Goal: Information Seeking & Learning: Learn about a topic

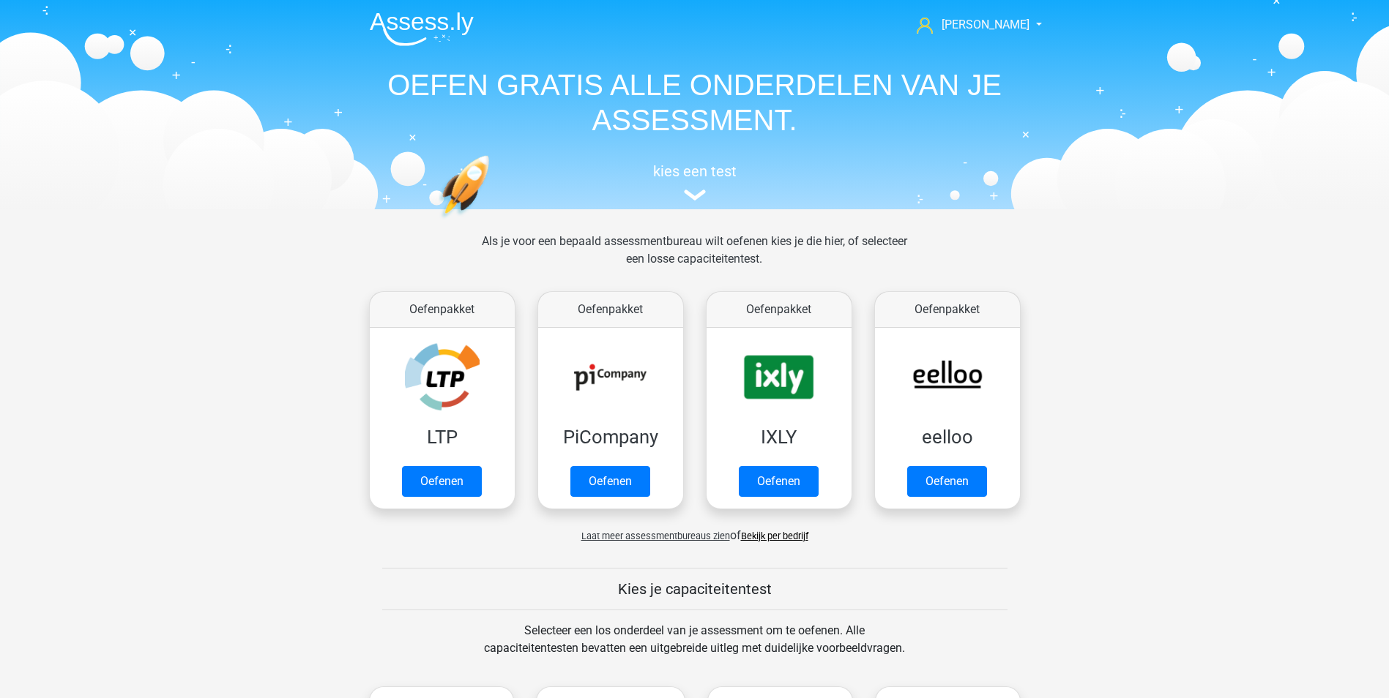
scroll to position [622, 0]
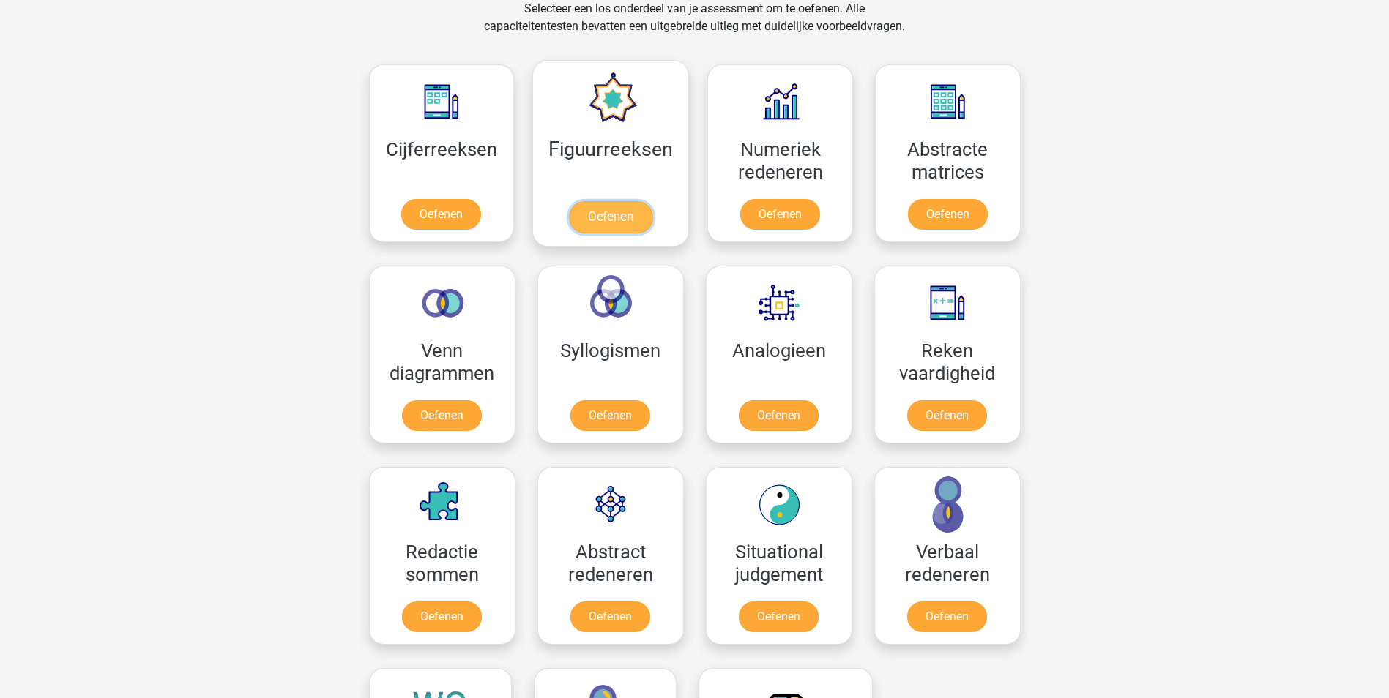
click at [594, 220] on link "Oefenen" at bounding box center [610, 217] width 83 height 32
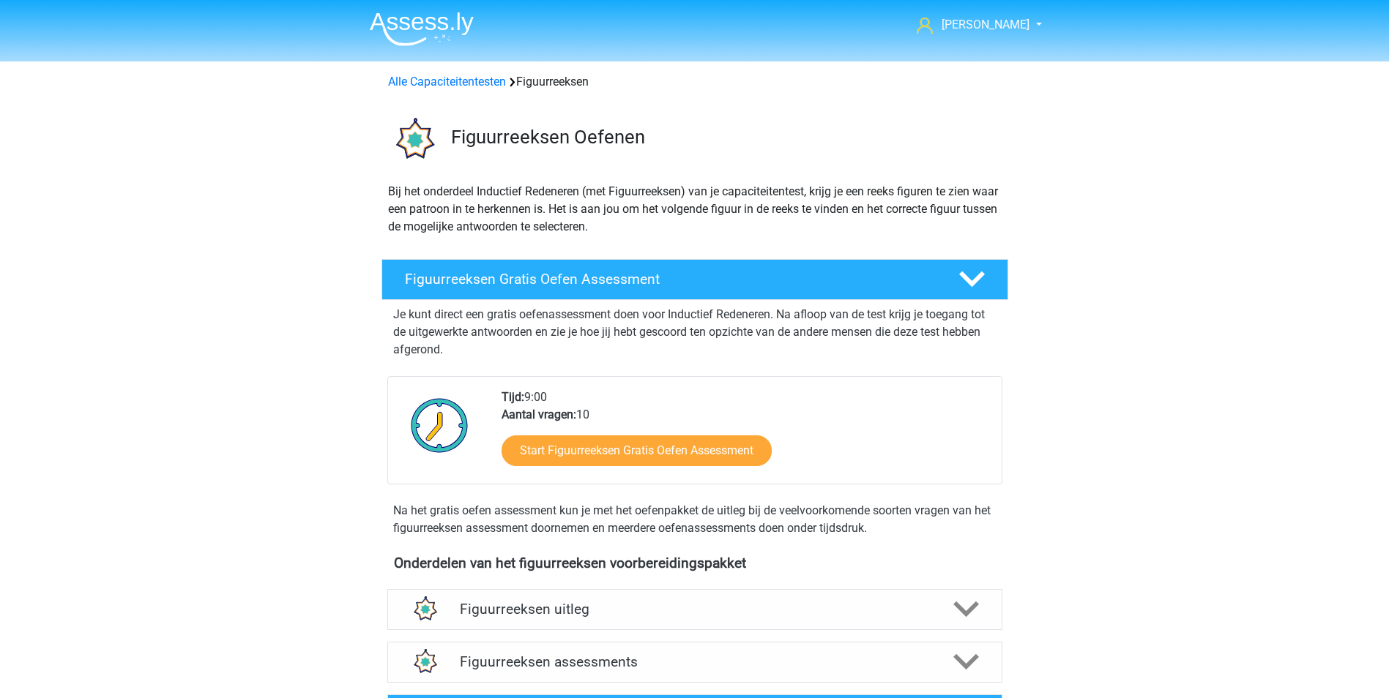
click at [1220, 404] on div "jessica maanjes@hotmail.nl Nederlands English" at bounding box center [694, 605] width 1389 height 1210
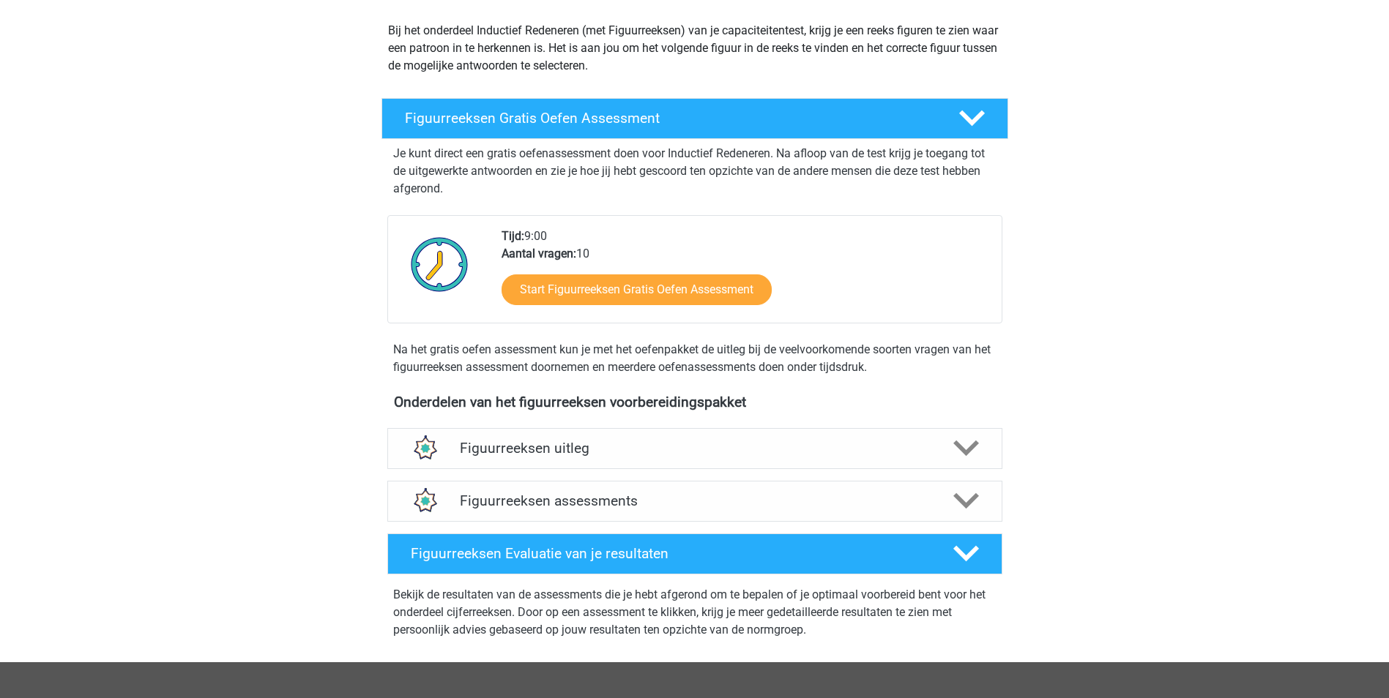
scroll to position [163, 0]
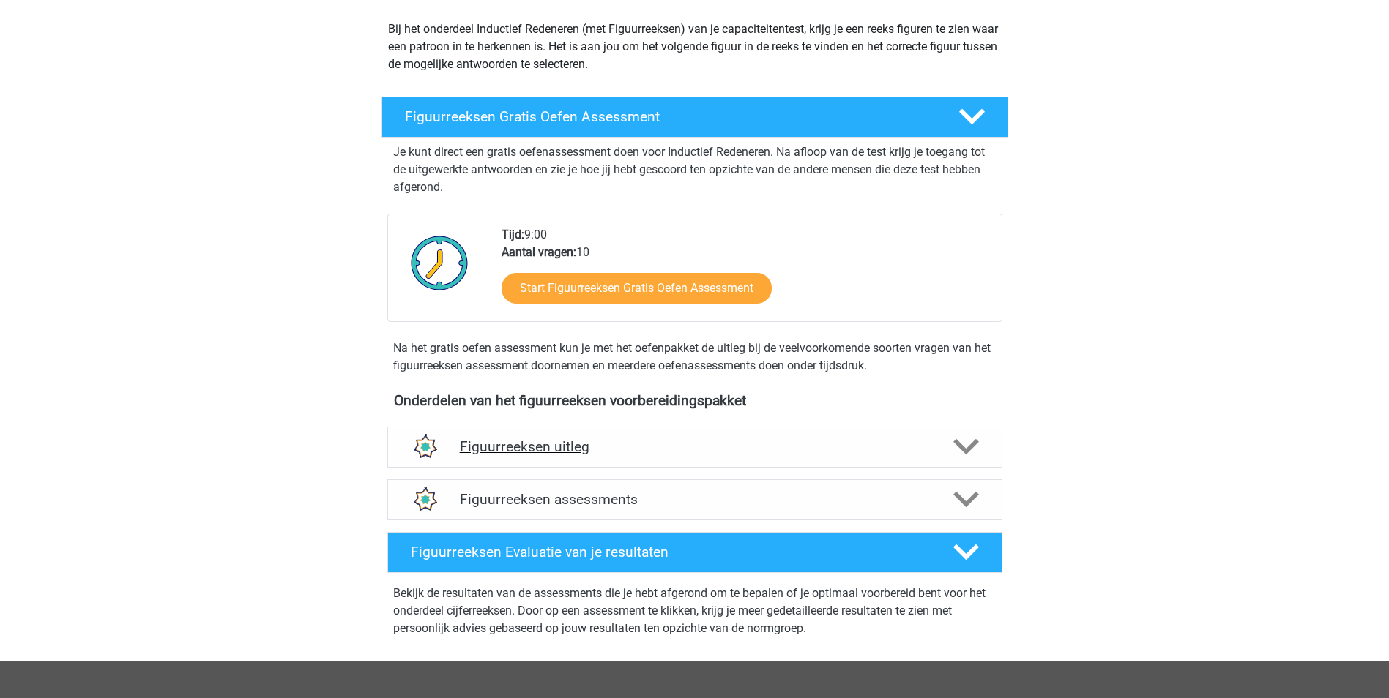
click at [968, 441] on icon at bounding box center [966, 447] width 26 height 26
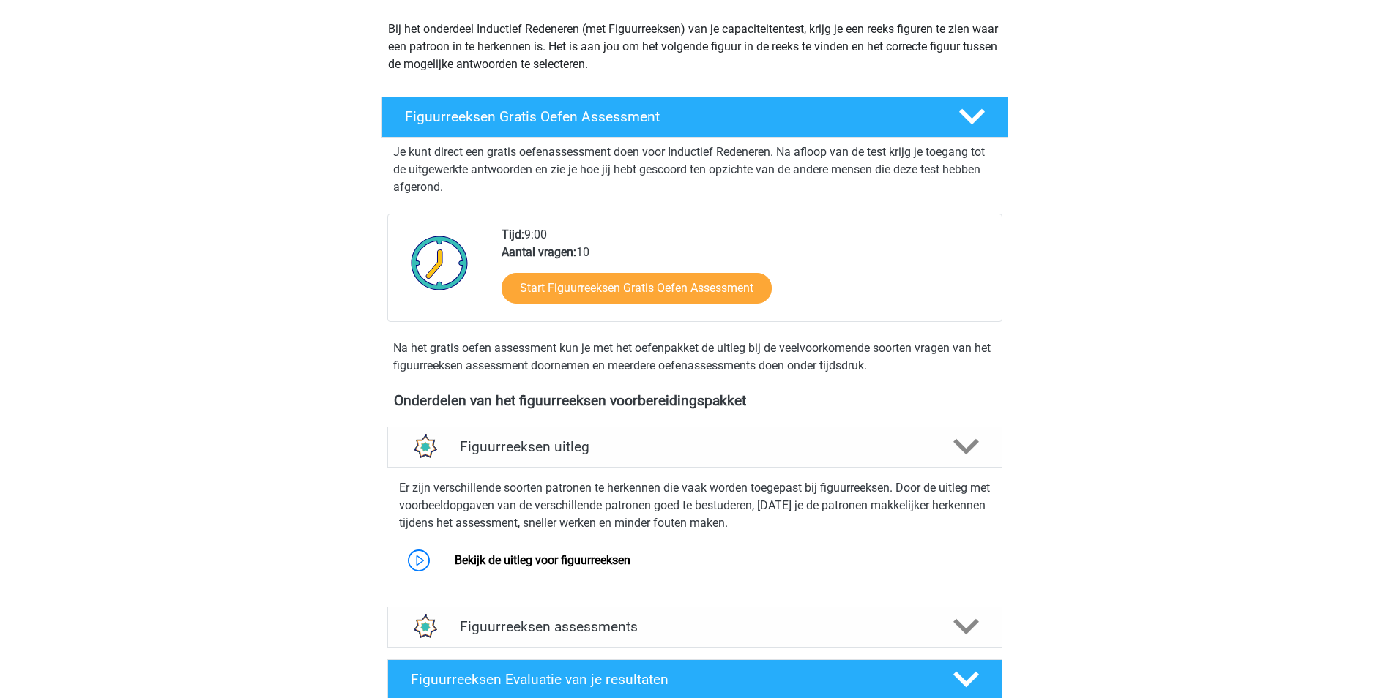
click at [1201, 474] on div "jessica maanjes@hotmail.nl Nederlands English" at bounding box center [694, 506] width 1389 height 1338
click at [455, 559] on link "Bekijk de uitleg voor figuurreeksen" at bounding box center [543, 560] width 176 height 14
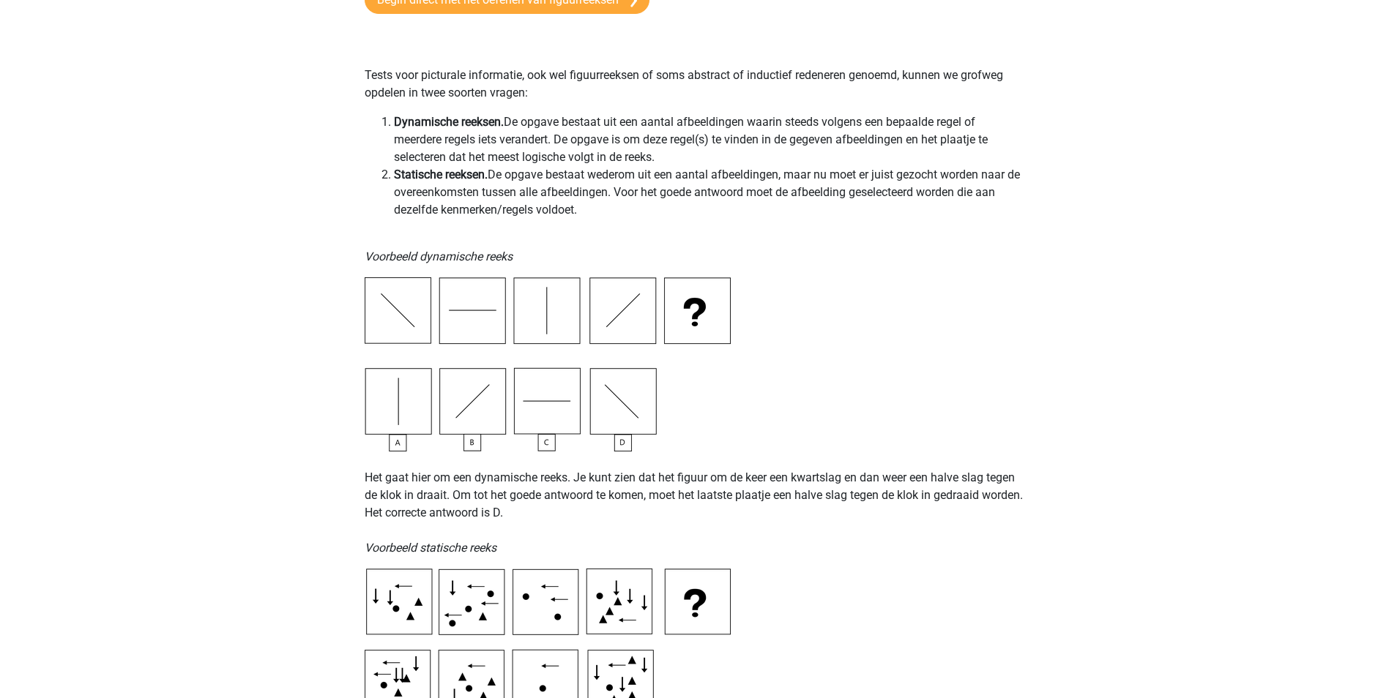
scroll to position [280, 0]
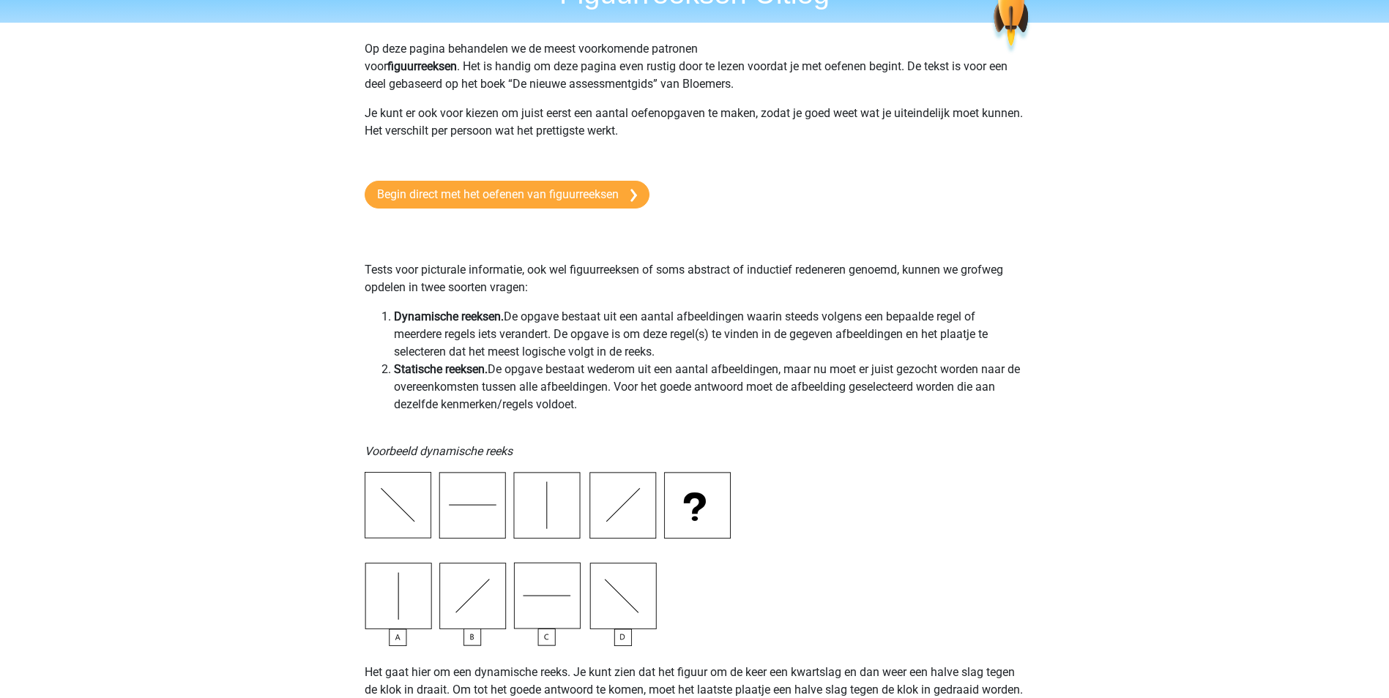
scroll to position [57, 0]
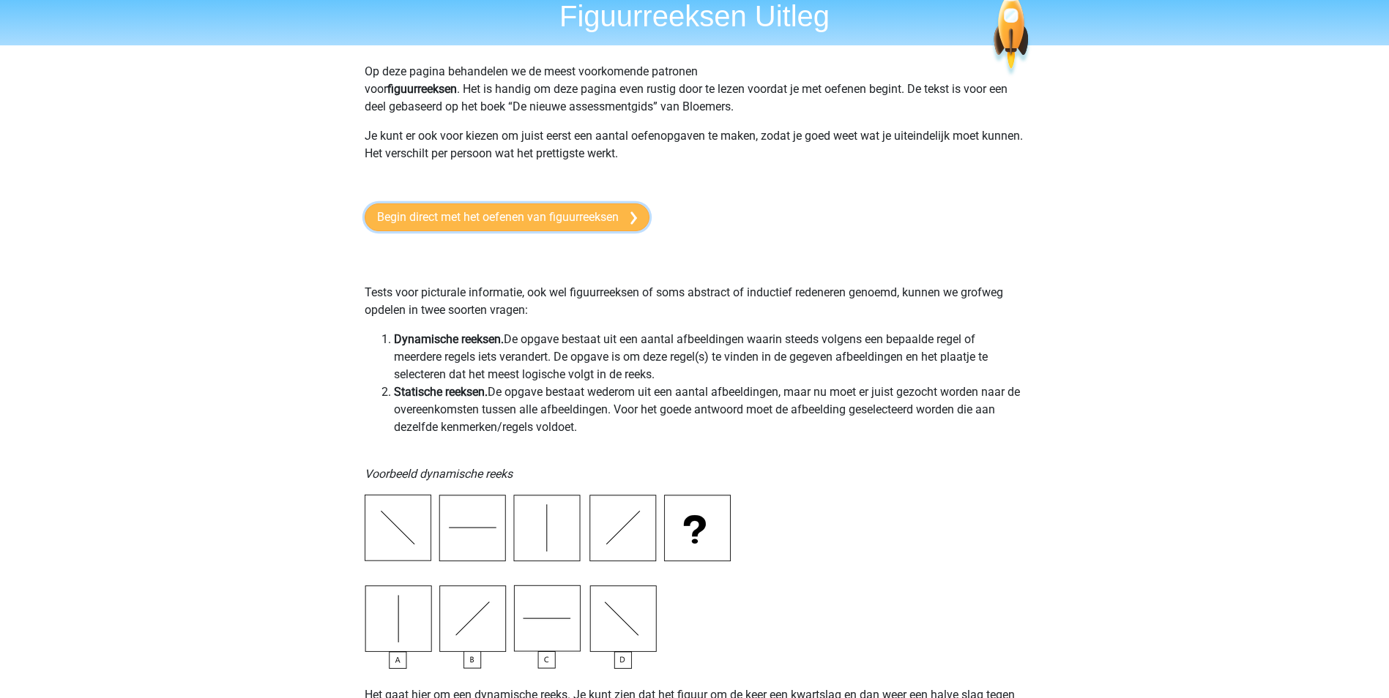
click at [442, 211] on link "Begin direct met het oefenen van figuurreeksen" at bounding box center [507, 218] width 285 height 28
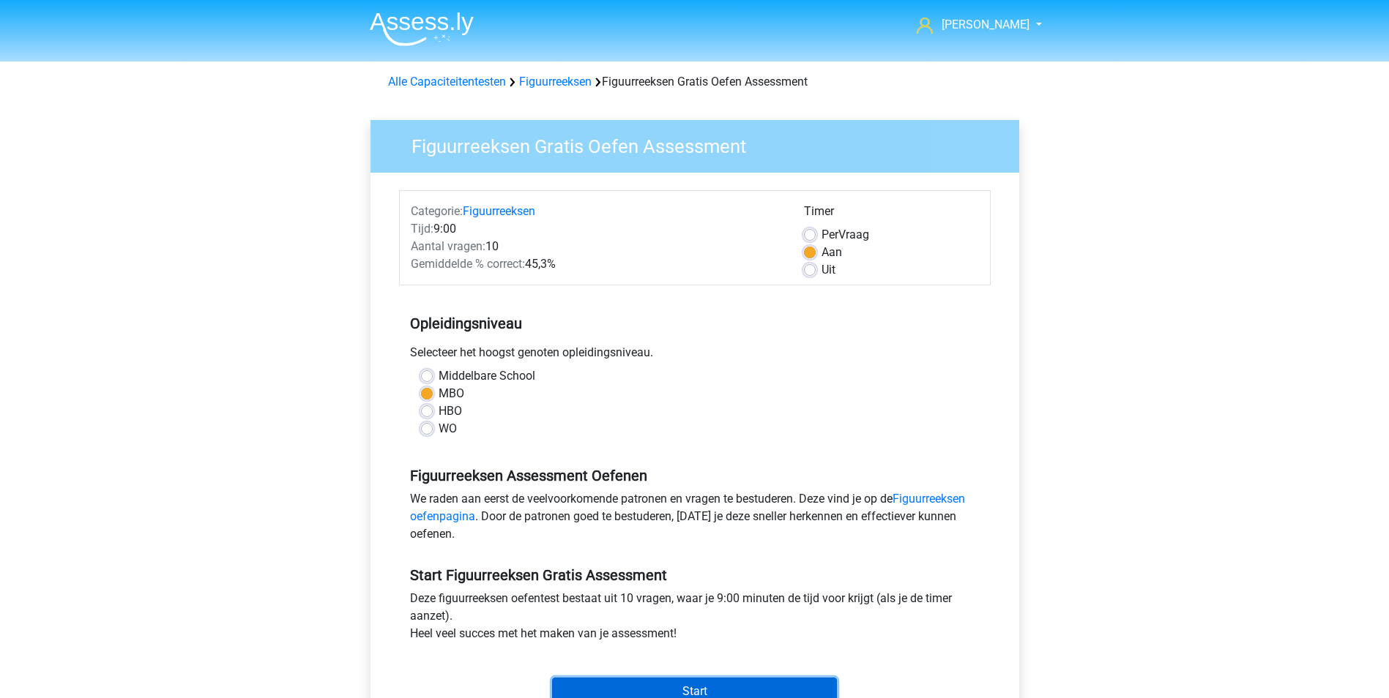
click at [745, 689] on input "Start" at bounding box center [694, 692] width 285 height 28
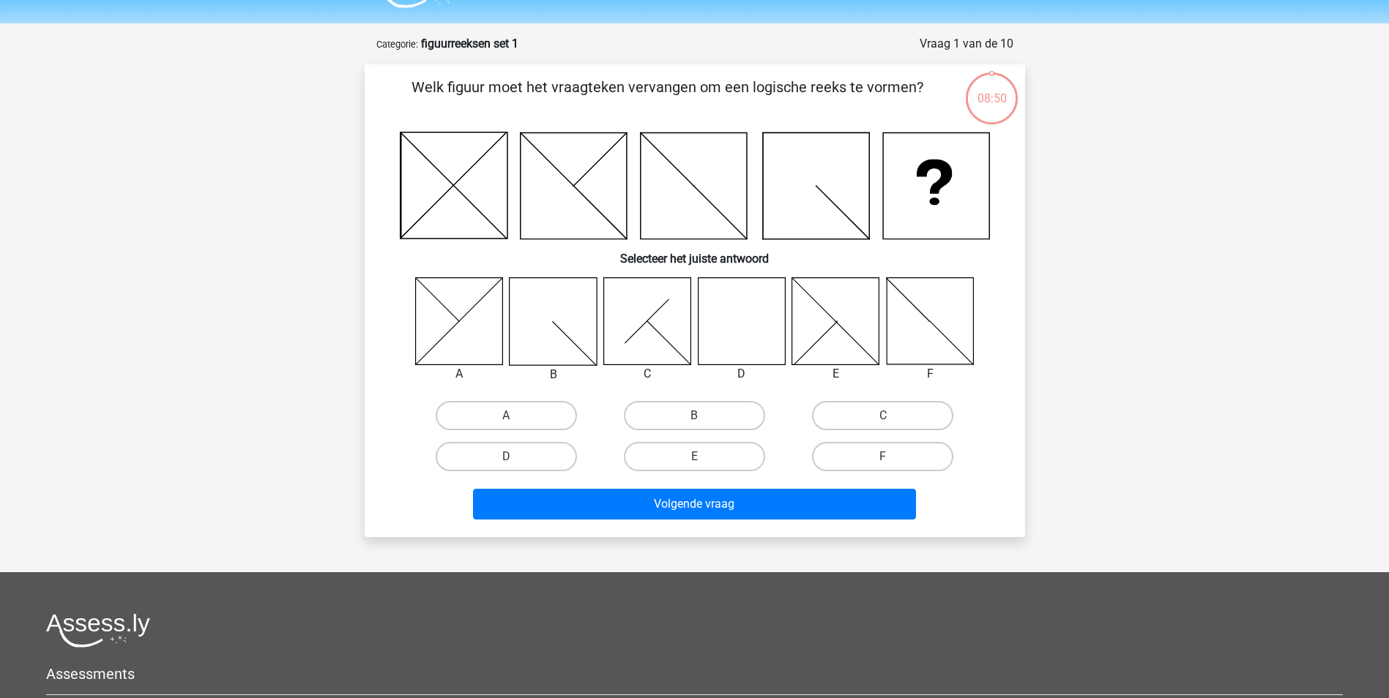
scroll to position [73, 0]
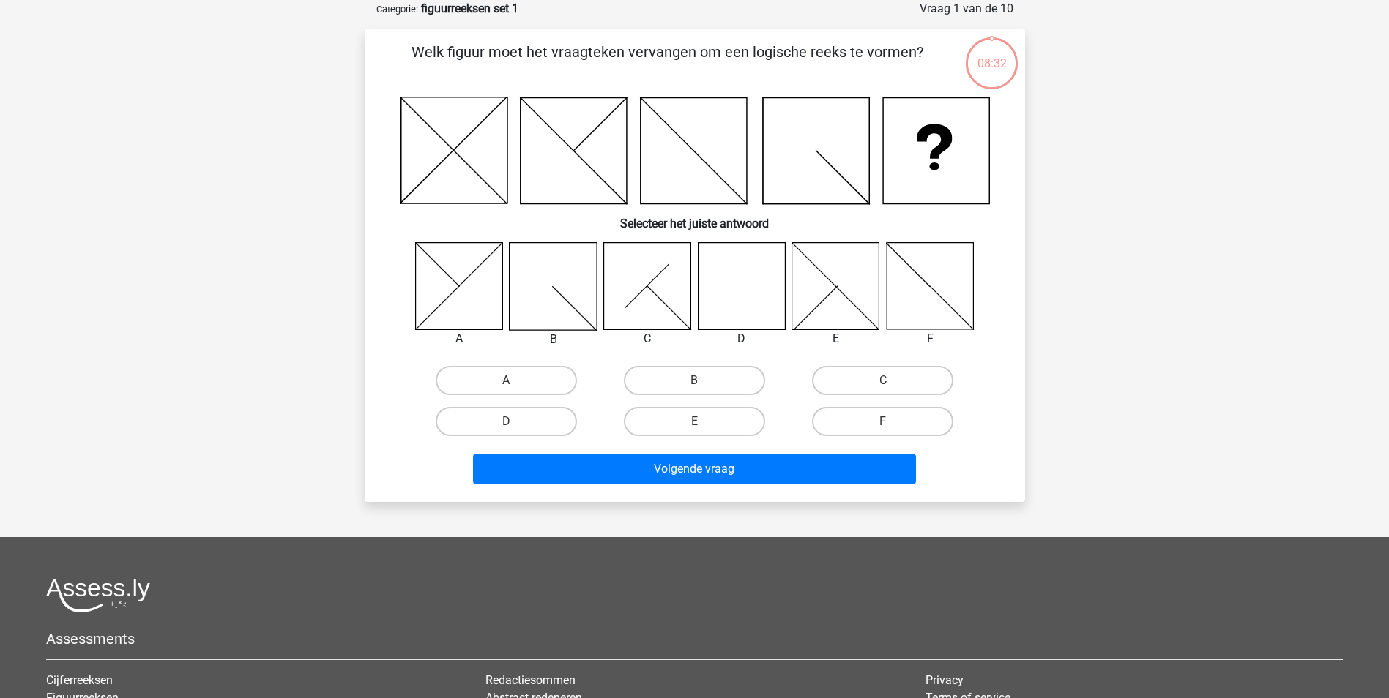
click at [749, 291] on icon at bounding box center [741, 285] width 87 height 87
click at [498, 420] on label "D" at bounding box center [506, 421] width 141 height 29
click at [506, 422] on input "D" at bounding box center [511, 427] width 10 height 10
radio input "true"
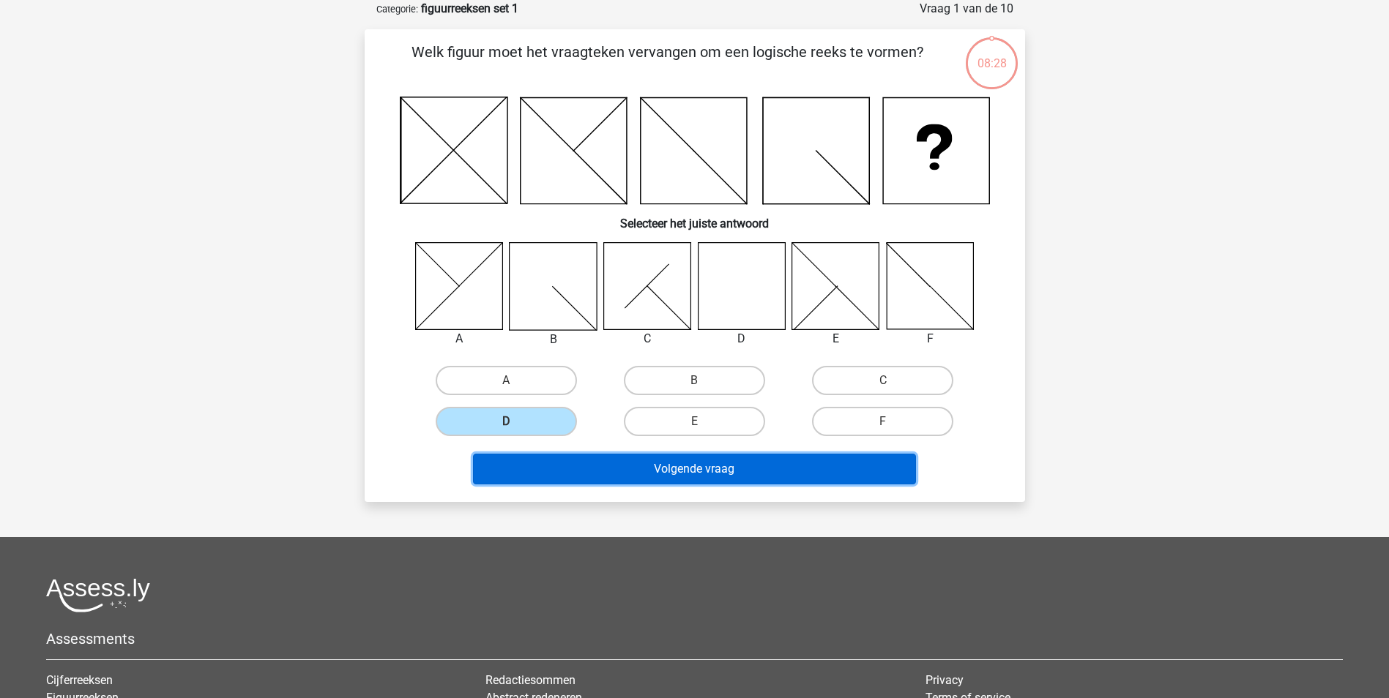
click at [726, 466] on button "Volgende vraag" at bounding box center [694, 469] width 443 height 31
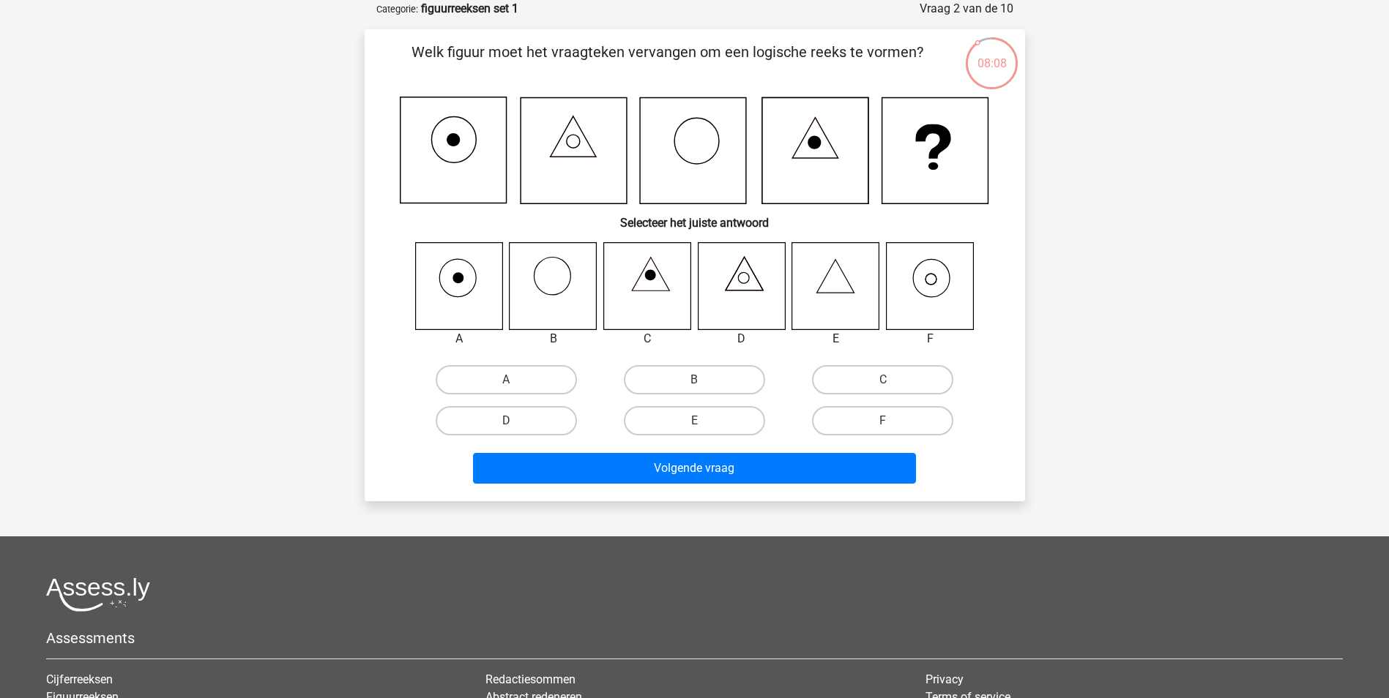
click at [917, 293] on icon at bounding box center [929, 285] width 87 height 87
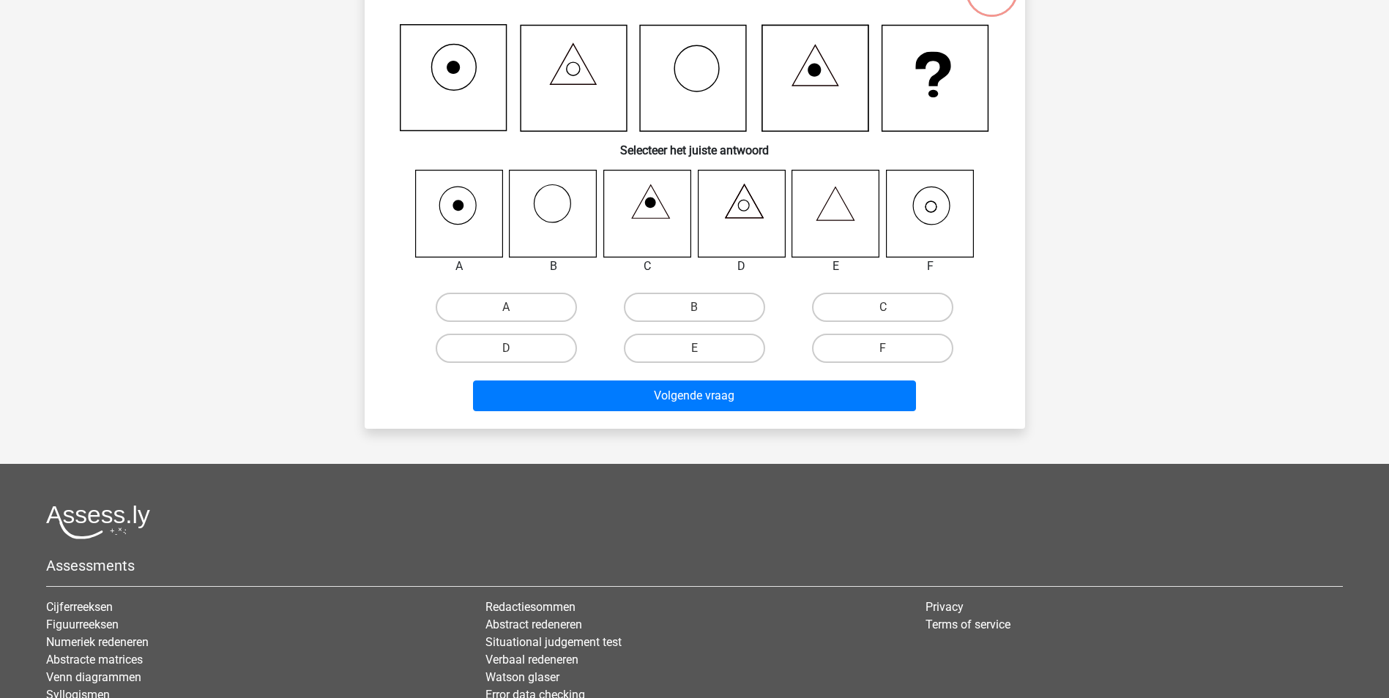
scroll to position [146, 0]
click at [890, 343] on label "F" at bounding box center [882, 347] width 141 height 29
click at [890, 348] on input "F" at bounding box center [888, 353] width 10 height 10
radio input "true"
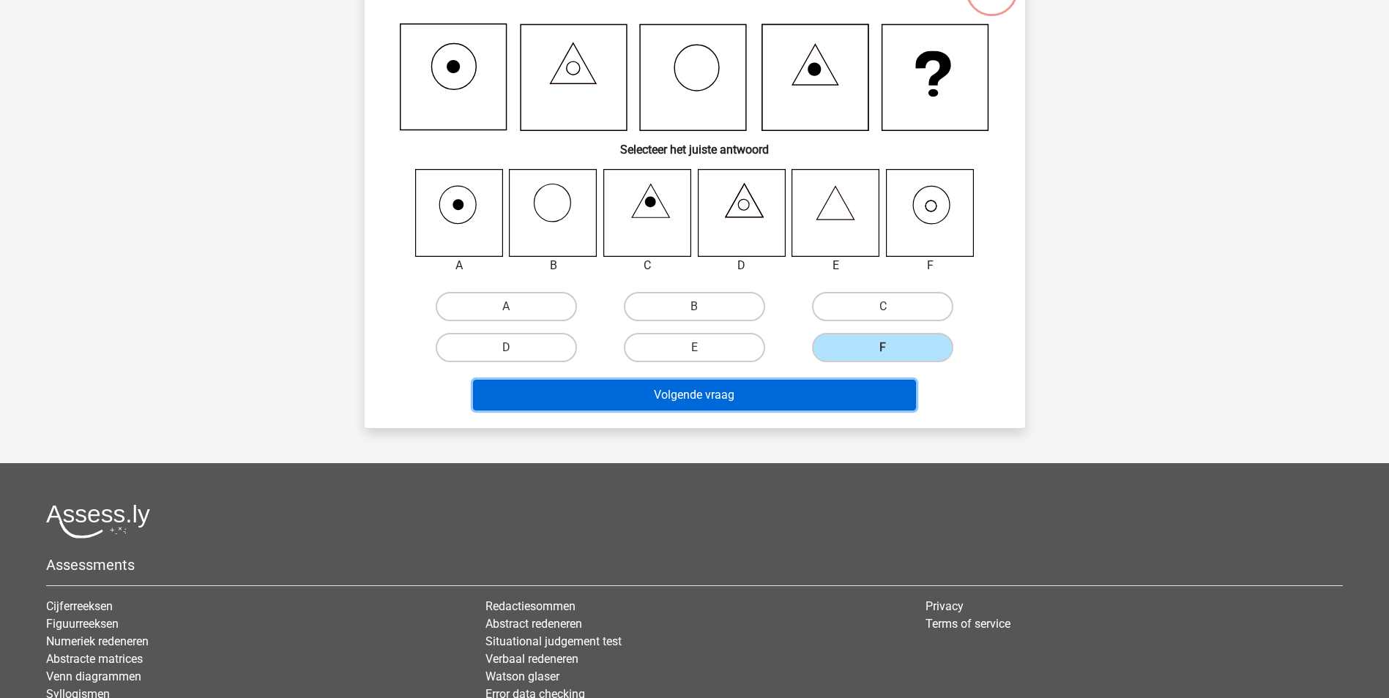
click at [694, 393] on button "Volgende vraag" at bounding box center [694, 395] width 443 height 31
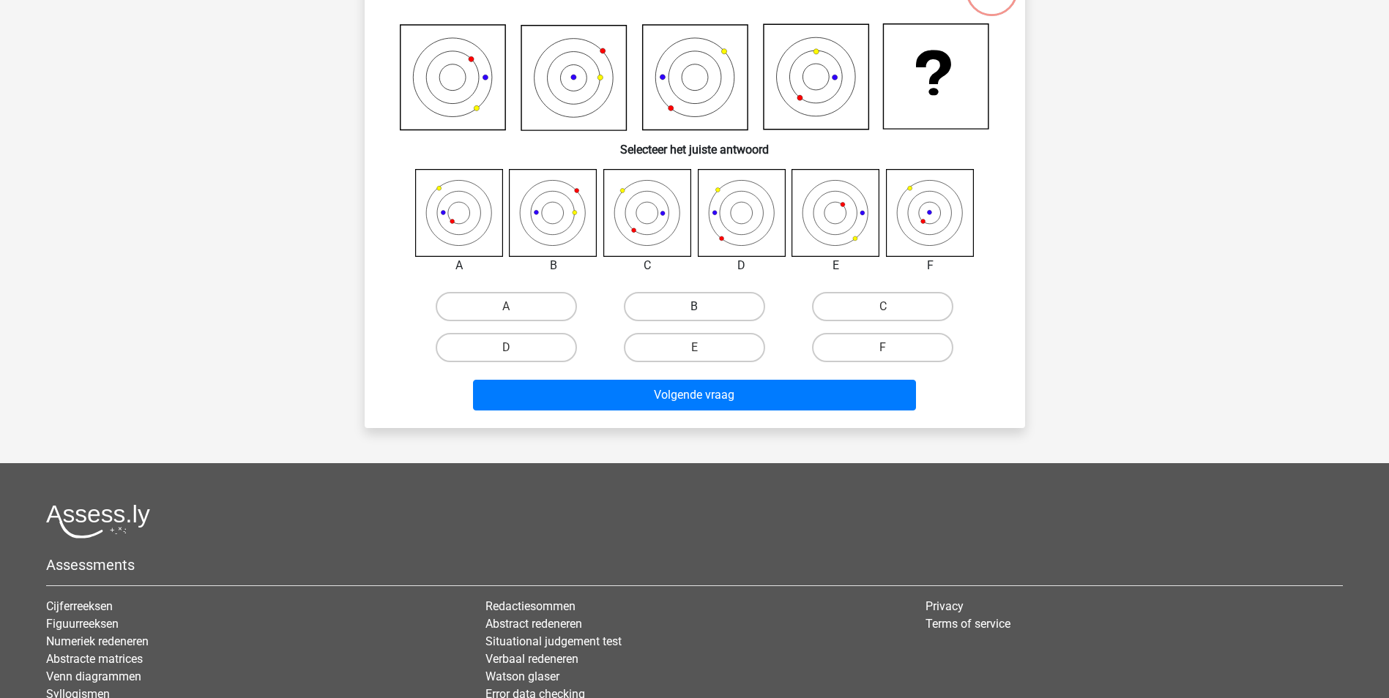
click at [703, 305] on label "B" at bounding box center [694, 306] width 141 height 29
click at [703, 307] on input "B" at bounding box center [699, 312] width 10 height 10
radio input "true"
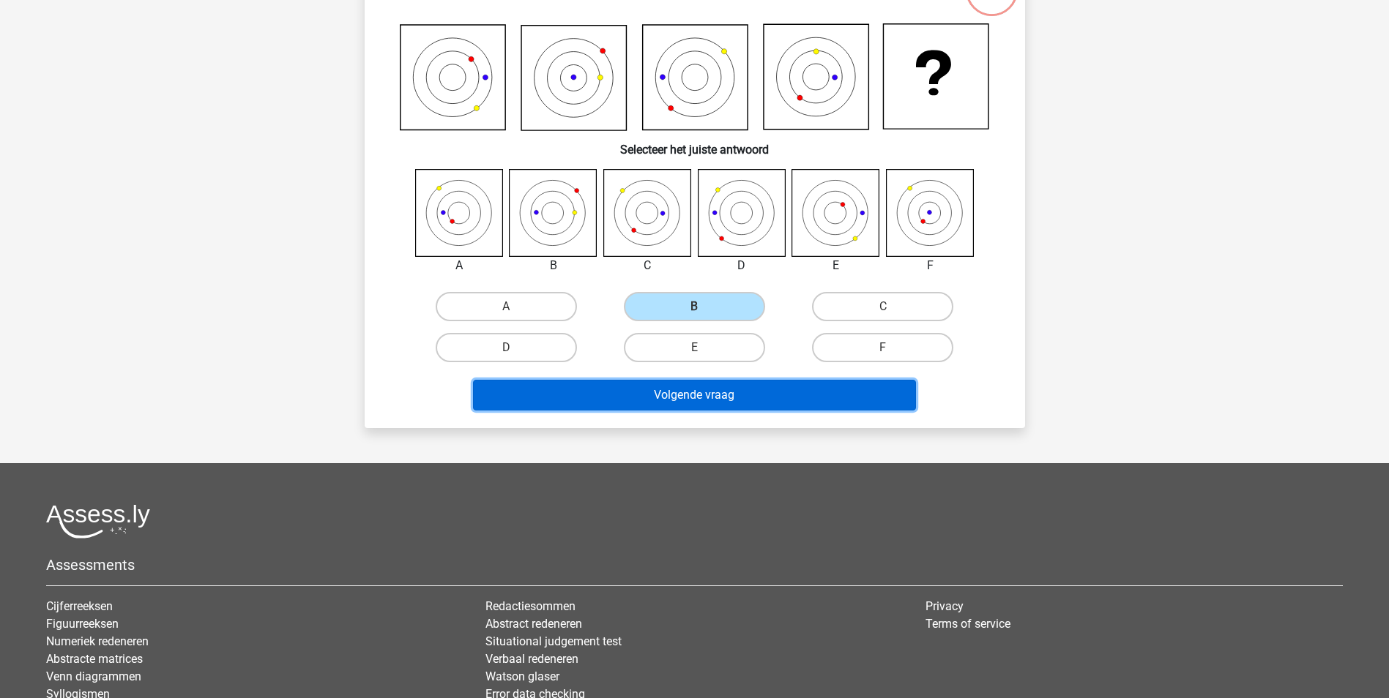
click at [691, 388] on button "Volgende vraag" at bounding box center [694, 395] width 443 height 31
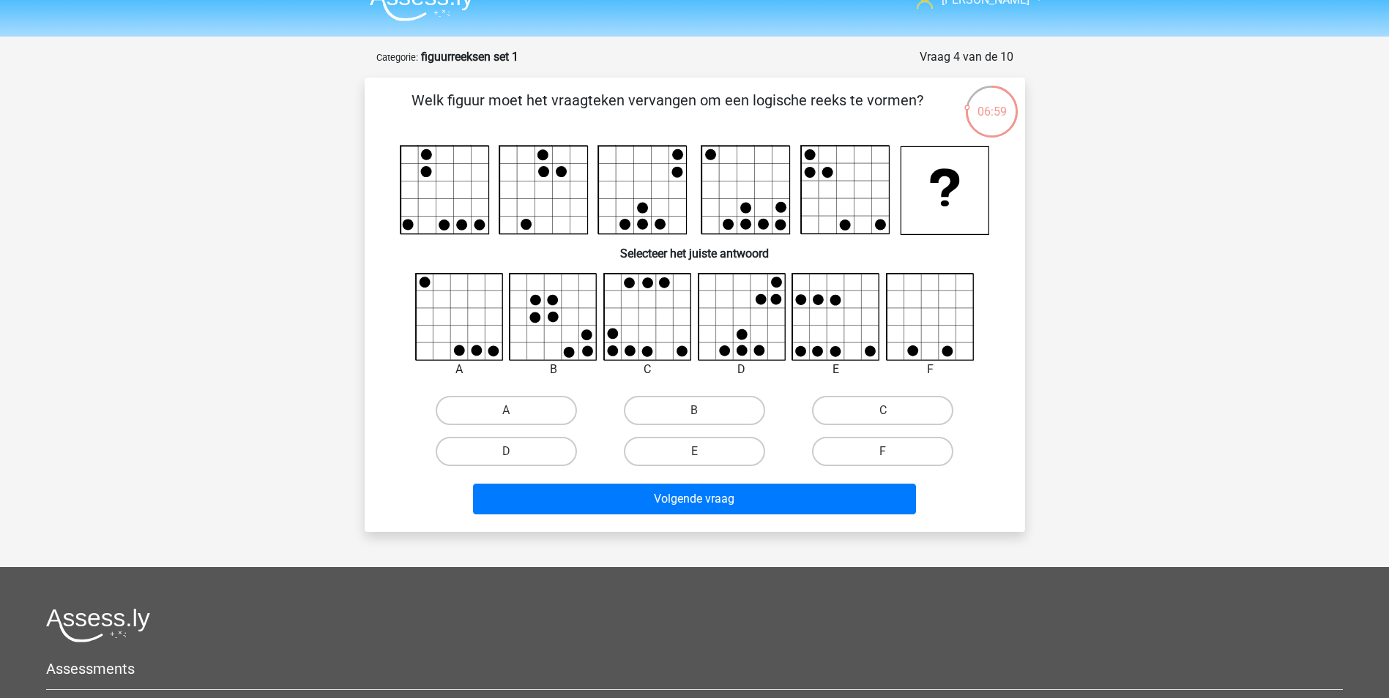
scroll to position [0, 0]
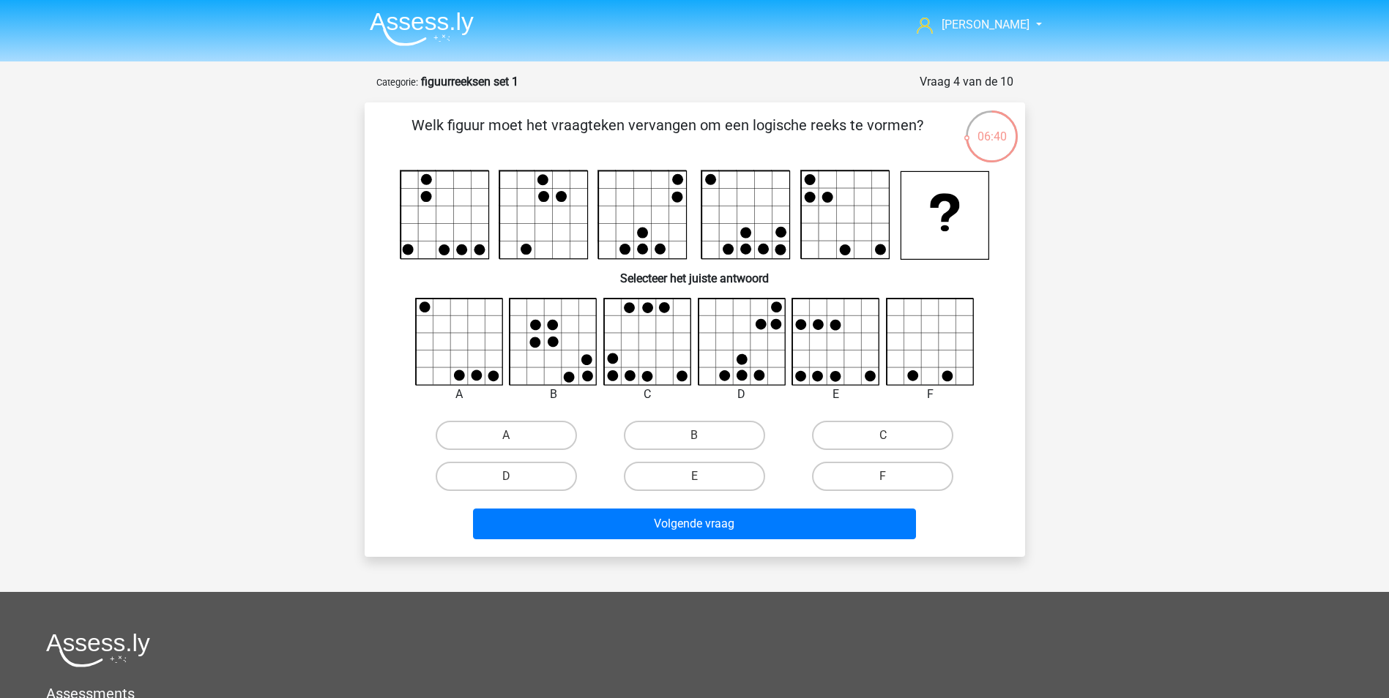
click at [762, 326] on icon at bounding box center [761, 323] width 11 height 11
click at [490, 480] on label "D" at bounding box center [506, 476] width 141 height 29
click at [506, 480] on input "D" at bounding box center [511, 482] width 10 height 10
radio input "true"
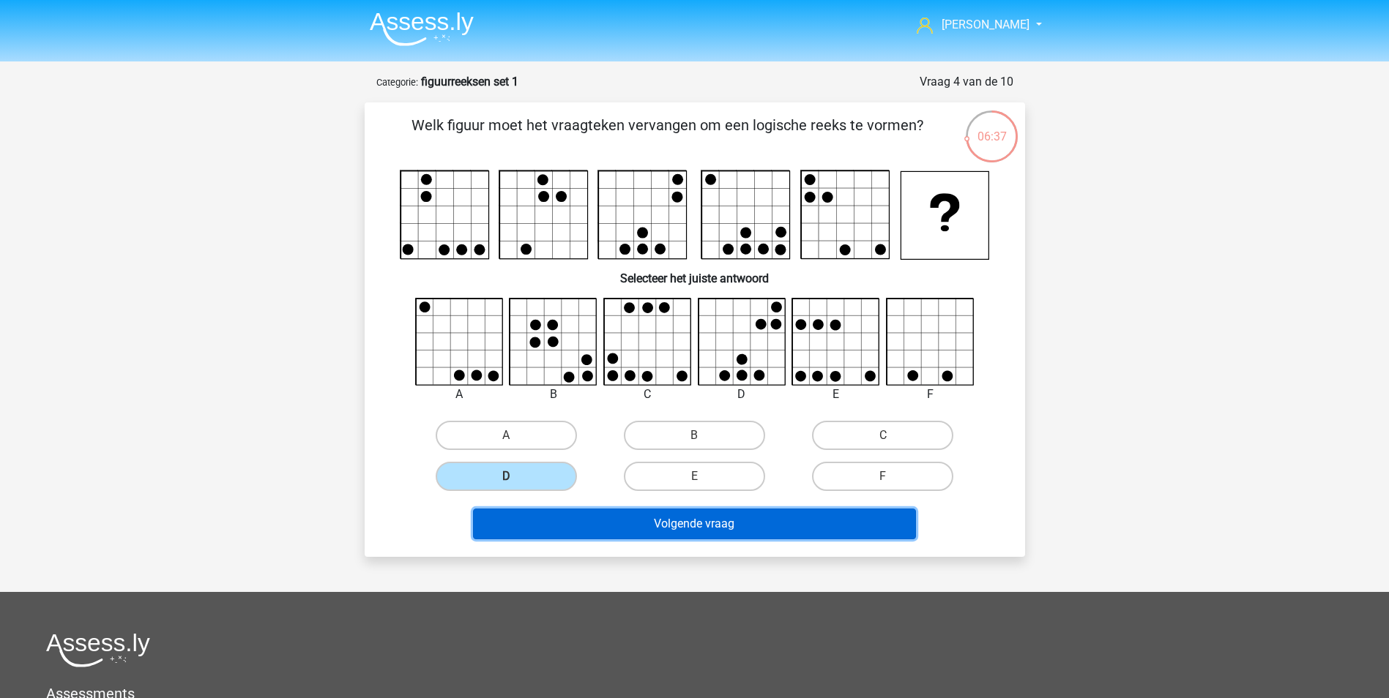
click at [706, 528] on button "Volgende vraag" at bounding box center [694, 524] width 443 height 31
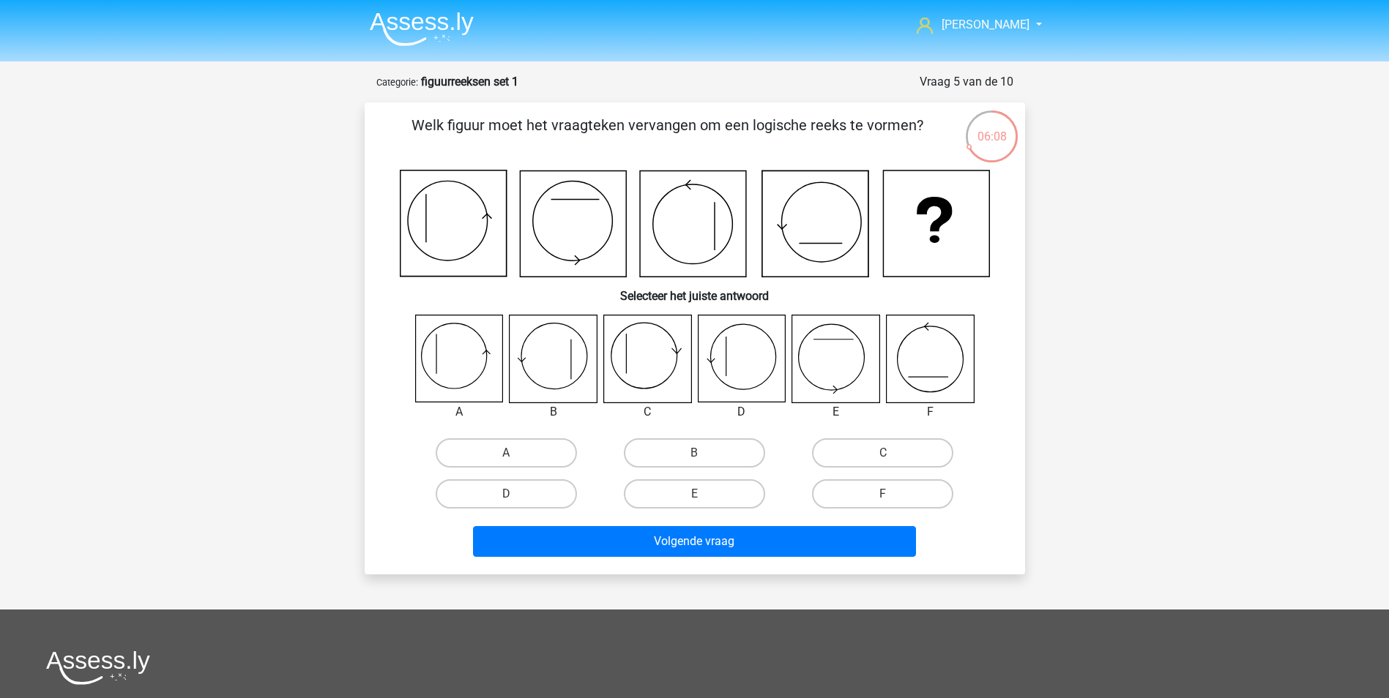
click at [846, 368] on icon at bounding box center [835, 359] width 87 height 87
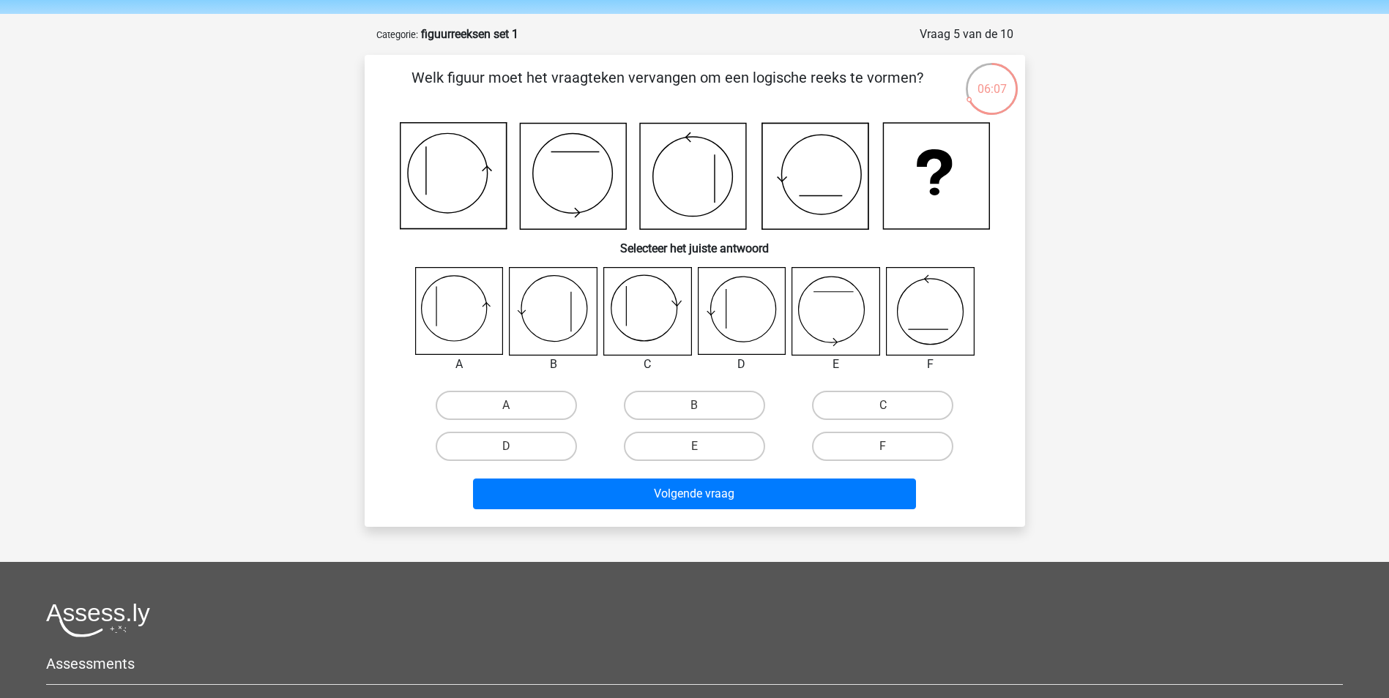
scroll to position [73, 0]
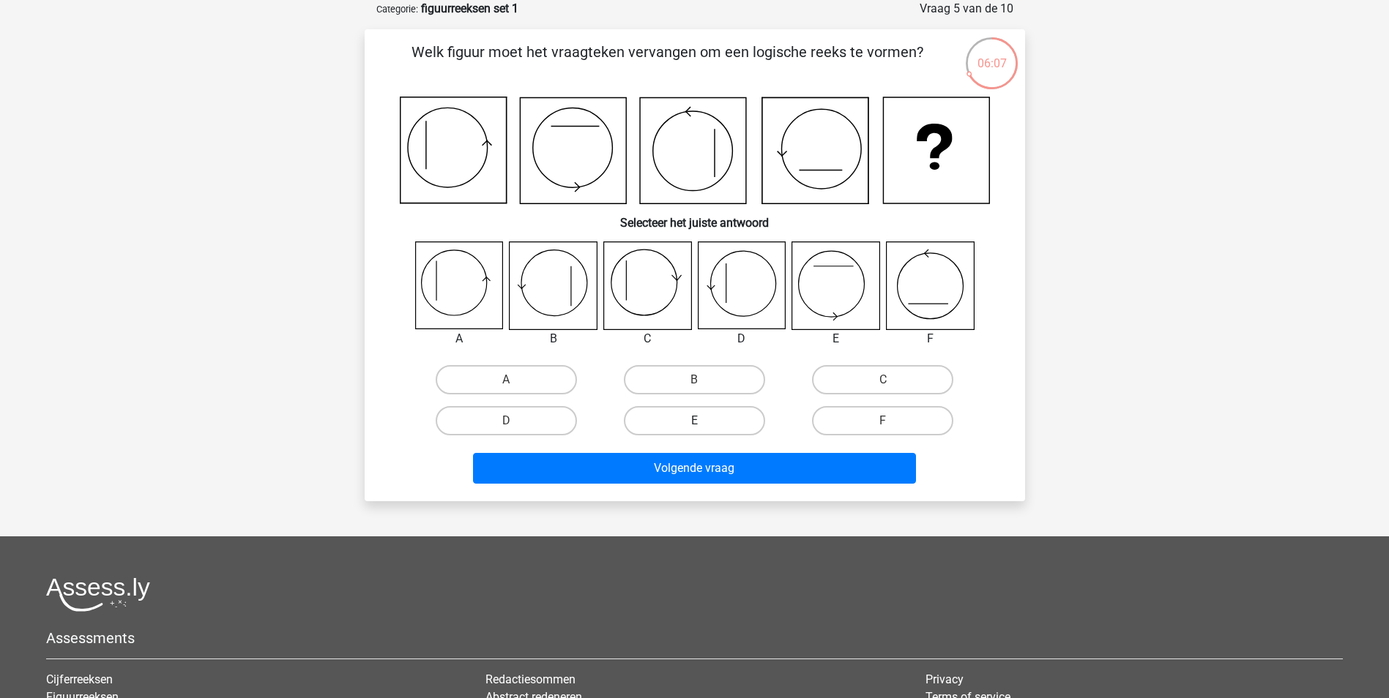
click at [715, 417] on label "E" at bounding box center [694, 420] width 141 height 29
click at [704, 421] on input "E" at bounding box center [699, 426] width 10 height 10
radio input "true"
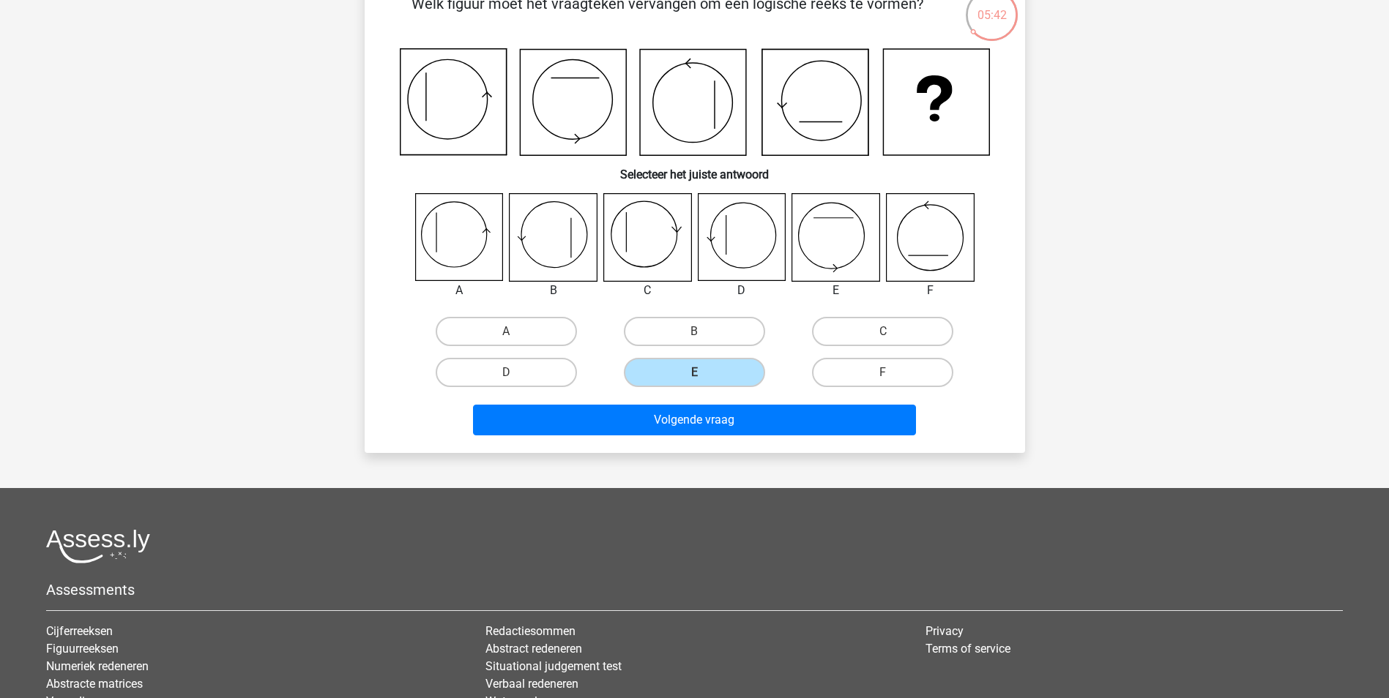
scroll to position [146, 0]
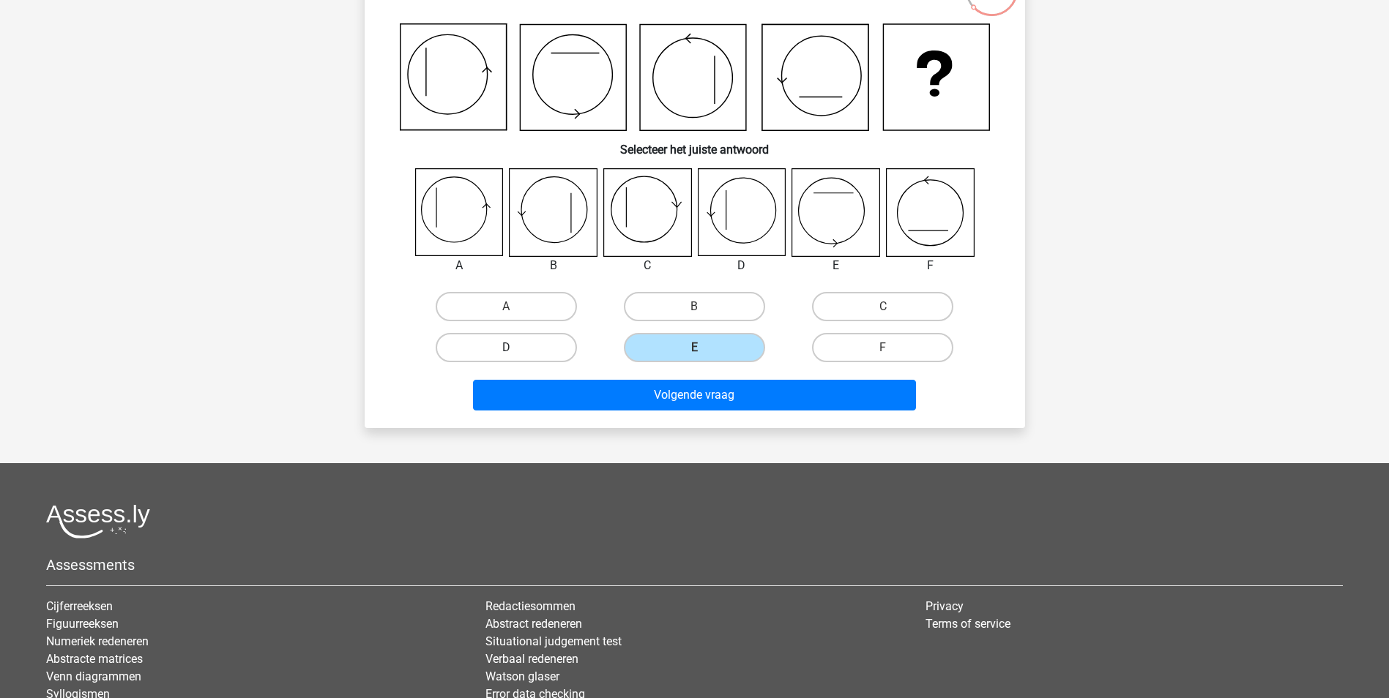
click at [499, 357] on label "D" at bounding box center [506, 347] width 141 height 29
click at [506, 357] on input "D" at bounding box center [511, 353] width 10 height 10
radio input "true"
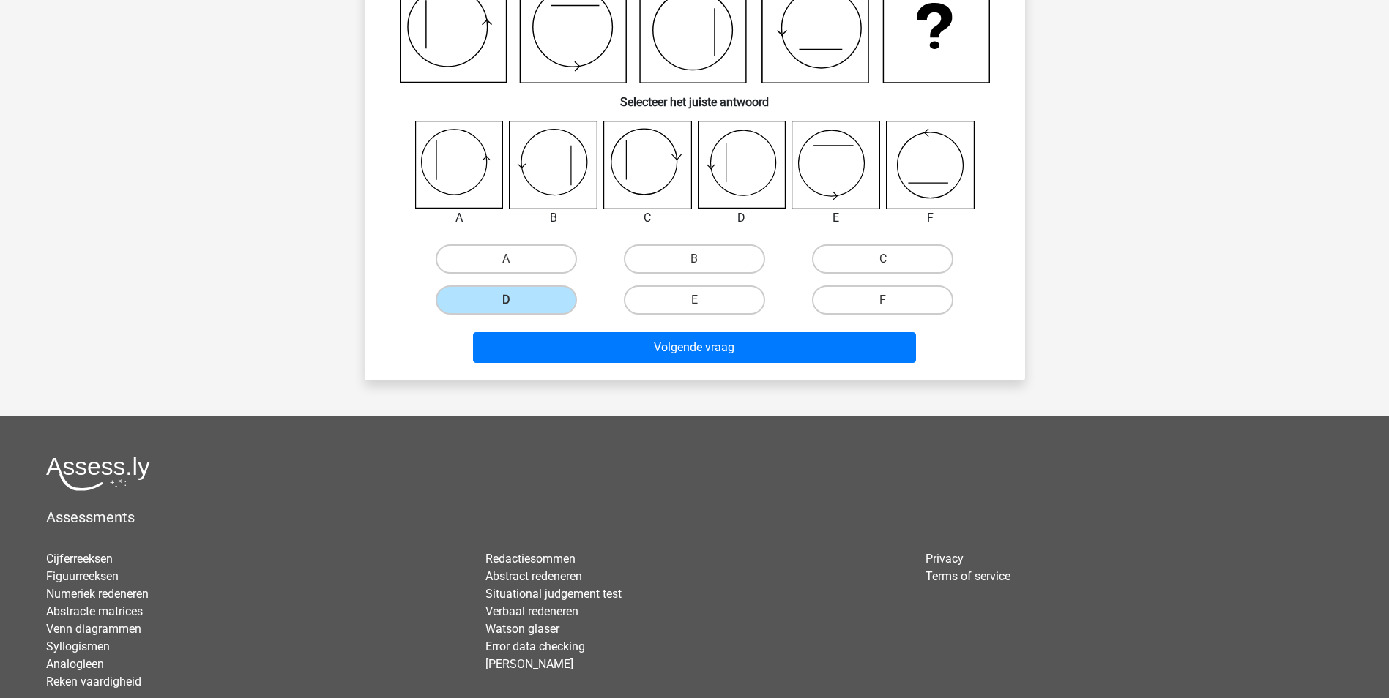
scroll to position [220, 0]
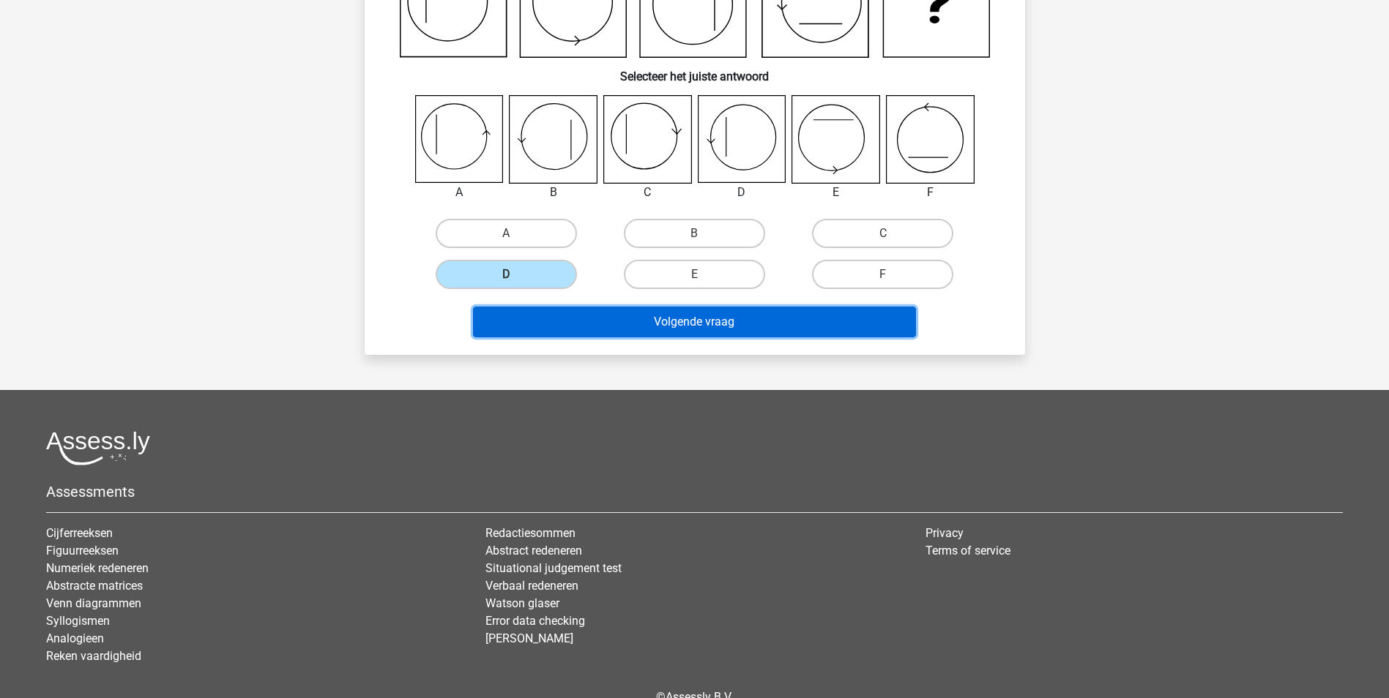
click at [689, 318] on button "Volgende vraag" at bounding box center [694, 322] width 443 height 31
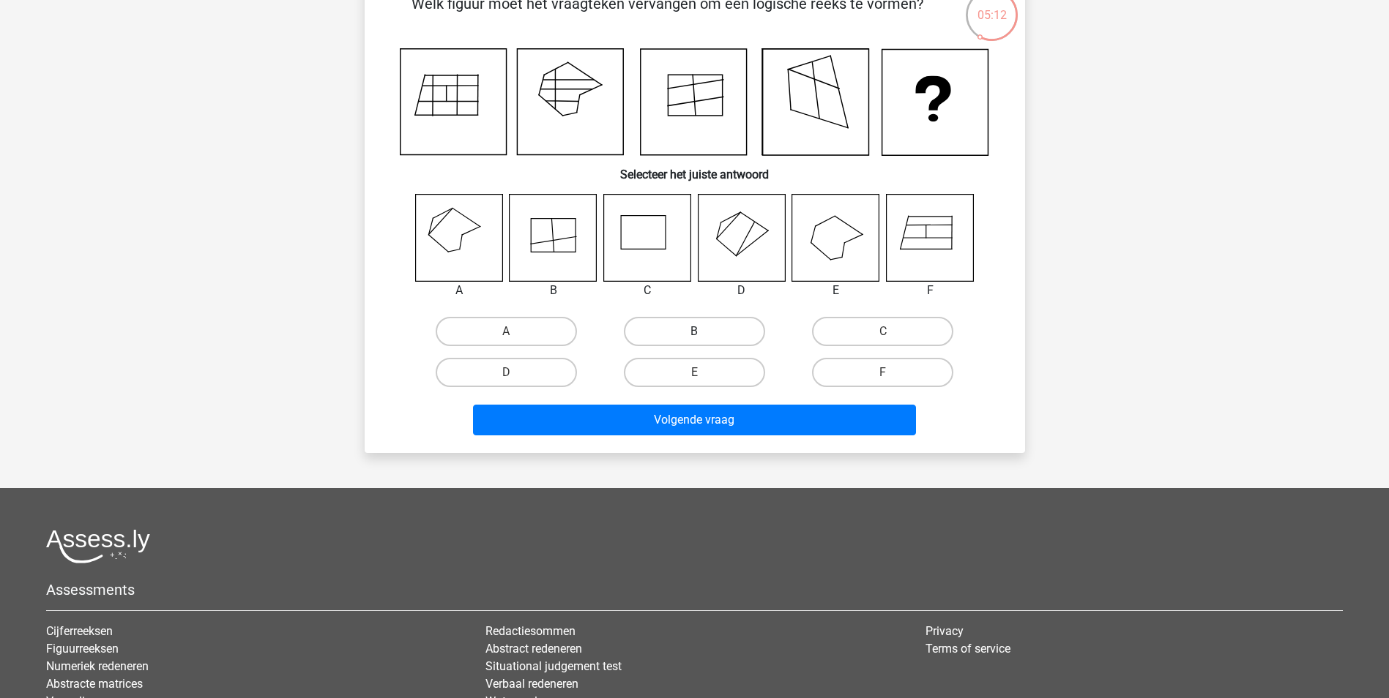
scroll to position [146, 0]
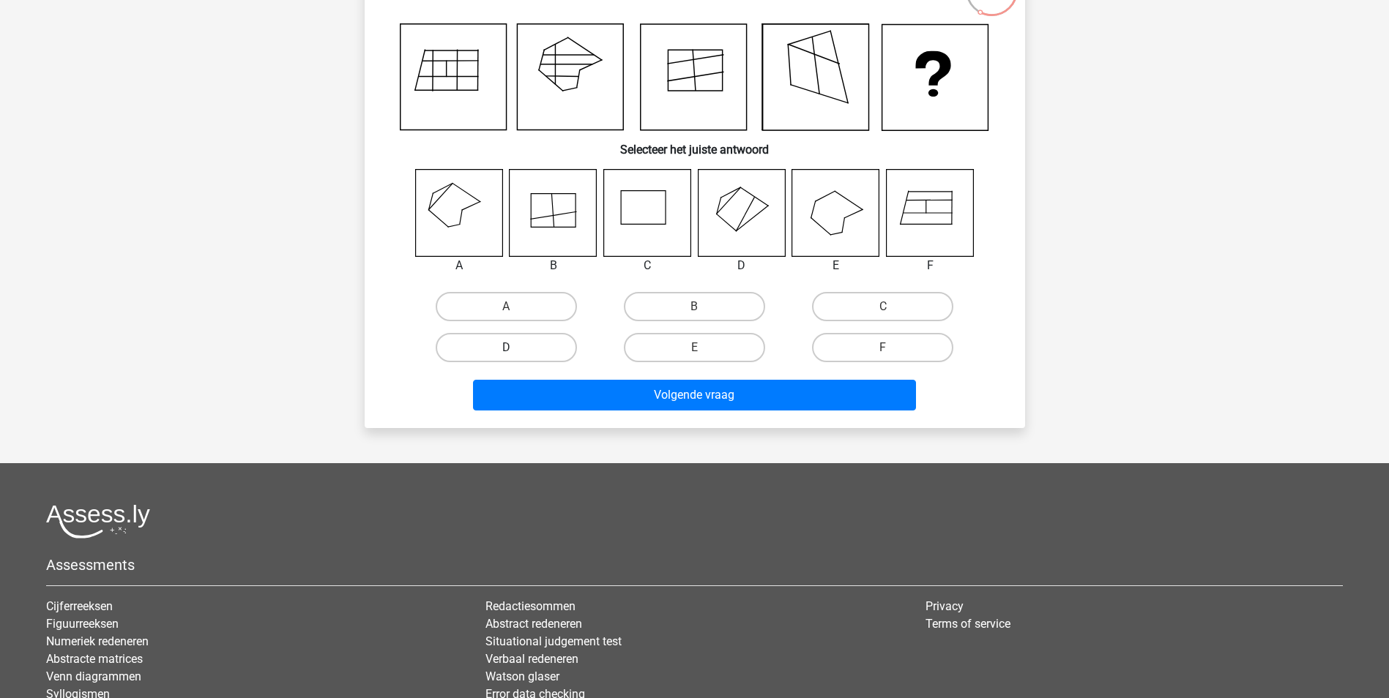
click at [512, 338] on label "D" at bounding box center [506, 347] width 141 height 29
click at [512, 348] on input "D" at bounding box center [511, 353] width 10 height 10
radio input "true"
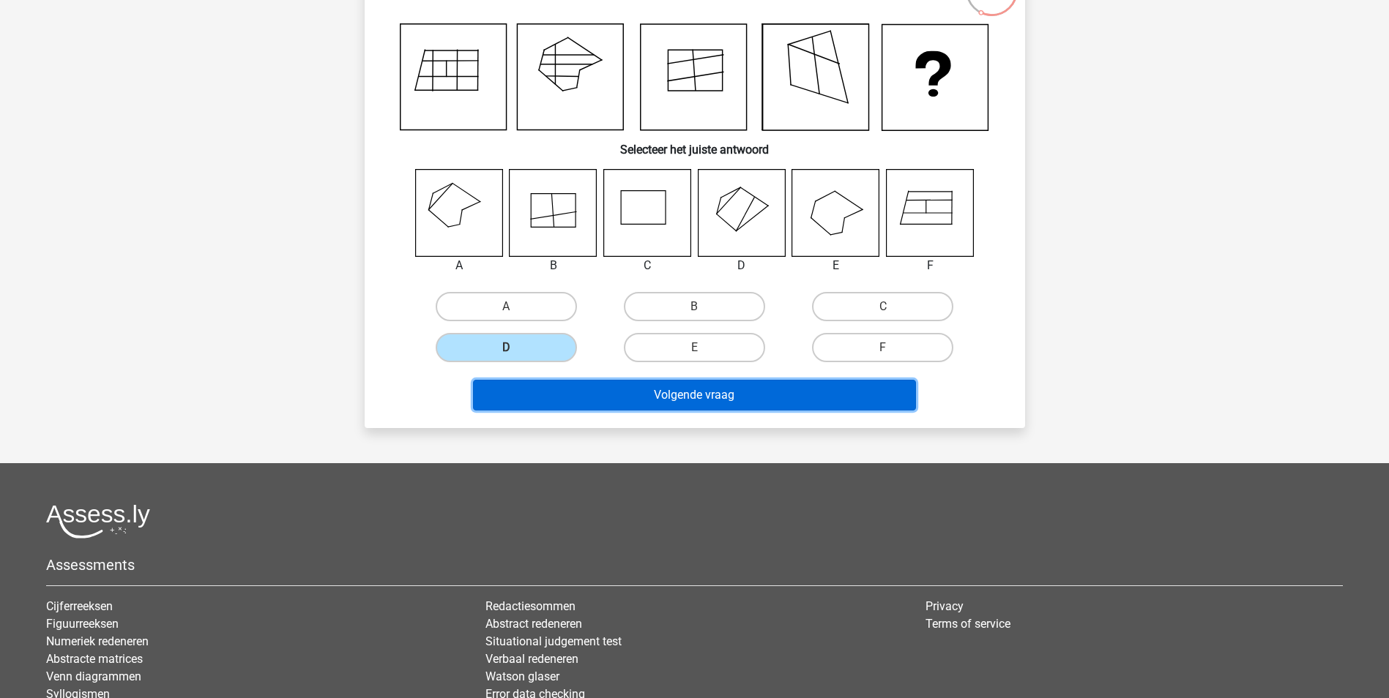
click at [672, 382] on button "Volgende vraag" at bounding box center [694, 395] width 443 height 31
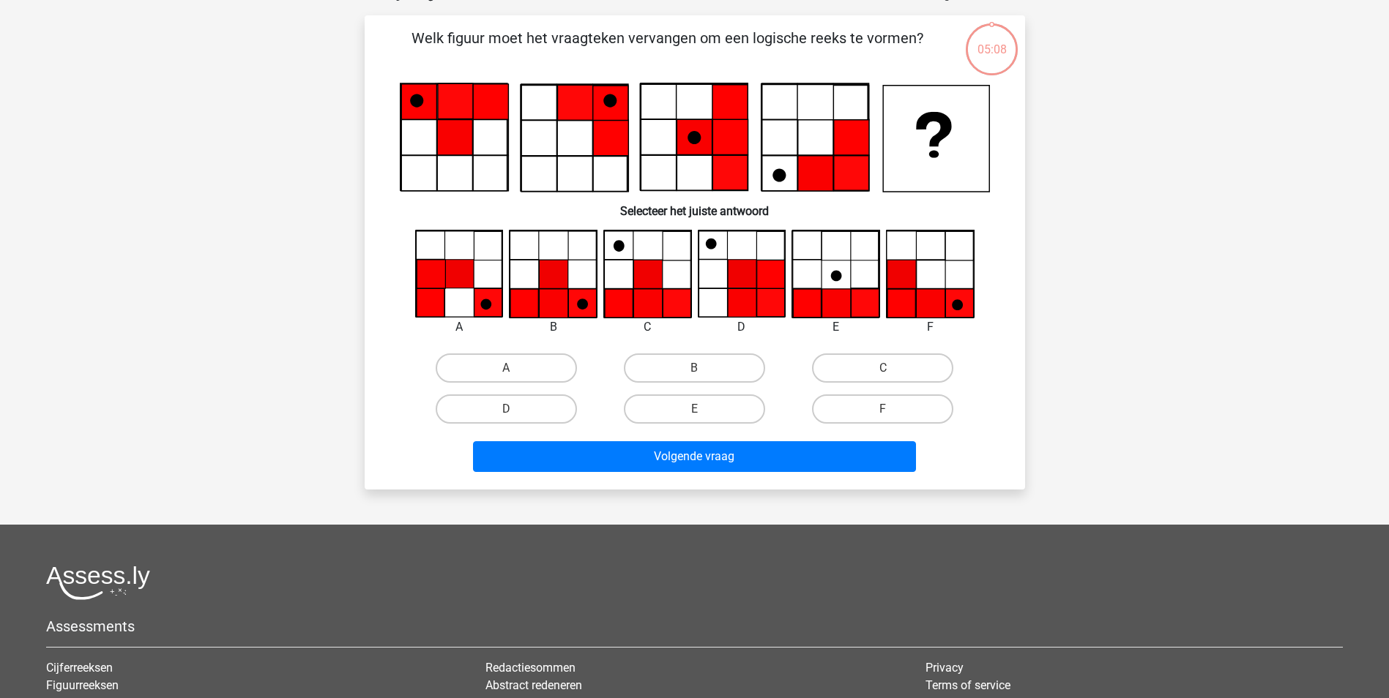
scroll to position [73, 0]
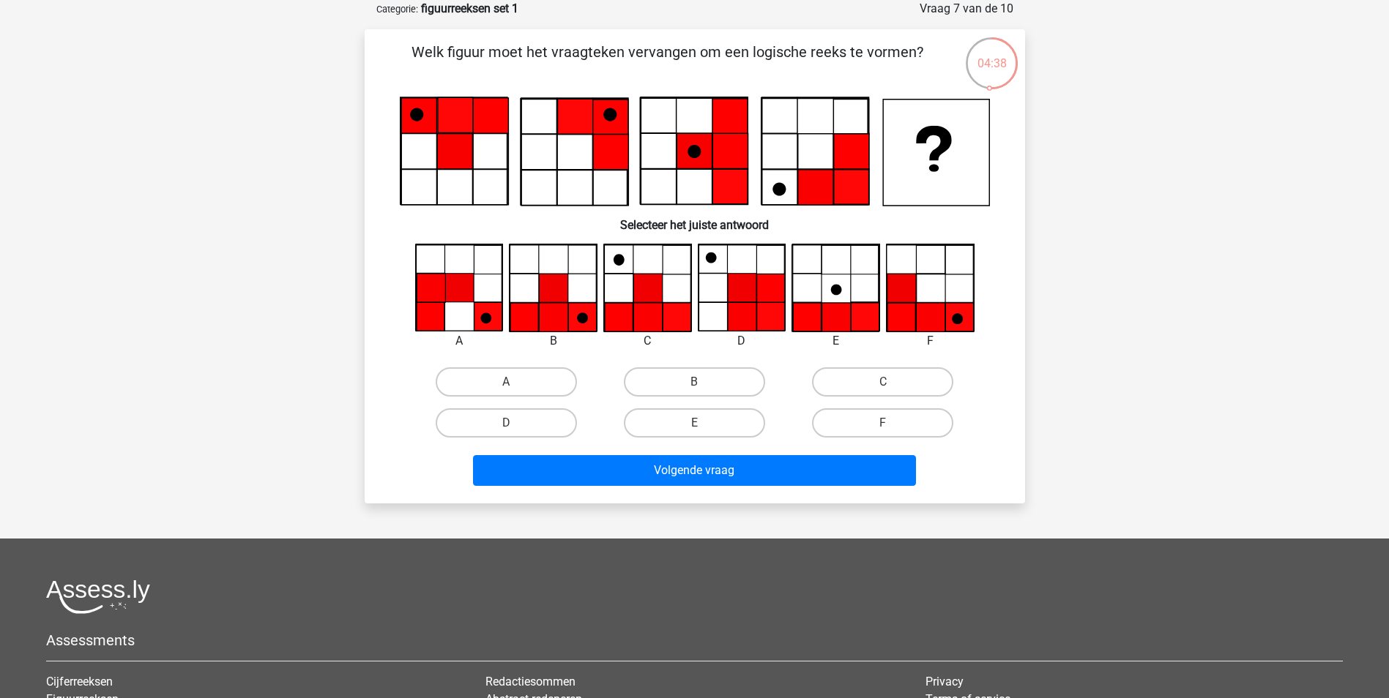
click at [540, 324] on icon at bounding box center [553, 317] width 29 height 29
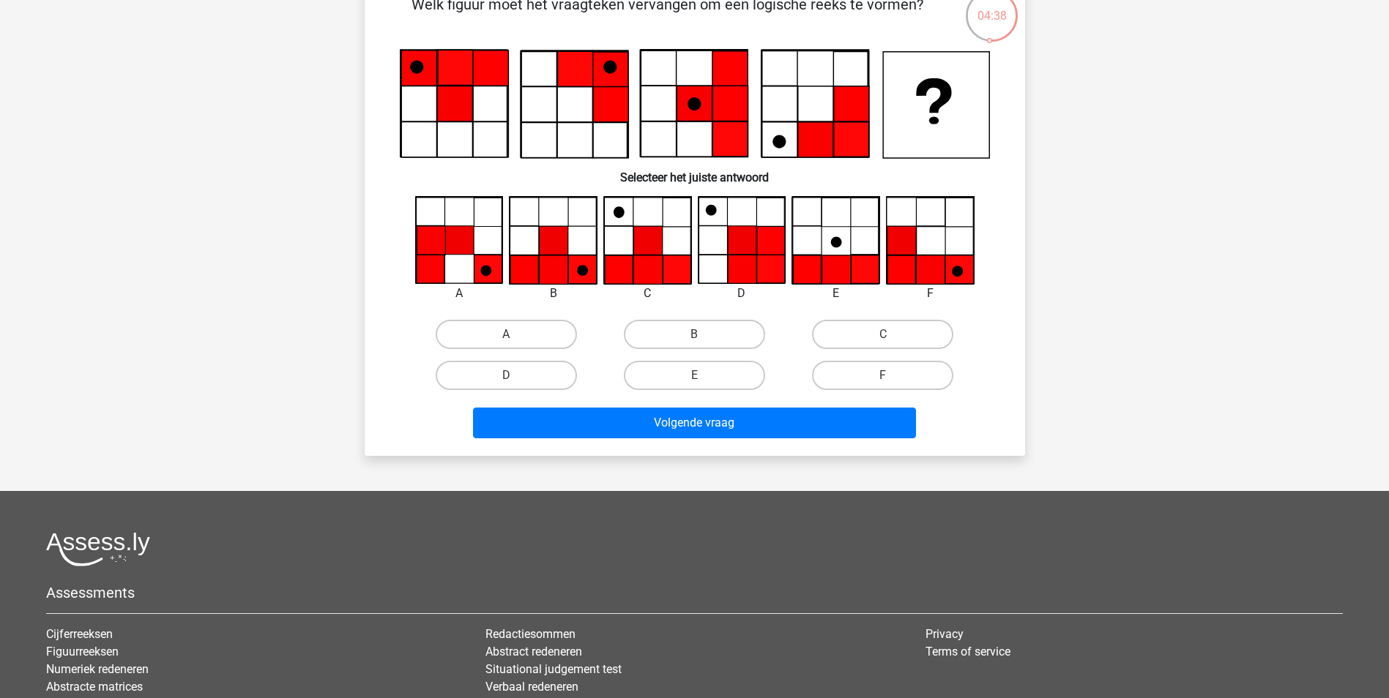
scroll to position [146, 0]
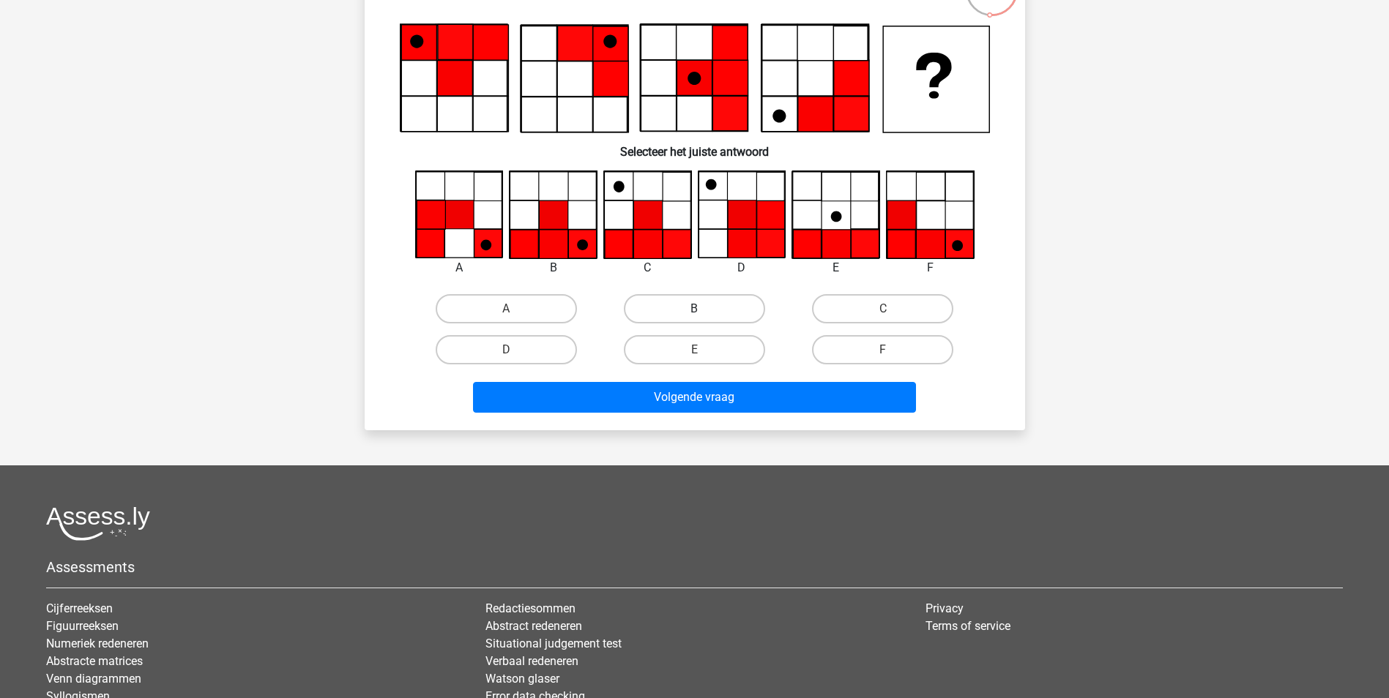
click at [687, 305] on label "B" at bounding box center [694, 308] width 141 height 29
click at [694, 309] on input "B" at bounding box center [699, 314] width 10 height 10
radio input "true"
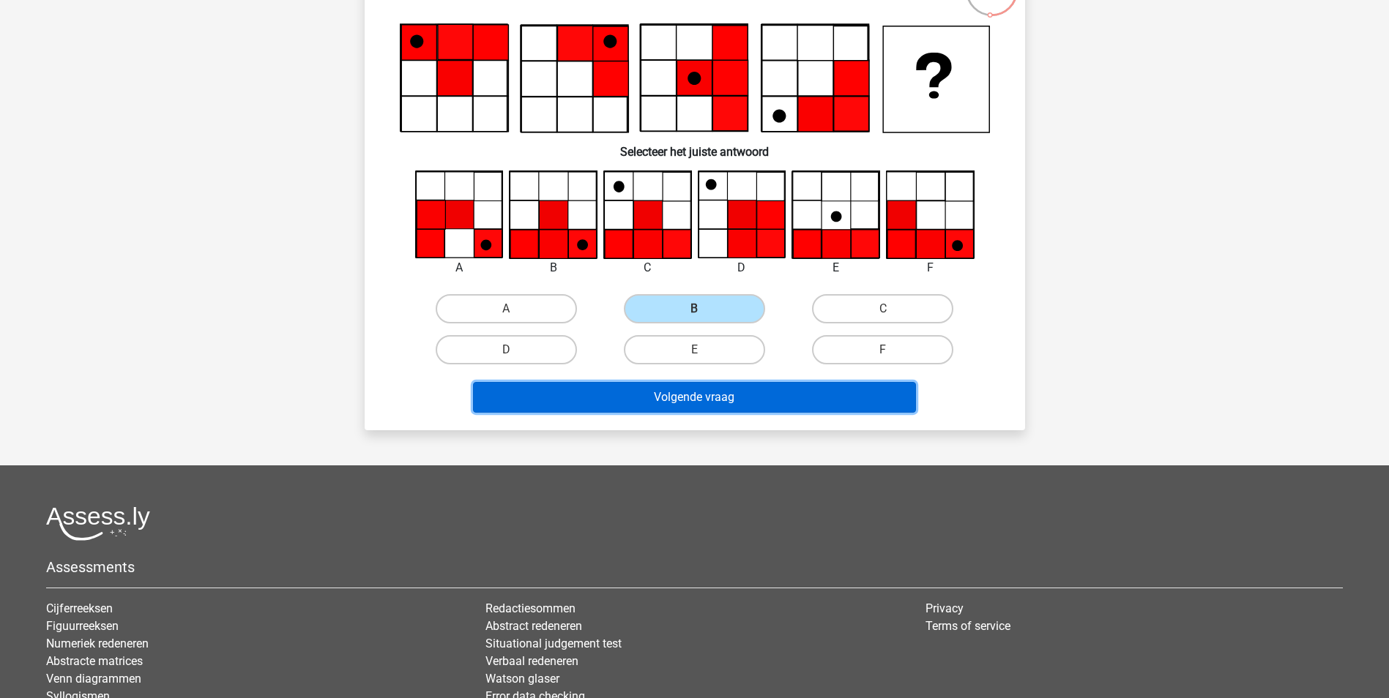
click at [668, 389] on button "Volgende vraag" at bounding box center [694, 397] width 443 height 31
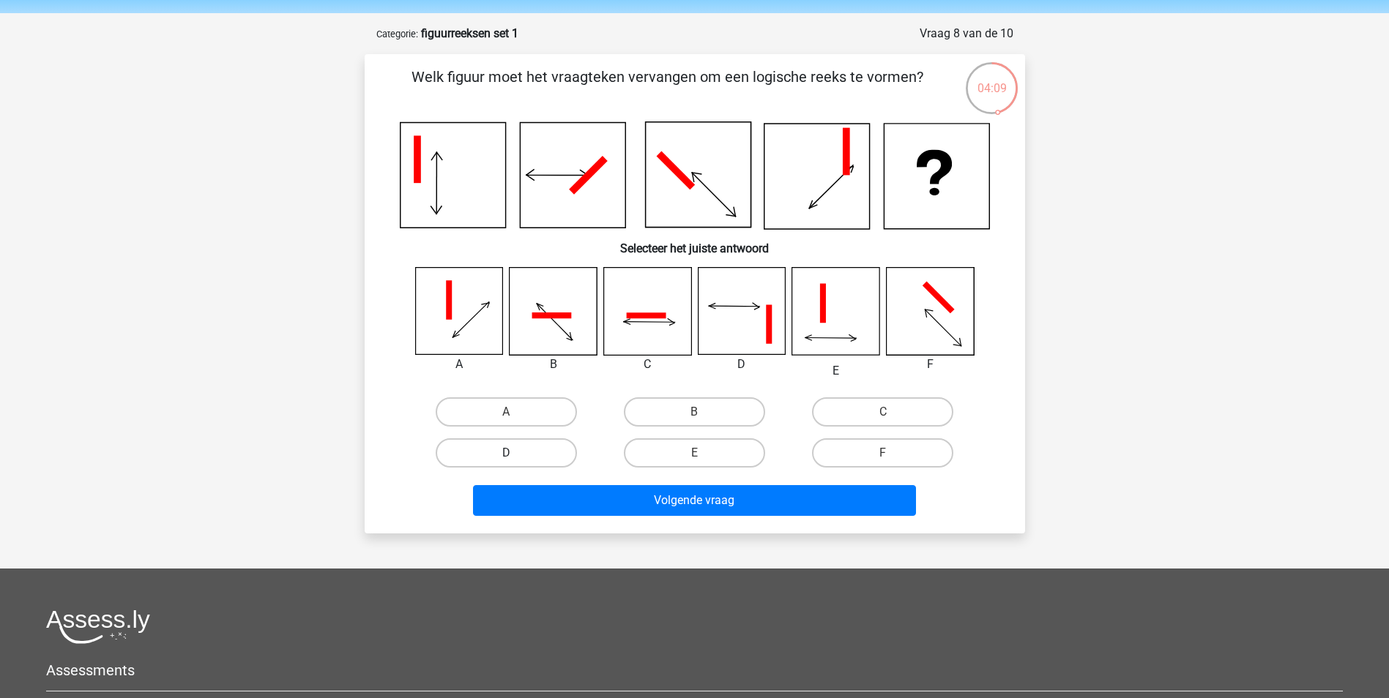
scroll to position [73, 0]
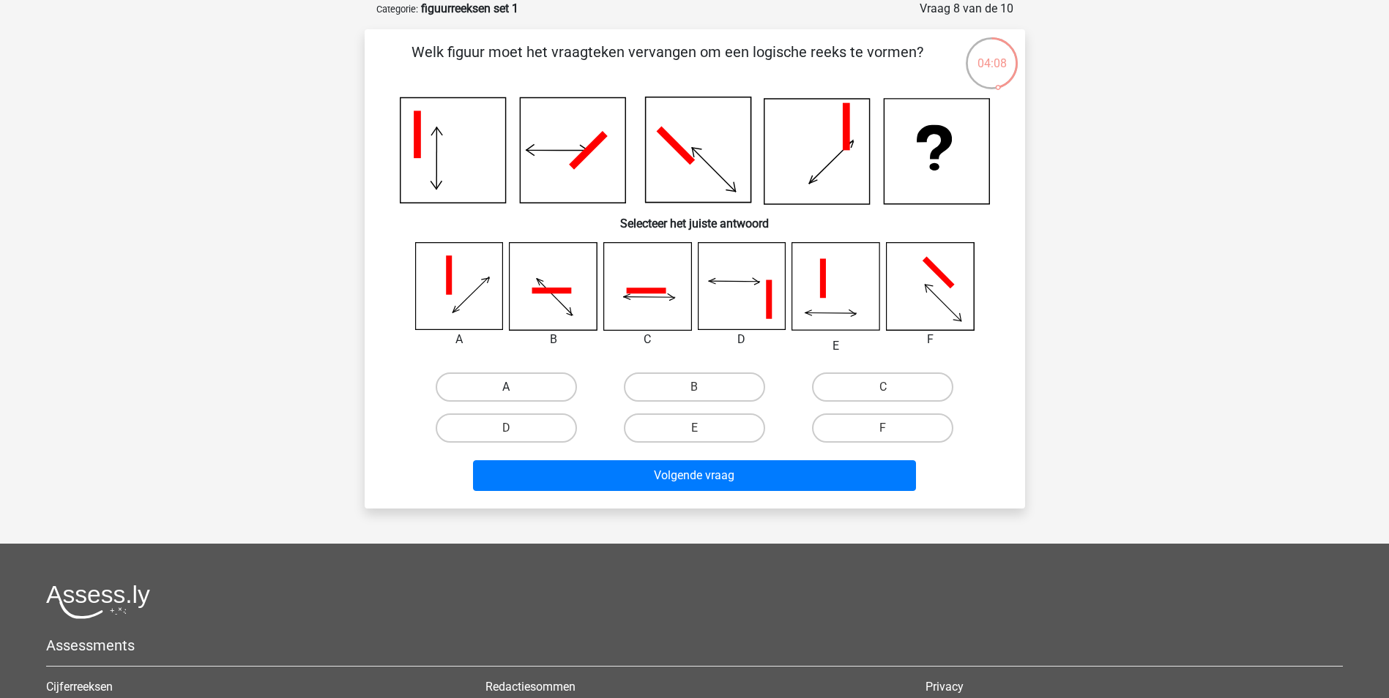
click at [469, 380] on label "A" at bounding box center [506, 387] width 141 height 29
click at [506, 387] on input "A" at bounding box center [511, 392] width 10 height 10
radio input "true"
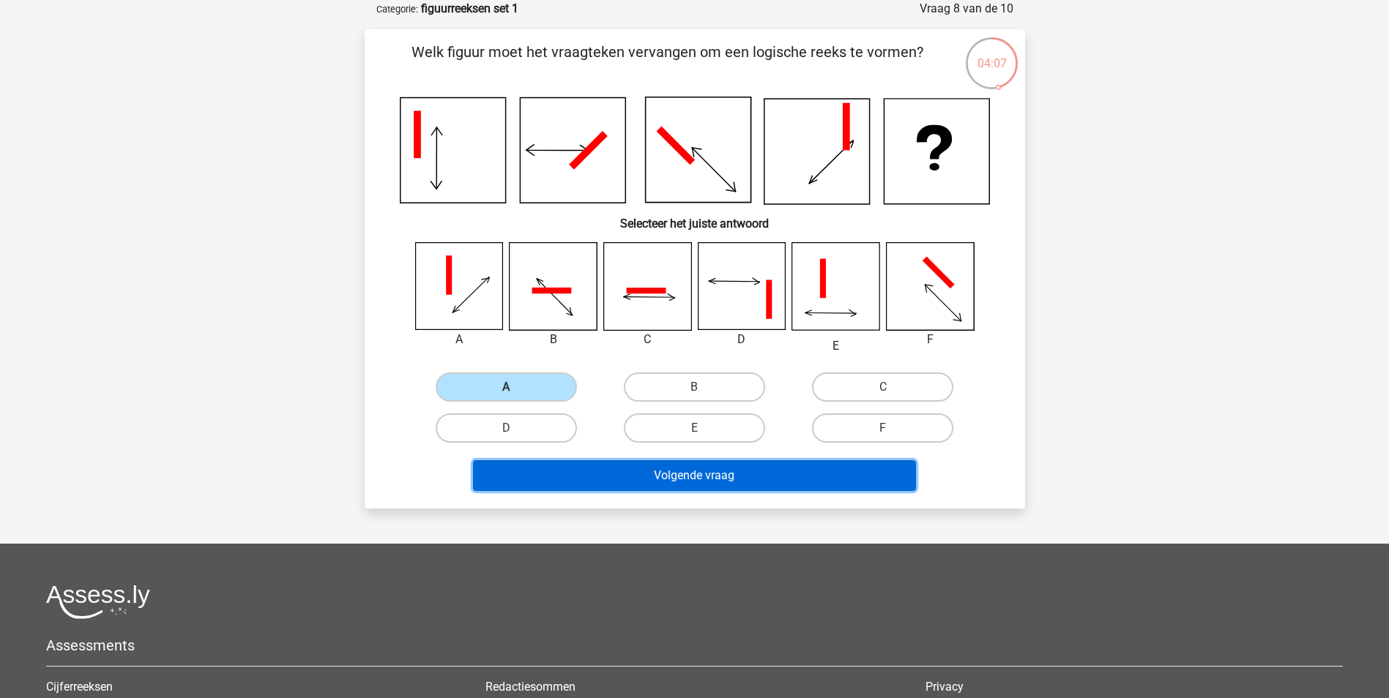
click at [646, 467] on button "Volgende vraag" at bounding box center [694, 476] width 443 height 31
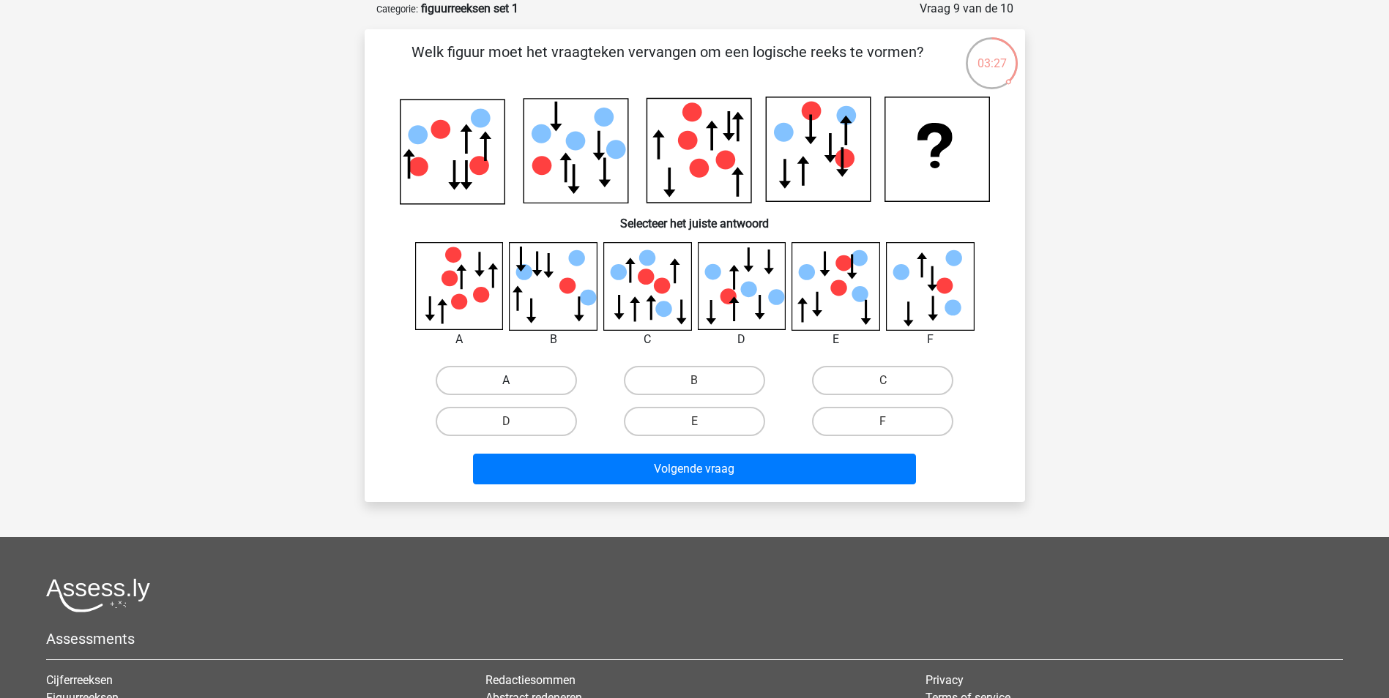
click at [528, 386] on label "A" at bounding box center [506, 380] width 141 height 29
click at [515, 386] on input "A" at bounding box center [511, 386] width 10 height 10
radio input "true"
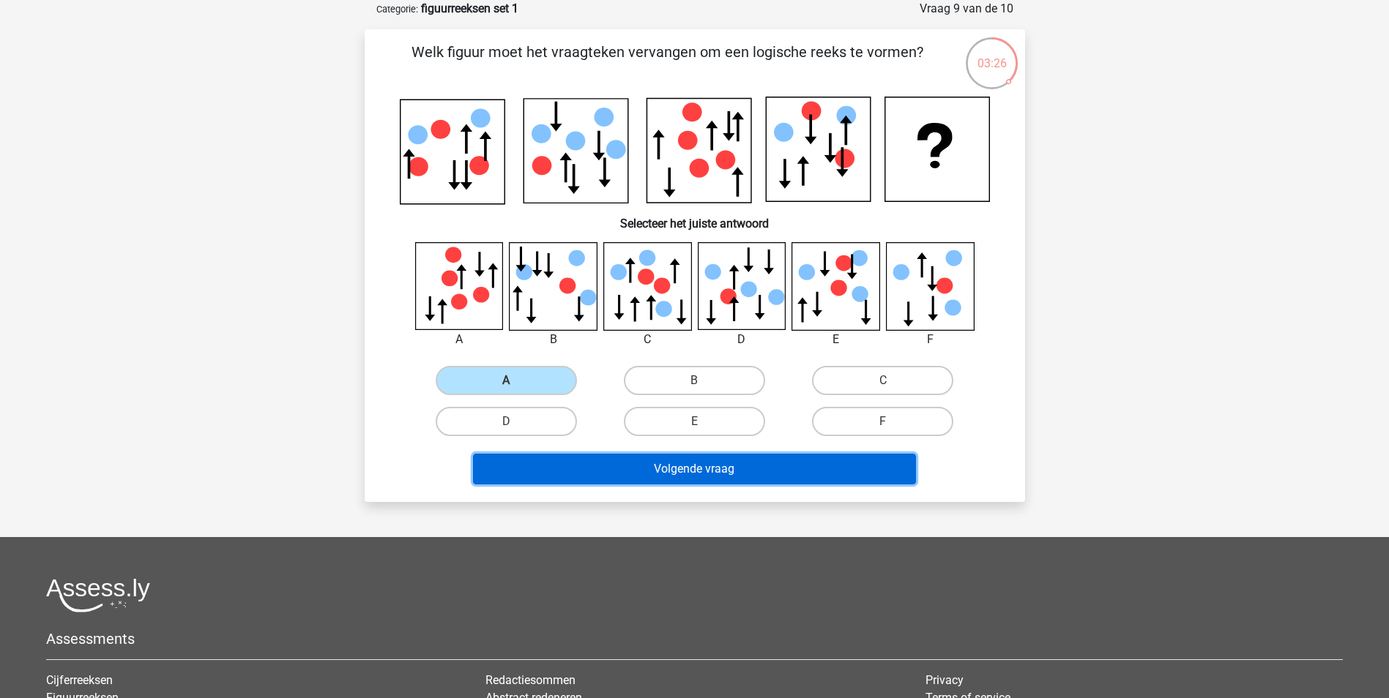
click at [685, 464] on button "Volgende vraag" at bounding box center [694, 469] width 443 height 31
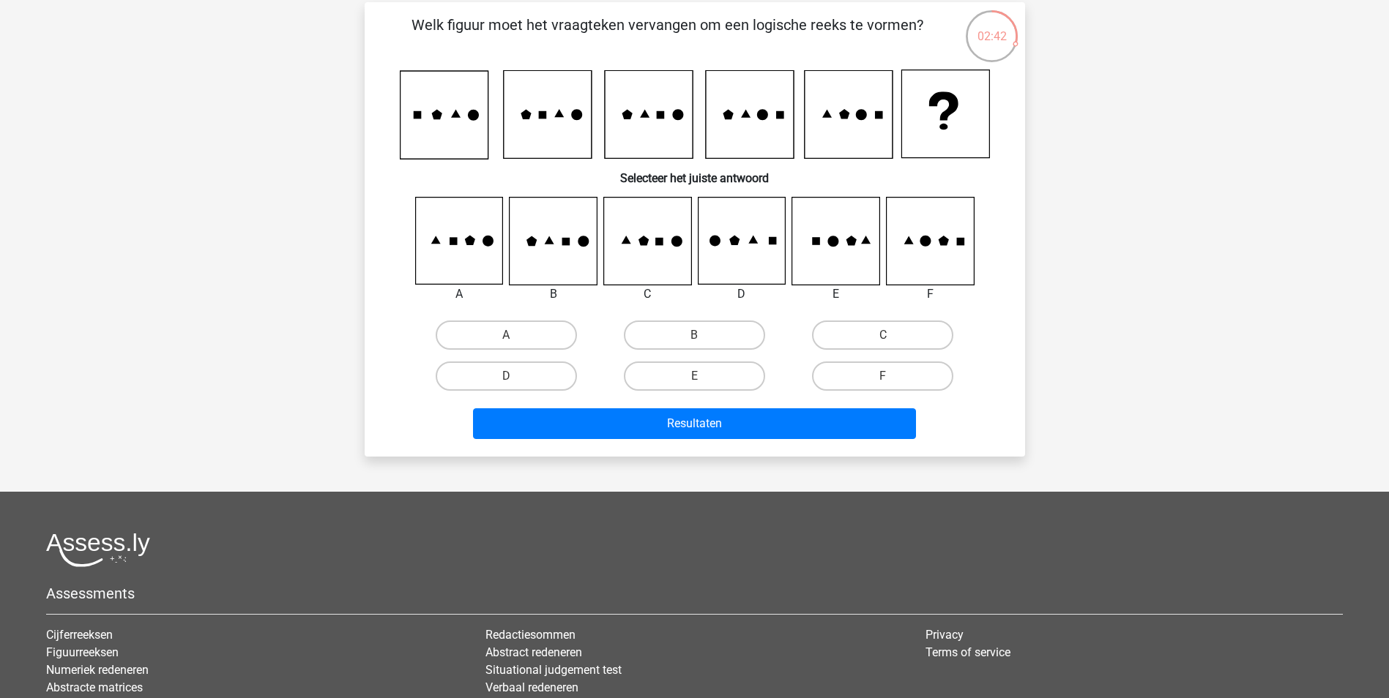
scroll to position [146, 0]
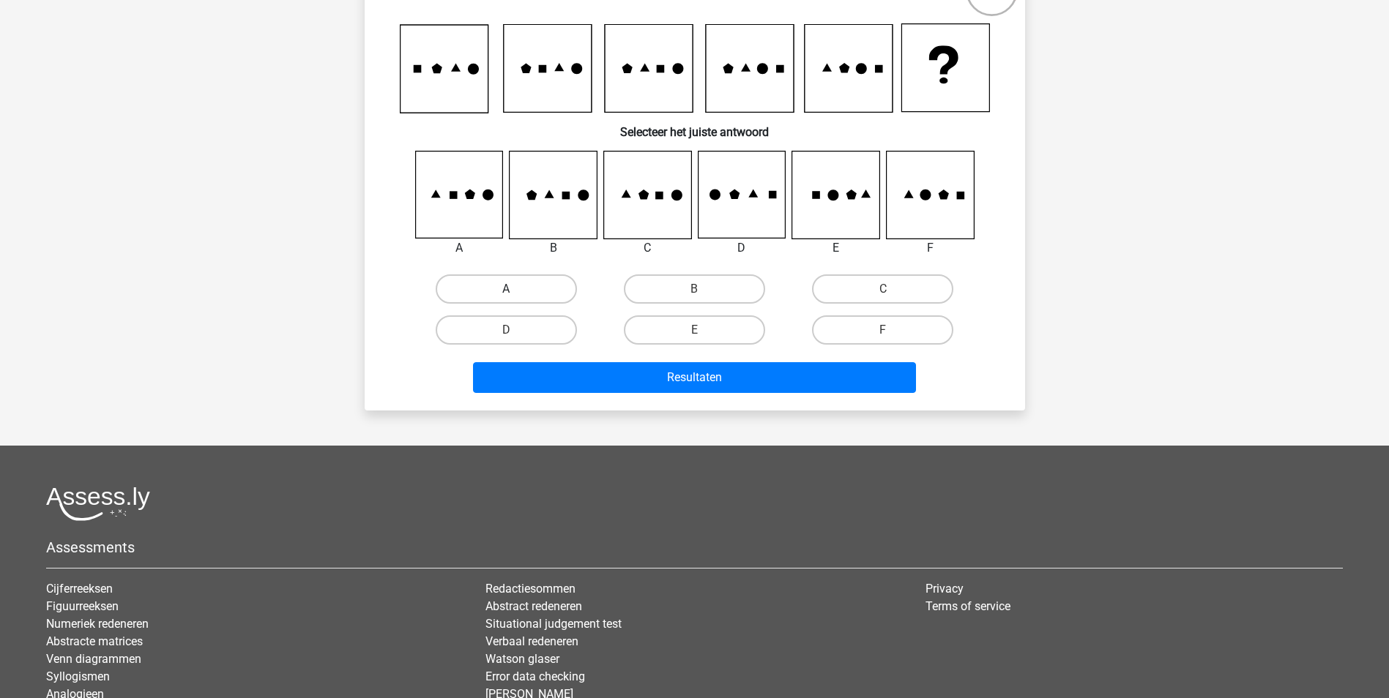
click at [512, 279] on label "A" at bounding box center [506, 289] width 141 height 29
click at [512, 289] on input "A" at bounding box center [511, 294] width 10 height 10
radio input "true"
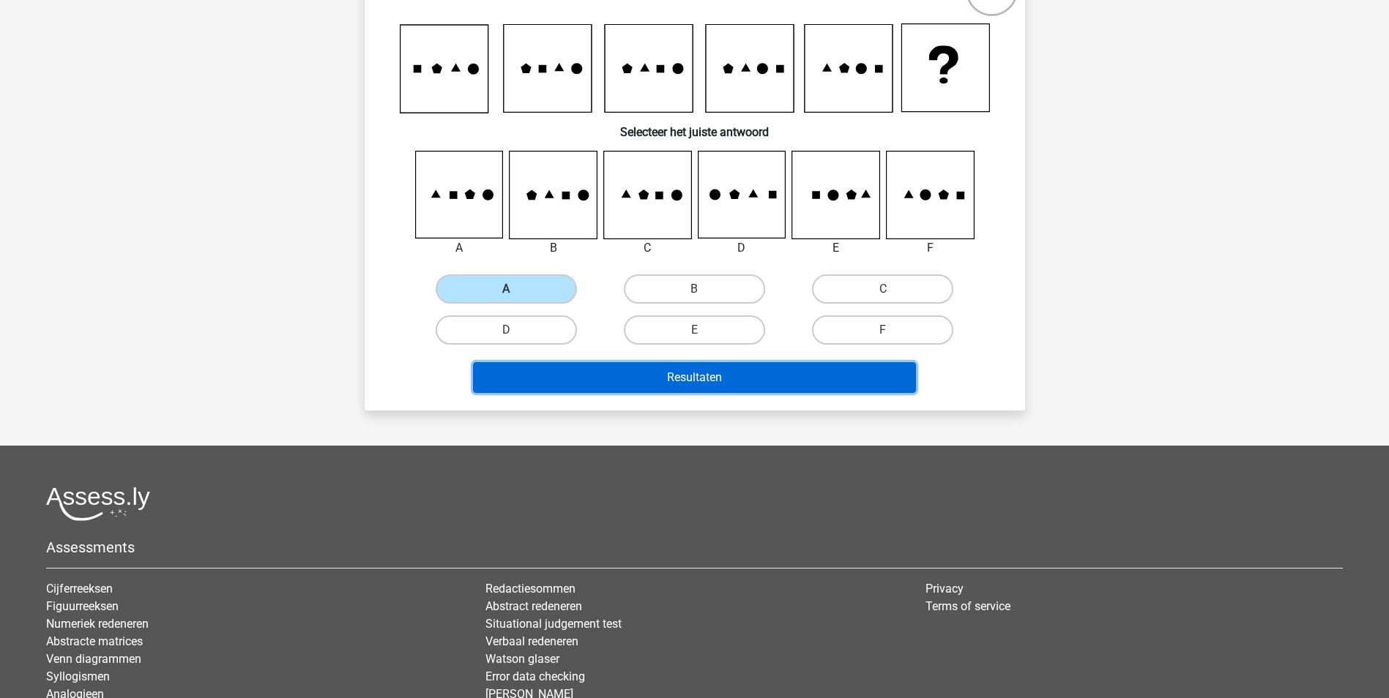
click at [723, 376] on button "Resultaten" at bounding box center [694, 377] width 443 height 31
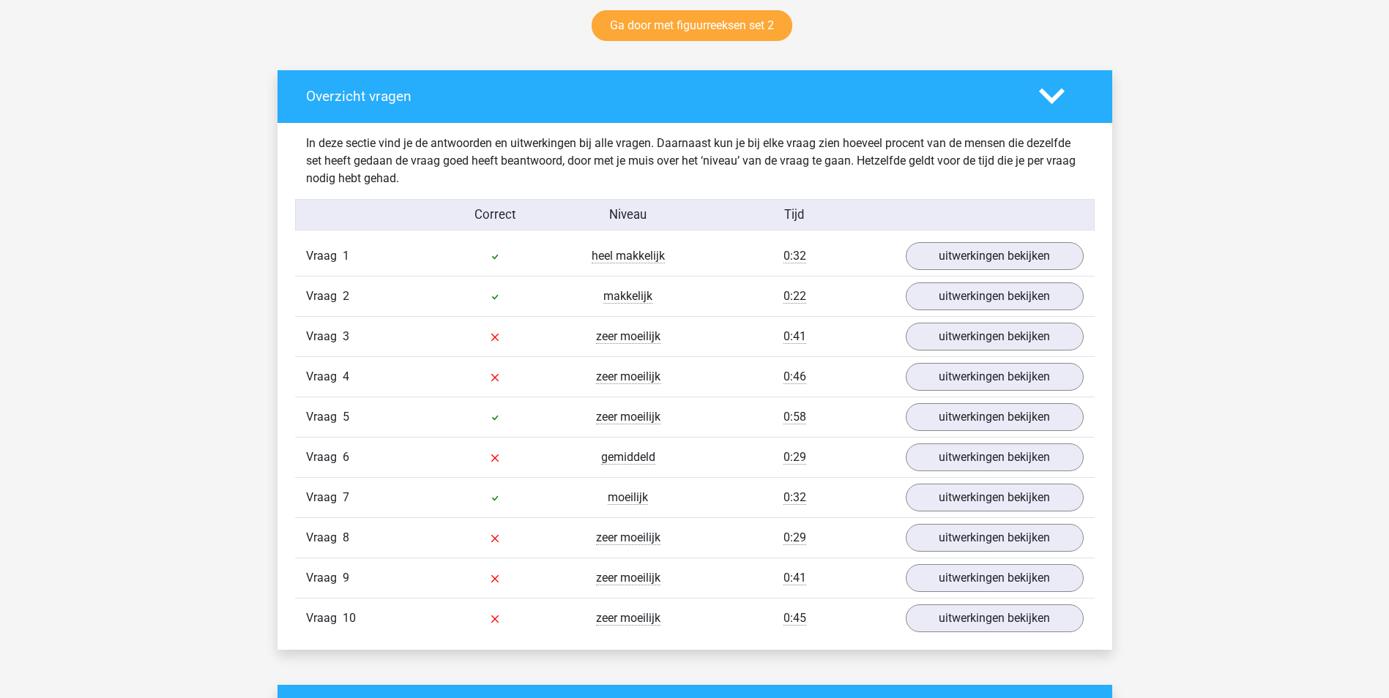
scroll to position [748, 0]
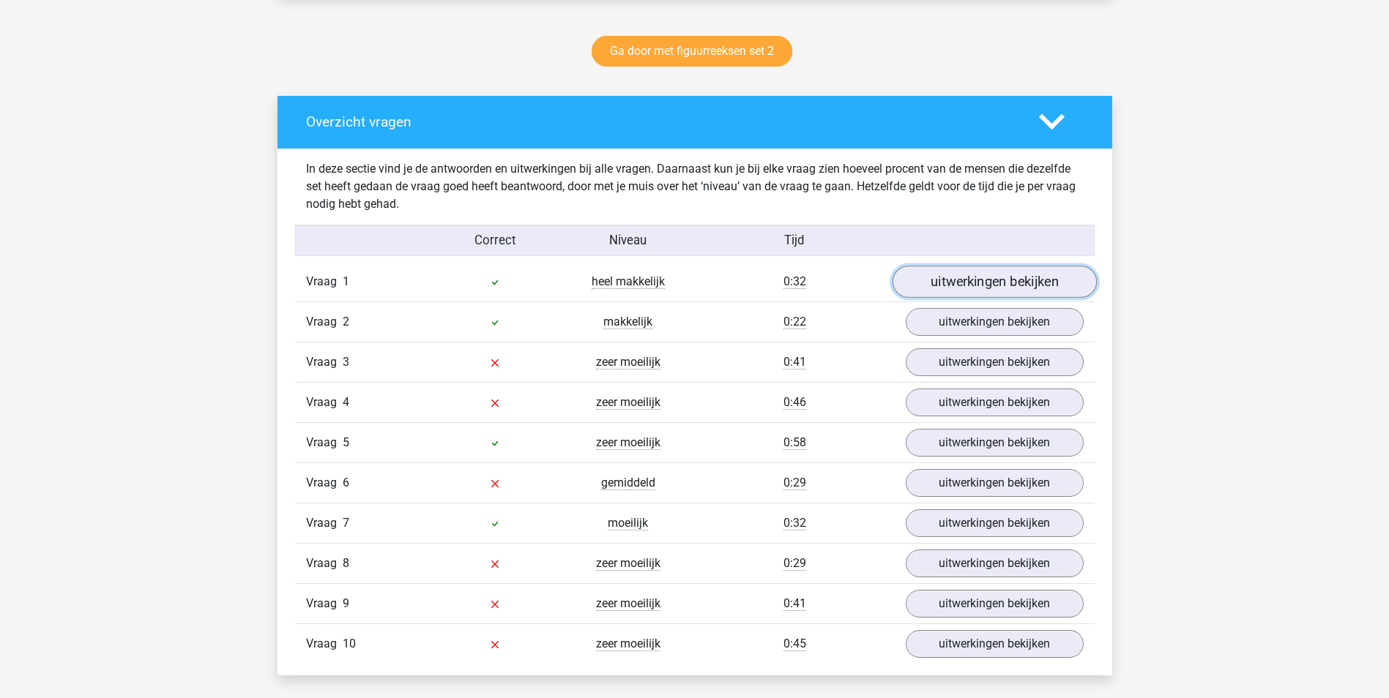
click at [1000, 280] on link "uitwerkingen bekijken" at bounding box center [994, 282] width 204 height 32
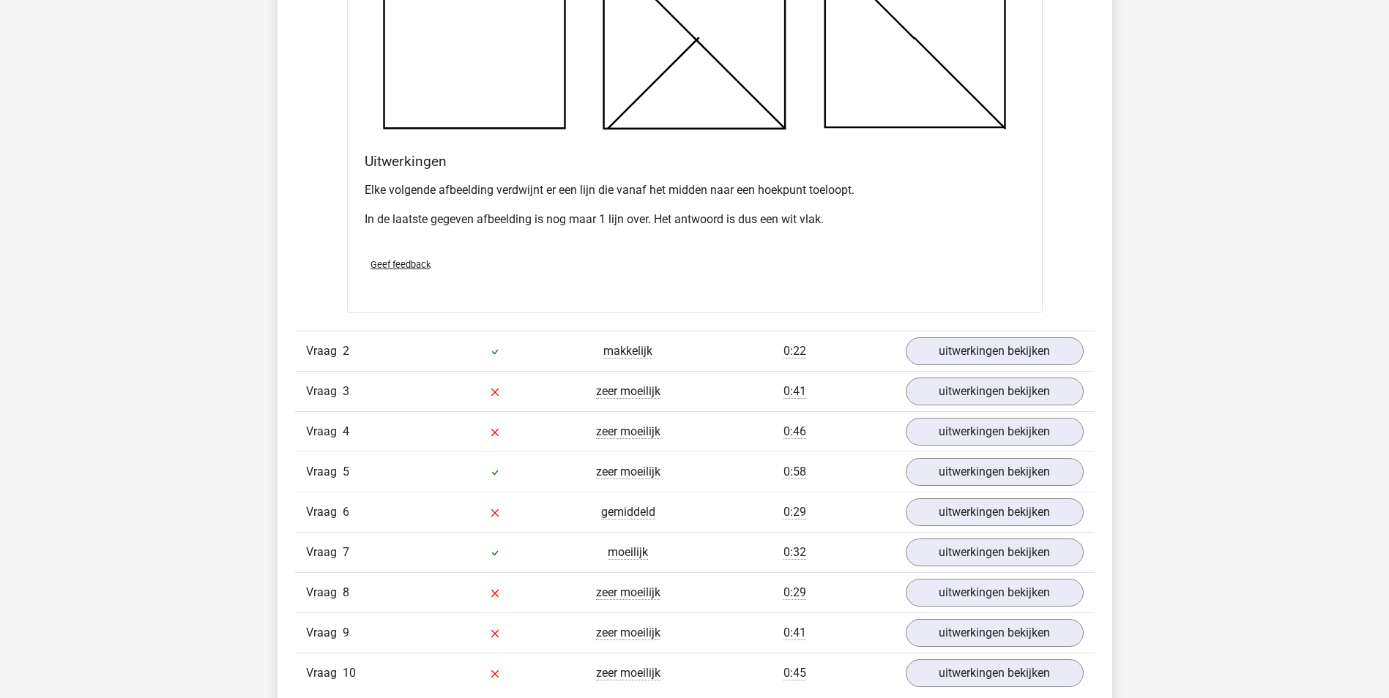
scroll to position [1538, 0]
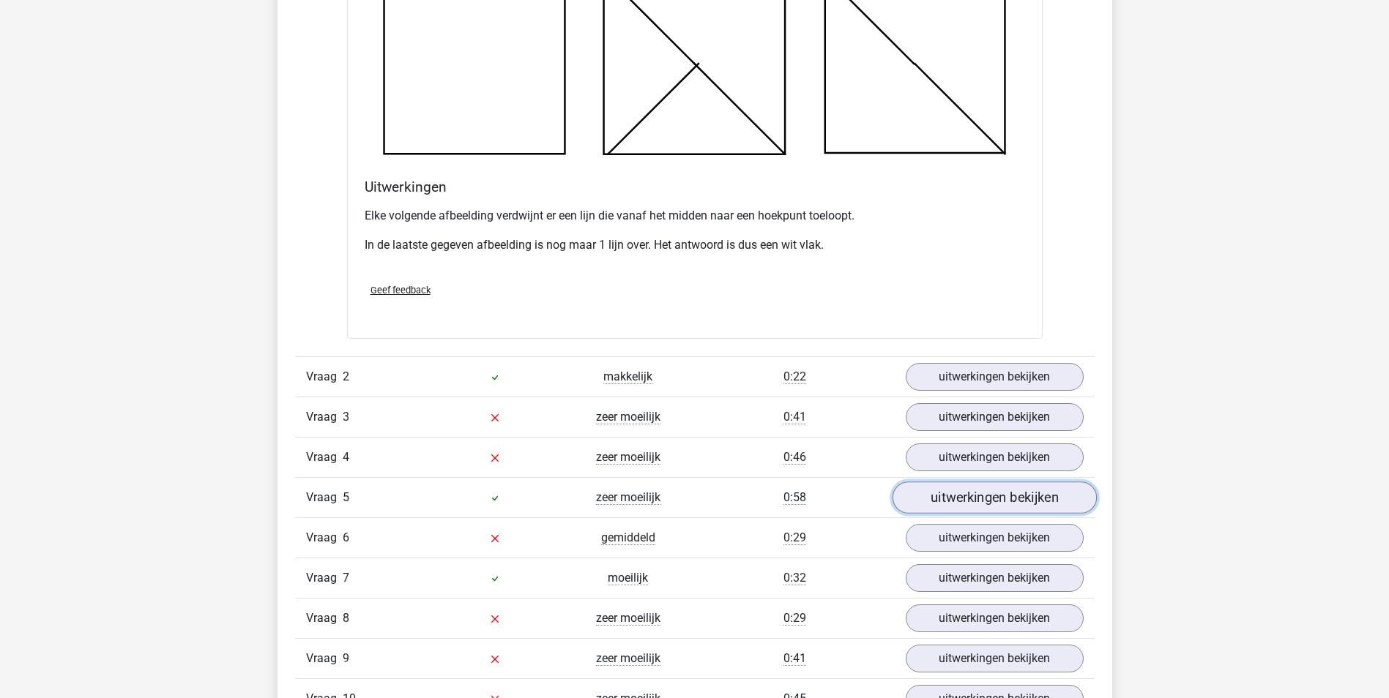
click at [944, 497] on link "uitwerkingen bekijken" at bounding box center [994, 498] width 204 height 32
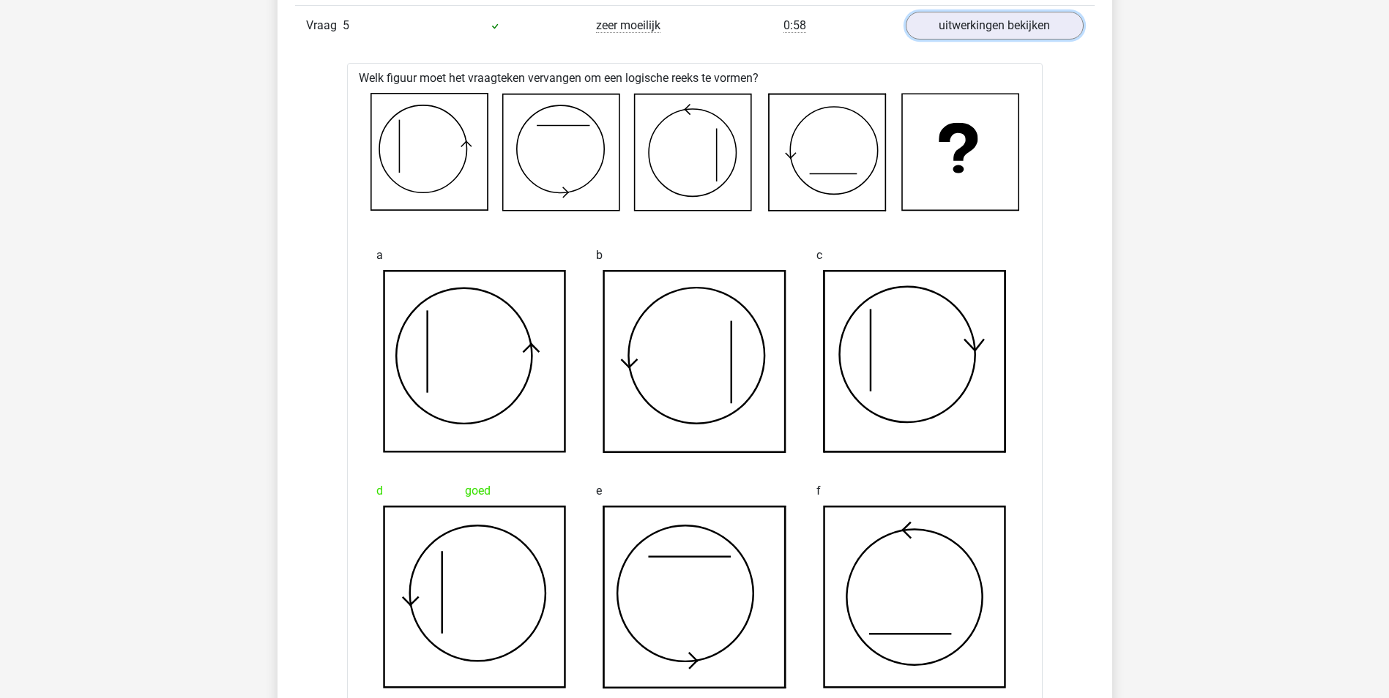
scroll to position [1937, 0]
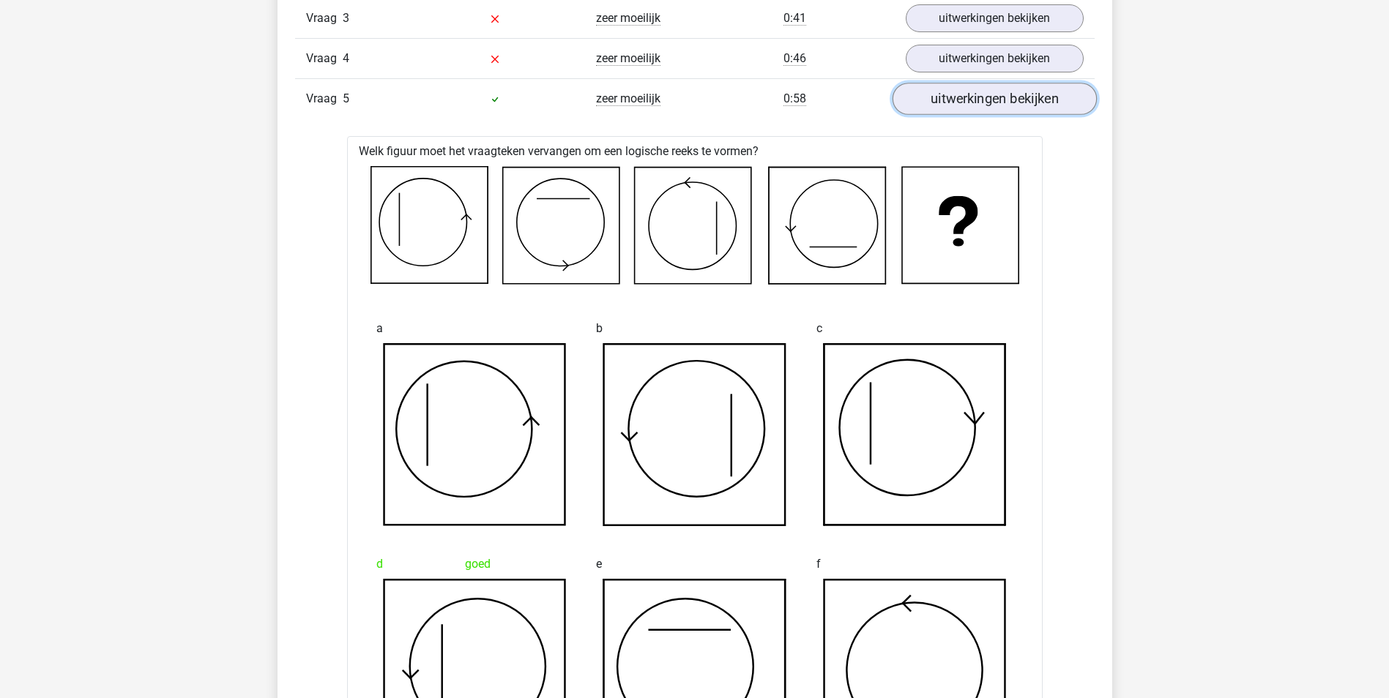
click at [1013, 102] on link "uitwerkingen bekijken" at bounding box center [994, 99] width 204 height 32
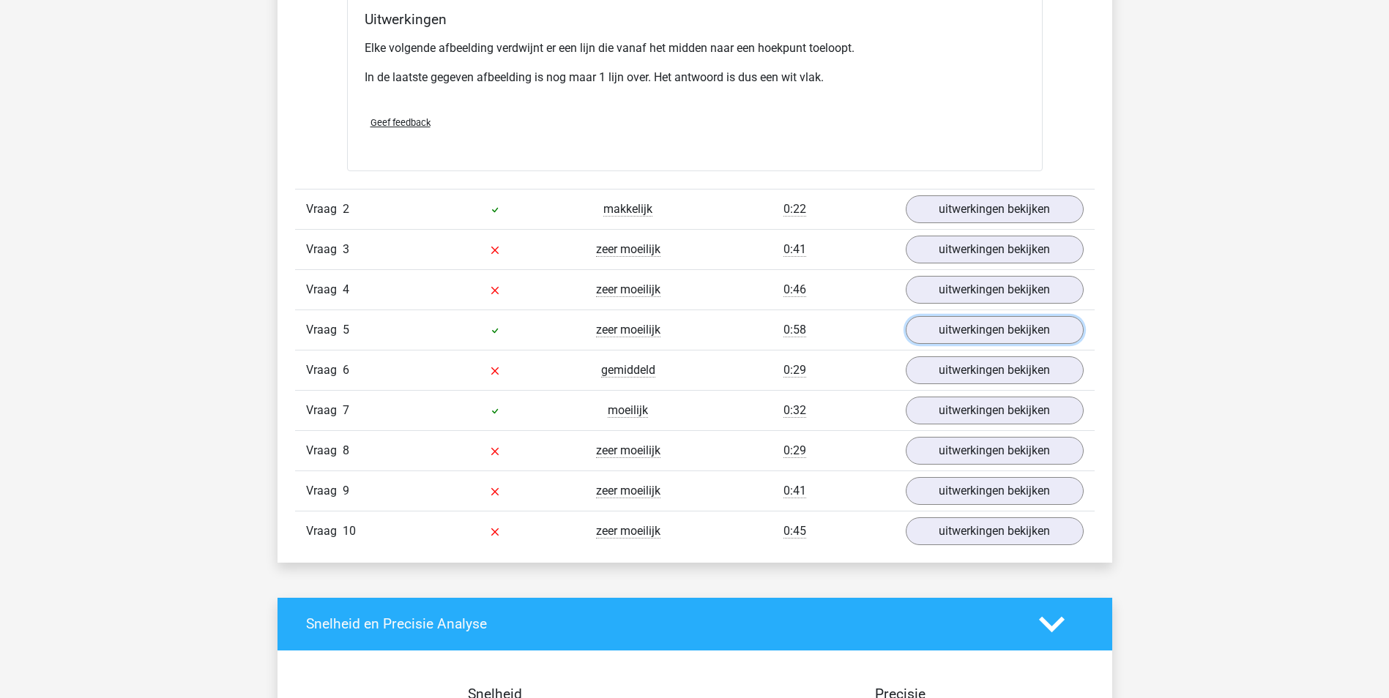
scroll to position [1681, 0]
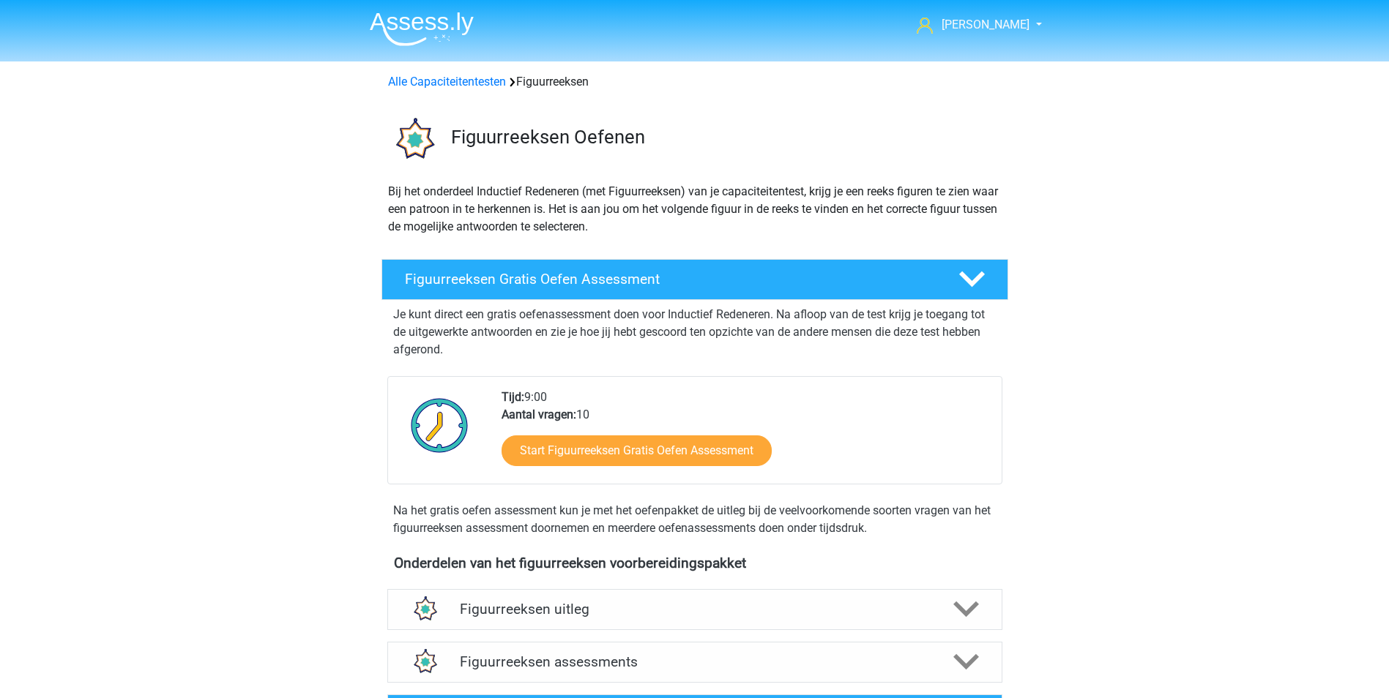
scroll to position [163, 0]
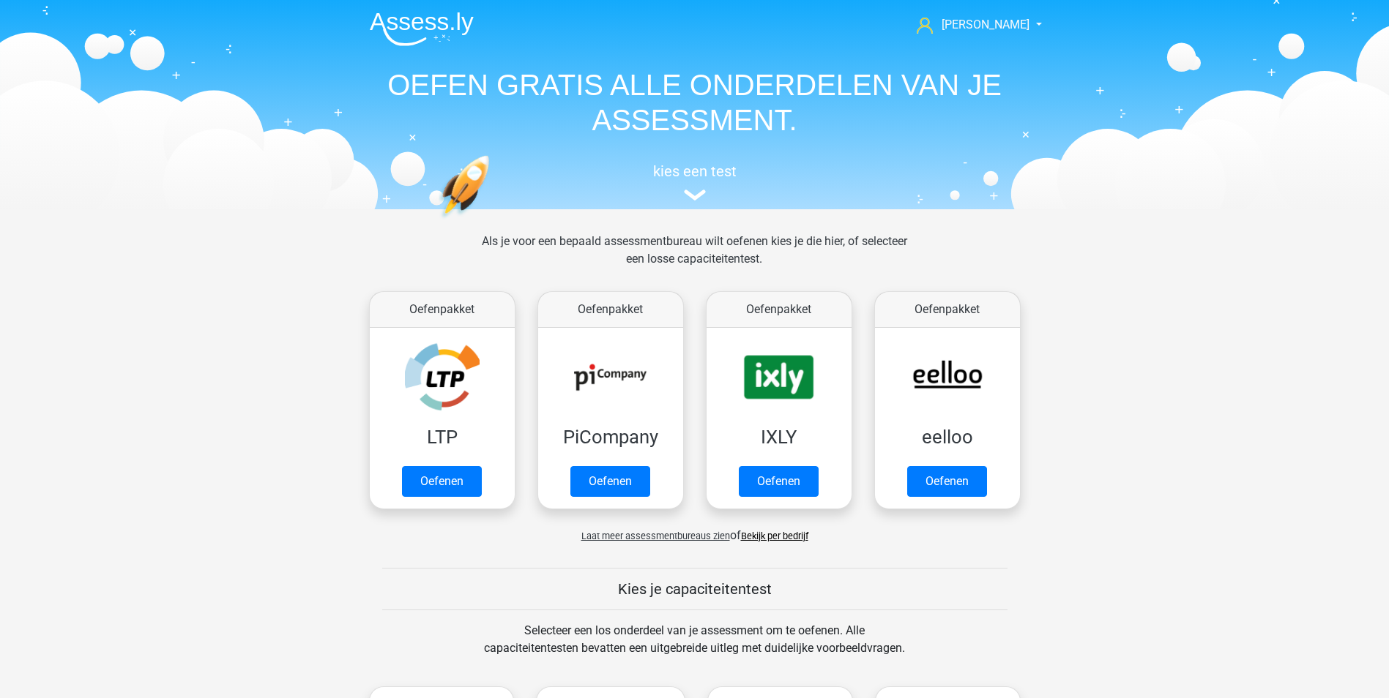
scroll to position [622, 0]
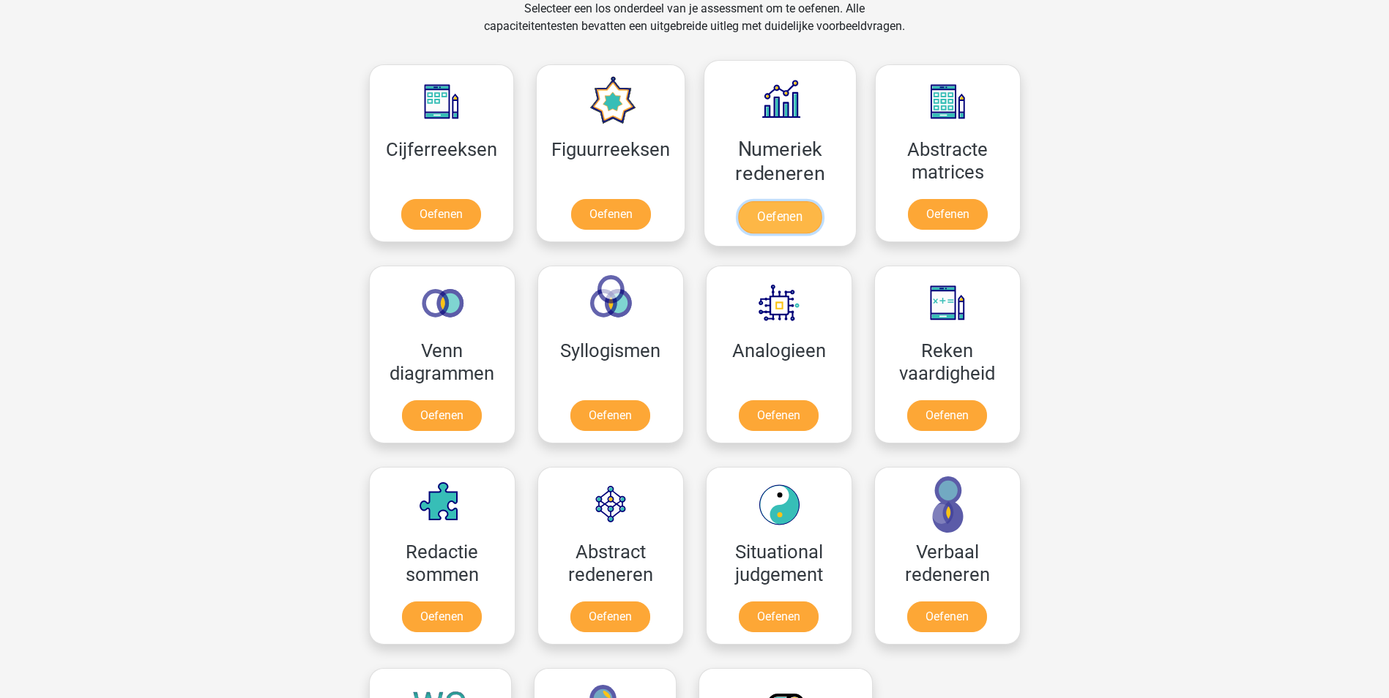
click at [758, 215] on link "Oefenen" at bounding box center [779, 217] width 83 height 32
click at [961, 218] on link "Oefenen" at bounding box center [947, 217] width 83 height 32
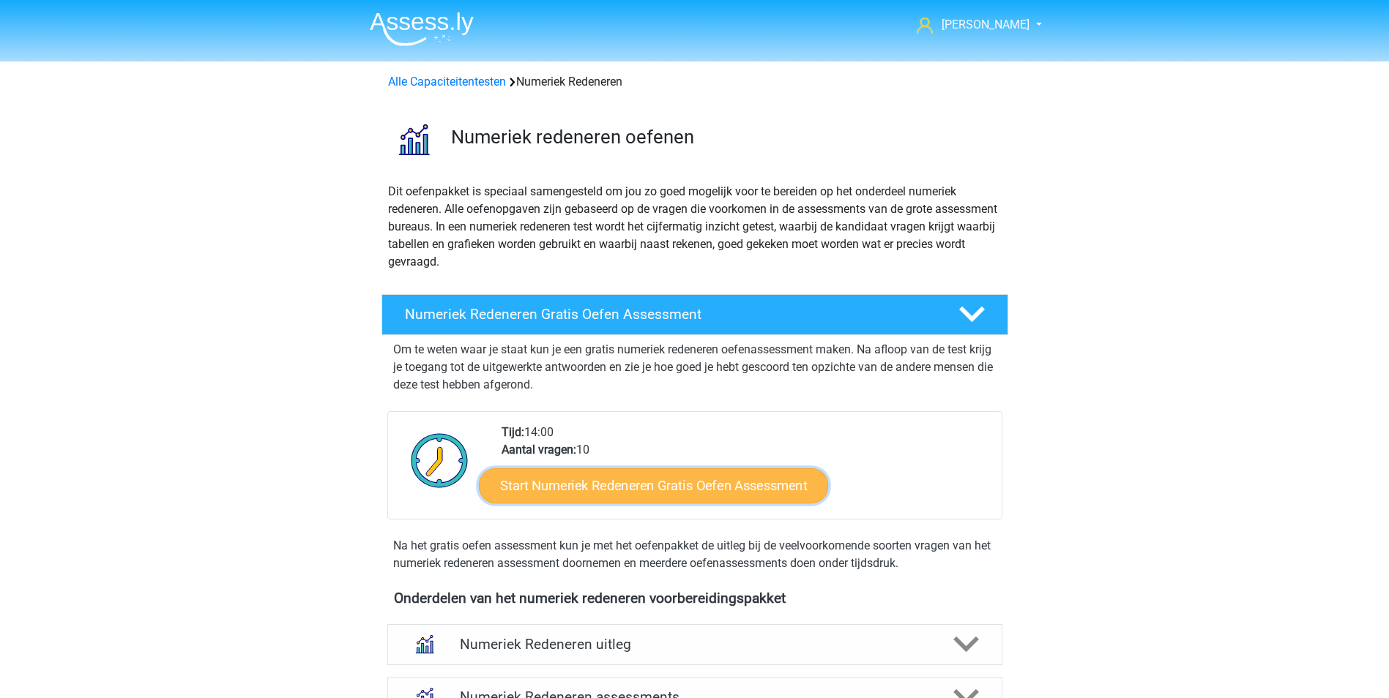
click at [626, 494] on link "Start Numeriek Redeneren Gratis Oefen Assessment" at bounding box center [653, 485] width 349 height 35
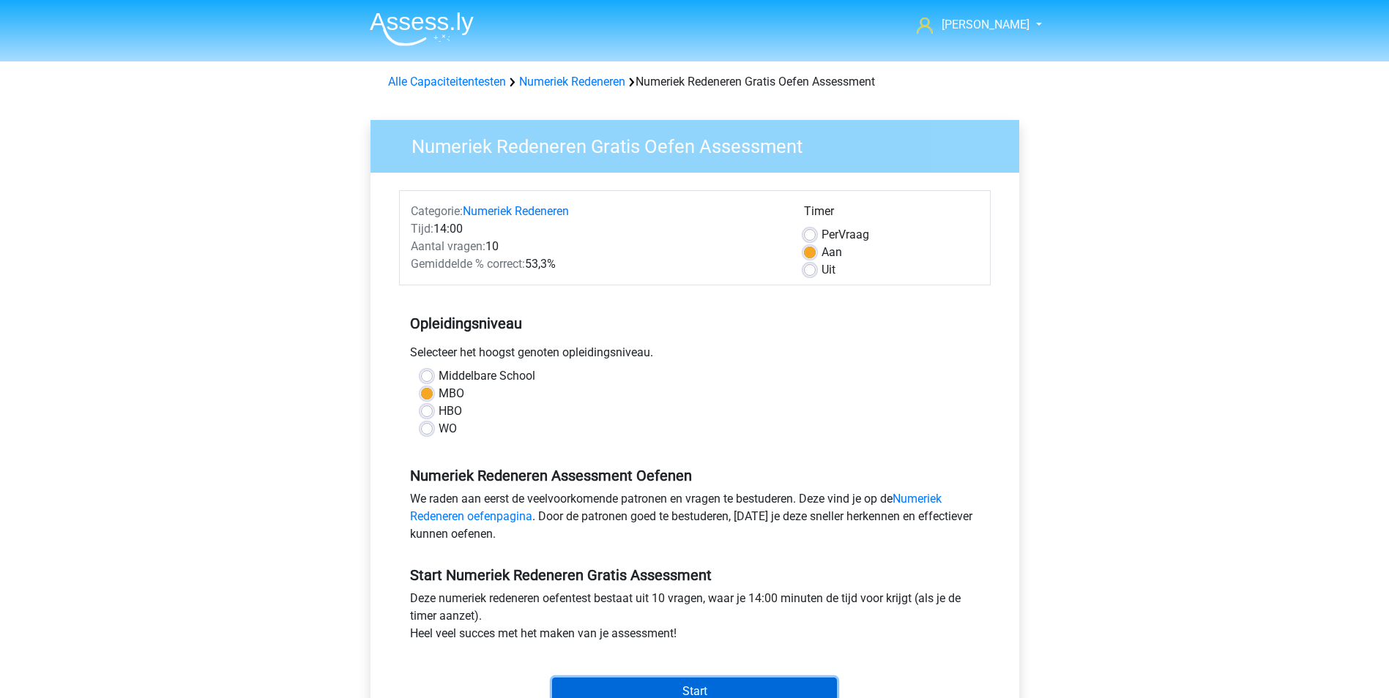
click at [717, 687] on input "Start" at bounding box center [694, 692] width 285 height 28
drag, startPoint x: 665, startPoint y: 671, endPoint x: 579, endPoint y: 17, distance: 659.5
click at [579, 17] on div "[PERSON_NAME] [EMAIL_ADDRESS][DOMAIN_NAME] Nederlands English" at bounding box center [694, 578] width 1389 height 1157
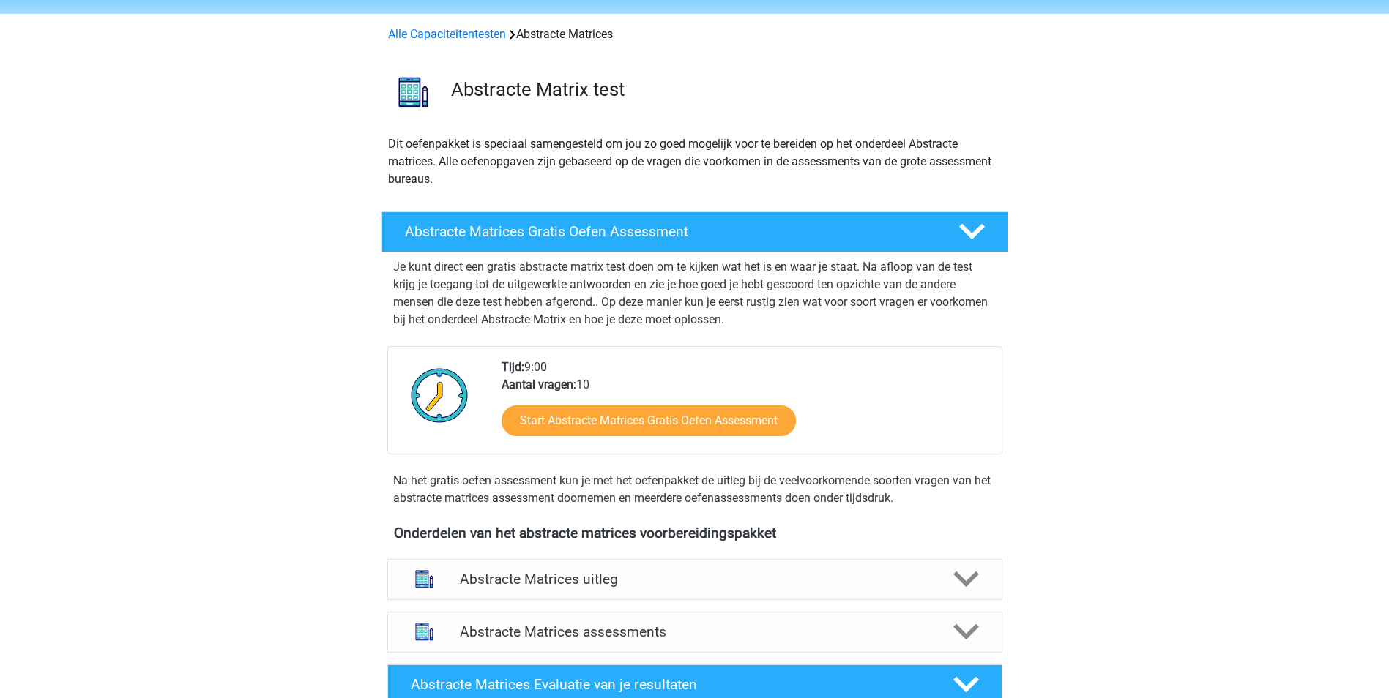
scroll to position [73, 0]
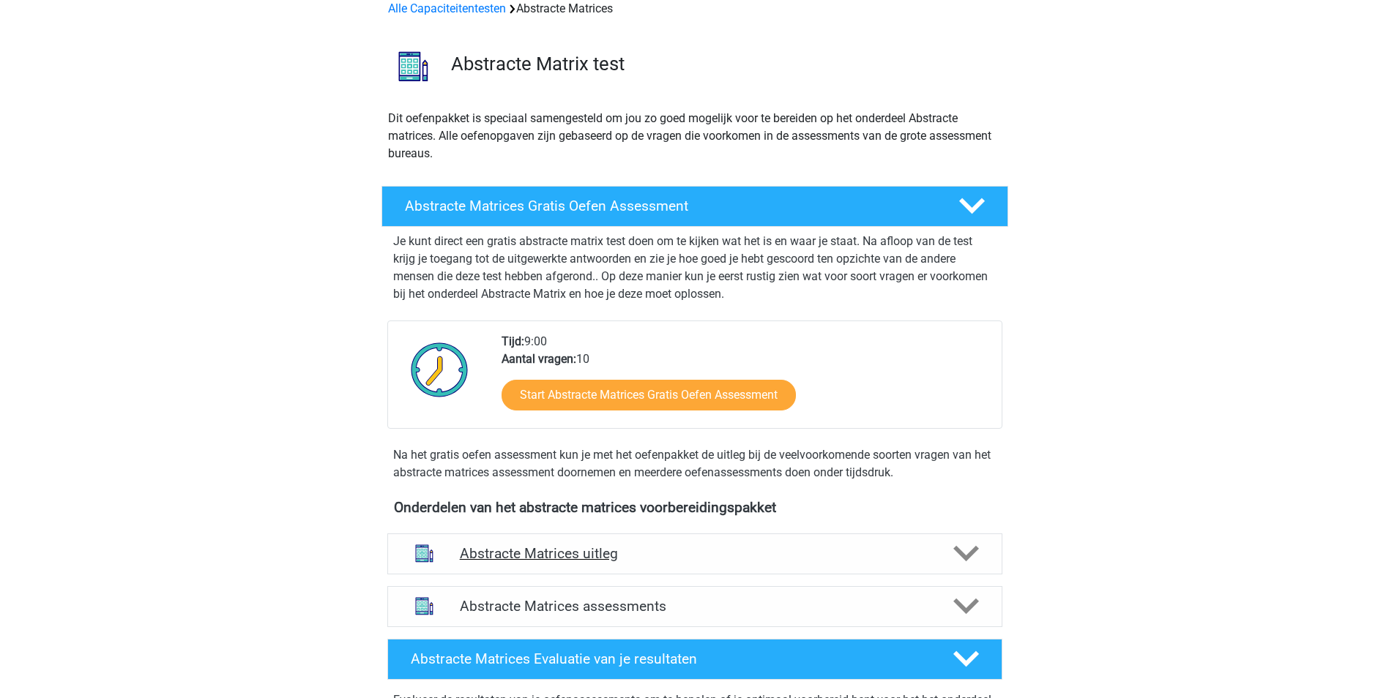
click at [619, 553] on h4 "Abstracte Matrices uitleg" at bounding box center [695, 553] width 470 height 17
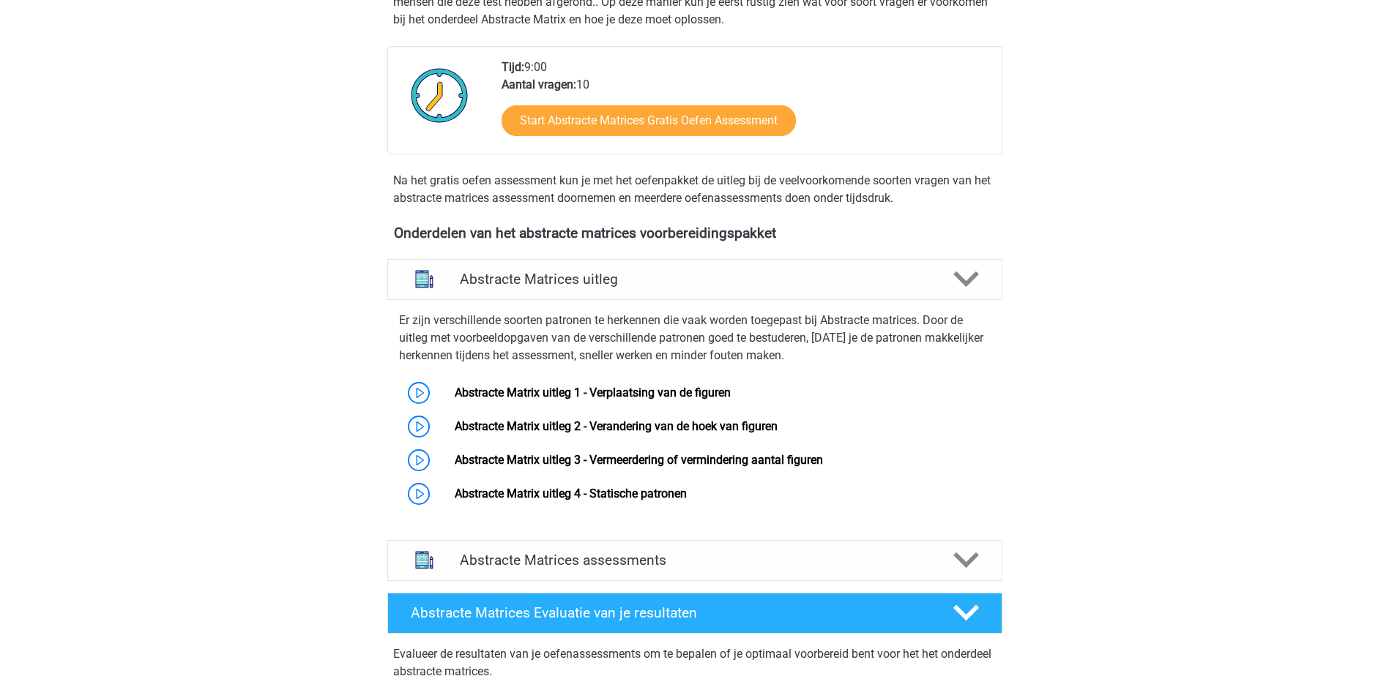
scroll to position [0, 0]
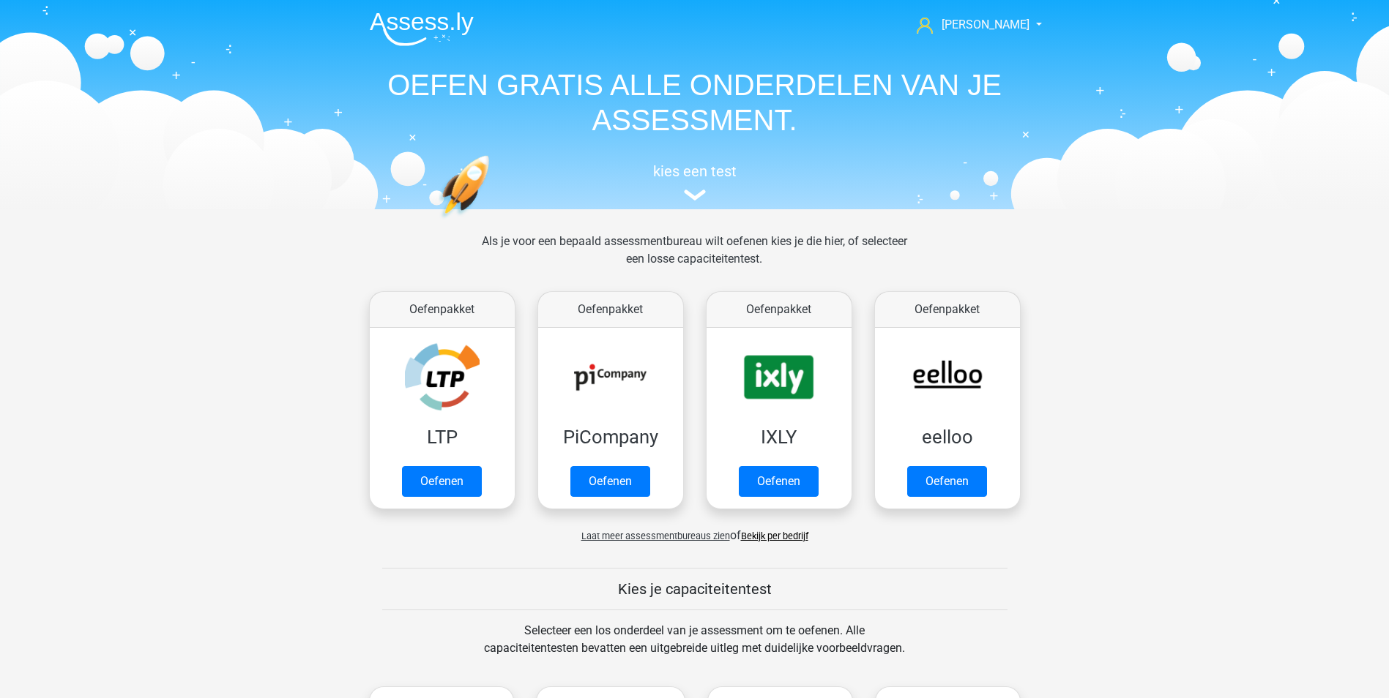
scroll to position [622, 0]
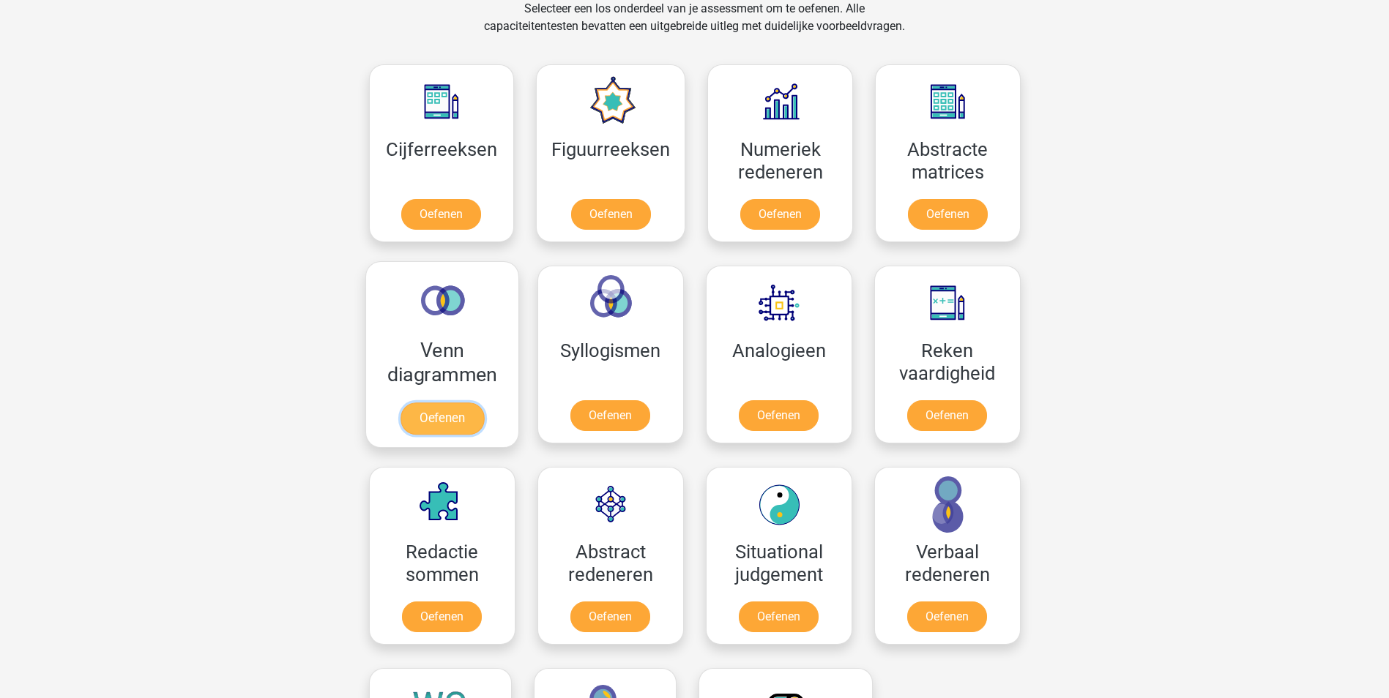
click at [462, 403] on link "Oefenen" at bounding box center [441, 419] width 83 height 32
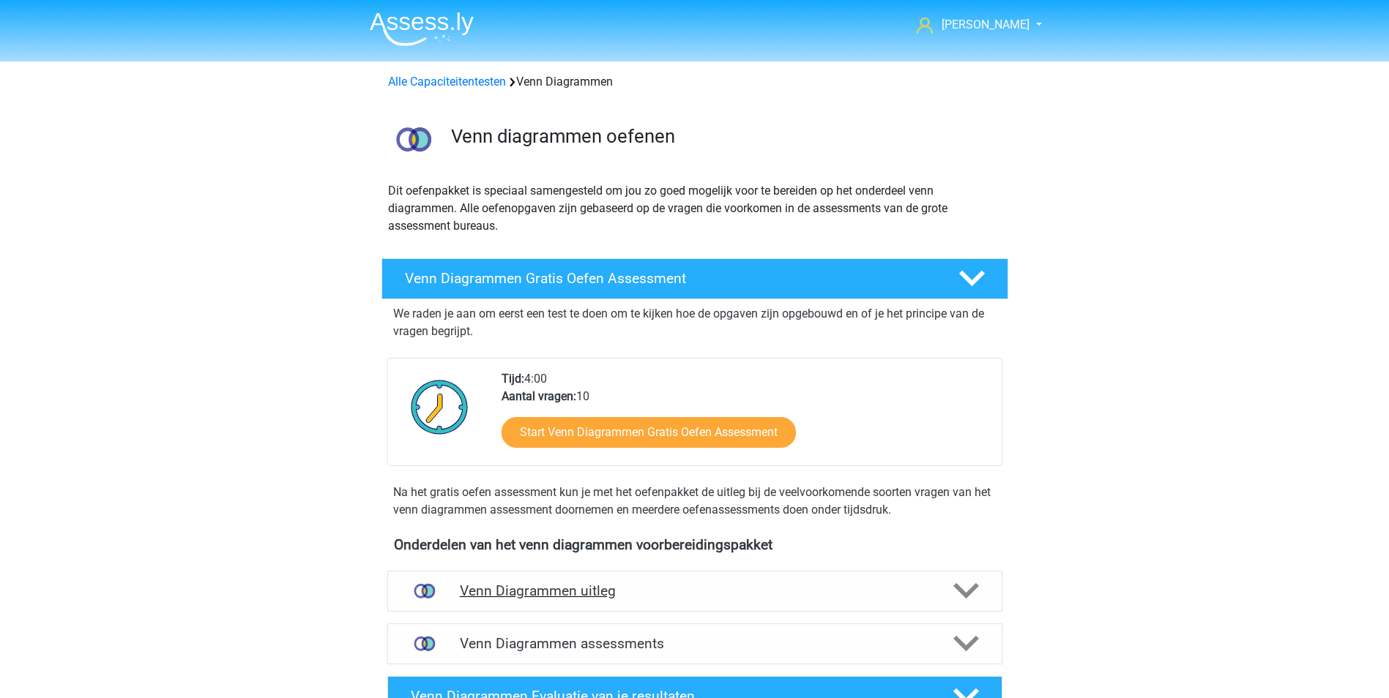
click at [593, 592] on h4 "Venn Diagrammen uitleg" at bounding box center [695, 591] width 470 height 17
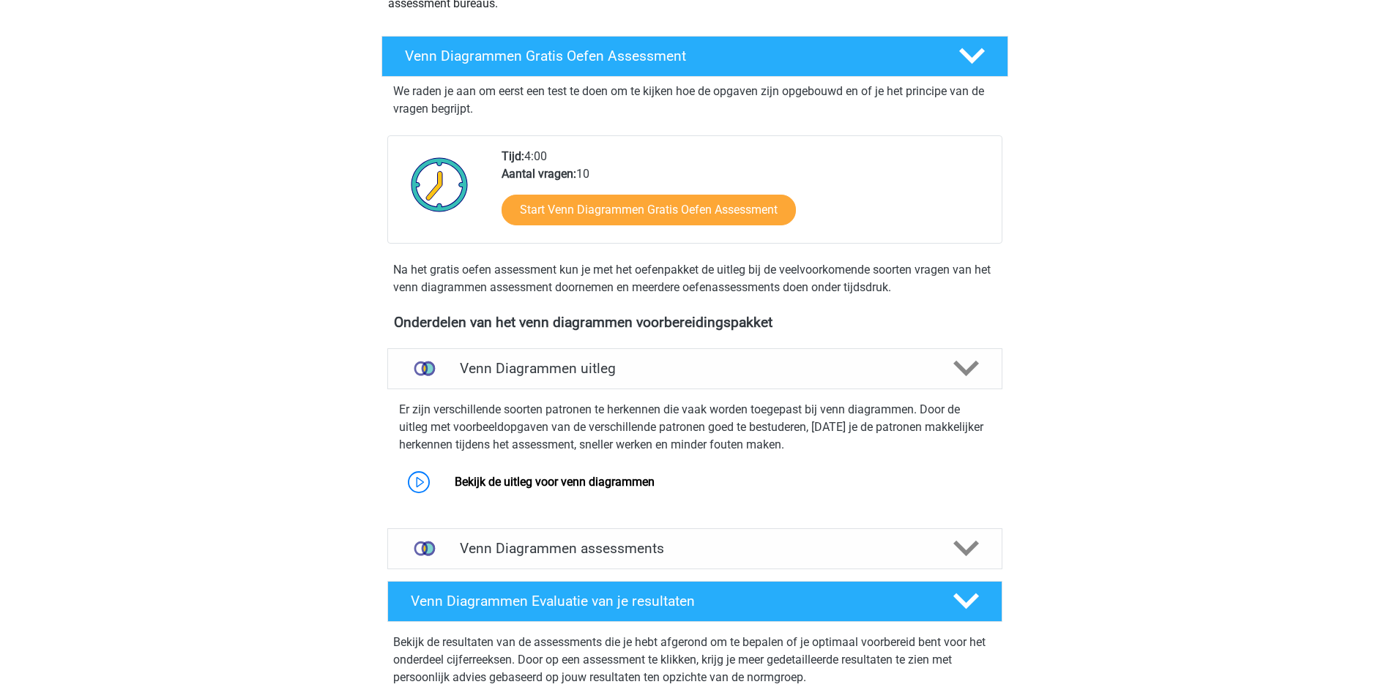
scroll to position [224, 0]
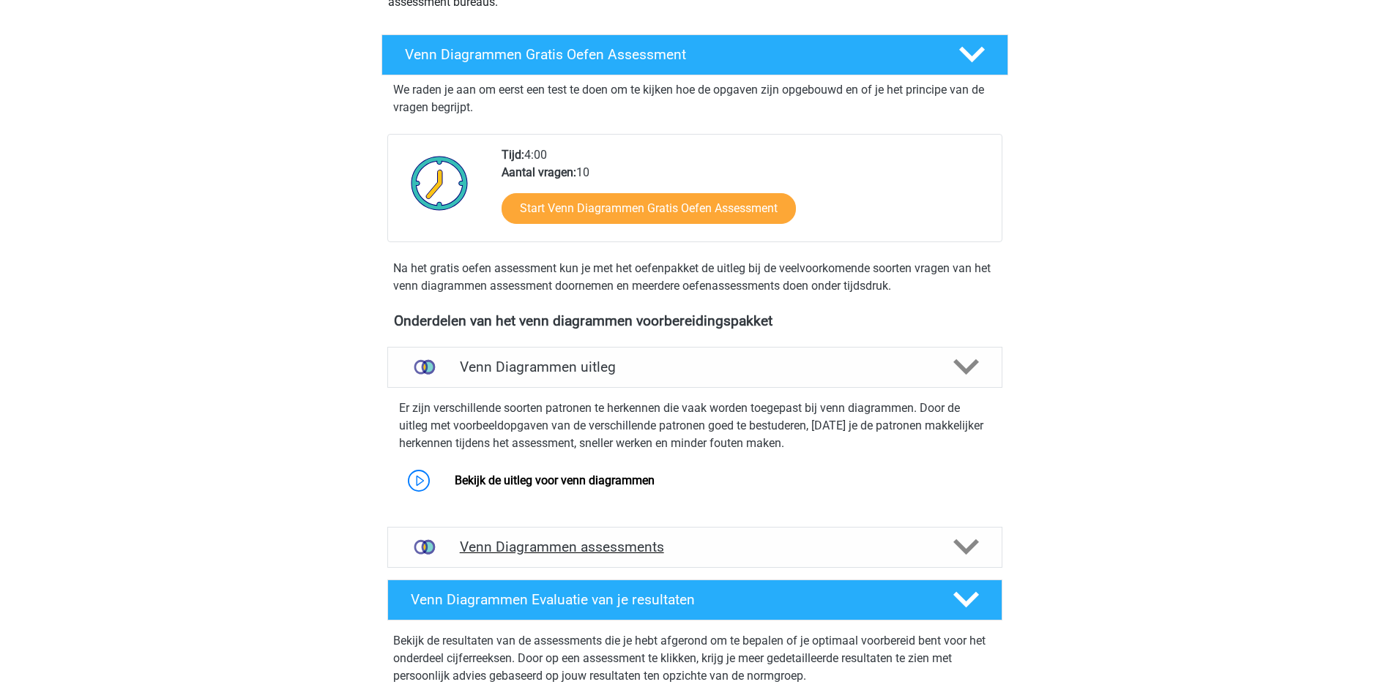
click at [609, 541] on h4 "Venn Diagrammen assessments" at bounding box center [695, 547] width 470 height 17
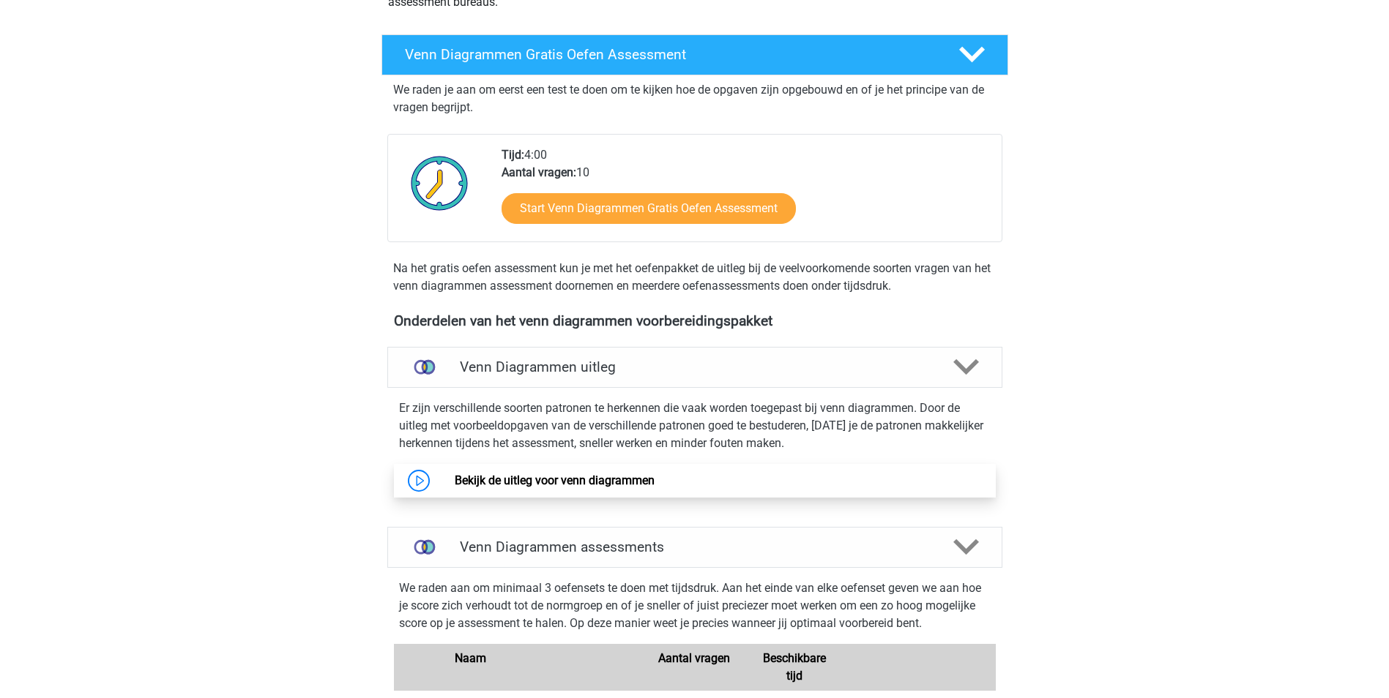
click at [619, 481] on link "Bekijk de uitleg voor venn diagrammen" at bounding box center [555, 481] width 200 height 14
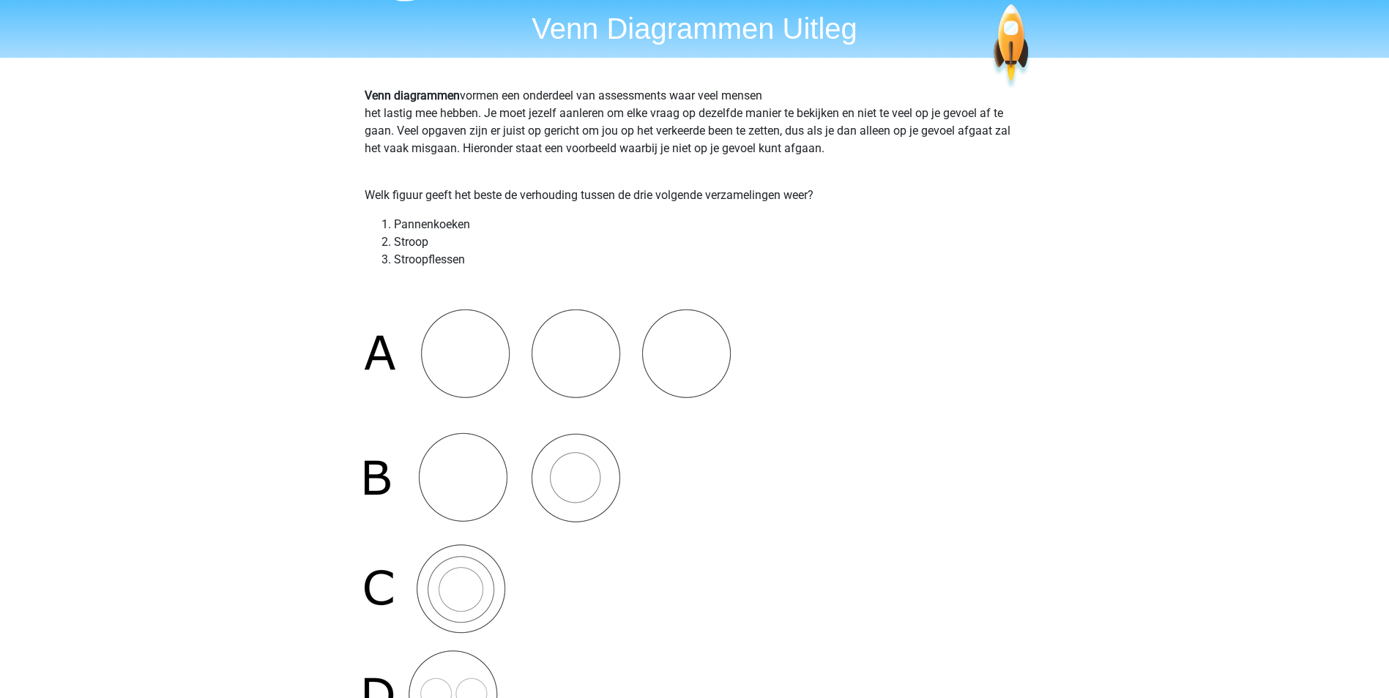
scroll to position [18, 0]
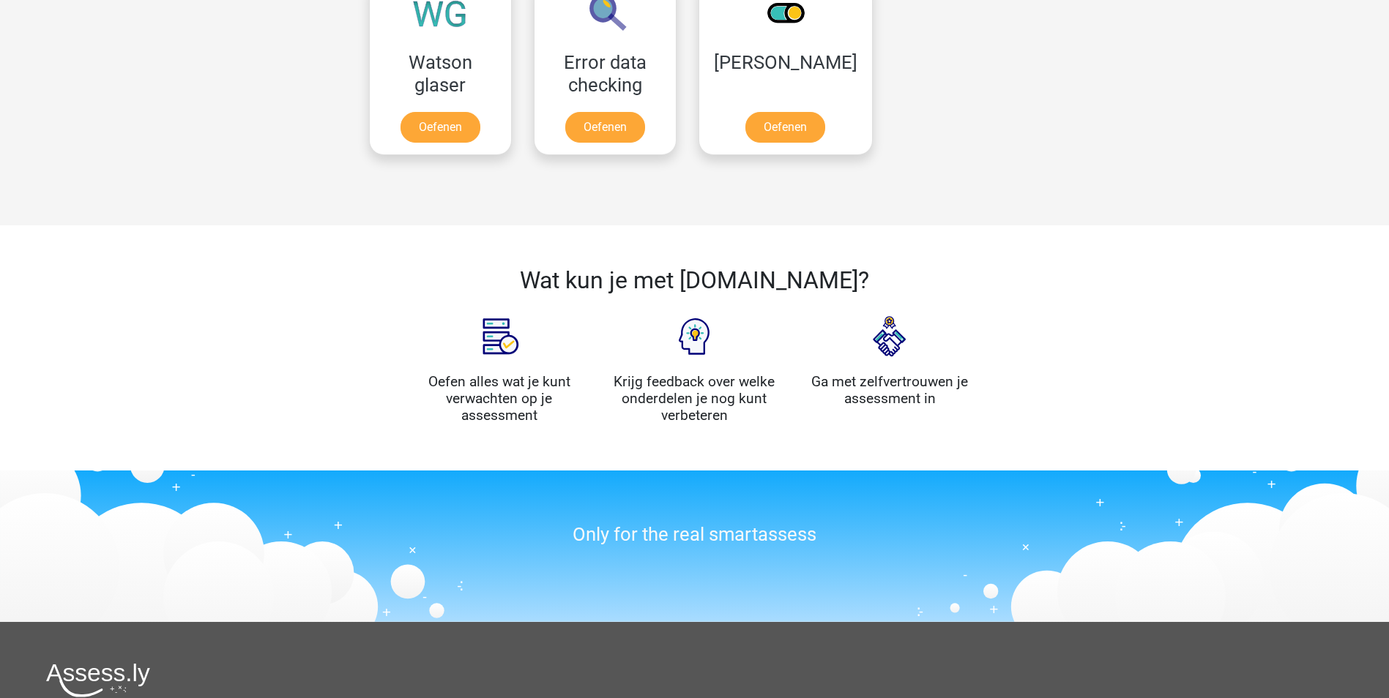
scroll to position [1624, 0]
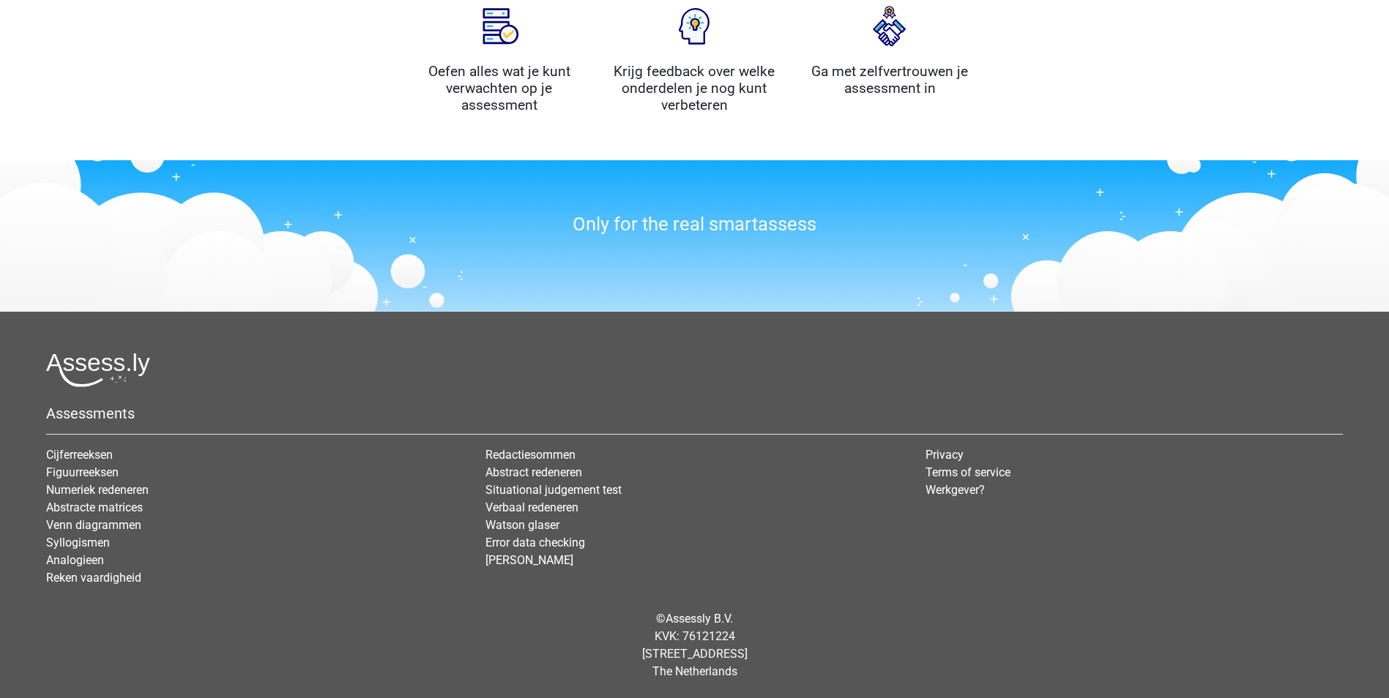
click at [537, 221] on h3 "Only for the real smartassess" at bounding box center [695, 224] width 564 height 23
drag, startPoint x: 537, startPoint y: 221, endPoint x: 556, endPoint y: 221, distance: 19.0
click at [538, 221] on h3 "Only for the real smartassess" at bounding box center [695, 224] width 564 height 23
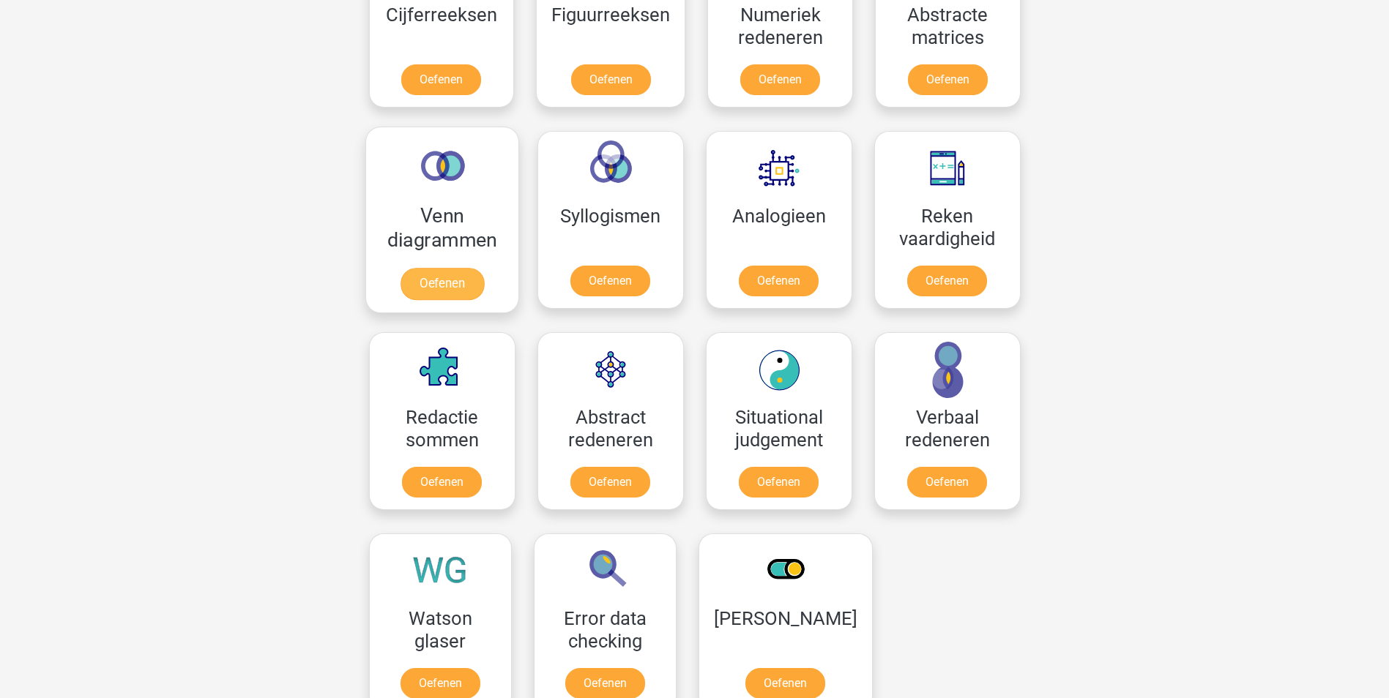
scroll to position [732, 0]
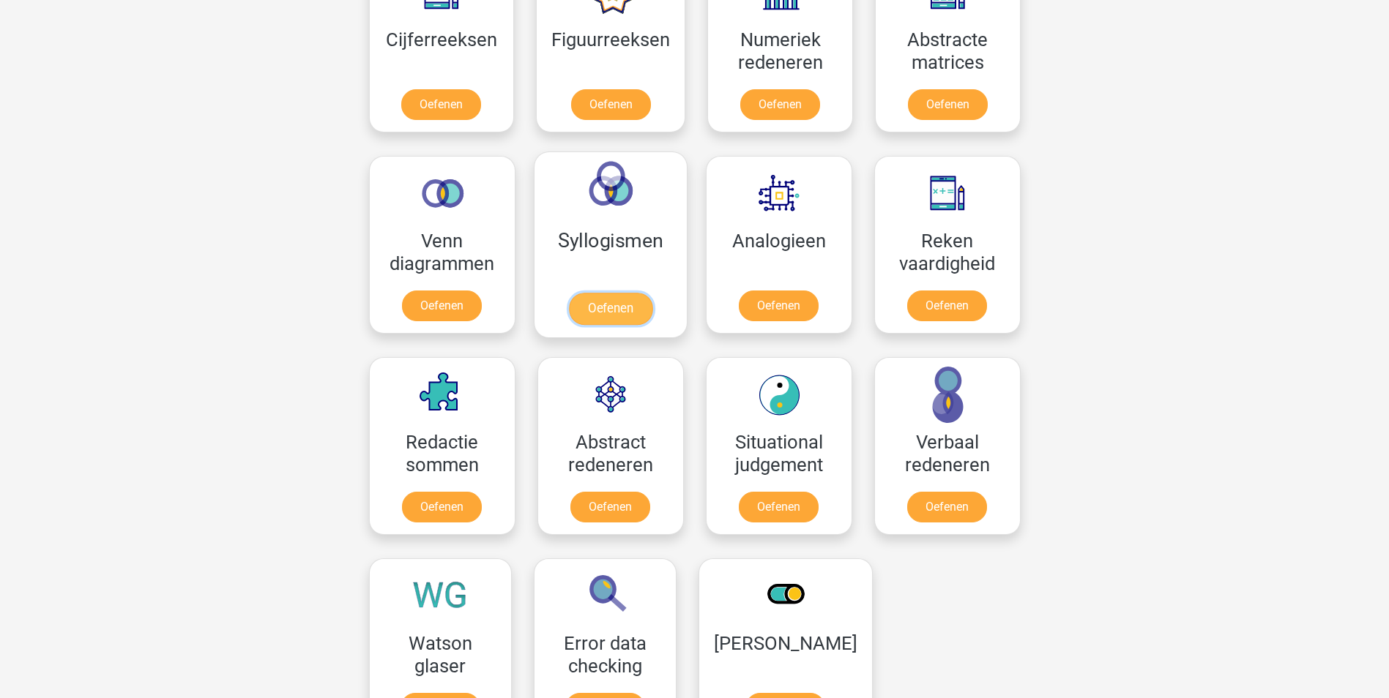
click at [583, 316] on link "Oefenen" at bounding box center [609, 309] width 83 height 32
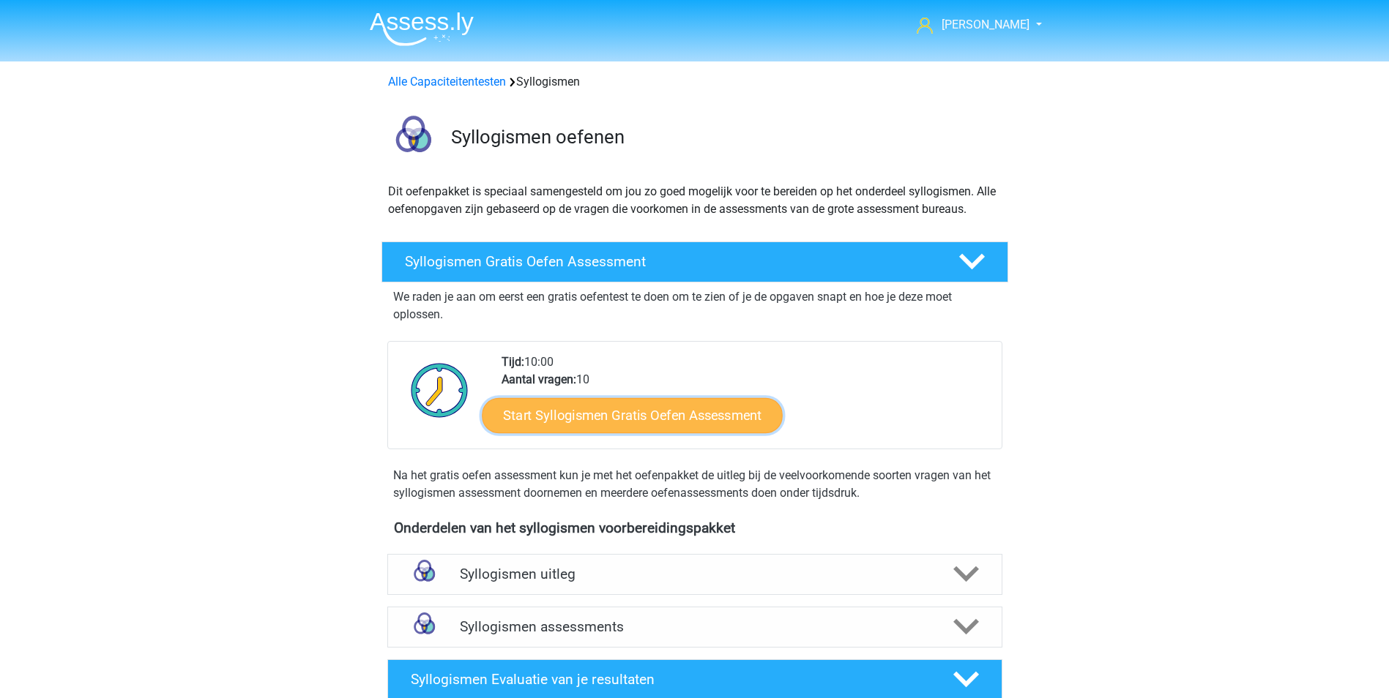
click at [587, 409] on link "Start Syllogismen Gratis Oefen Assessment" at bounding box center [632, 415] width 301 height 35
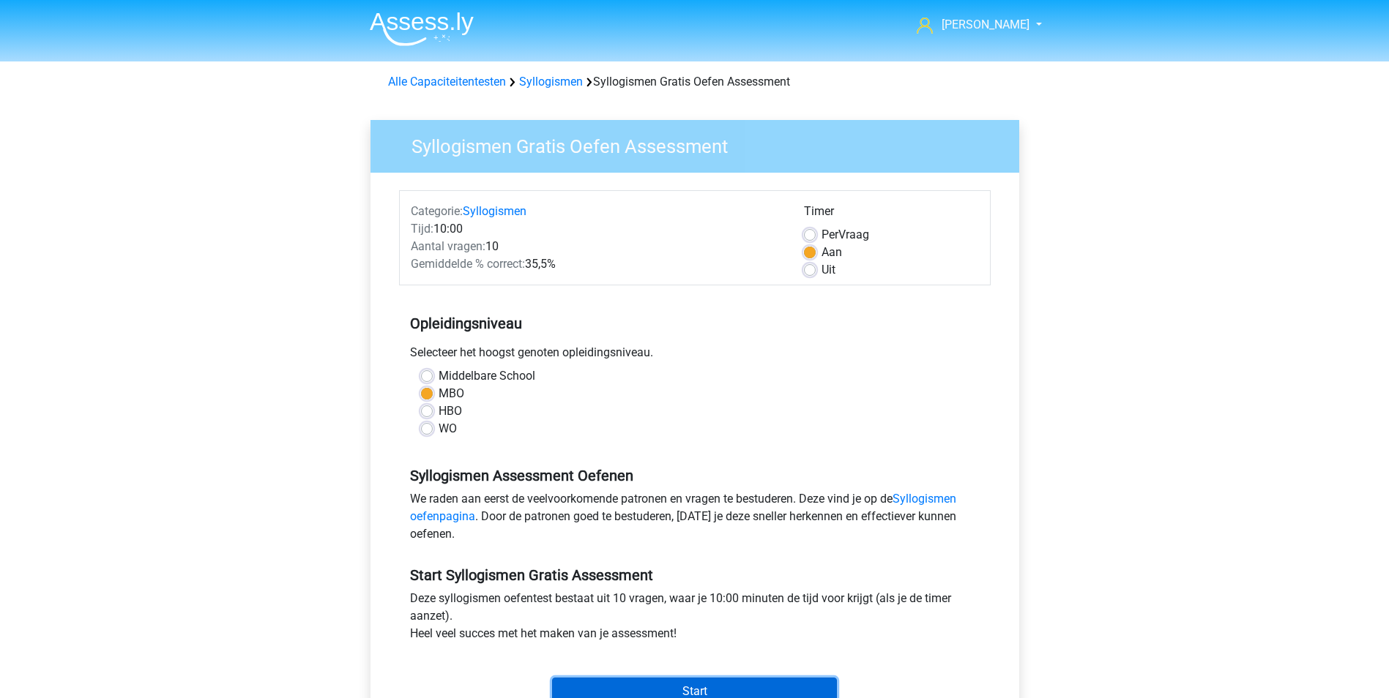
click at [703, 685] on input "Start" at bounding box center [694, 692] width 285 height 28
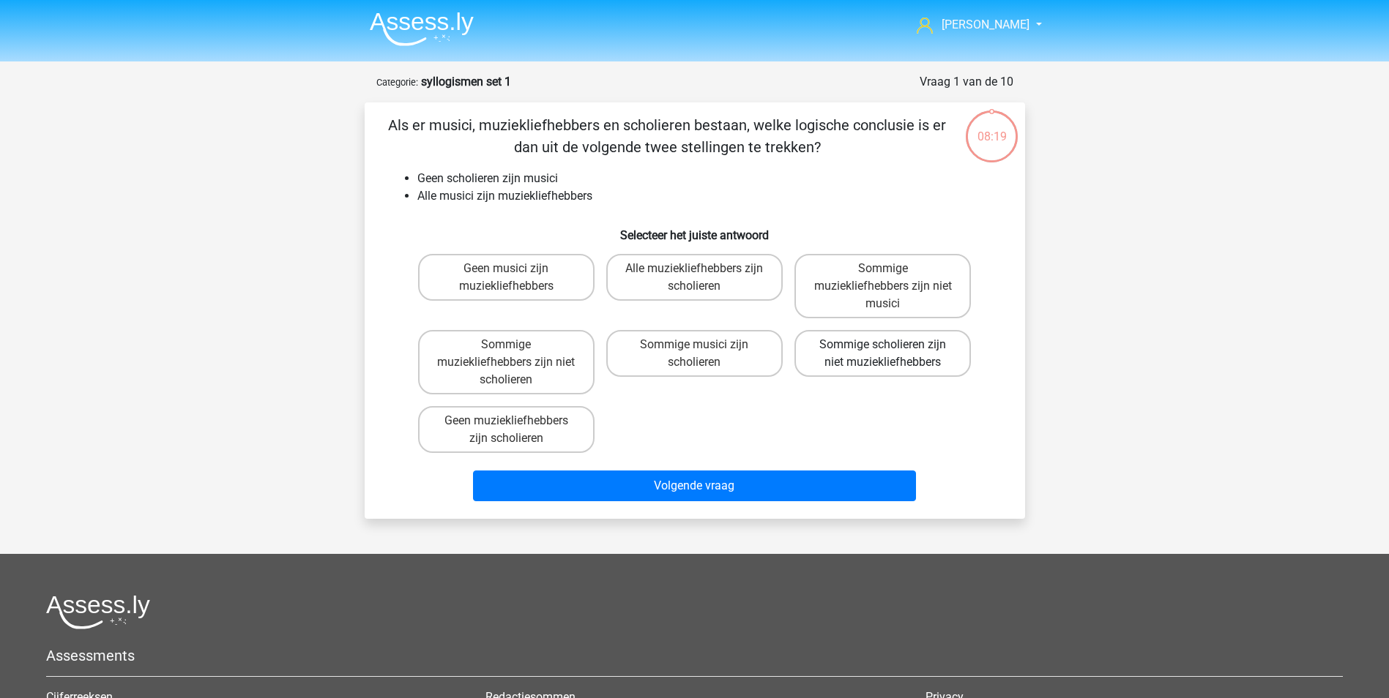
click at [840, 354] on label "Sommige scholieren zijn niet muziekliefhebbers" at bounding box center [882, 353] width 176 height 47
click at [883, 354] on input "Sommige scholieren zijn niet muziekliefhebbers" at bounding box center [888, 350] width 10 height 10
radio input "true"
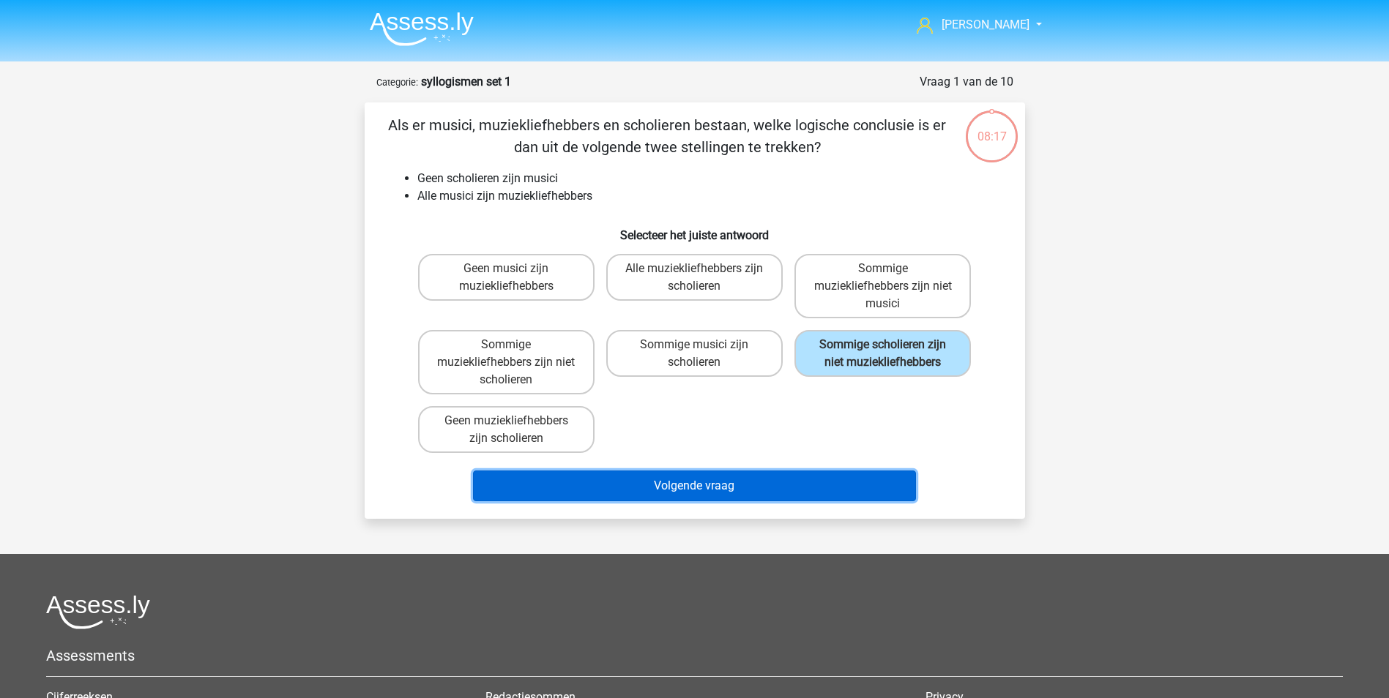
click at [726, 483] on button "Volgende vraag" at bounding box center [694, 486] width 443 height 31
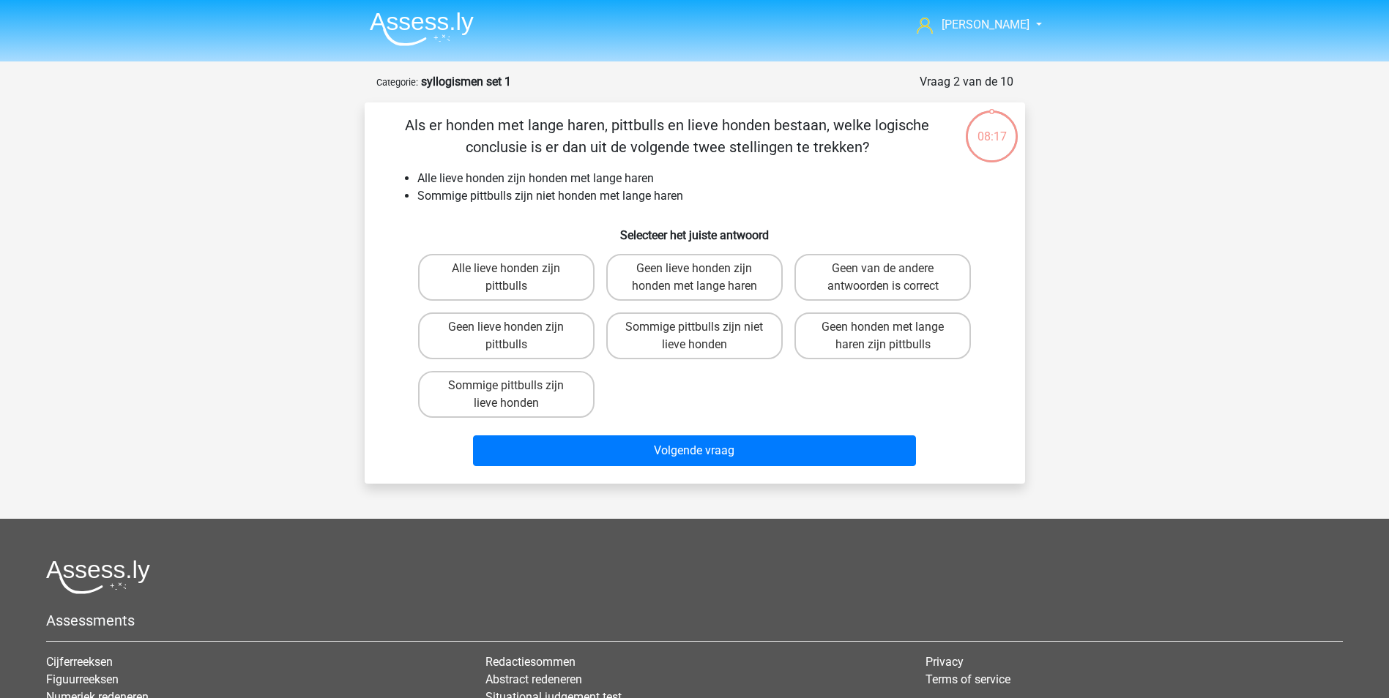
scroll to position [73, 0]
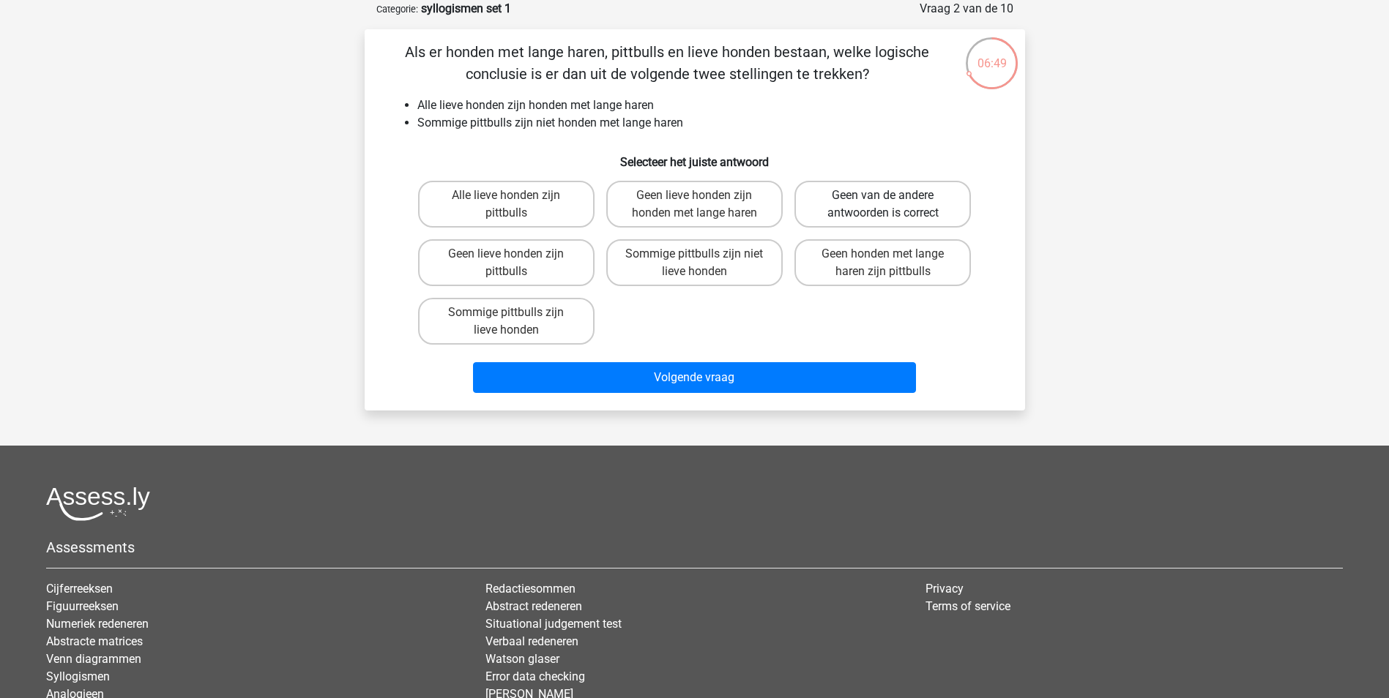
click at [841, 199] on label "Geen van de andere antwoorden is correct" at bounding box center [882, 204] width 176 height 47
click at [883, 199] on input "Geen van de andere antwoorden is correct" at bounding box center [888, 200] width 10 height 10
radio input "true"
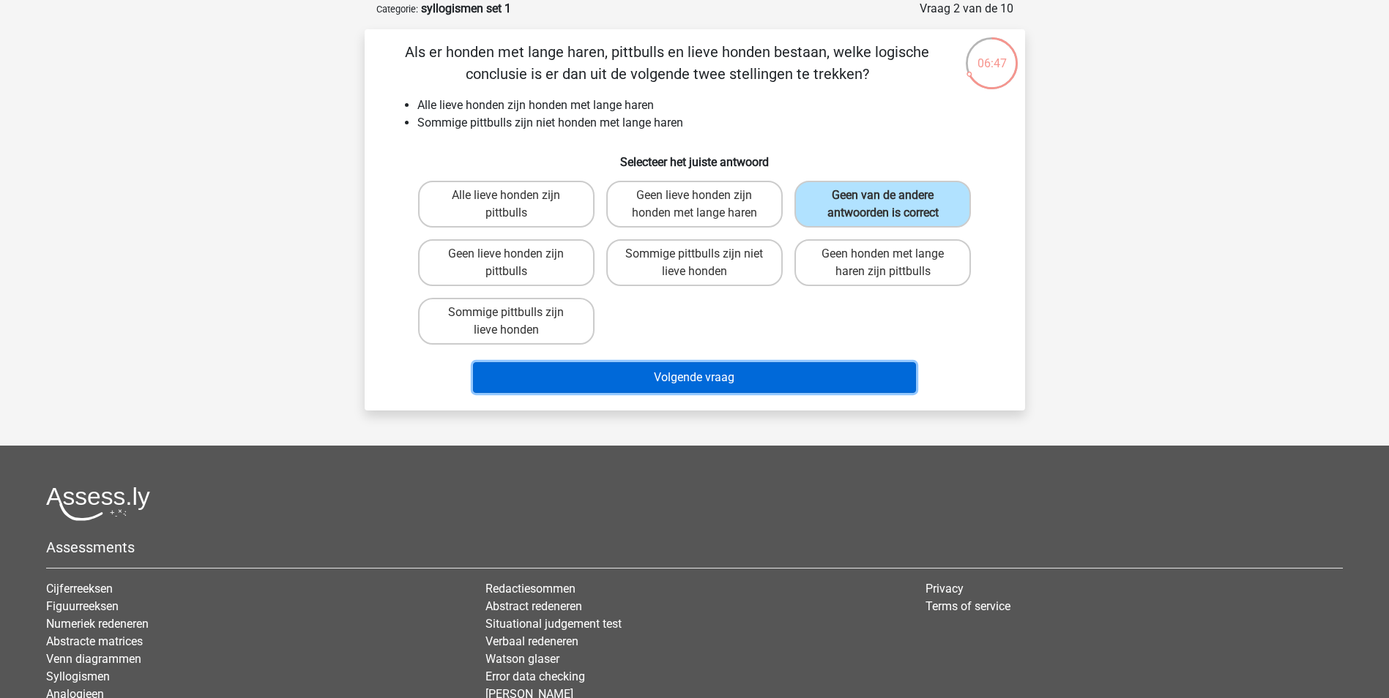
click at [689, 376] on button "Volgende vraag" at bounding box center [694, 377] width 443 height 31
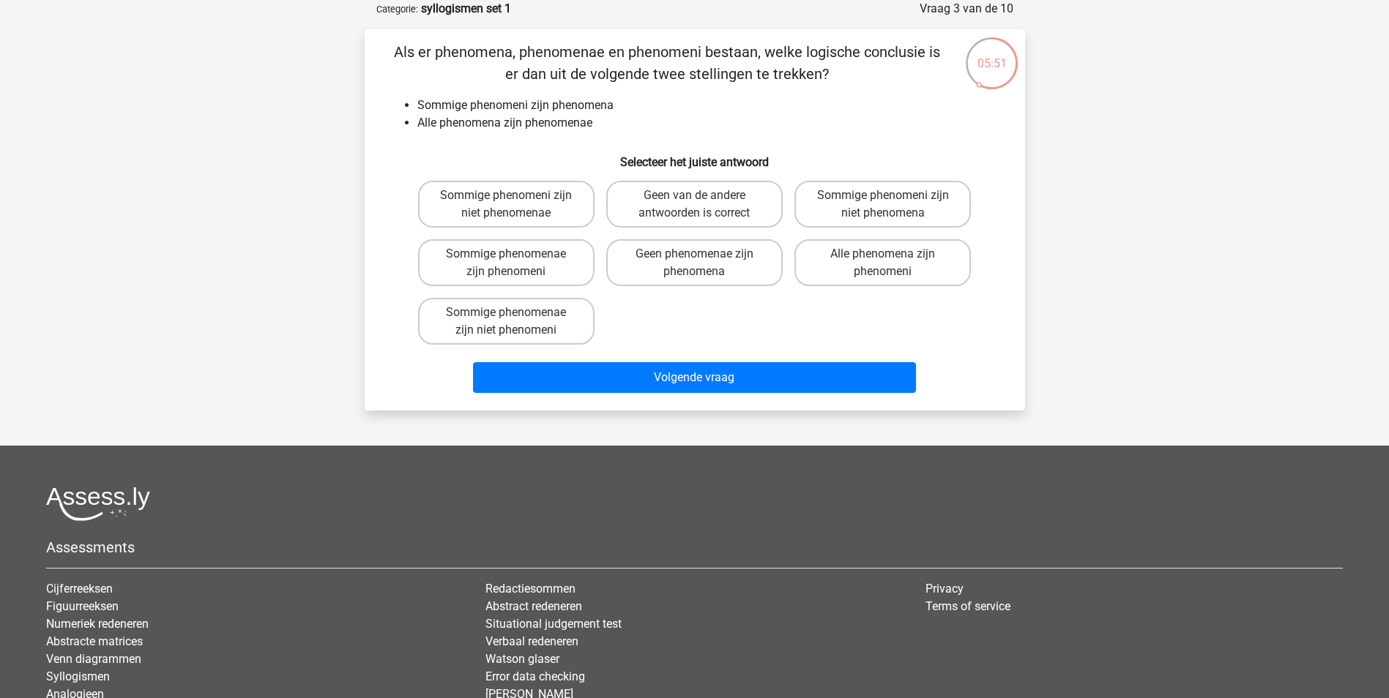
click at [697, 201] on input "Geen van de andere antwoorden is correct" at bounding box center [699, 200] width 10 height 10
radio input "true"
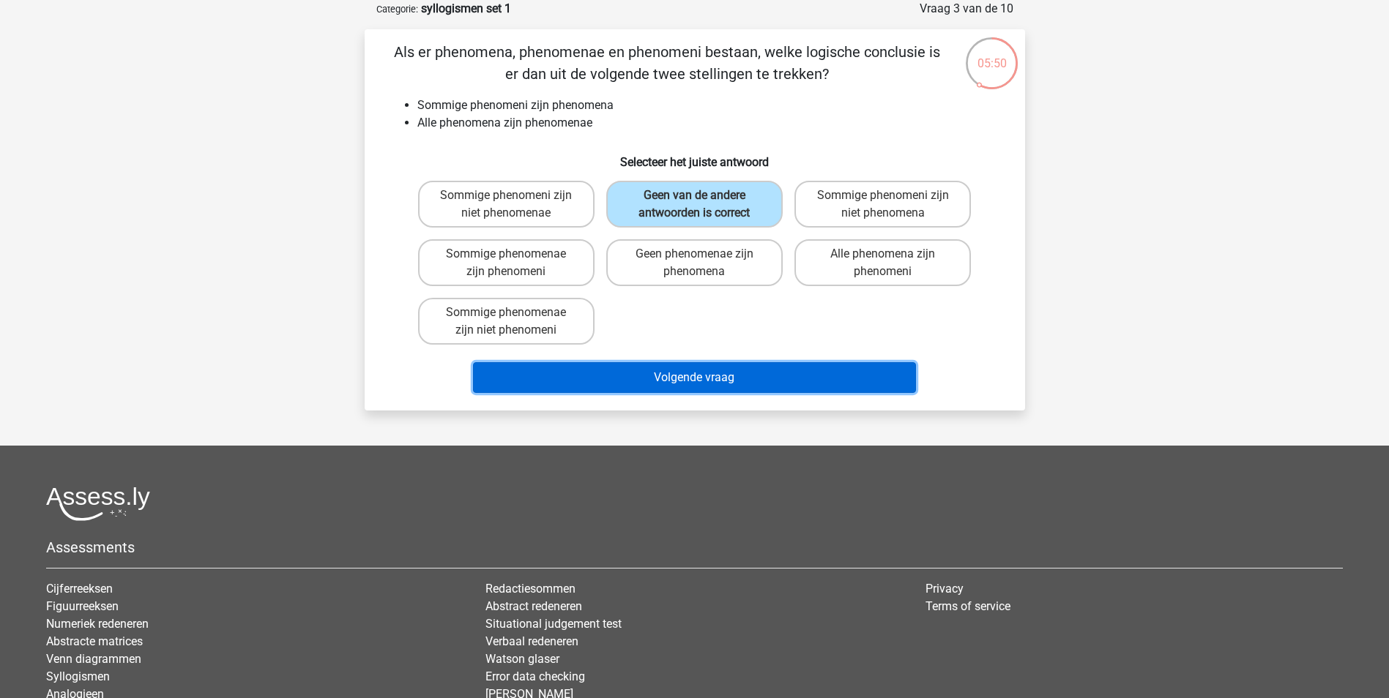
click at [682, 367] on button "Volgende vraag" at bounding box center [694, 377] width 443 height 31
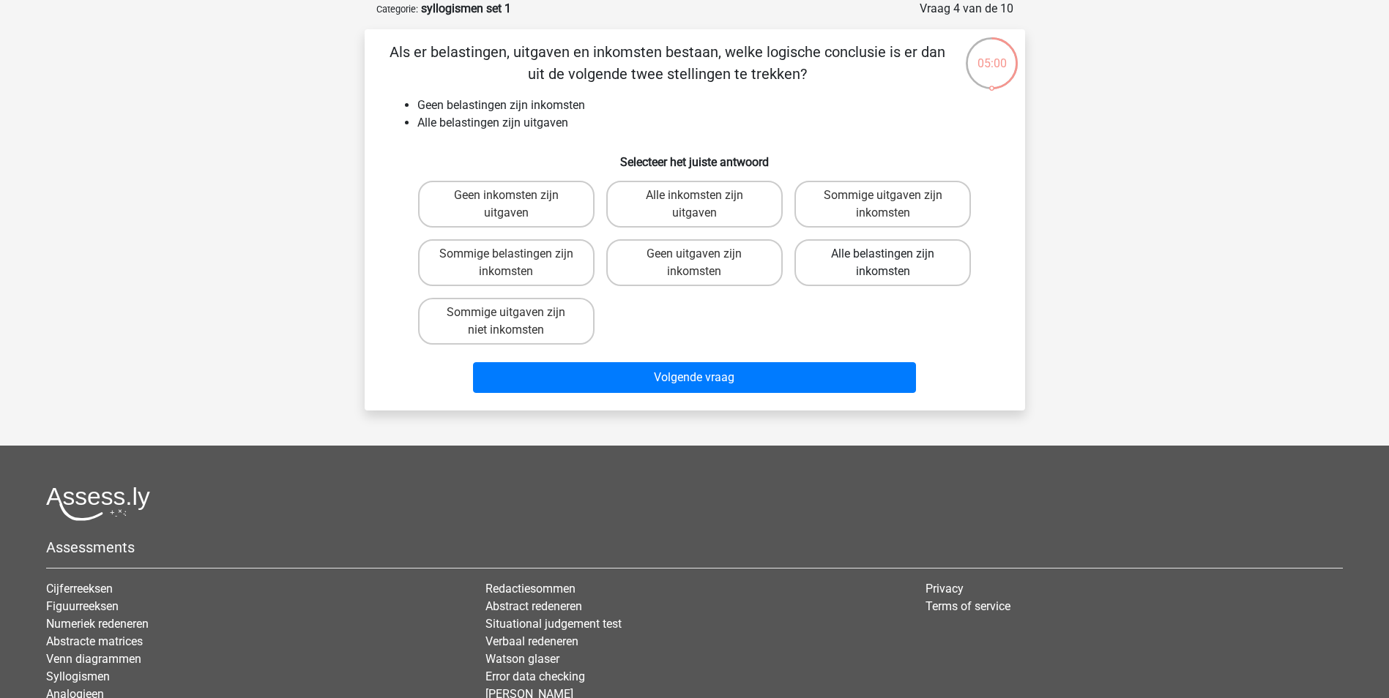
click at [892, 257] on label "Alle belastingen zijn inkomsten" at bounding box center [882, 262] width 176 height 47
click at [892, 257] on input "Alle belastingen zijn inkomsten" at bounding box center [888, 259] width 10 height 10
radio input "true"
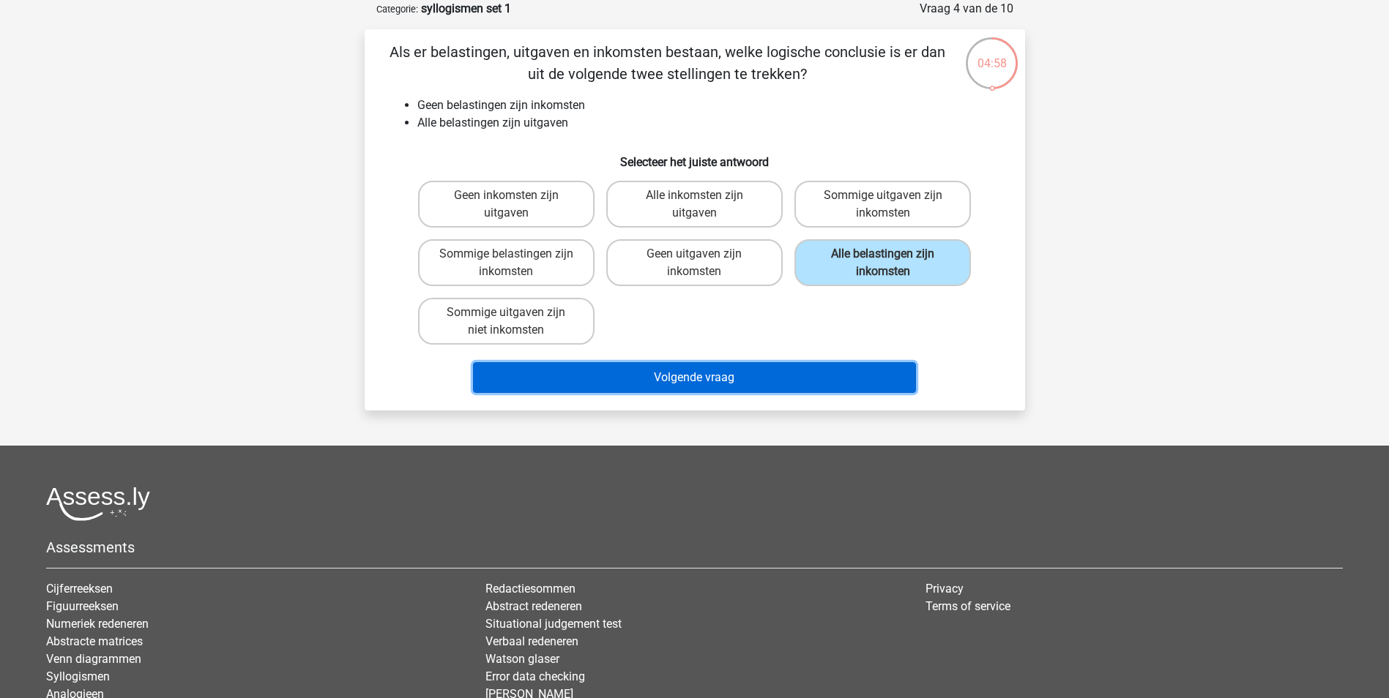
click at [689, 370] on button "Volgende vraag" at bounding box center [694, 377] width 443 height 31
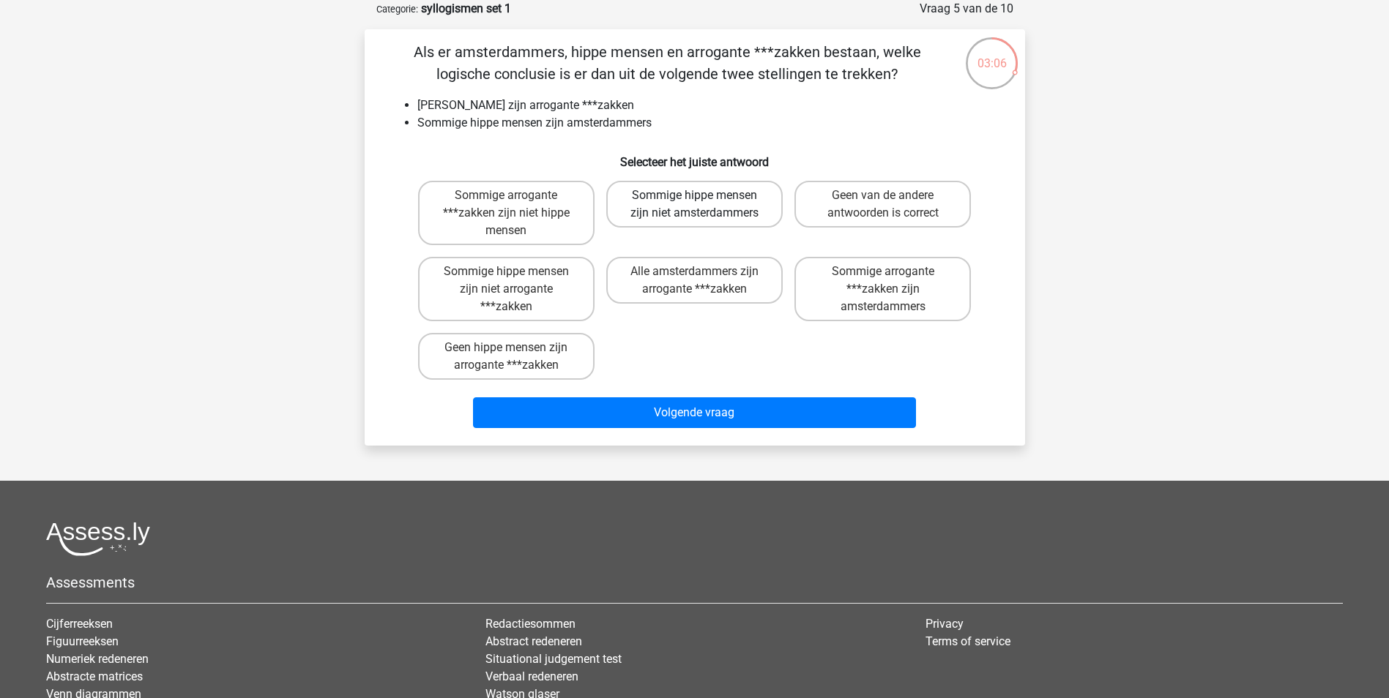
click at [682, 195] on label "Sommige hippe mensen zijn niet amsterdammers" at bounding box center [694, 204] width 176 height 47
click at [694, 195] on input "Sommige hippe mensen zijn niet amsterdammers" at bounding box center [699, 200] width 10 height 10
radio input "true"
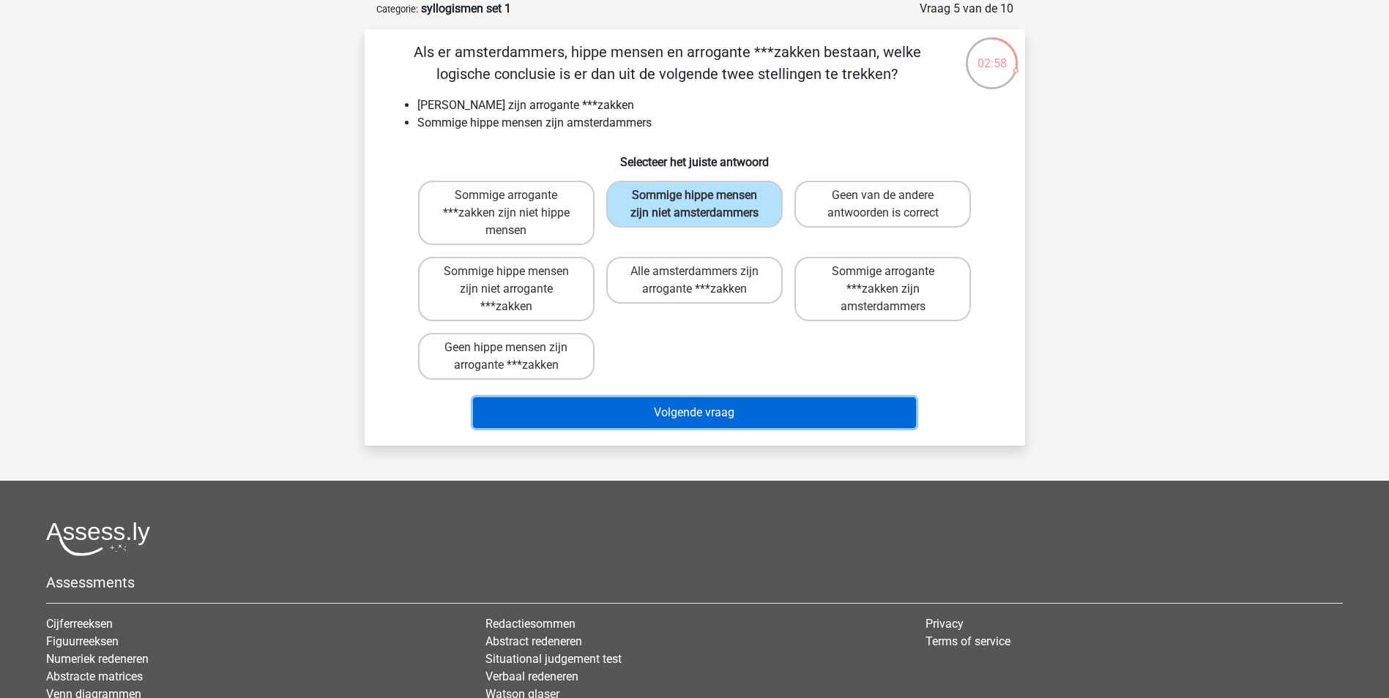
click at [704, 417] on button "Volgende vraag" at bounding box center [694, 413] width 443 height 31
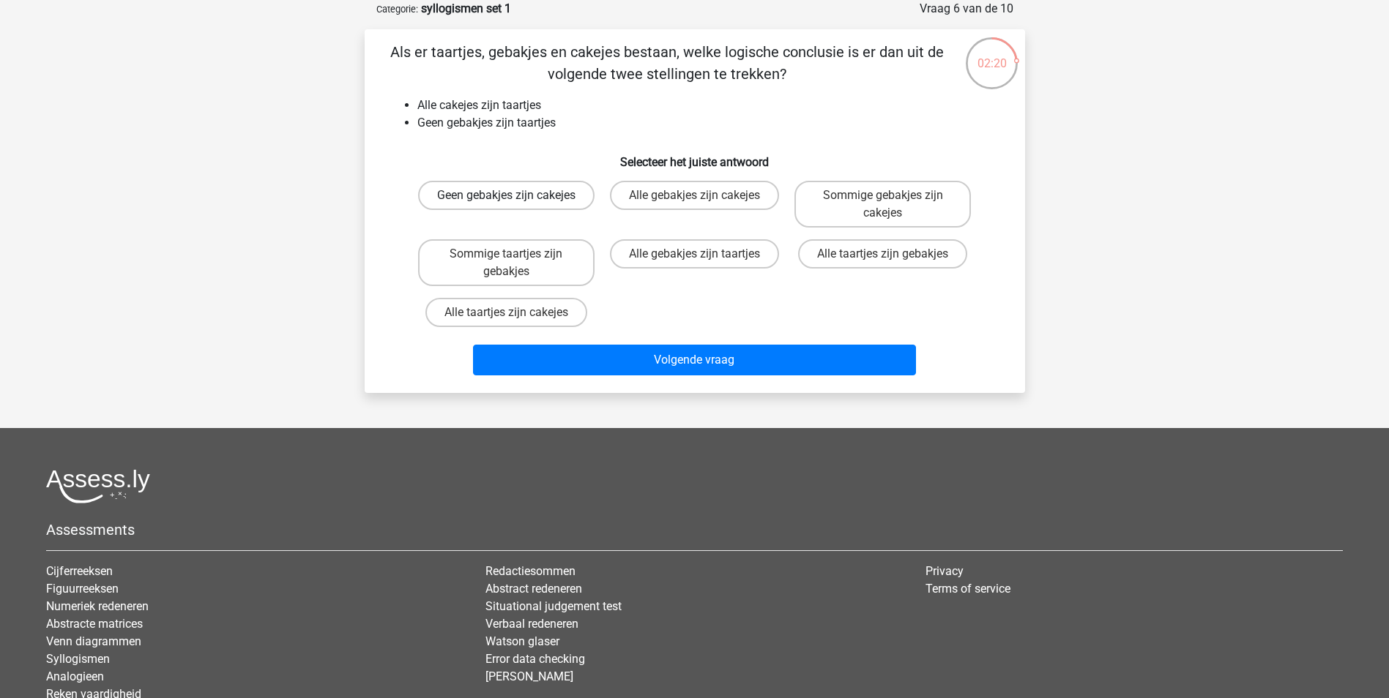
click at [550, 203] on label "Geen gebakjes zijn cakejes" at bounding box center [506, 195] width 176 height 29
click at [515, 203] on input "Geen gebakjes zijn cakejes" at bounding box center [511, 200] width 10 height 10
radio input "true"
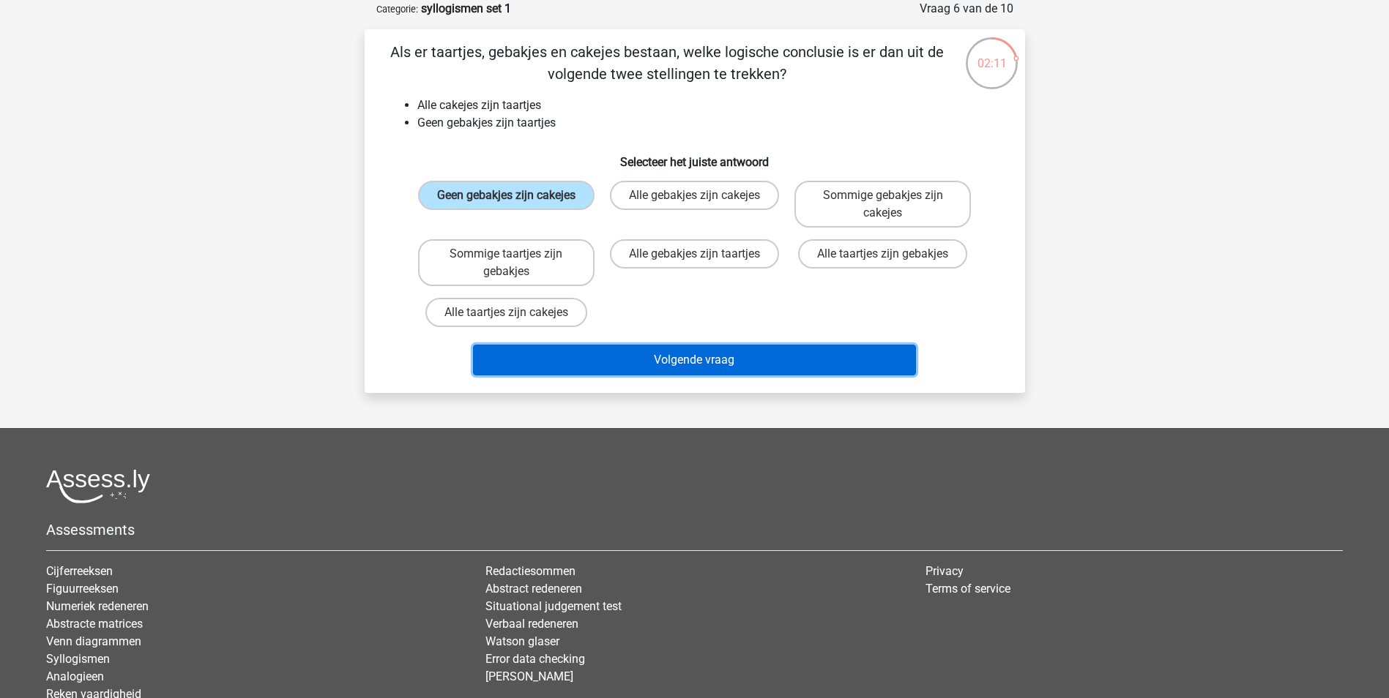
click at [690, 371] on button "Volgende vraag" at bounding box center [694, 360] width 443 height 31
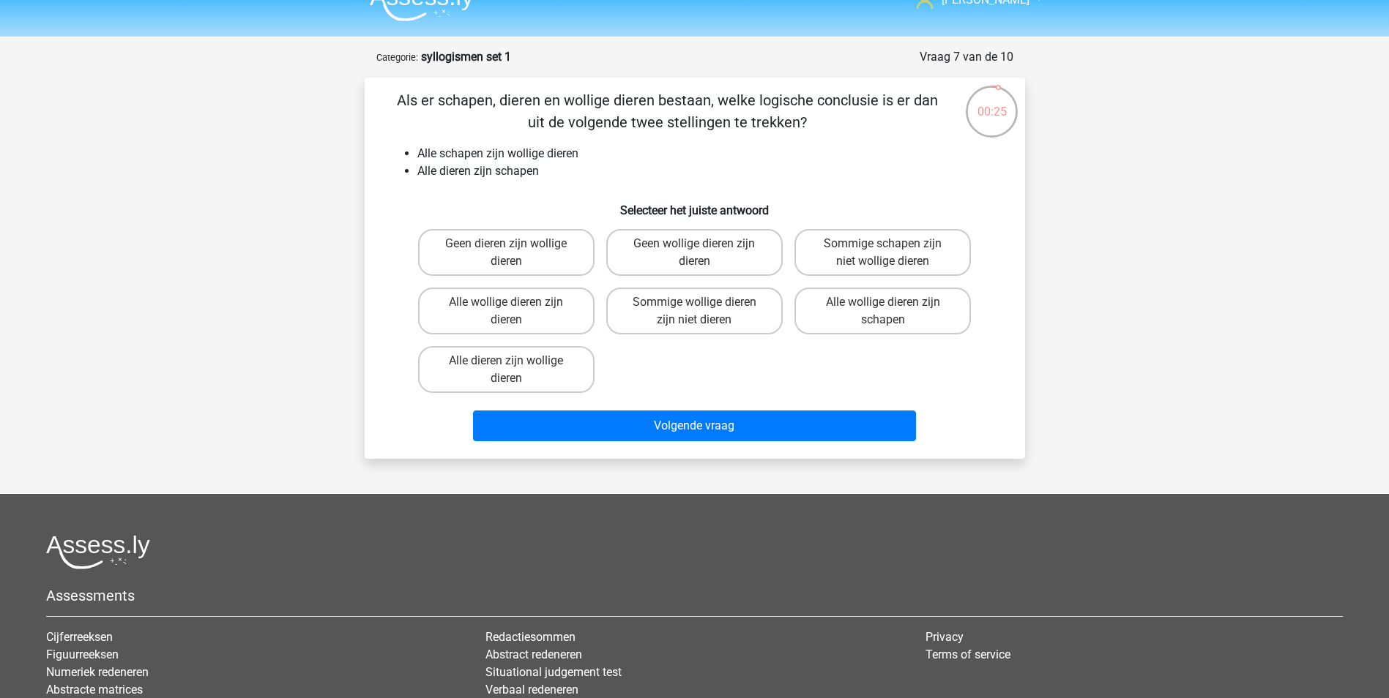
scroll to position [0, 0]
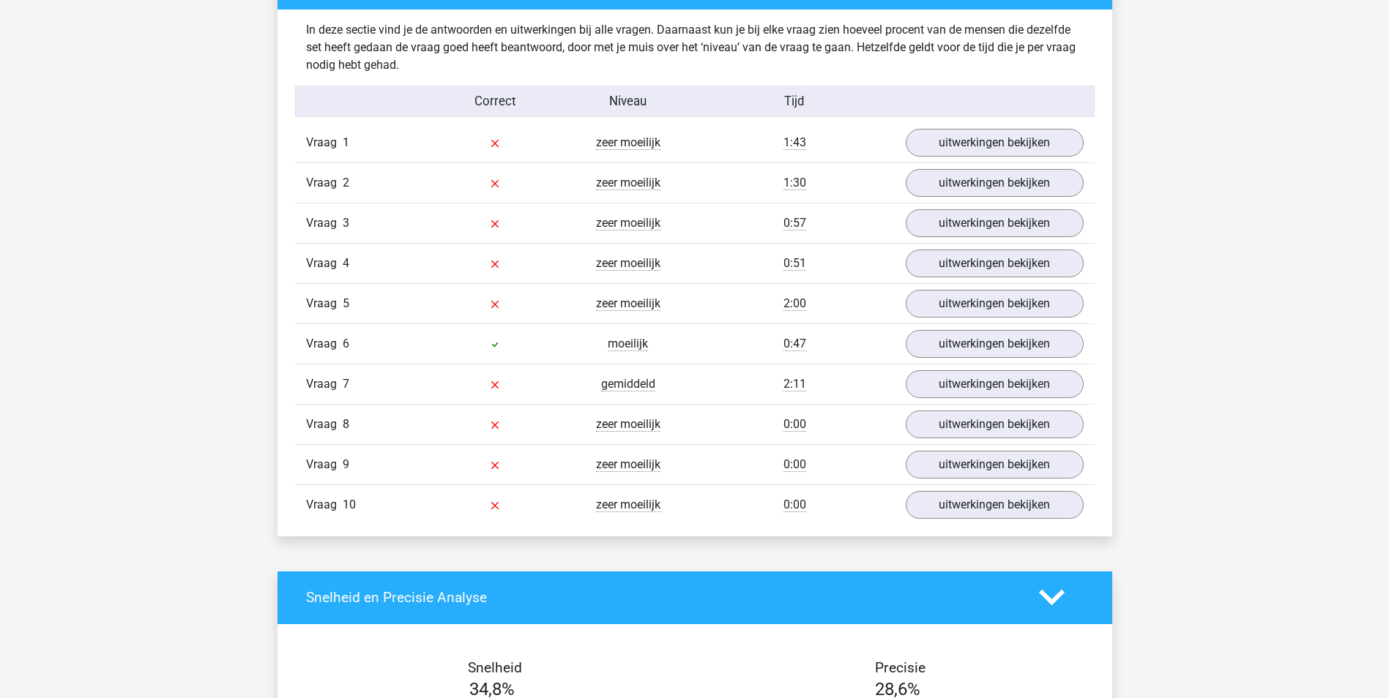
scroll to position [884, 0]
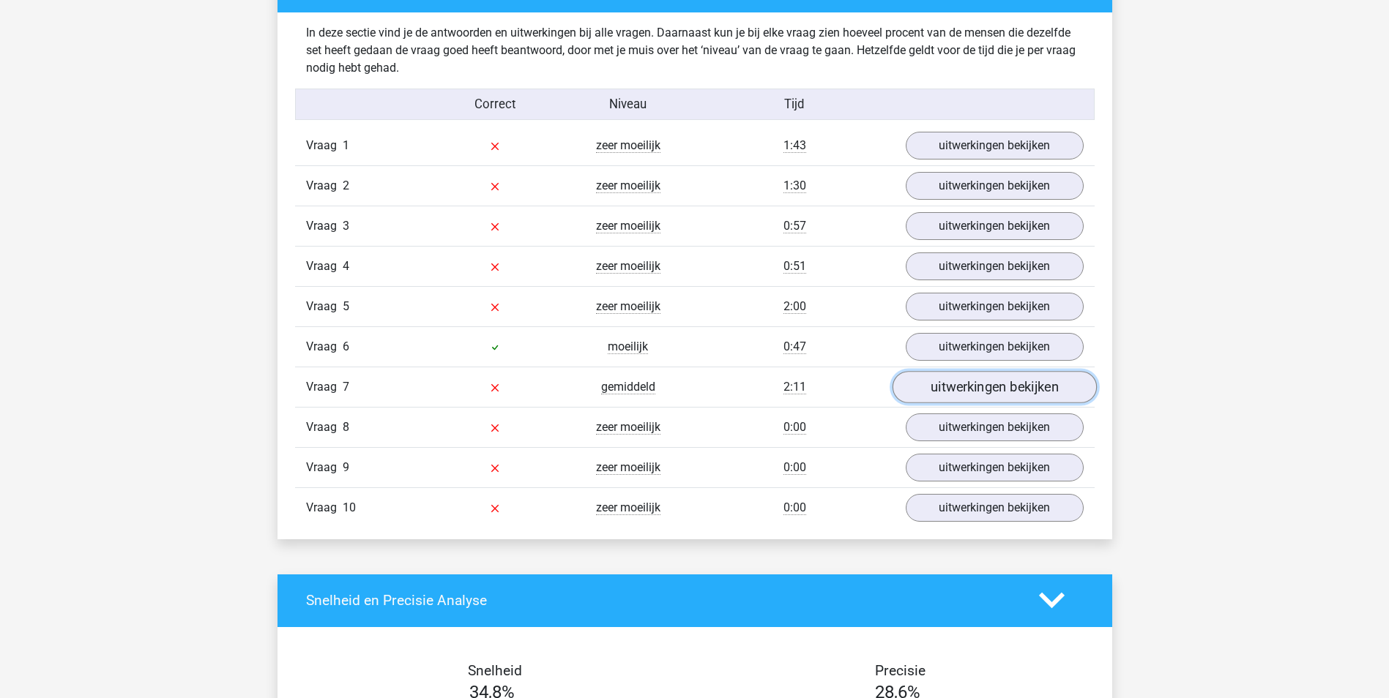
click at [958, 385] on link "uitwerkingen bekijken" at bounding box center [994, 387] width 204 height 32
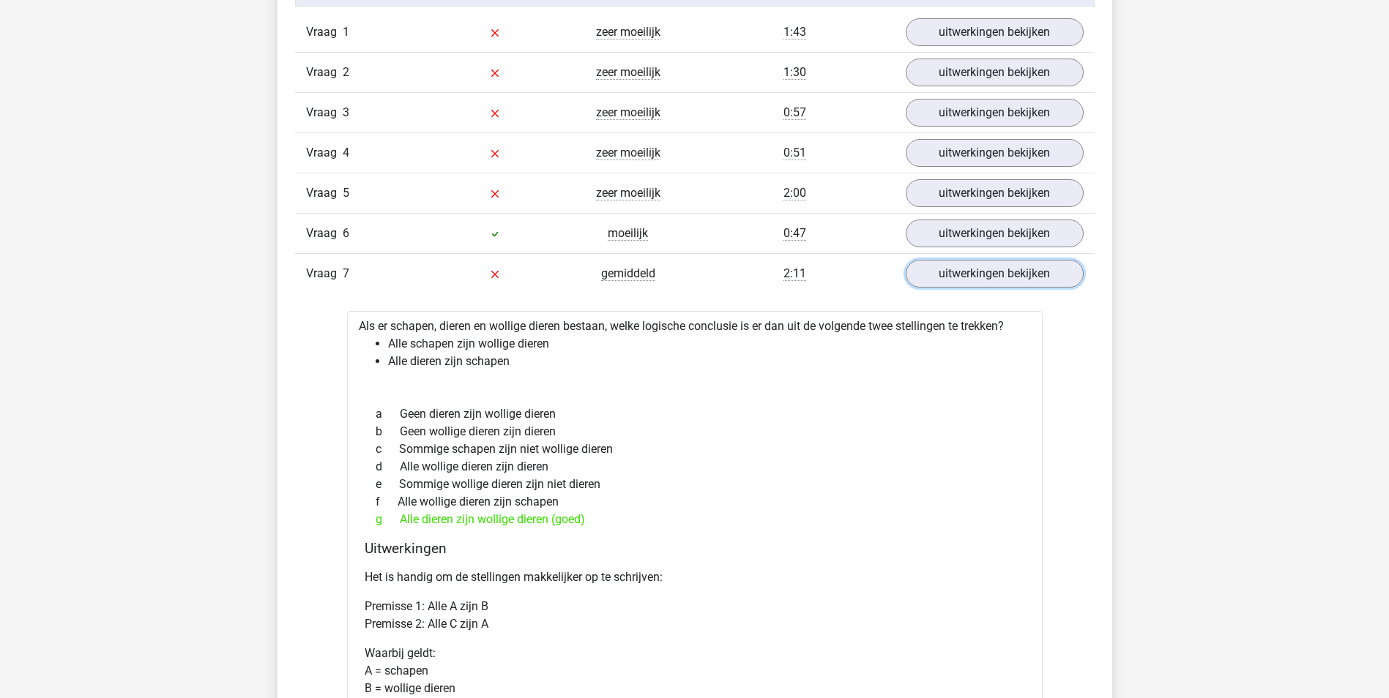
scroll to position [983, 0]
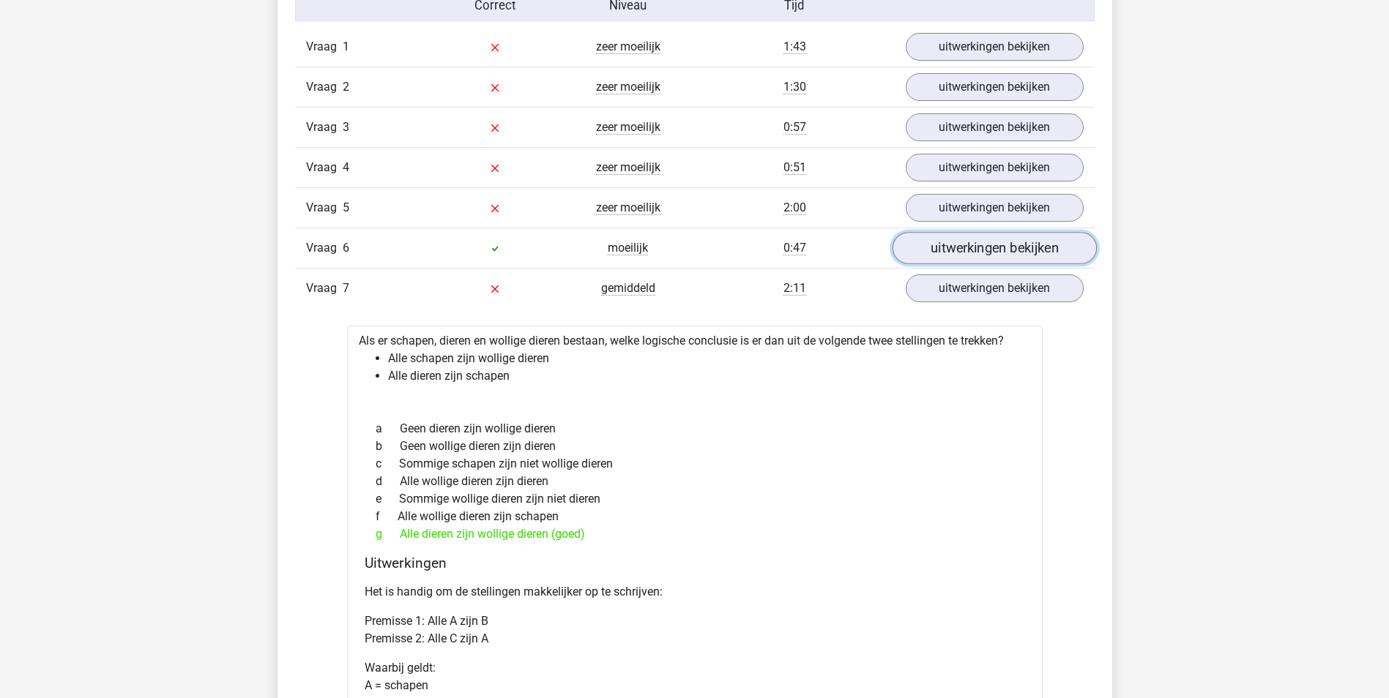
click at [963, 247] on link "uitwerkingen bekijken" at bounding box center [994, 248] width 204 height 32
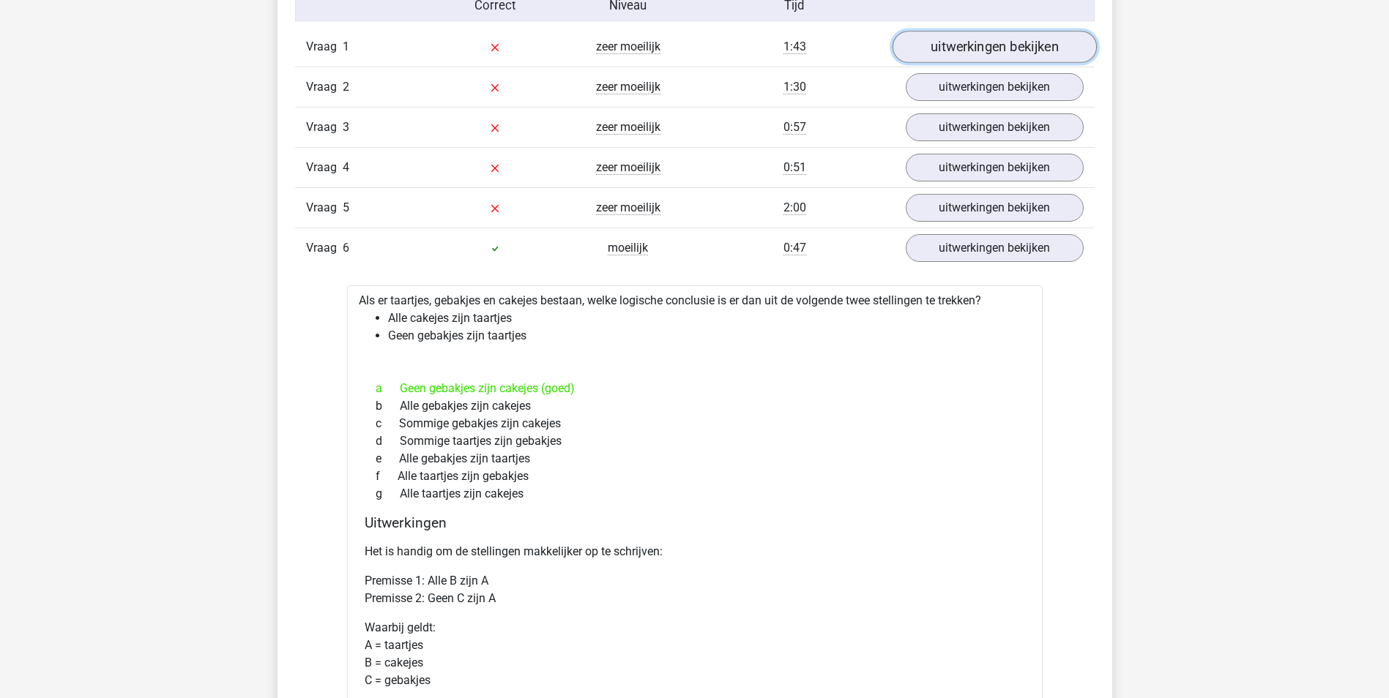
click at [977, 55] on link "uitwerkingen bekijken" at bounding box center [994, 47] width 204 height 32
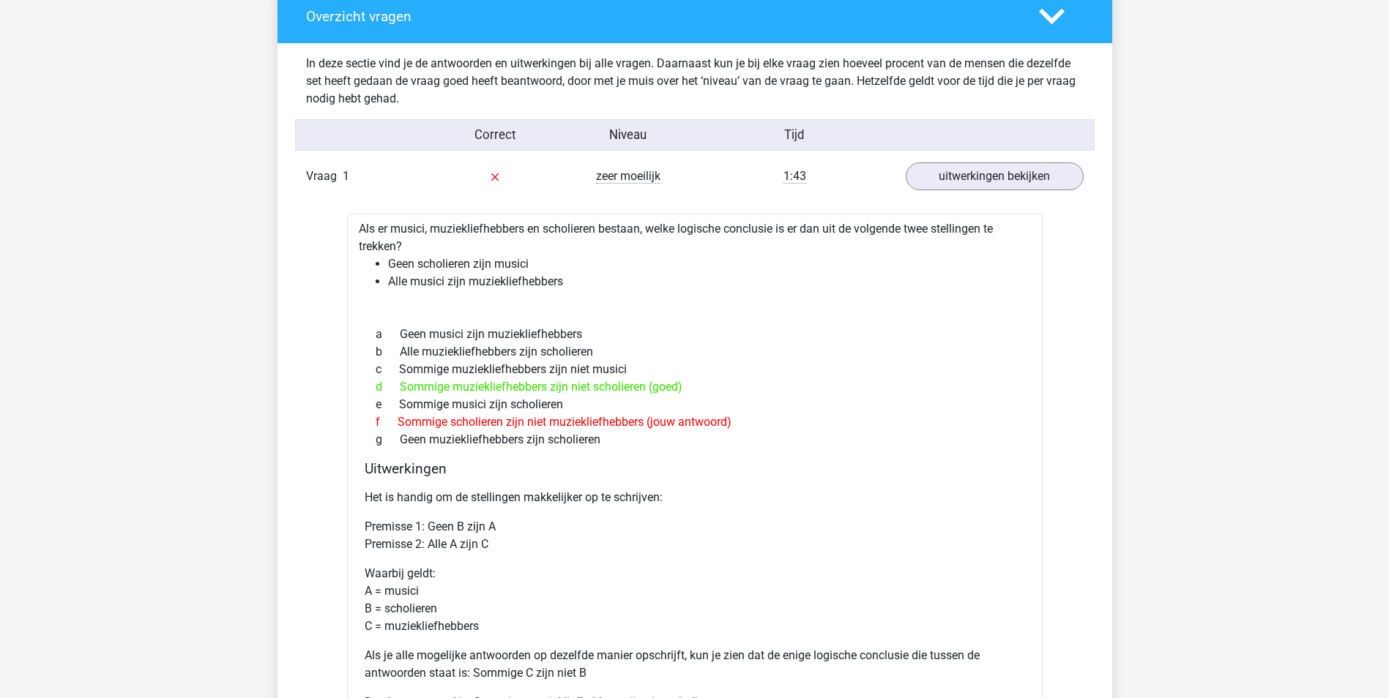
drag, startPoint x: 938, startPoint y: -12, endPoint x: 786, endPoint y: -54, distance: 157.2
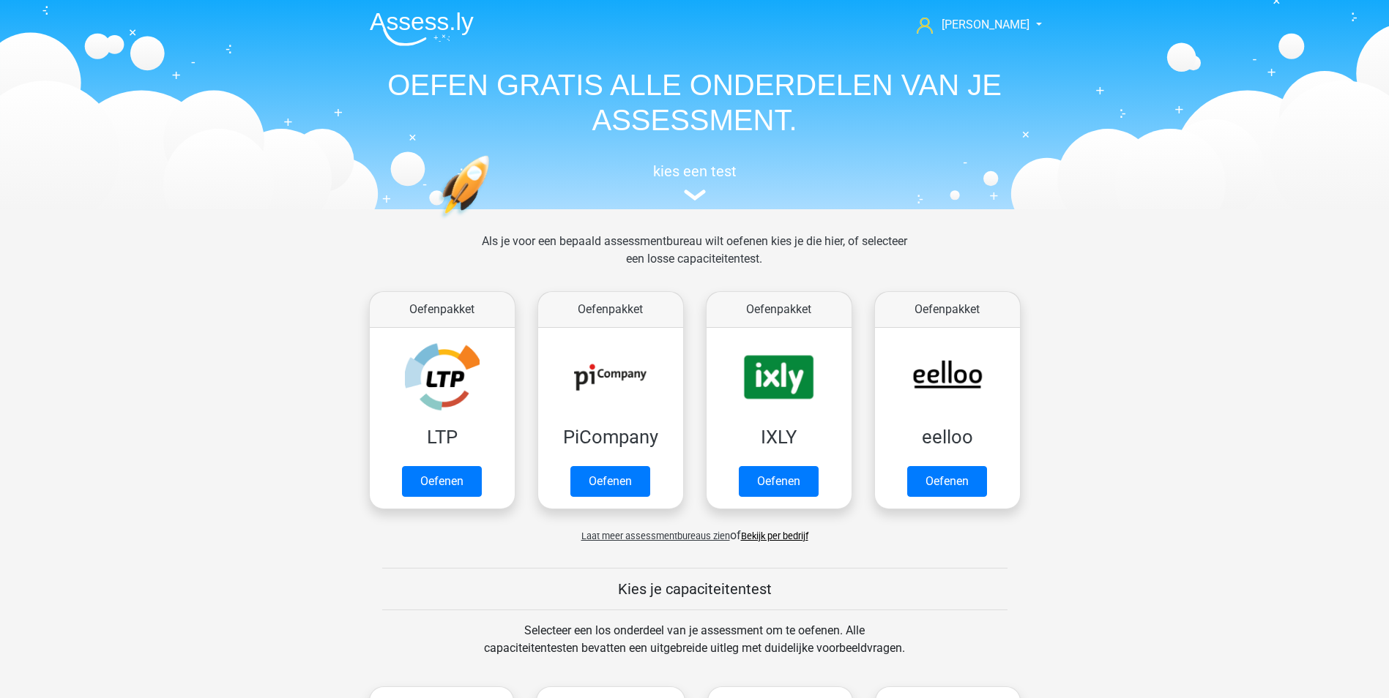
scroll to position [732, 0]
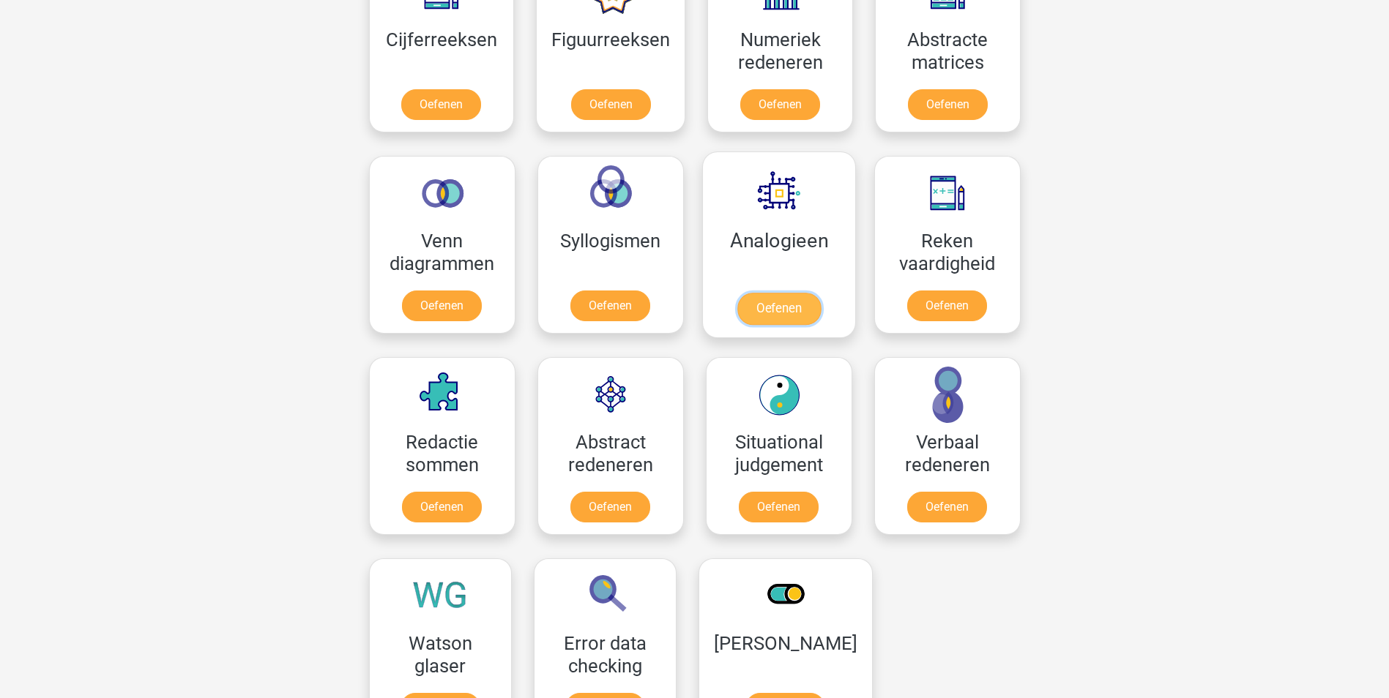
click at [791, 305] on link "Oefenen" at bounding box center [778, 309] width 83 height 32
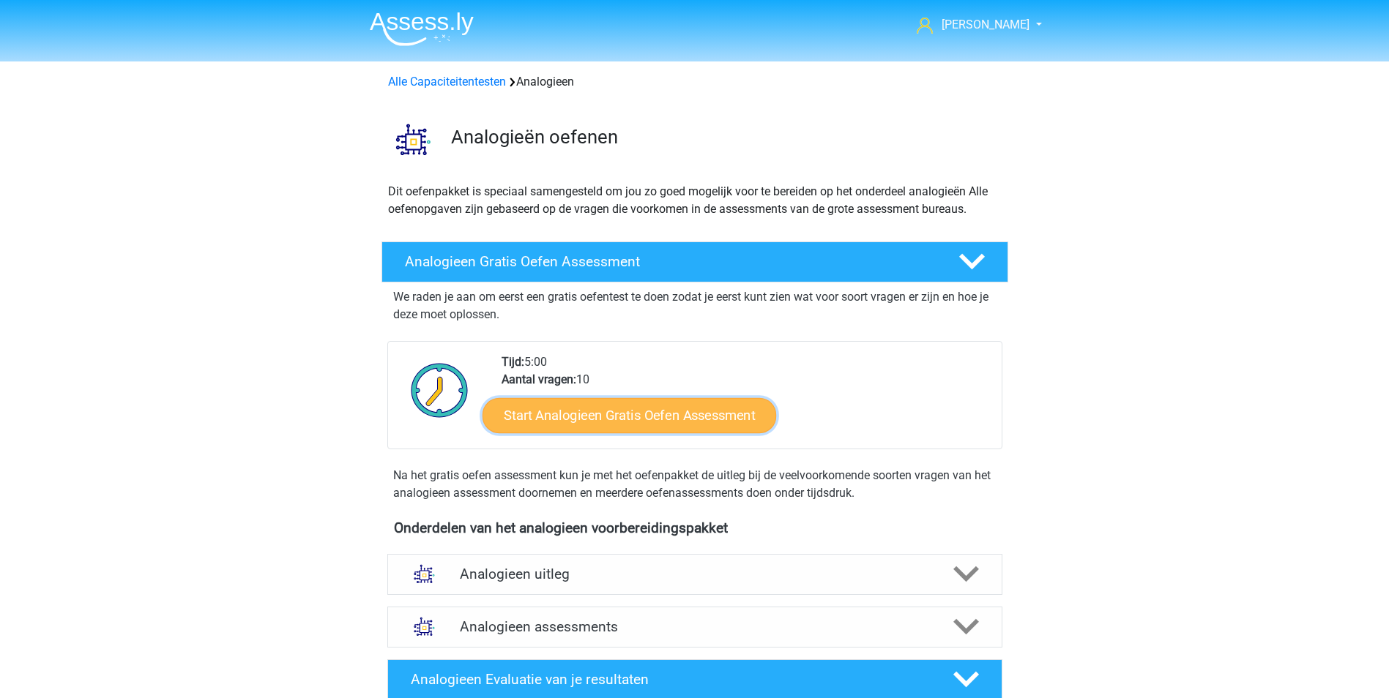
click at [600, 422] on link "Start Analogieen Gratis Oefen Assessment" at bounding box center [629, 415] width 294 height 35
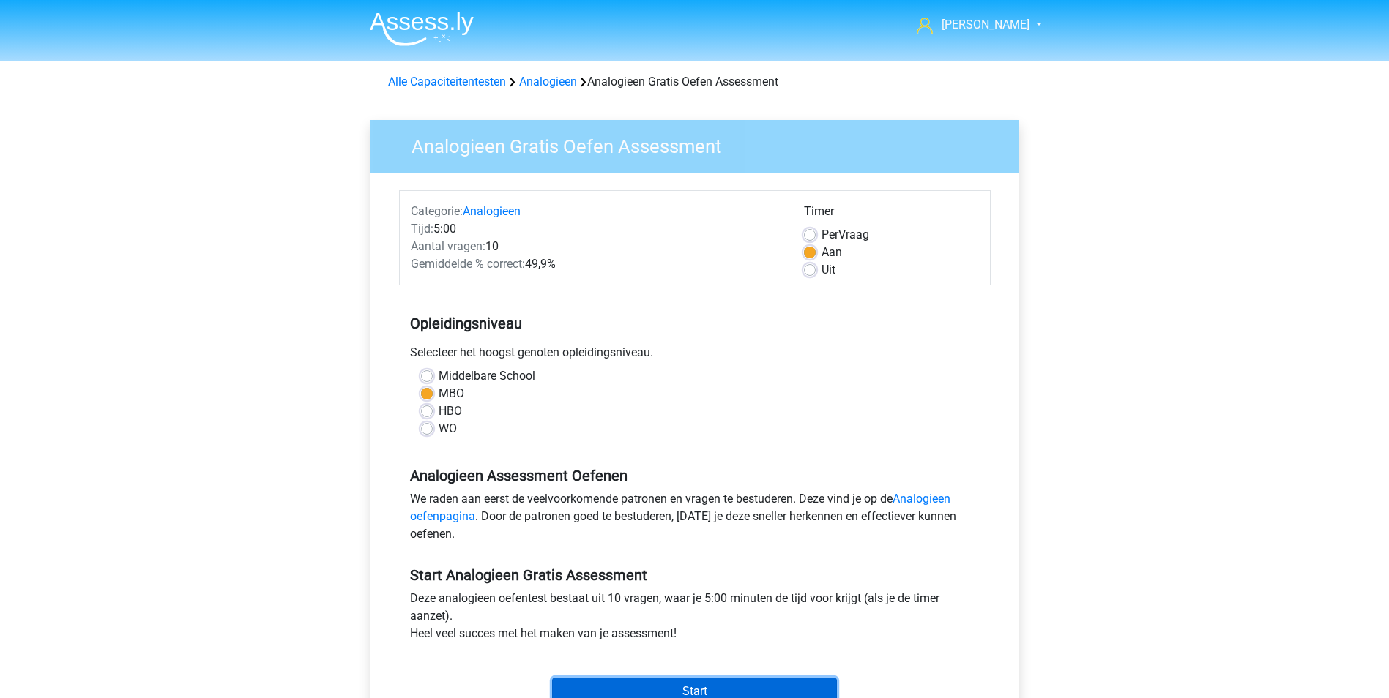
click at [737, 687] on input "Start" at bounding box center [694, 692] width 285 height 28
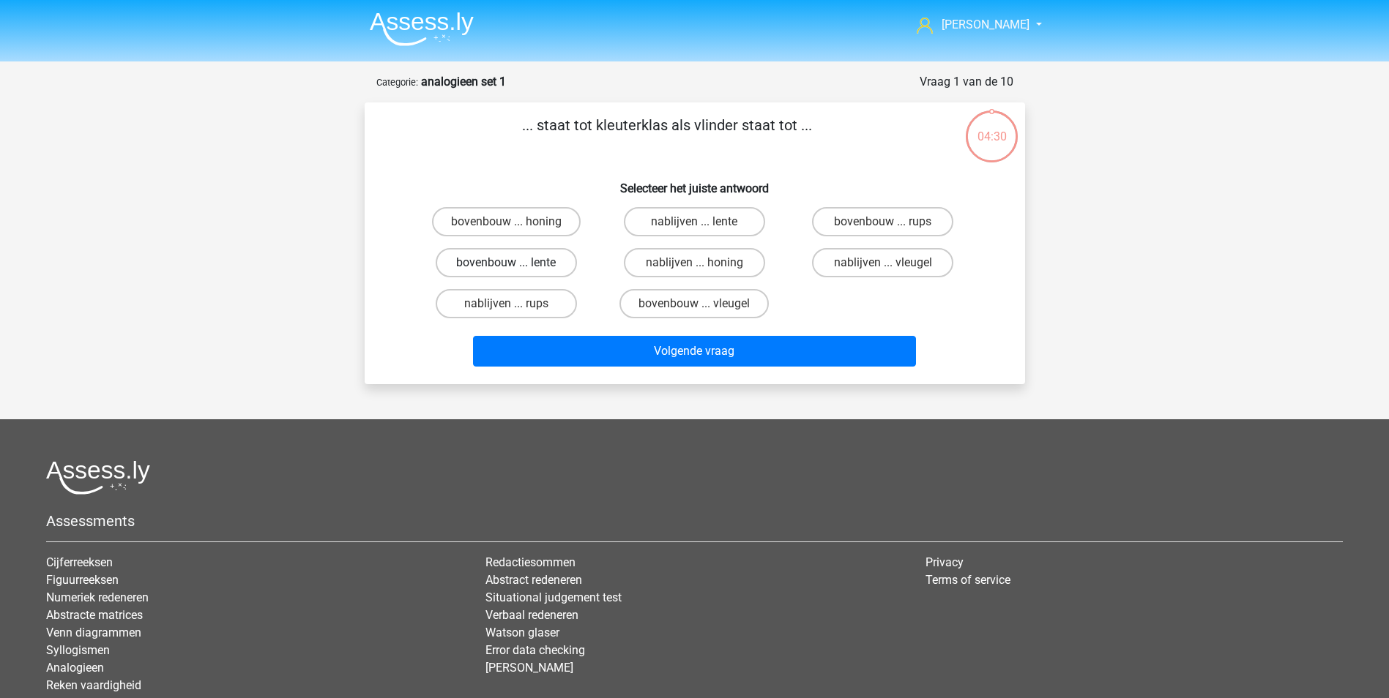
click at [502, 258] on label "bovenbouw ... lente" at bounding box center [506, 262] width 141 height 29
click at [506, 263] on input "bovenbouw ... lente" at bounding box center [511, 268] width 10 height 10
radio input "true"
click at [887, 222] on input "bovenbouw ... rups" at bounding box center [888, 227] width 10 height 10
radio input "true"
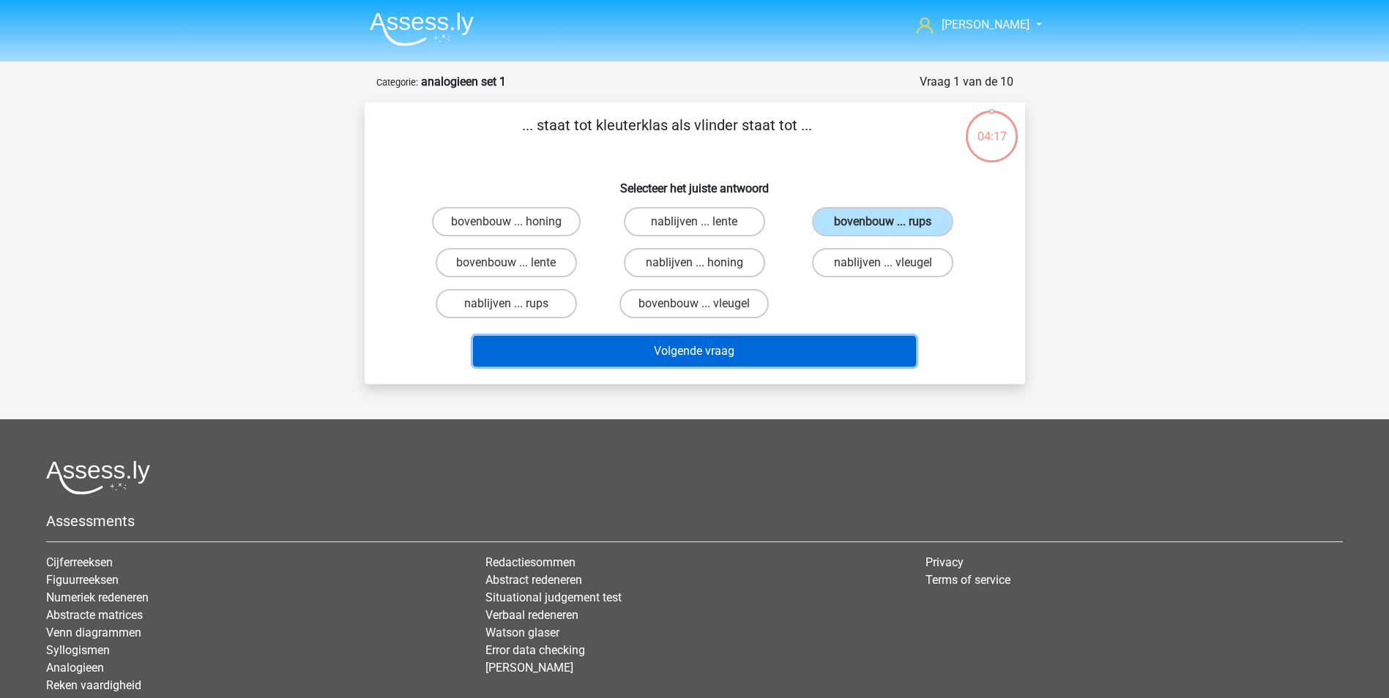
click at [744, 351] on button "Volgende vraag" at bounding box center [694, 351] width 443 height 31
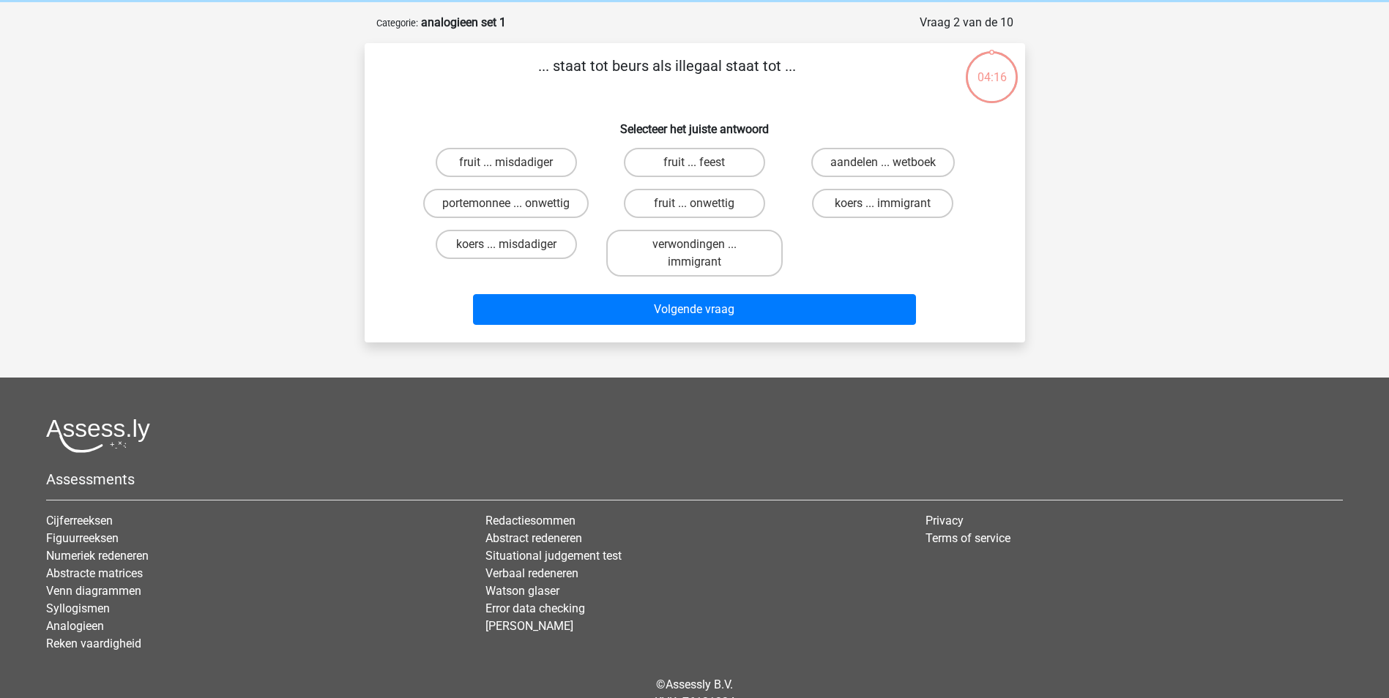
scroll to position [73, 0]
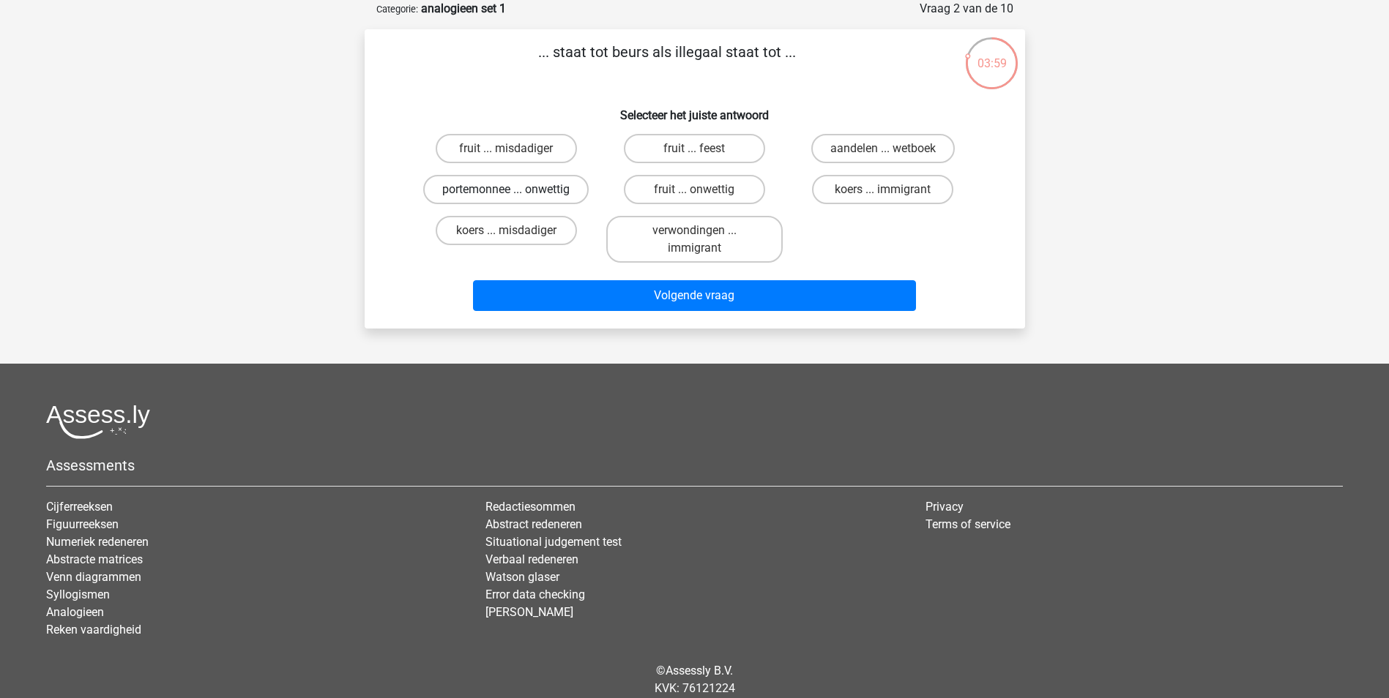
click at [556, 187] on label "portemonnee ... onwettig" at bounding box center [505, 189] width 165 height 29
click at [515, 190] on input "portemonnee ... onwettig" at bounding box center [511, 195] width 10 height 10
radio input "true"
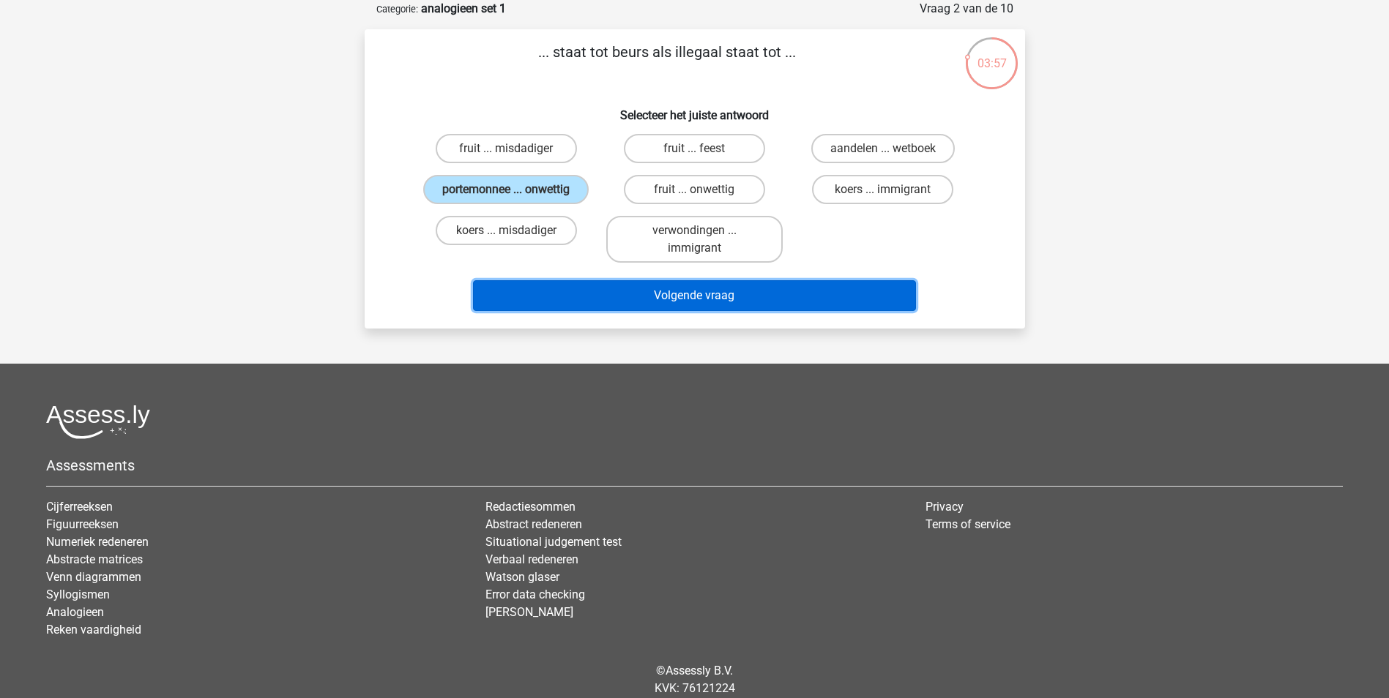
click at [712, 298] on button "Volgende vraag" at bounding box center [694, 295] width 443 height 31
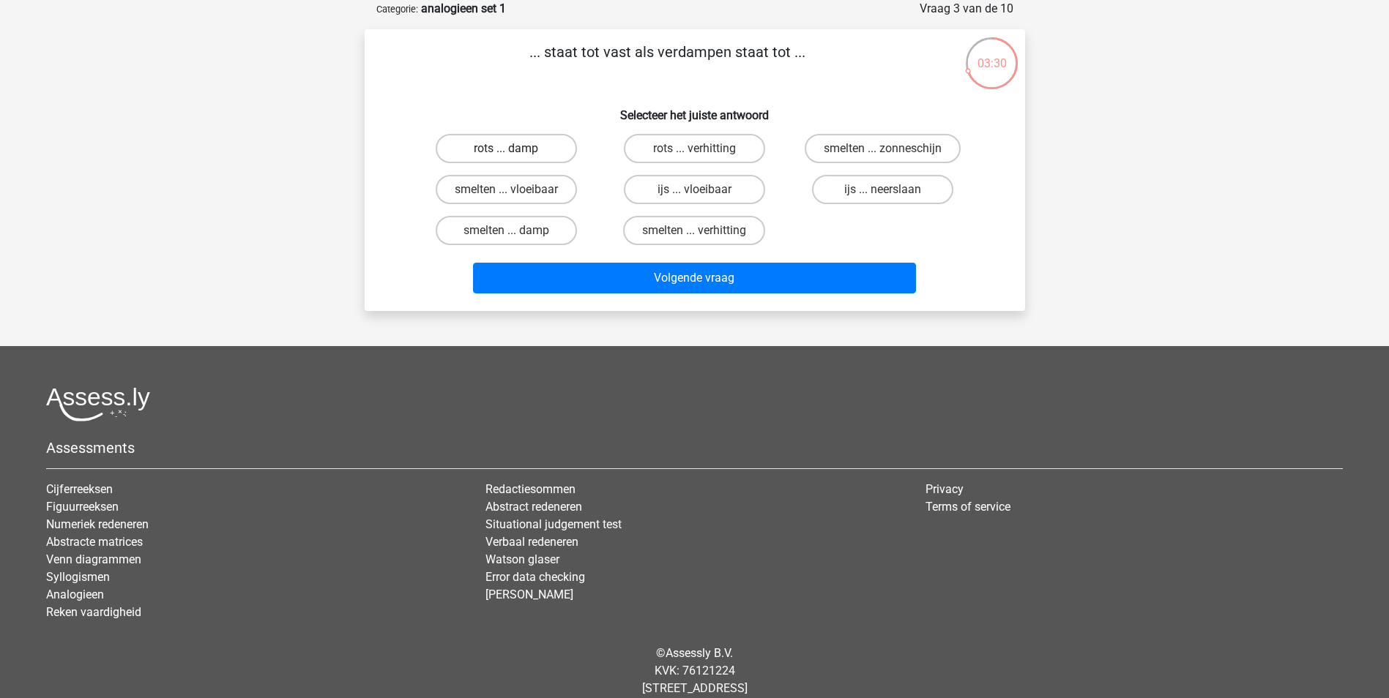
click at [523, 145] on label "rots ... damp" at bounding box center [506, 148] width 141 height 29
click at [515, 149] on input "rots ... damp" at bounding box center [511, 154] width 10 height 10
radio input "true"
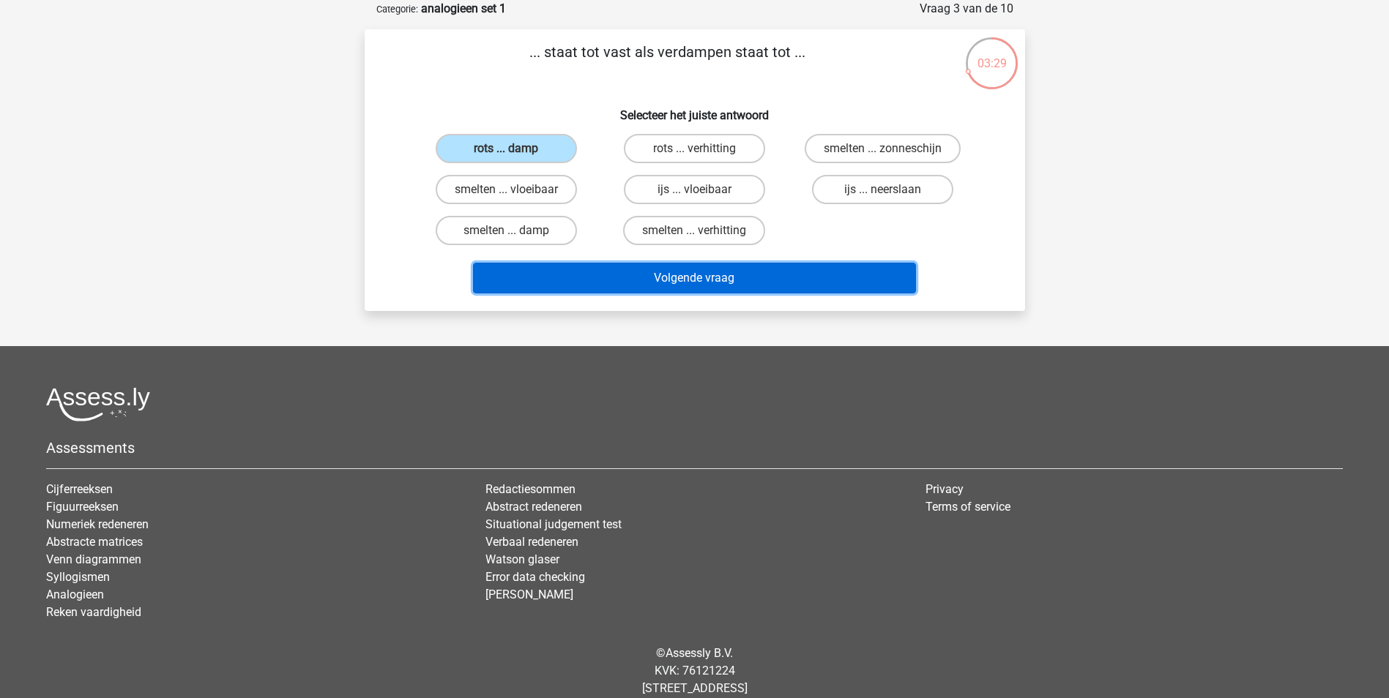
click at [711, 278] on button "Volgende vraag" at bounding box center [694, 278] width 443 height 31
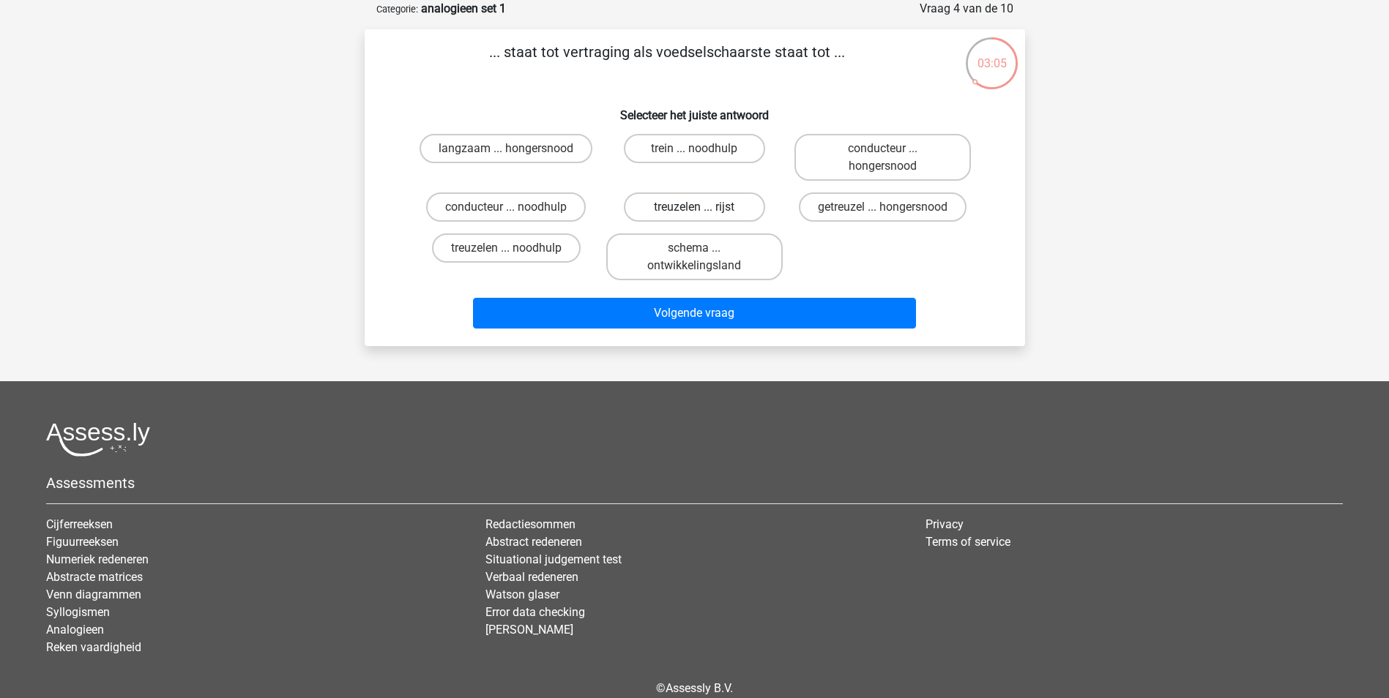
click at [668, 204] on label "treuzelen ... rijst" at bounding box center [694, 207] width 141 height 29
click at [694, 207] on input "treuzelen ... rijst" at bounding box center [699, 212] width 10 height 10
radio input "true"
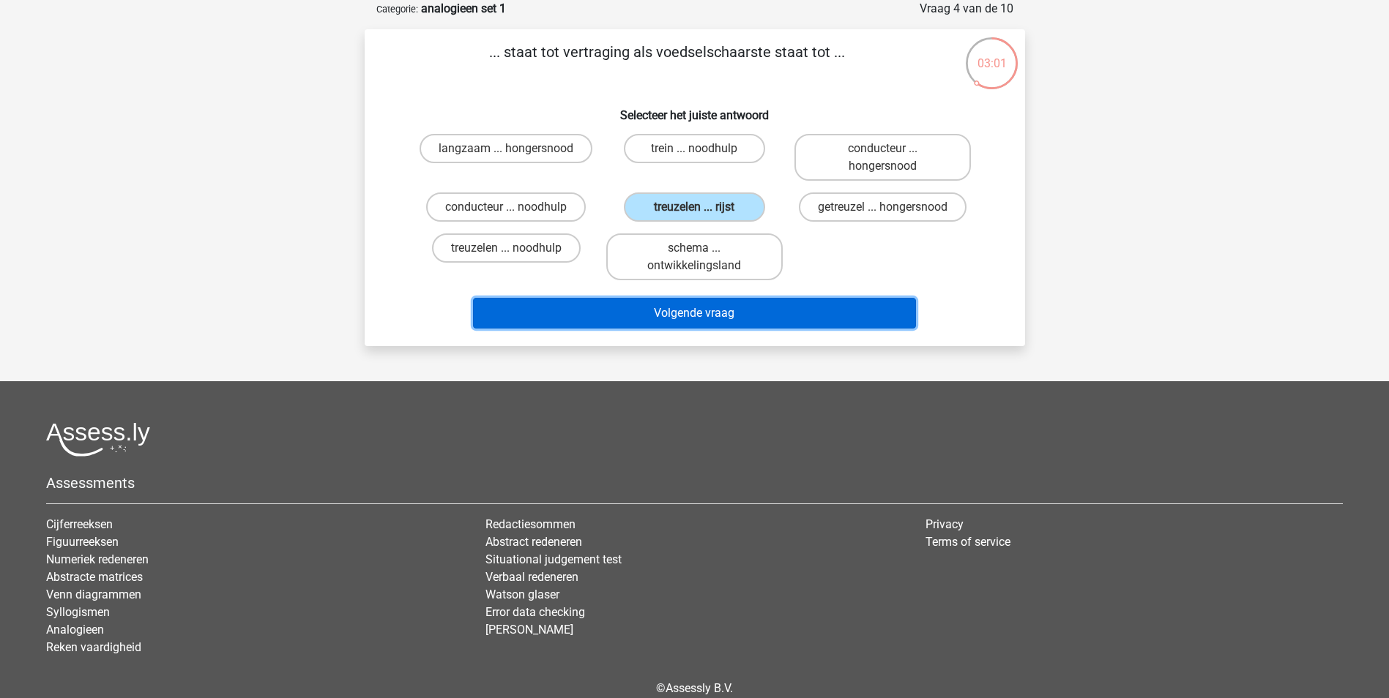
click at [720, 307] on button "Volgende vraag" at bounding box center [694, 313] width 443 height 31
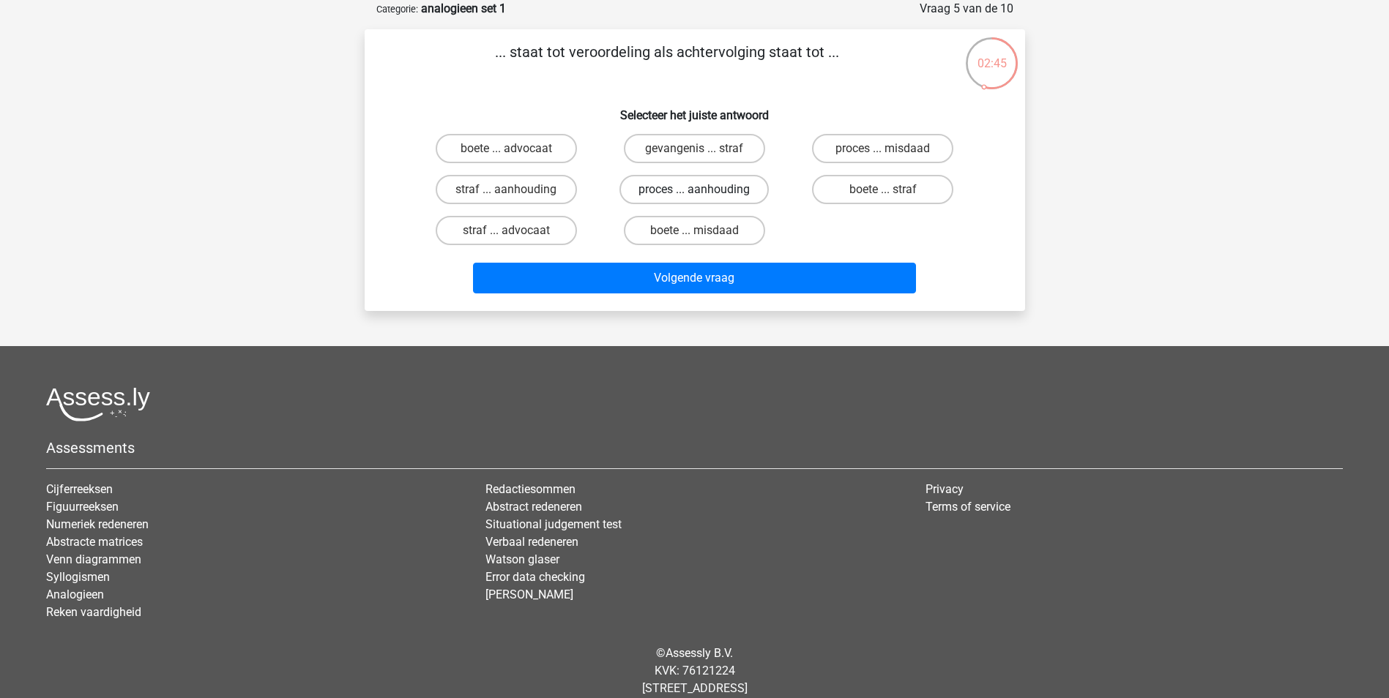
click at [679, 192] on label "proces ... aanhouding" at bounding box center [693, 189] width 149 height 29
click at [694, 192] on input "proces ... aanhouding" at bounding box center [699, 195] width 10 height 10
radio input "true"
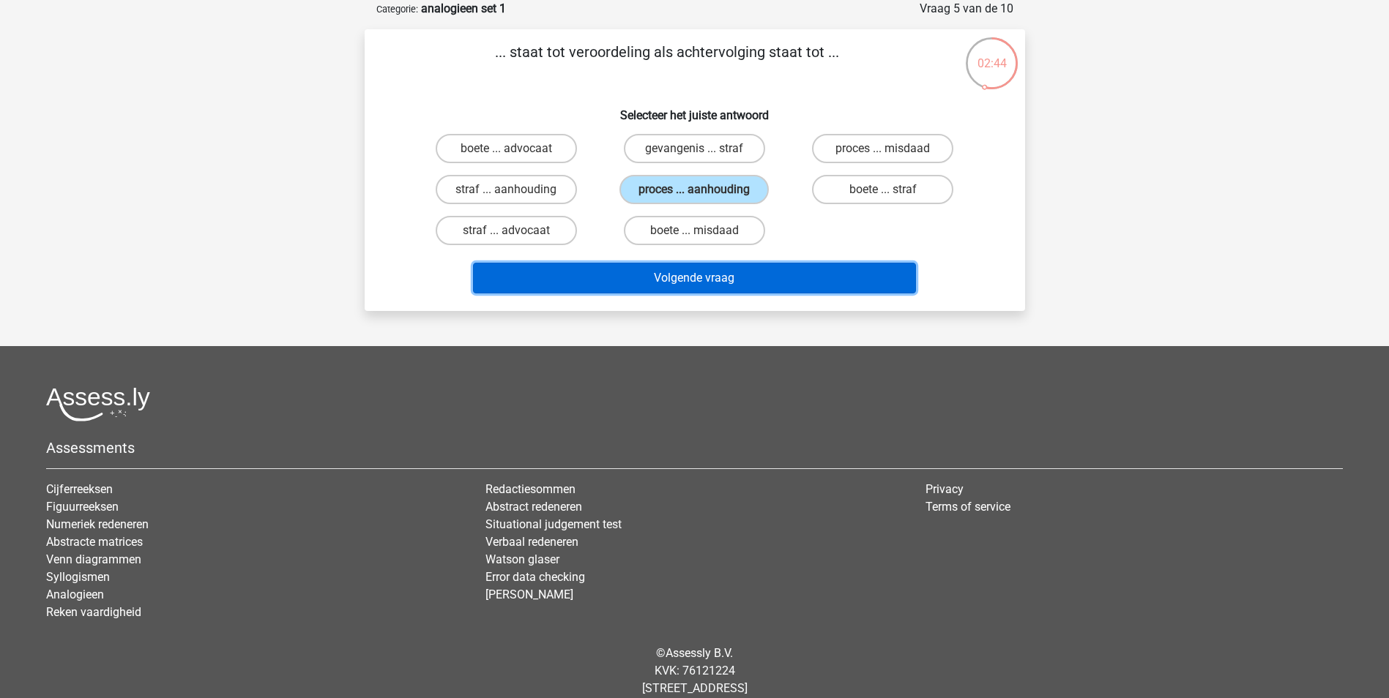
click at [697, 277] on button "Volgende vraag" at bounding box center [694, 278] width 443 height 31
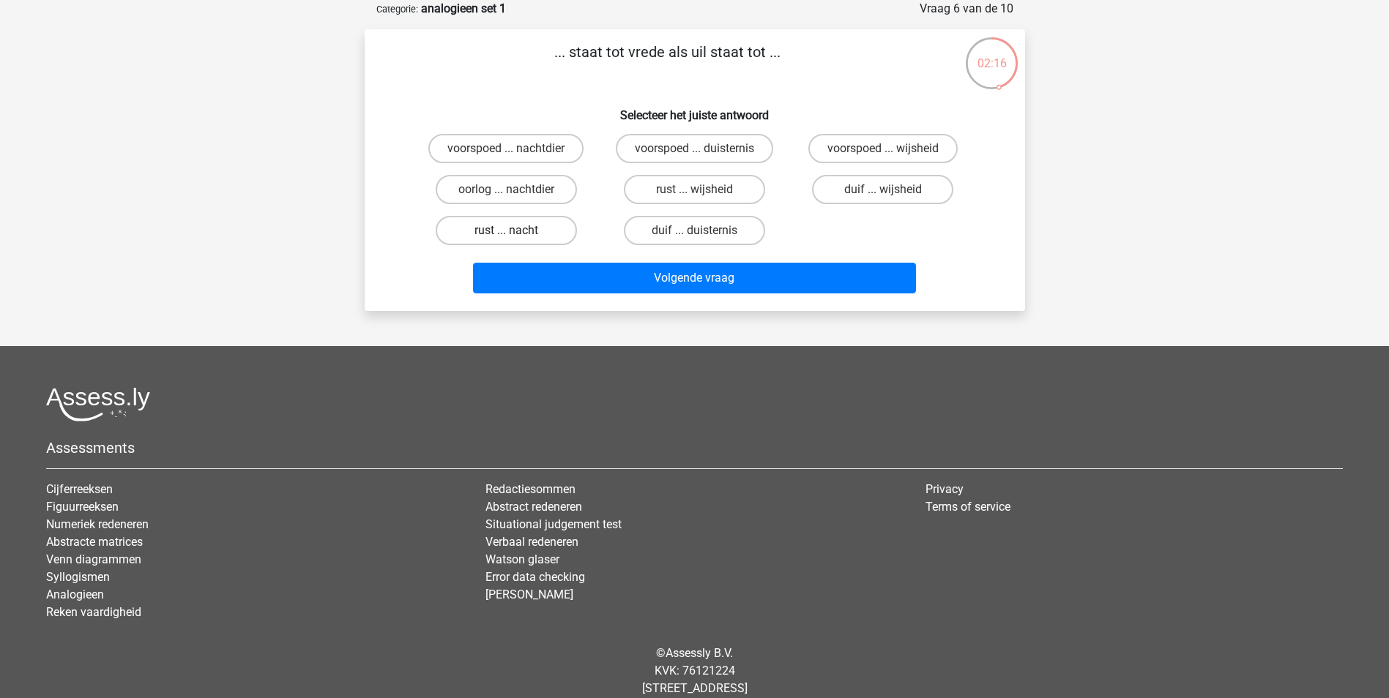
click at [528, 230] on label "rust ... nacht" at bounding box center [506, 230] width 141 height 29
click at [515, 231] on input "rust ... nacht" at bounding box center [511, 236] width 10 height 10
radio input "true"
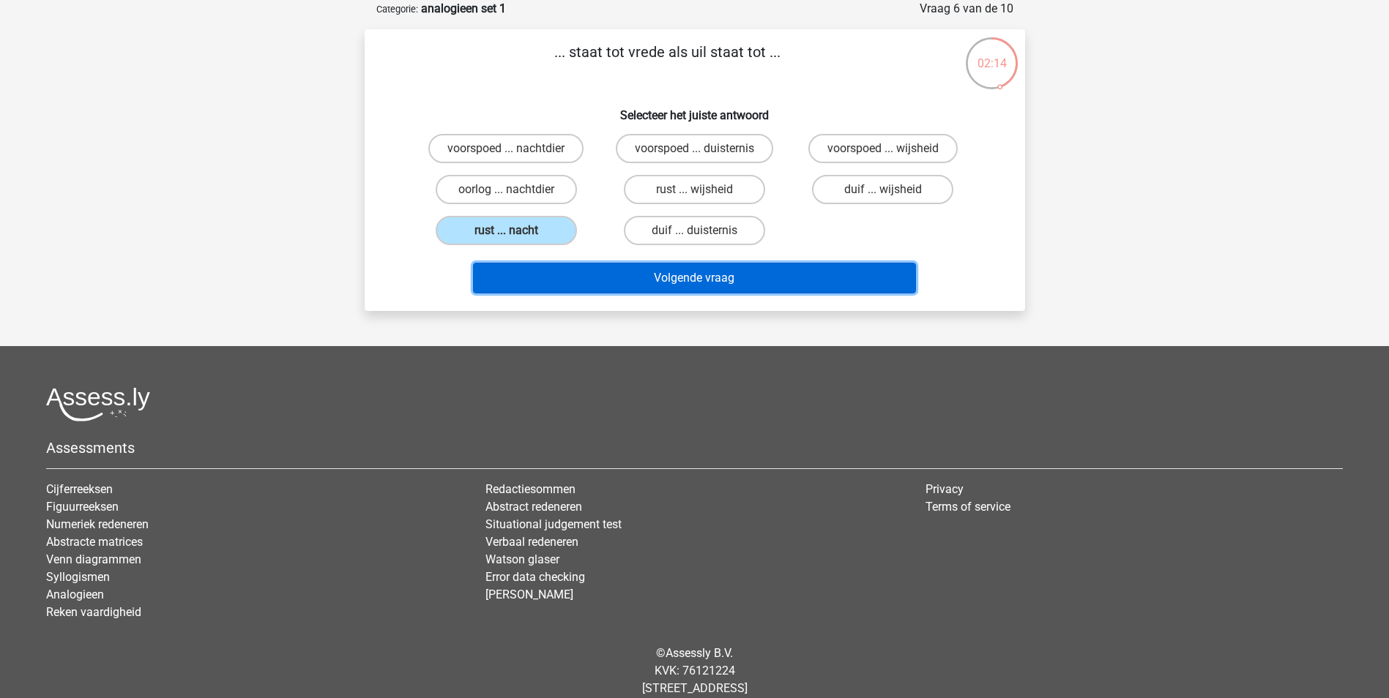
click at [688, 278] on button "Volgende vraag" at bounding box center [694, 278] width 443 height 31
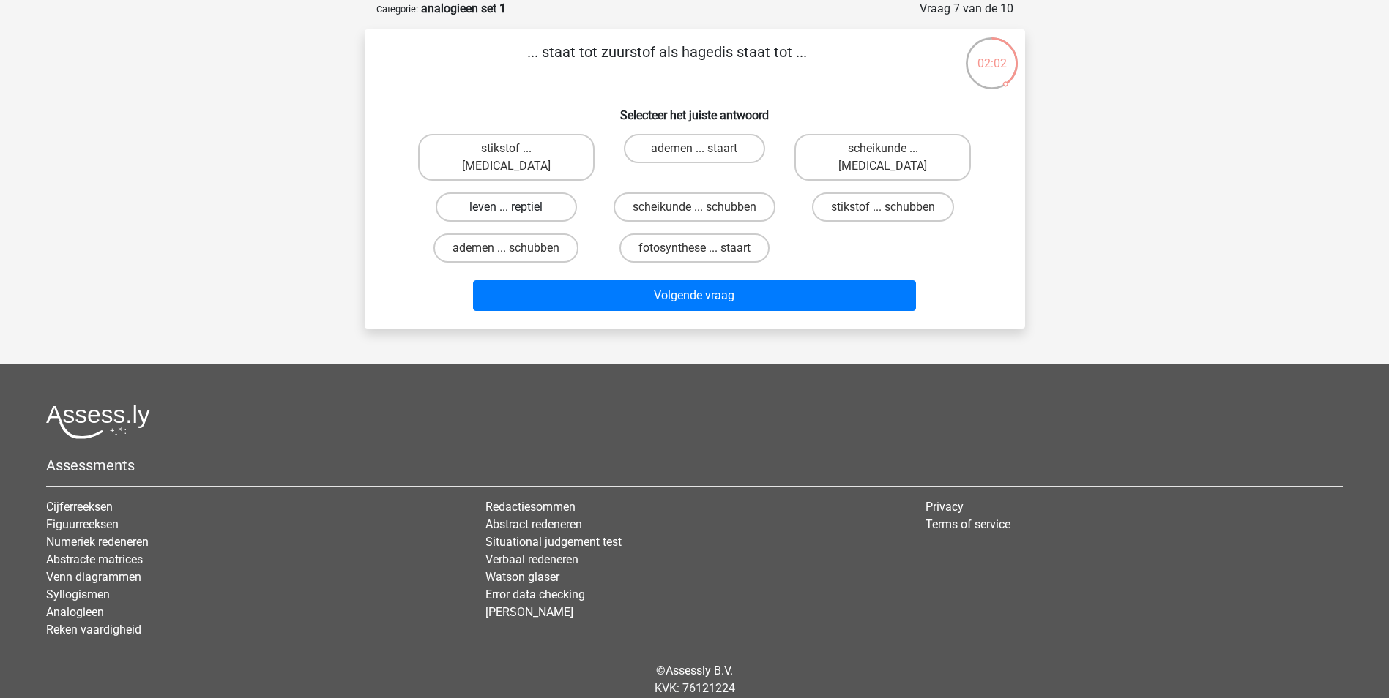
click at [524, 193] on label "leven ... reptiel" at bounding box center [506, 207] width 141 height 29
click at [515, 207] on input "leven ... reptiel" at bounding box center [511, 212] width 10 height 10
radio input "true"
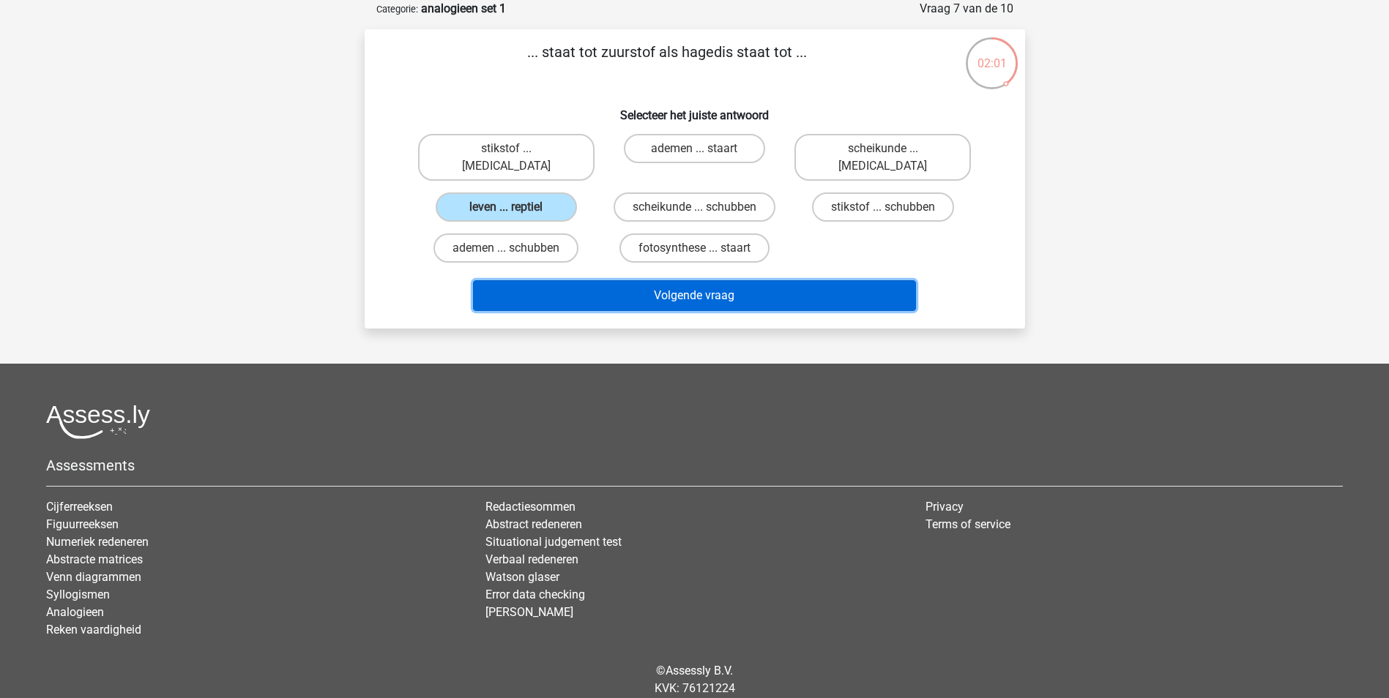
click at [676, 283] on button "Volgende vraag" at bounding box center [694, 295] width 443 height 31
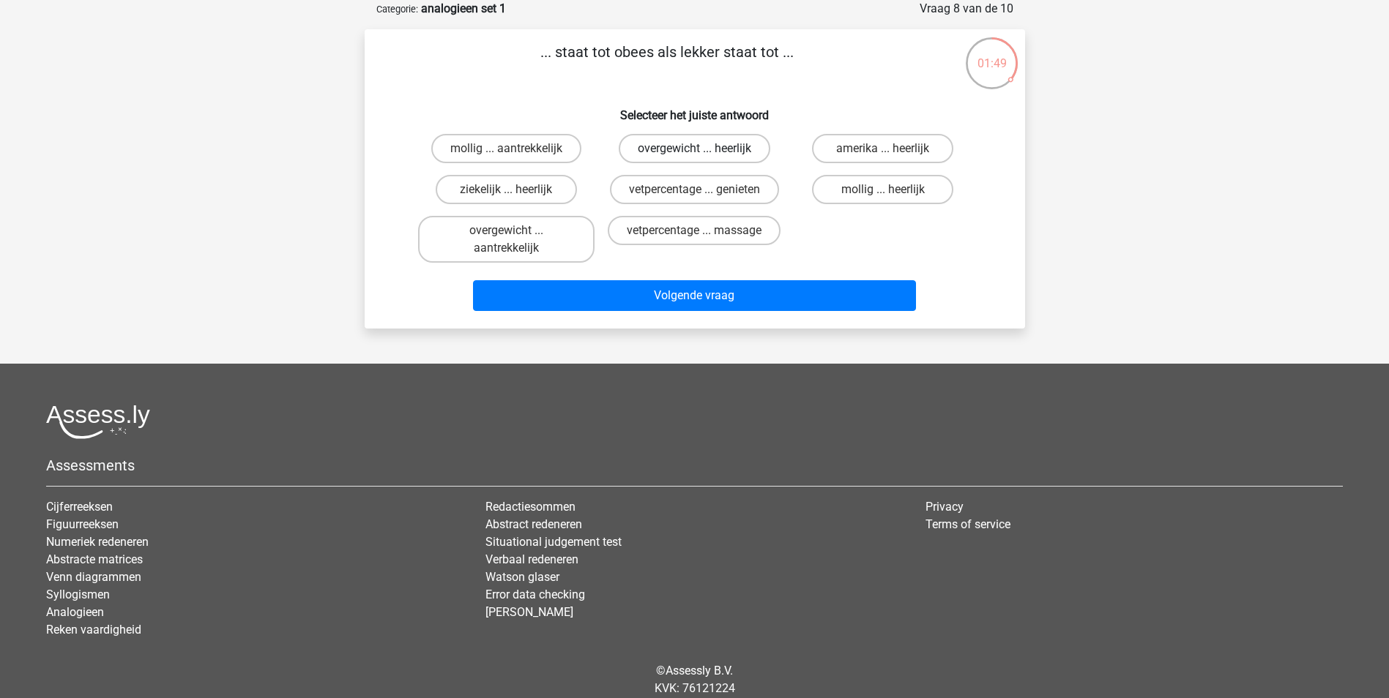
click at [719, 146] on label "overgewicht ... heerlijk" at bounding box center [695, 148] width 152 height 29
click at [704, 149] on input "overgewicht ... heerlijk" at bounding box center [699, 154] width 10 height 10
radio input "true"
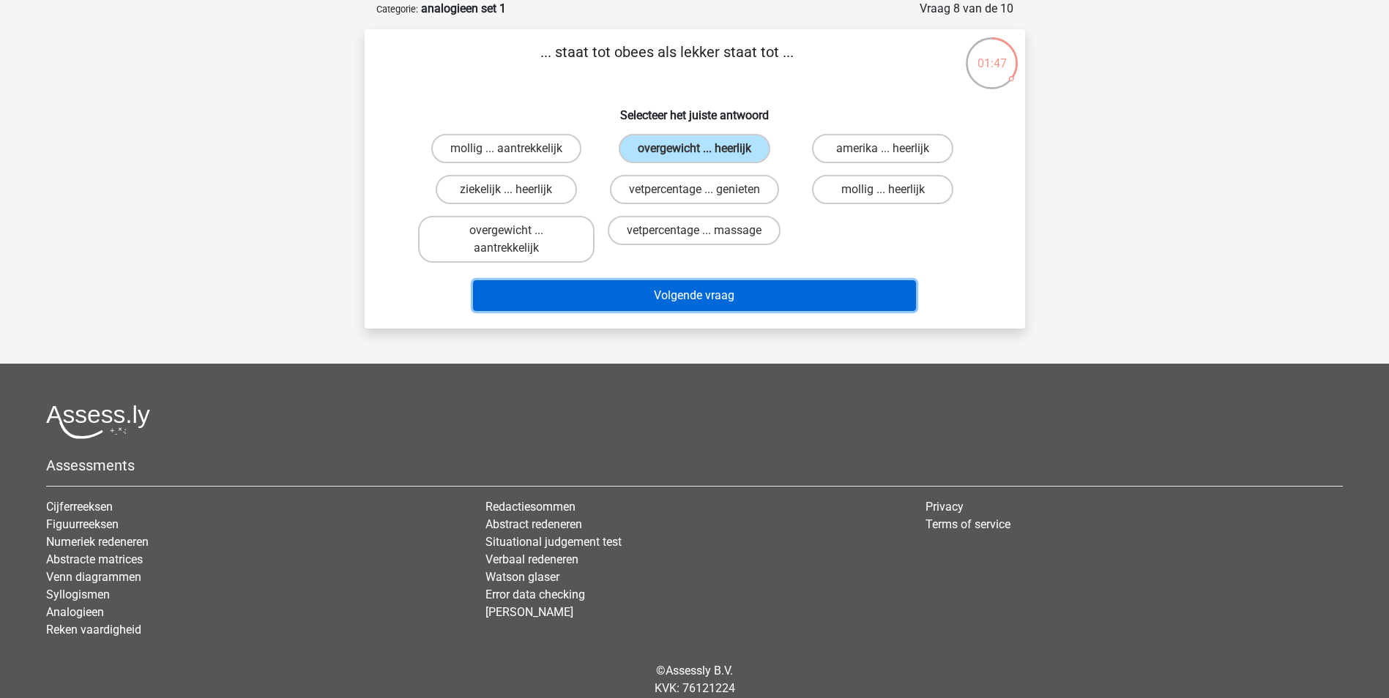
click at [689, 303] on button "Volgende vraag" at bounding box center [694, 295] width 443 height 31
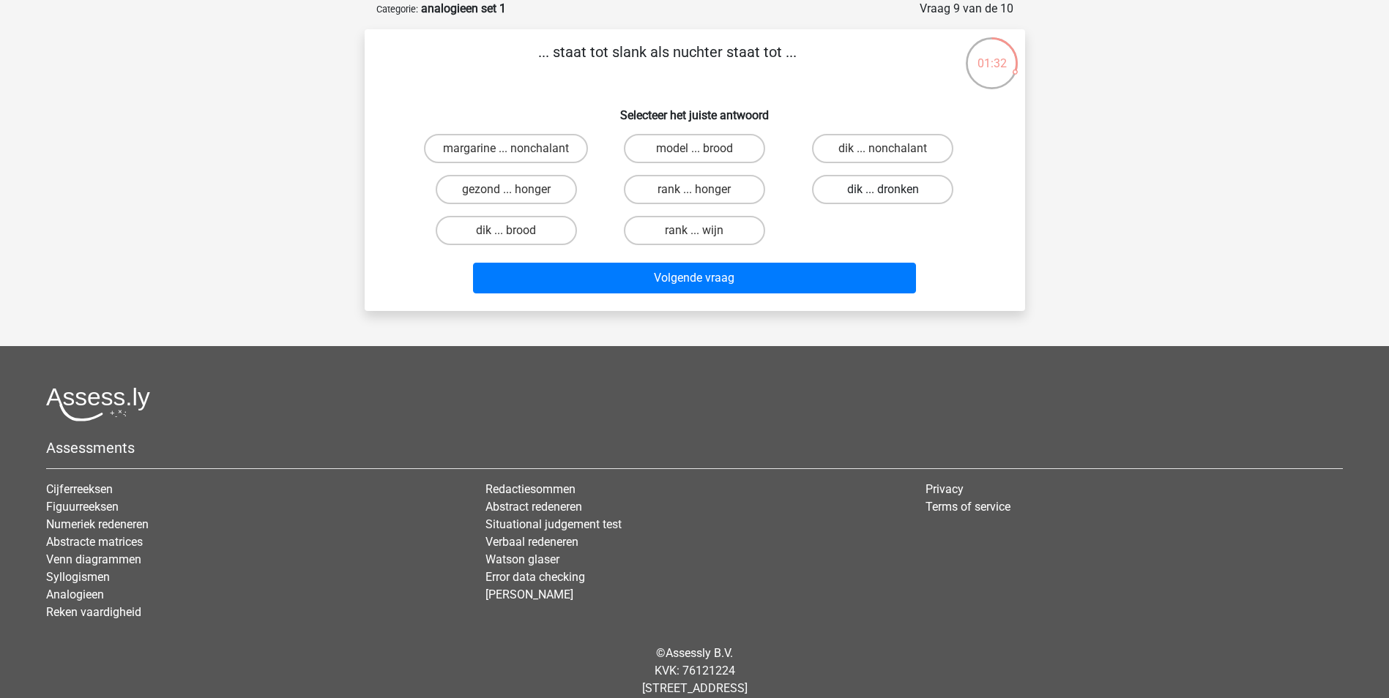
click at [898, 186] on label "dik ... dronken" at bounding box center [882, 189] width 141 height 29
click at [892, 190] on input "dik ... dronken" at bounding box center [888, 195] width 10 height 10
radio input "true"
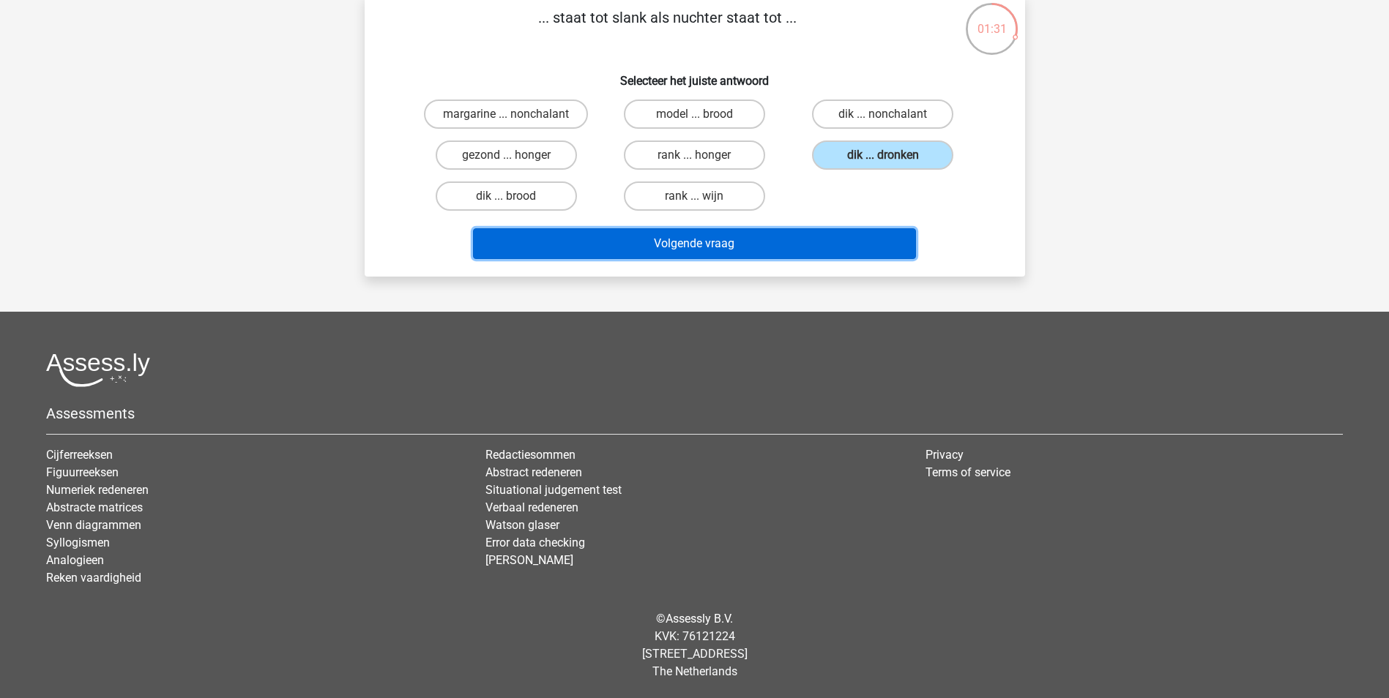
click at [713, 250] on button "Volgende vraag" at bounding box center [694, 243] width 443 height 31
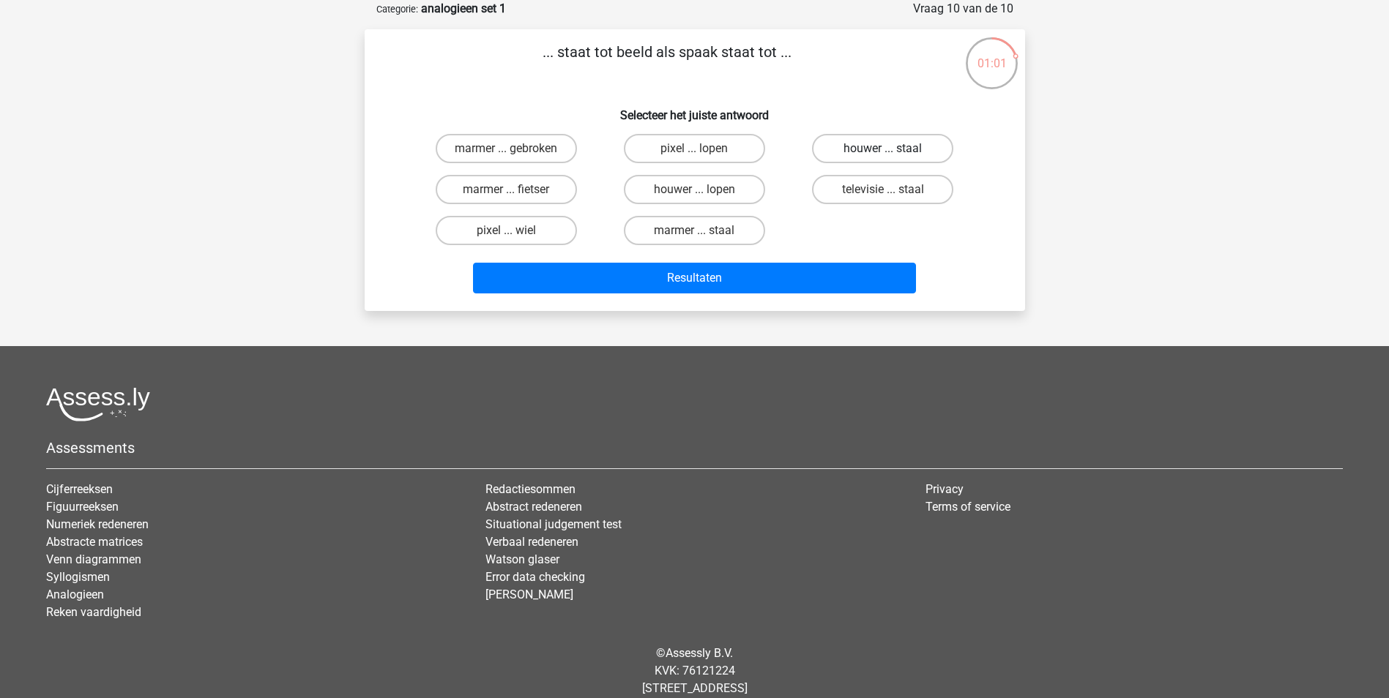
click at [901, 144] on label "houwer ... staal" at bounding box center [882, 148] width 141 height 29
click at [892, 149] on input "houwer ... staal" at bounding box center [888, 154] width 10 height 10
radio input "true"
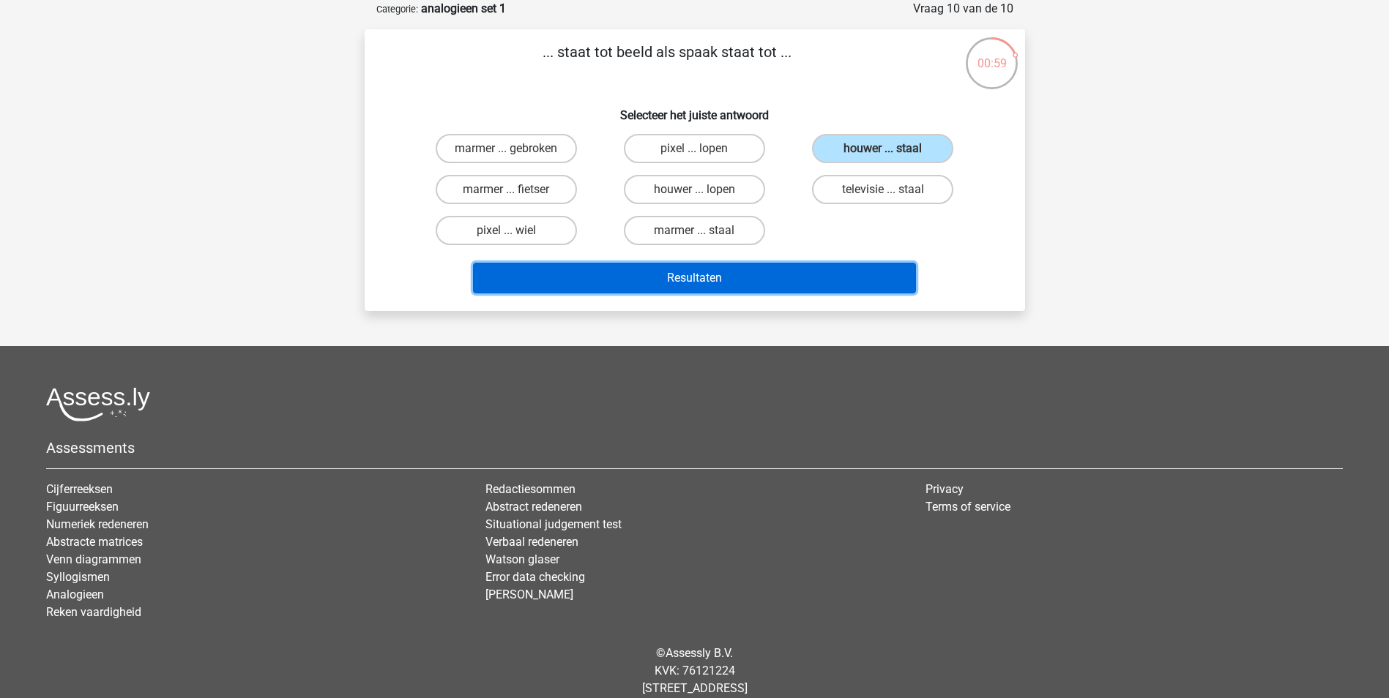
click at [689, 278] on button "Resultaten" at bounding box center [694, 278] width 443 height 31
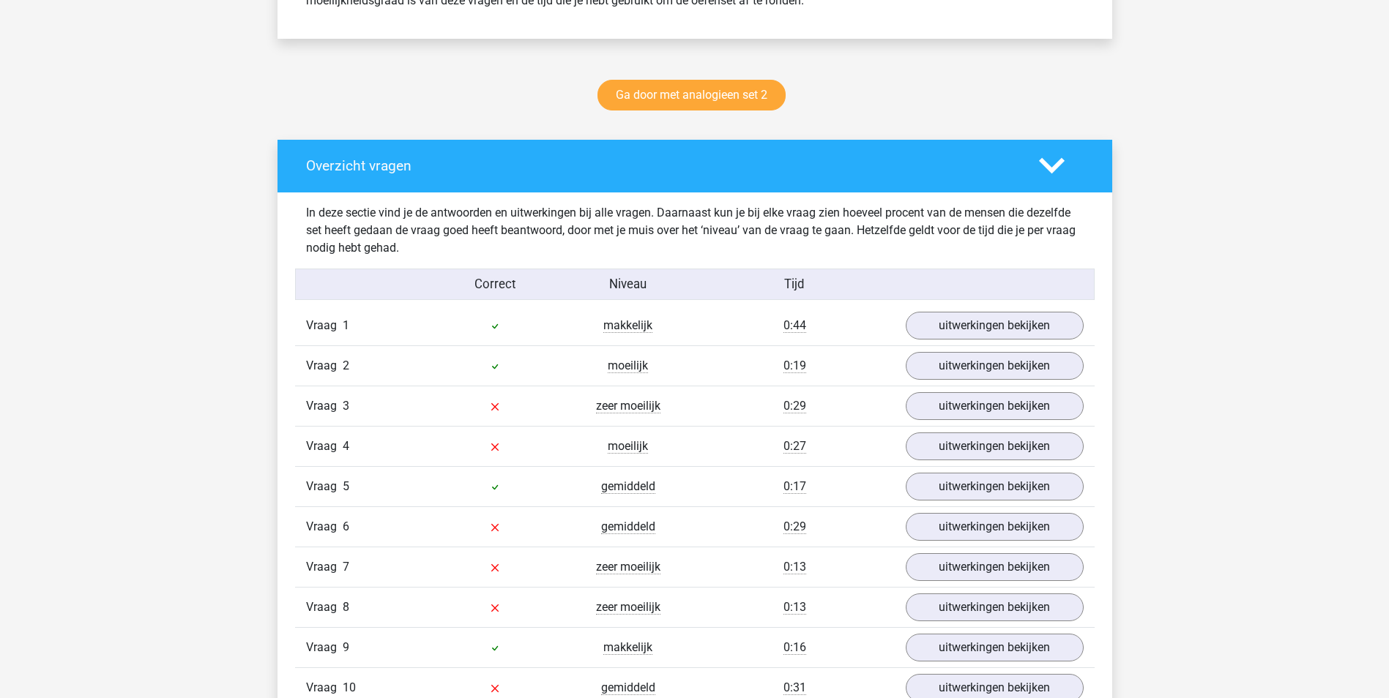
scroll to position [788, 0]
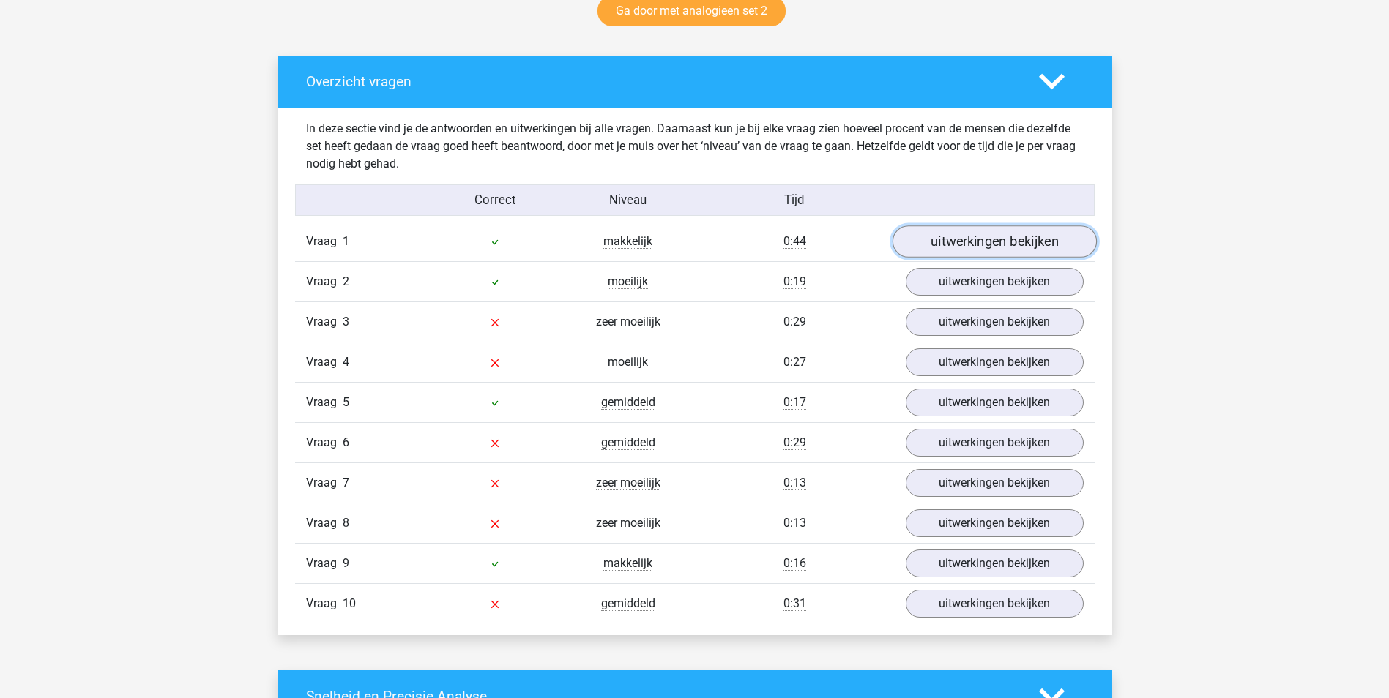
click at [1019, 236] on link "uitwerkingen bekijken" at bounding box center [994, 241] width 204 height 32
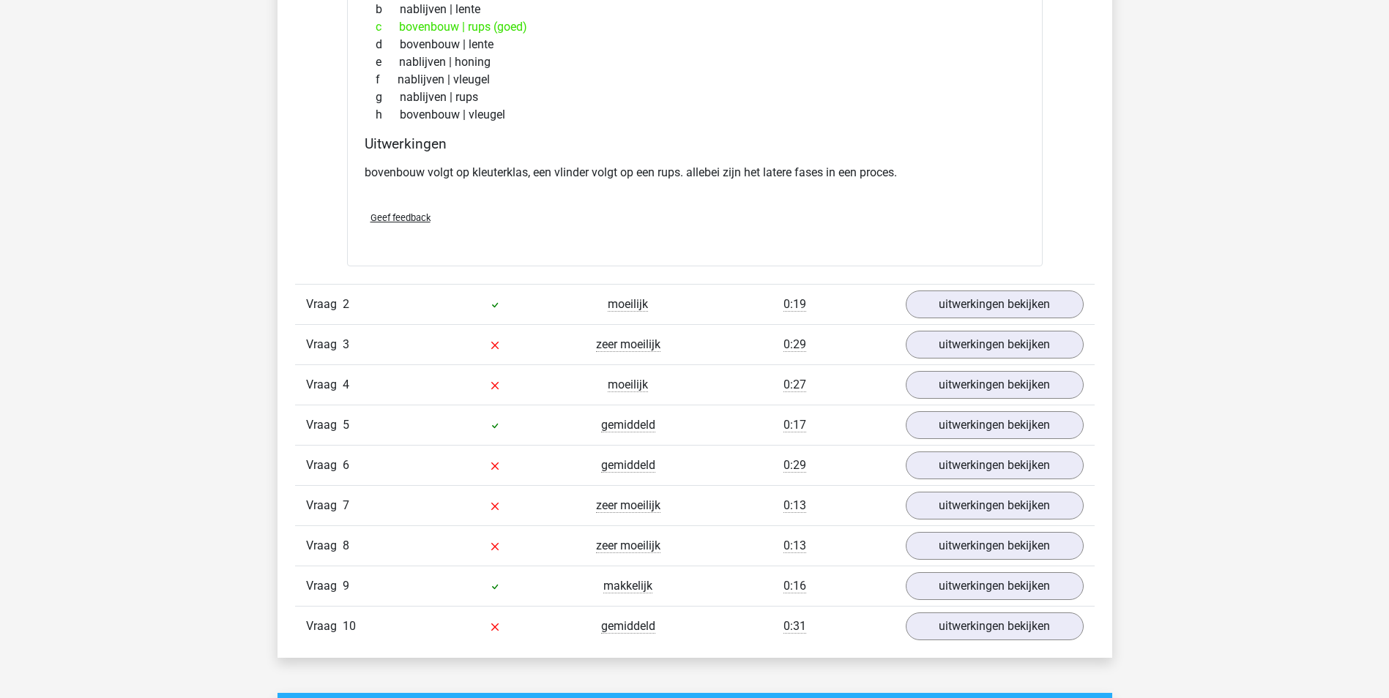
scroll to position [1169, 0]
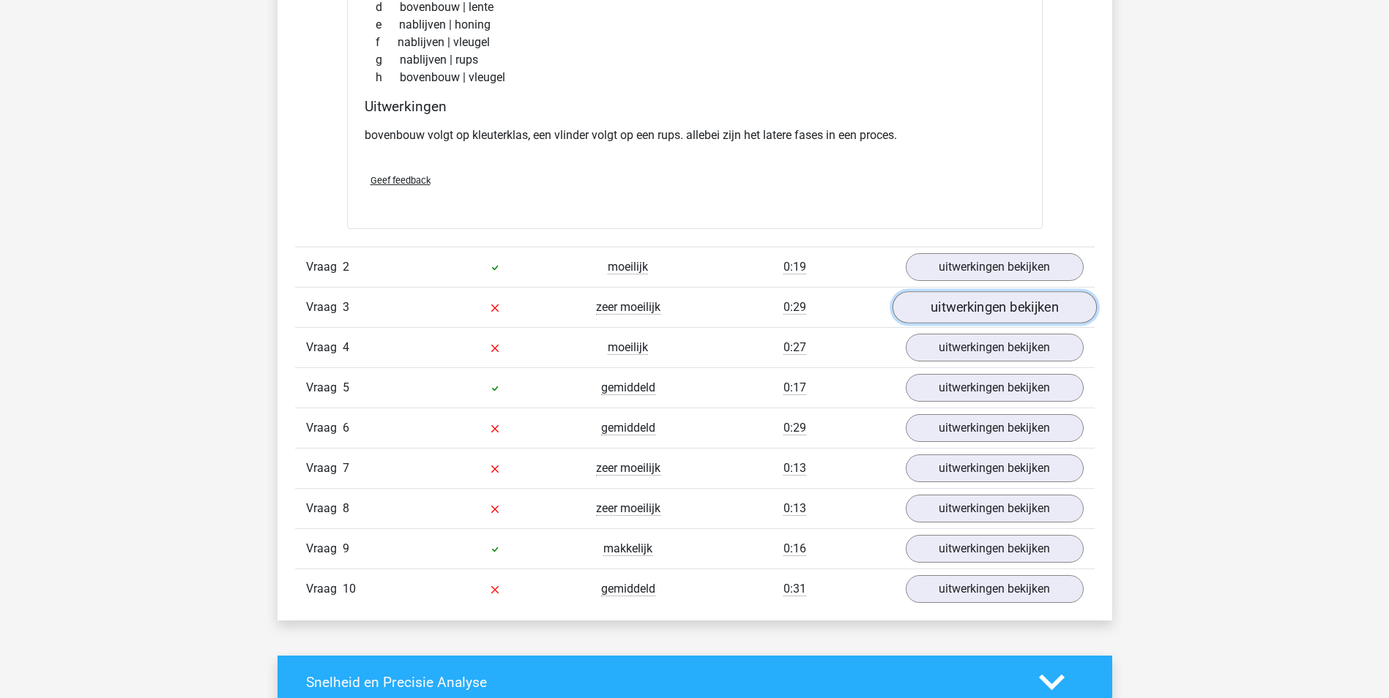
click at [983, 309] on link "uitwerkingen bekijken" at bounding box center [994, 307] width 204 height 32
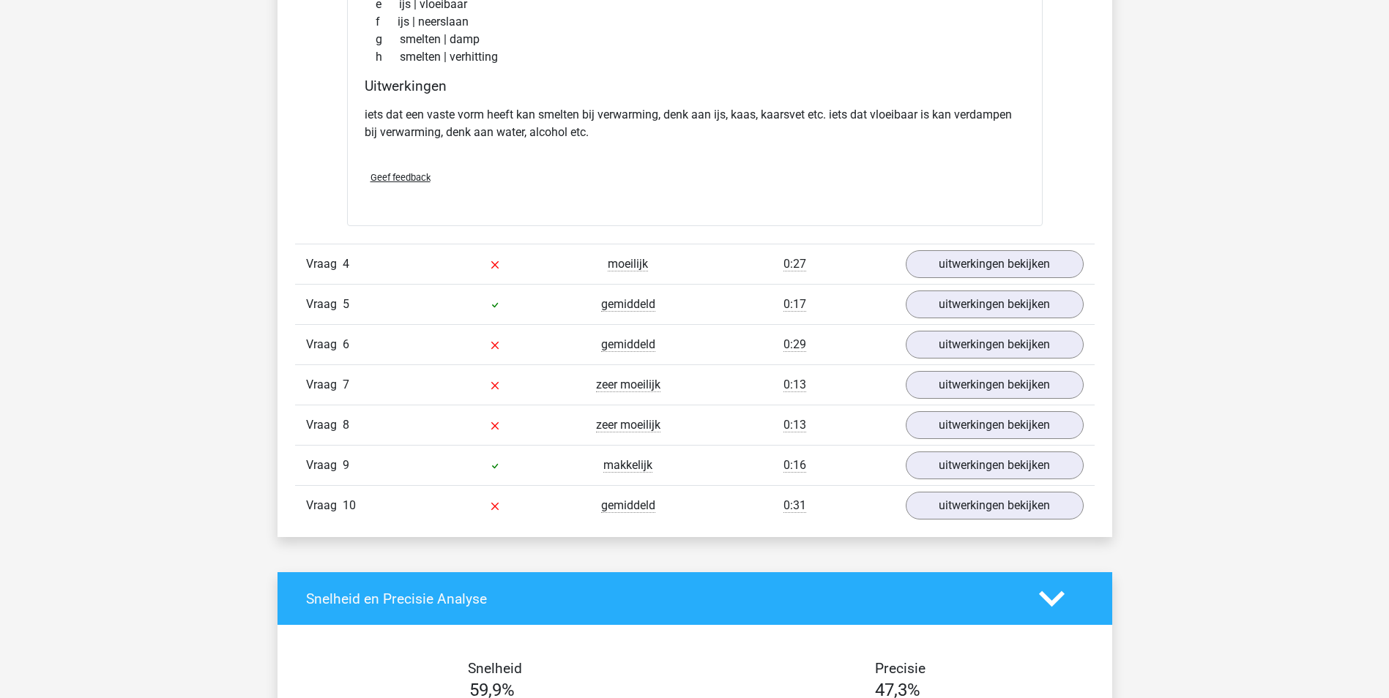
scroll to position [1667, 0]
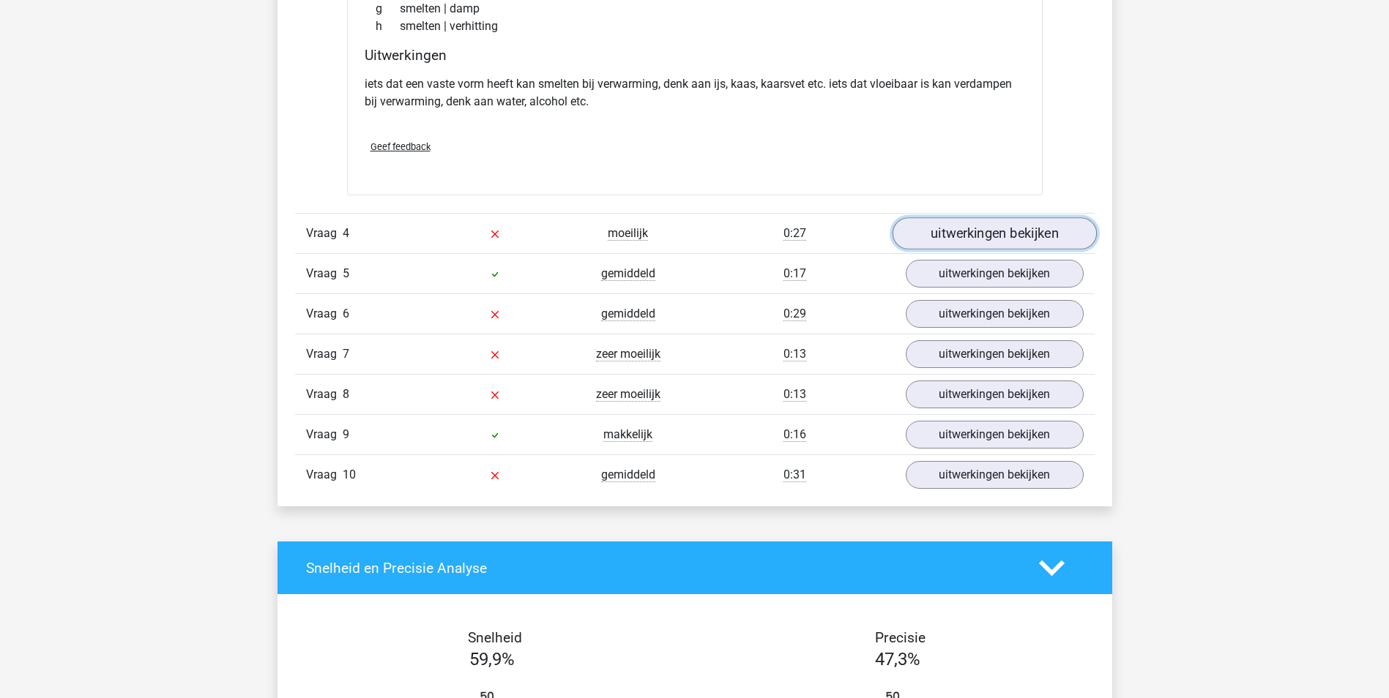
click at [988, 232] on link "uitwerkingen bekijken" at bounding box center [994, 233] width 204 height 32
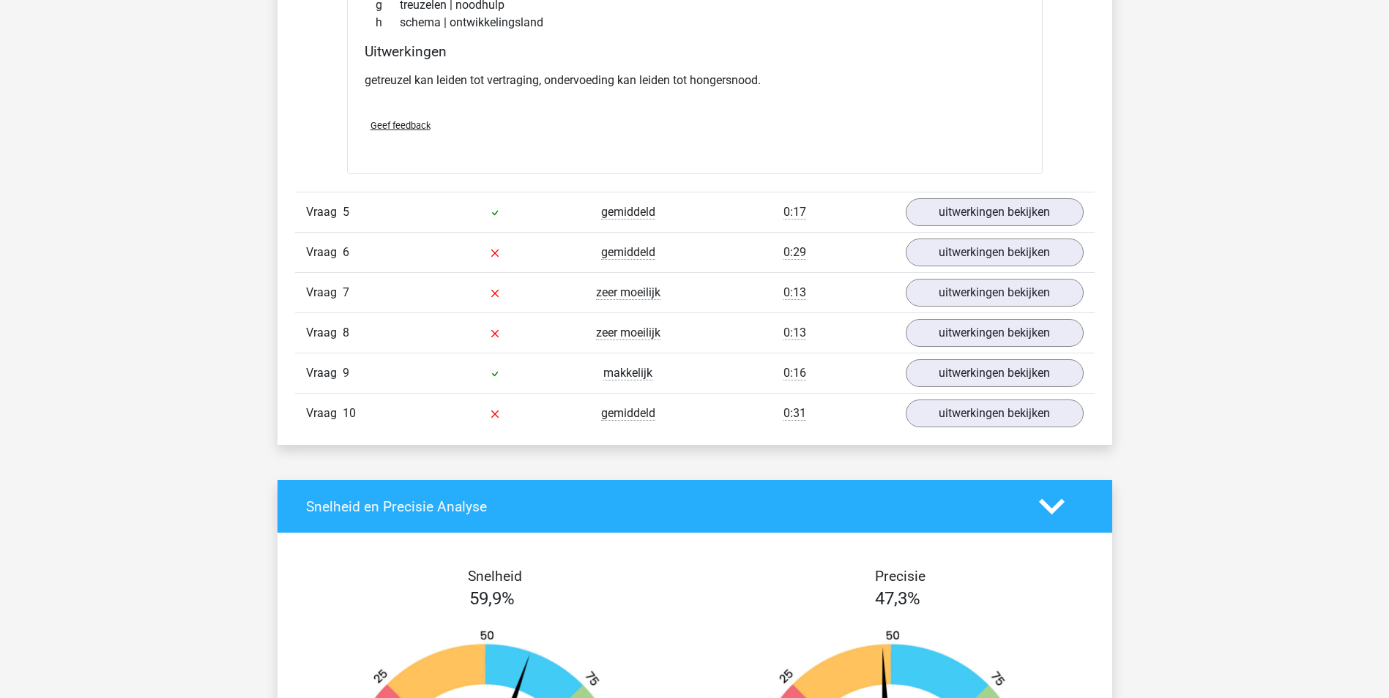
scroll to position [2117, 0]
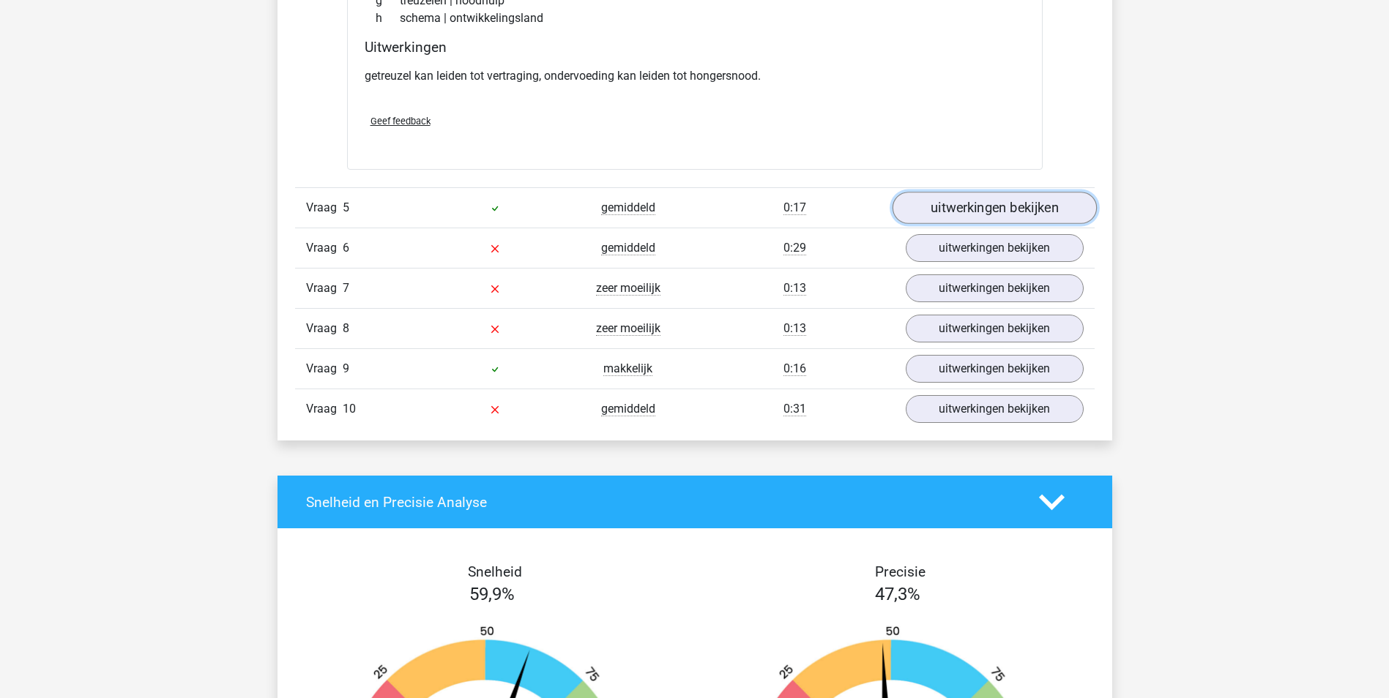
click at [1025, 212] on link "uitwerkingen bekijken" at bounding box center [994, 209] width 204 height 32
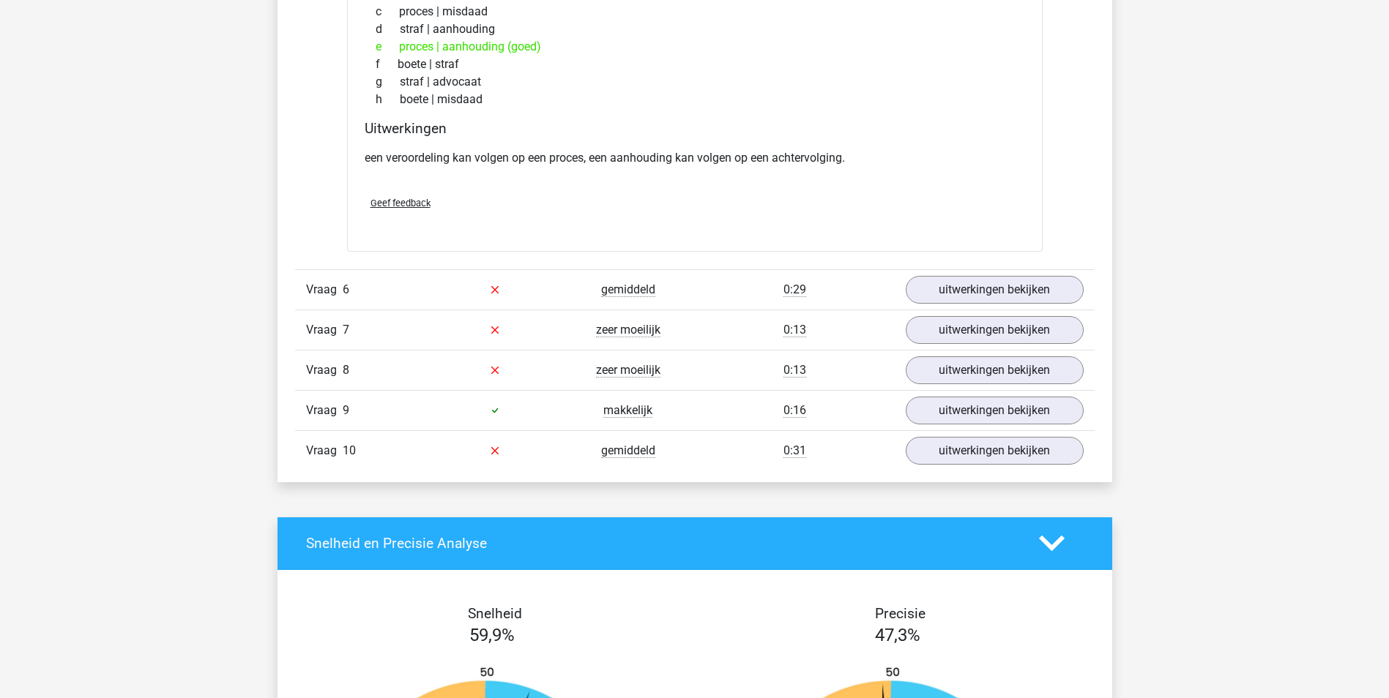
scroll to position [2368, 0]
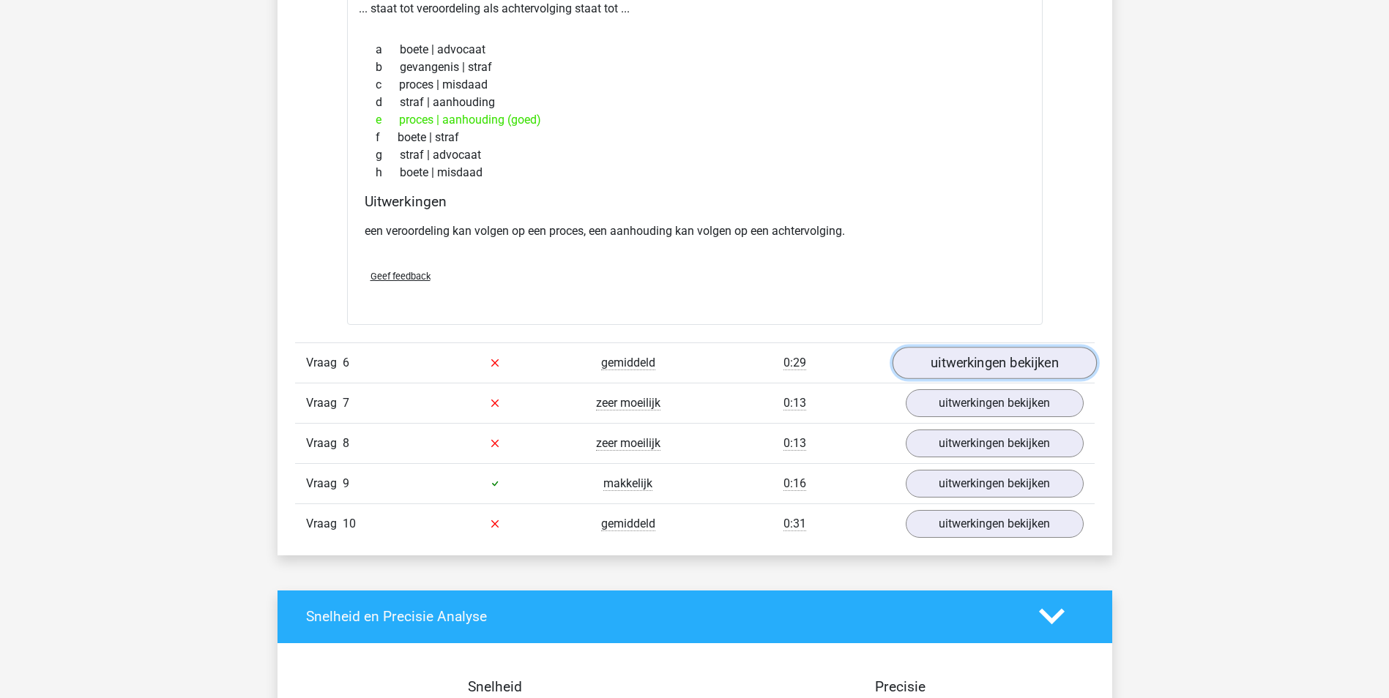
click at [1015, 359] on link "uitwerkingen bekijken" at bounding box center [994, 363] width 204 height 32
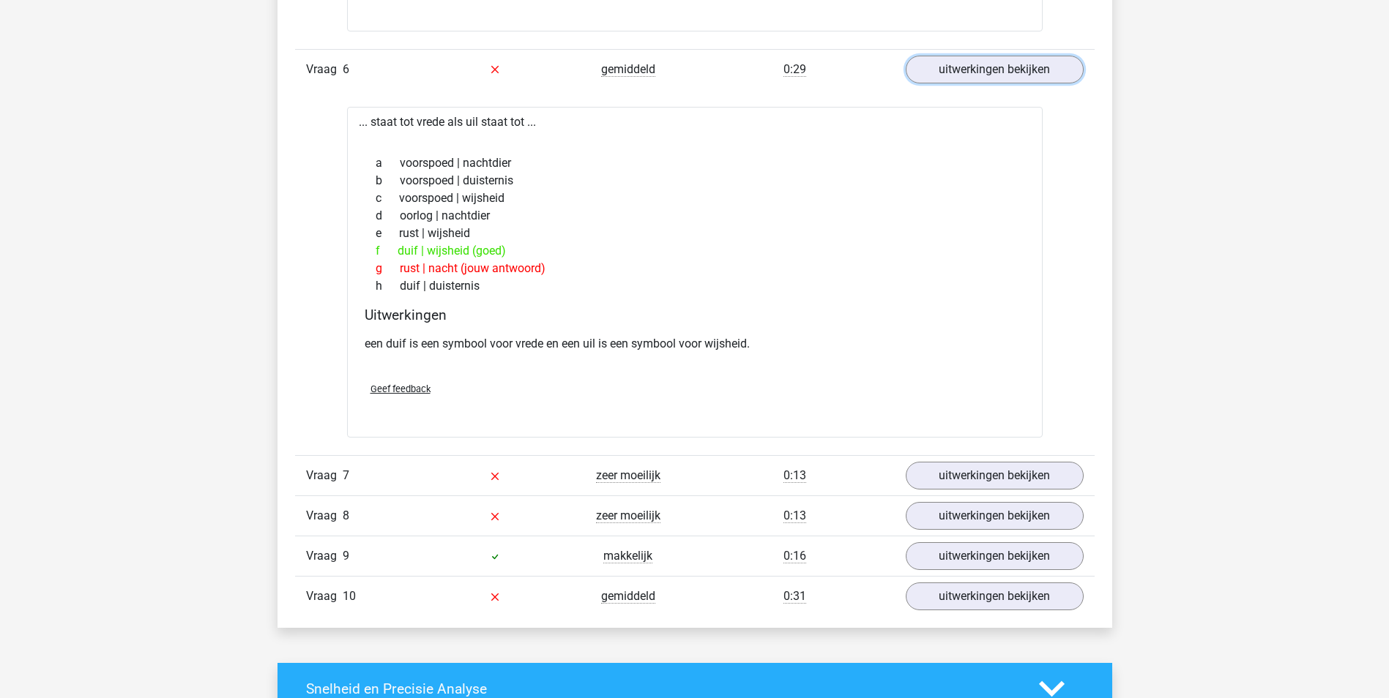
scroll to position [2667, 0]
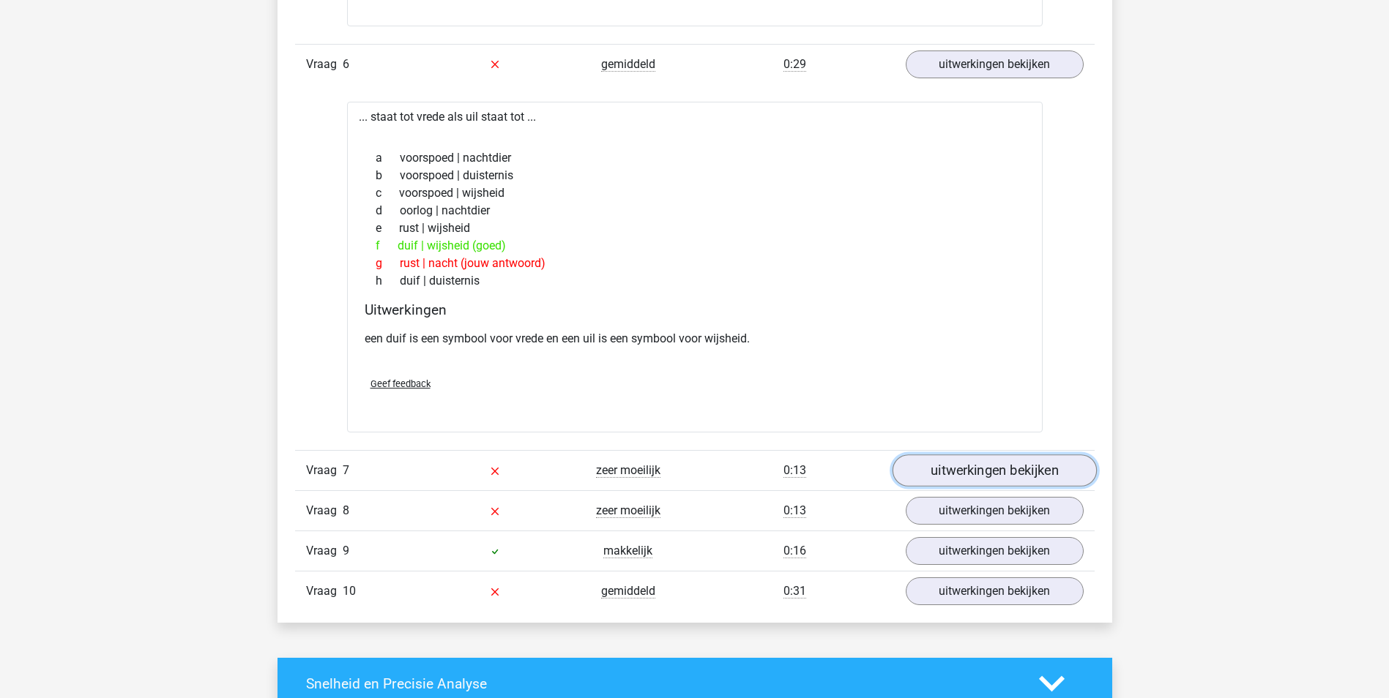
click at [1025, 465] on link "uitwerkingen bekijken" at bounding box center [994, 471] width 204 height 32
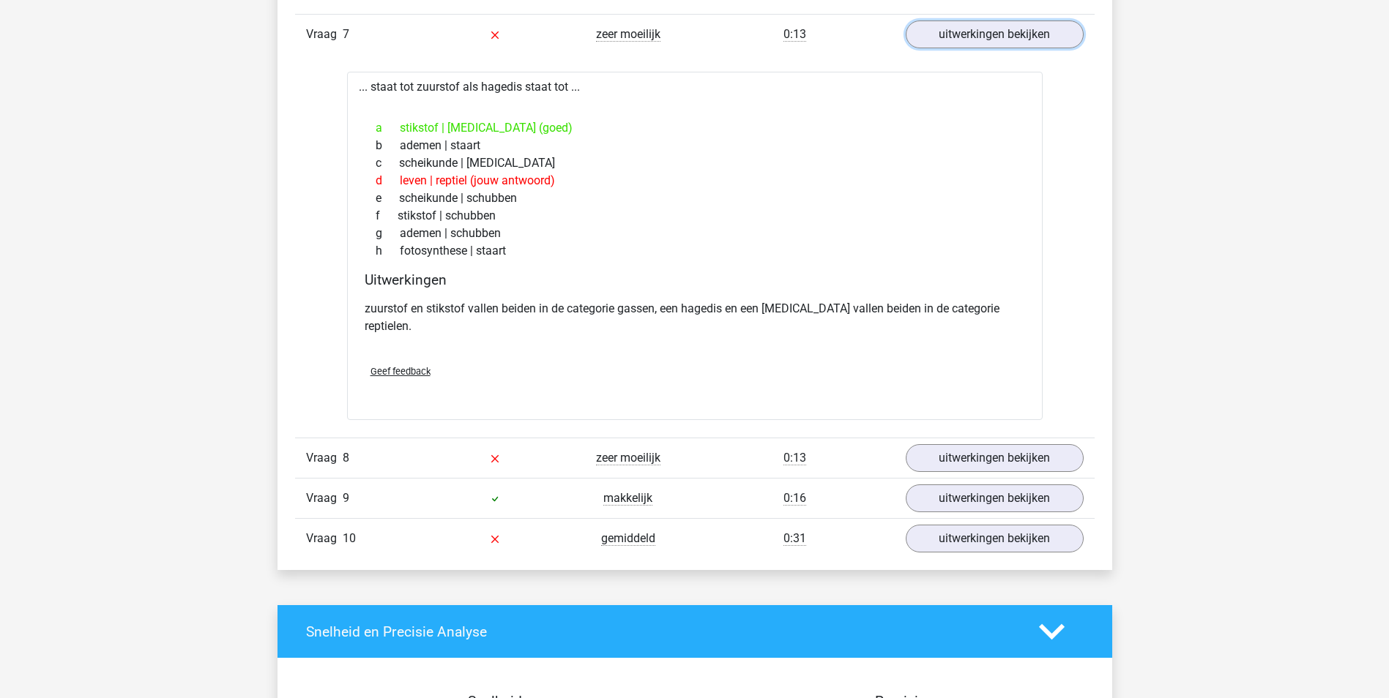
scroll to position [3109, 0]
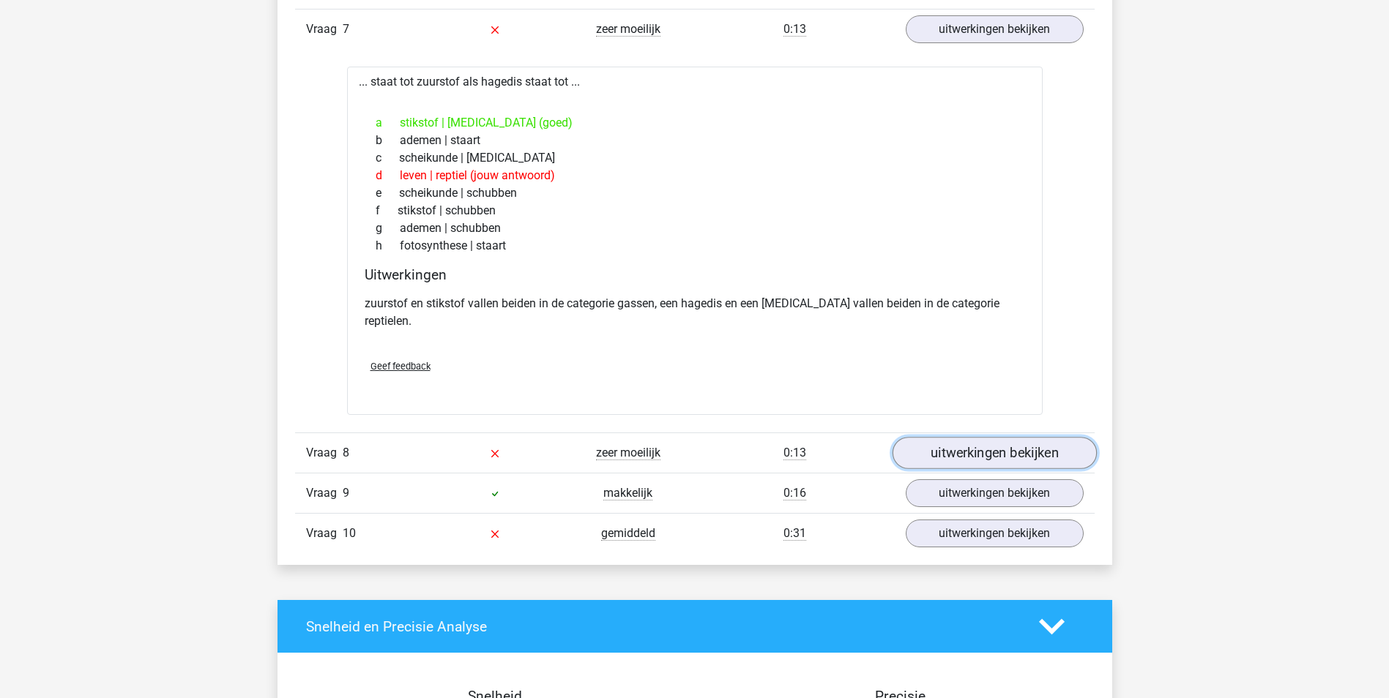
click at [1053, 437] on link "uitwerkingen bekijken" at bounding box center [994, 453] width 204 height 32
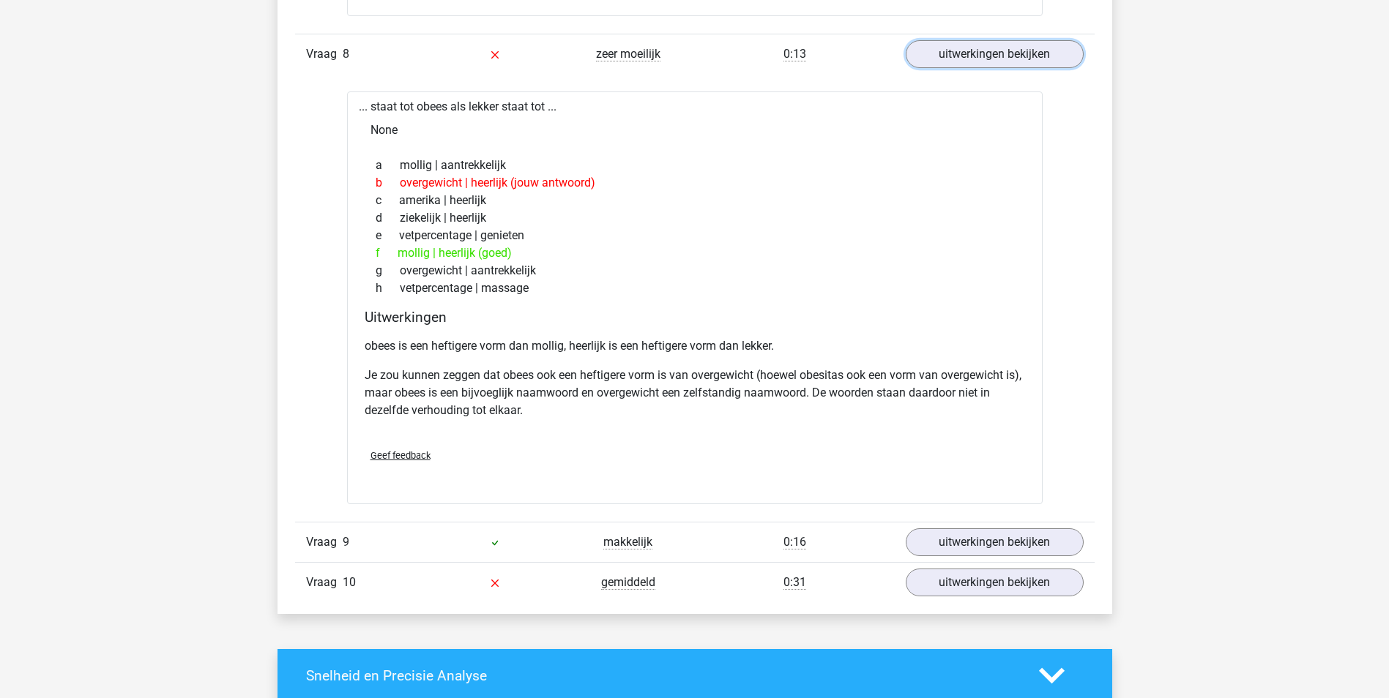
scroll to position [3531, 0]
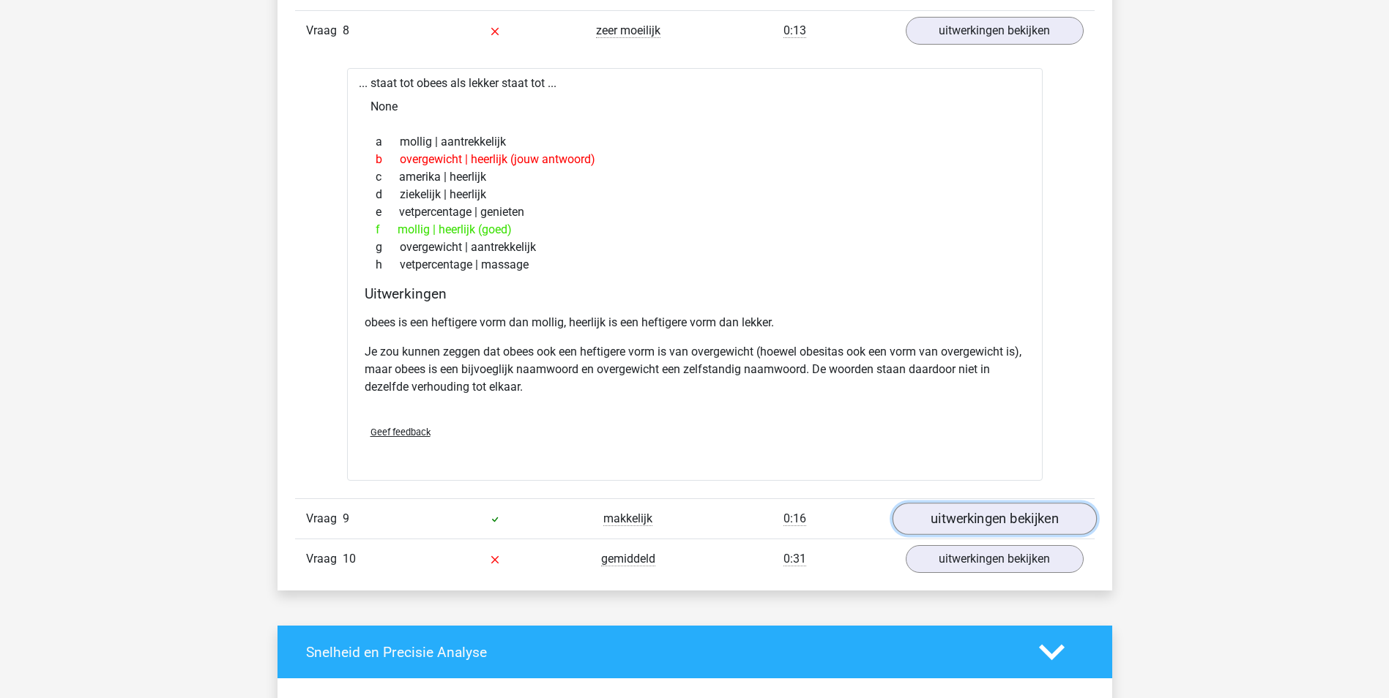
click at [1052, 504] on link "uitwerkingen bekijken" at bounding box center [994, 520] width 204 height 32
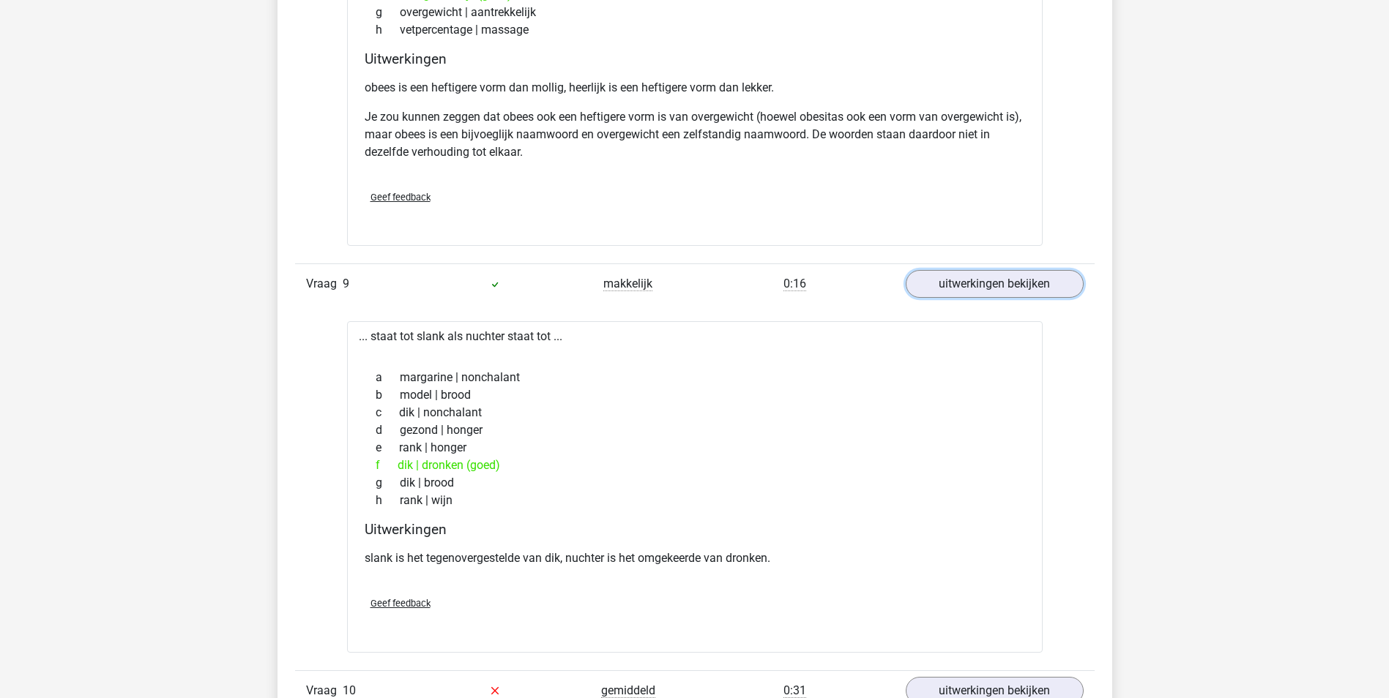
scroll to position [3773, 0]
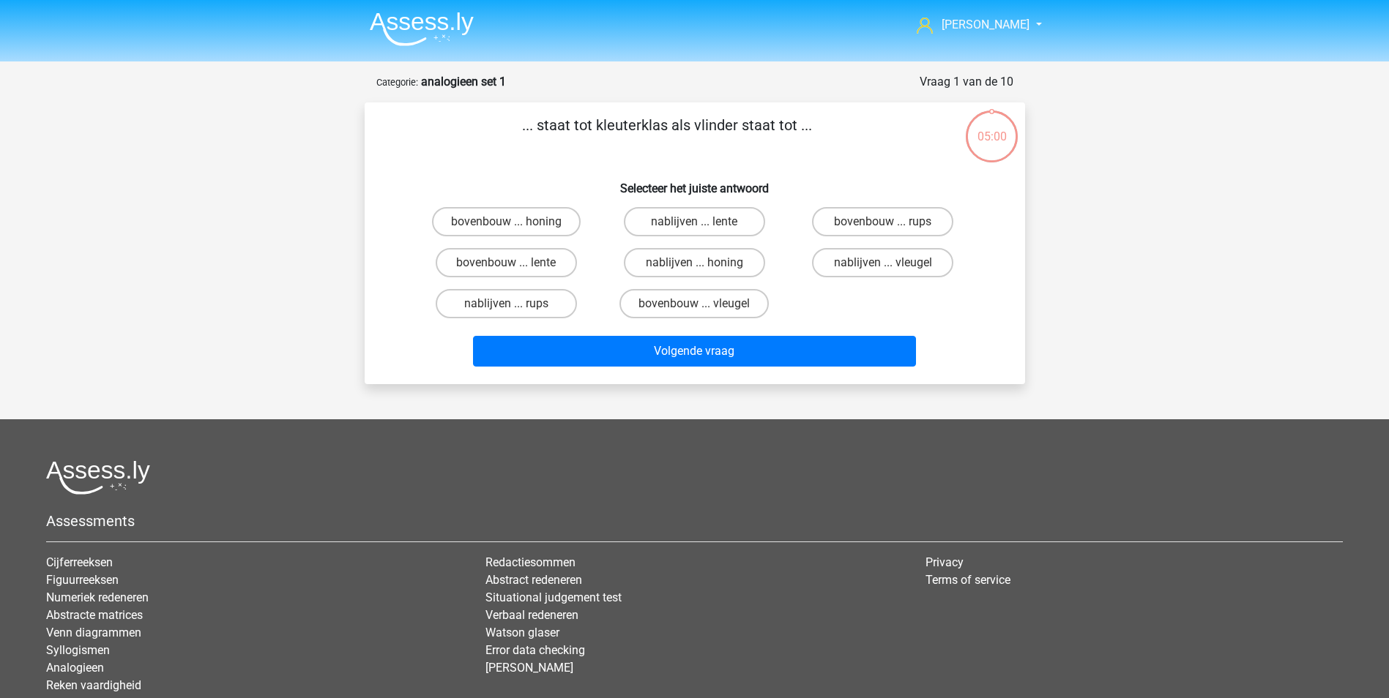
scroll to position [73, 0]
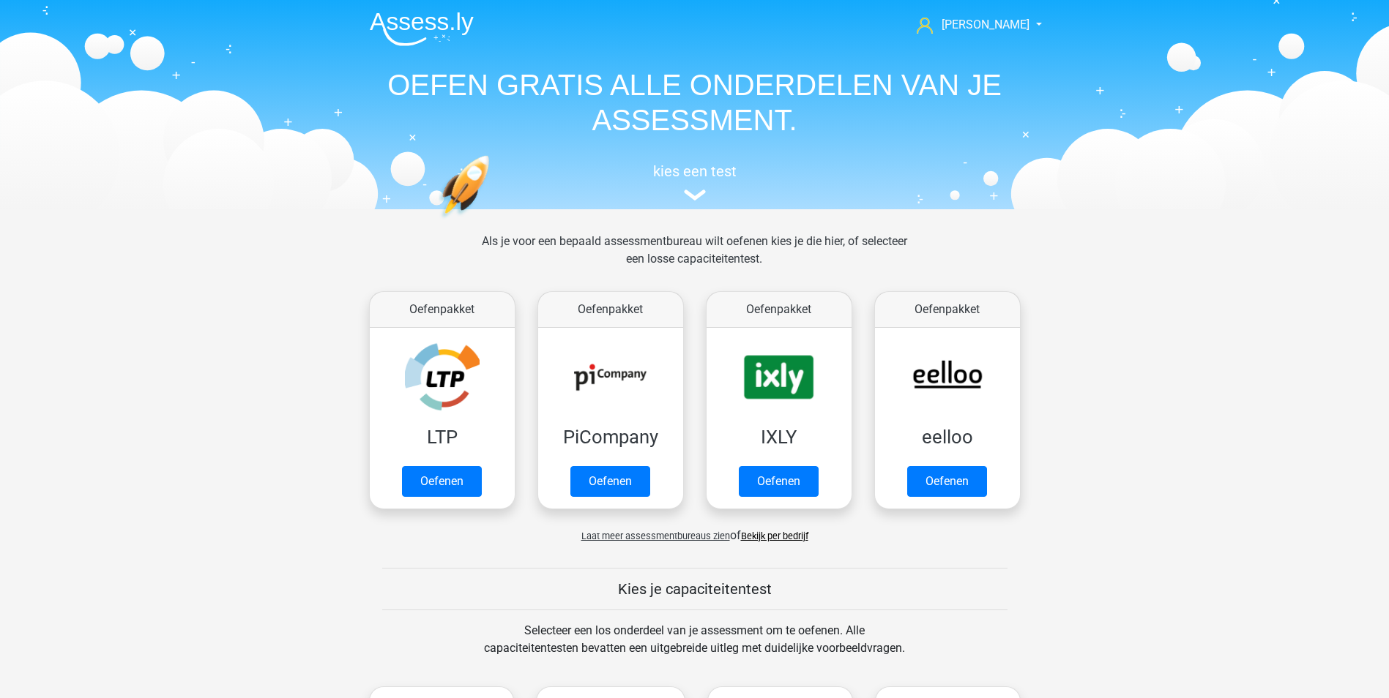
scroll to position [732, 0]
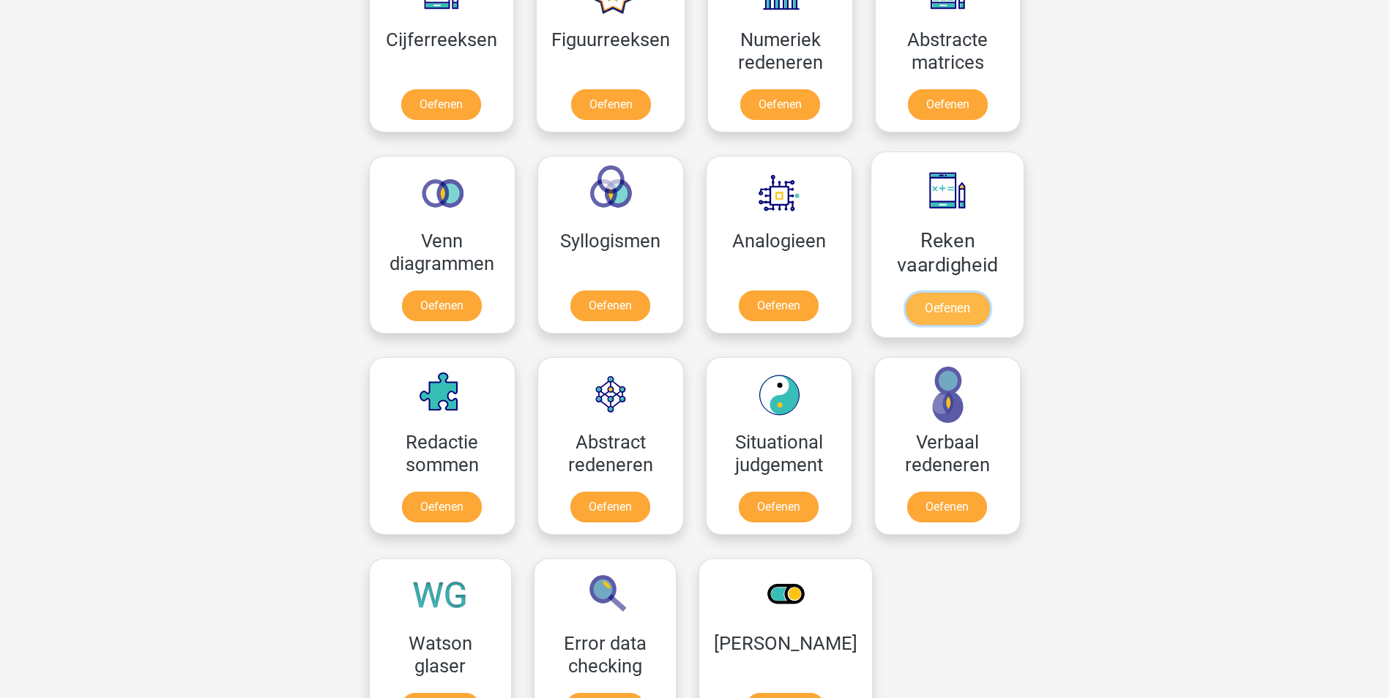
click at [954, 310] on link "Oefenen" at bounding box center [946, 309] width 83 height 32
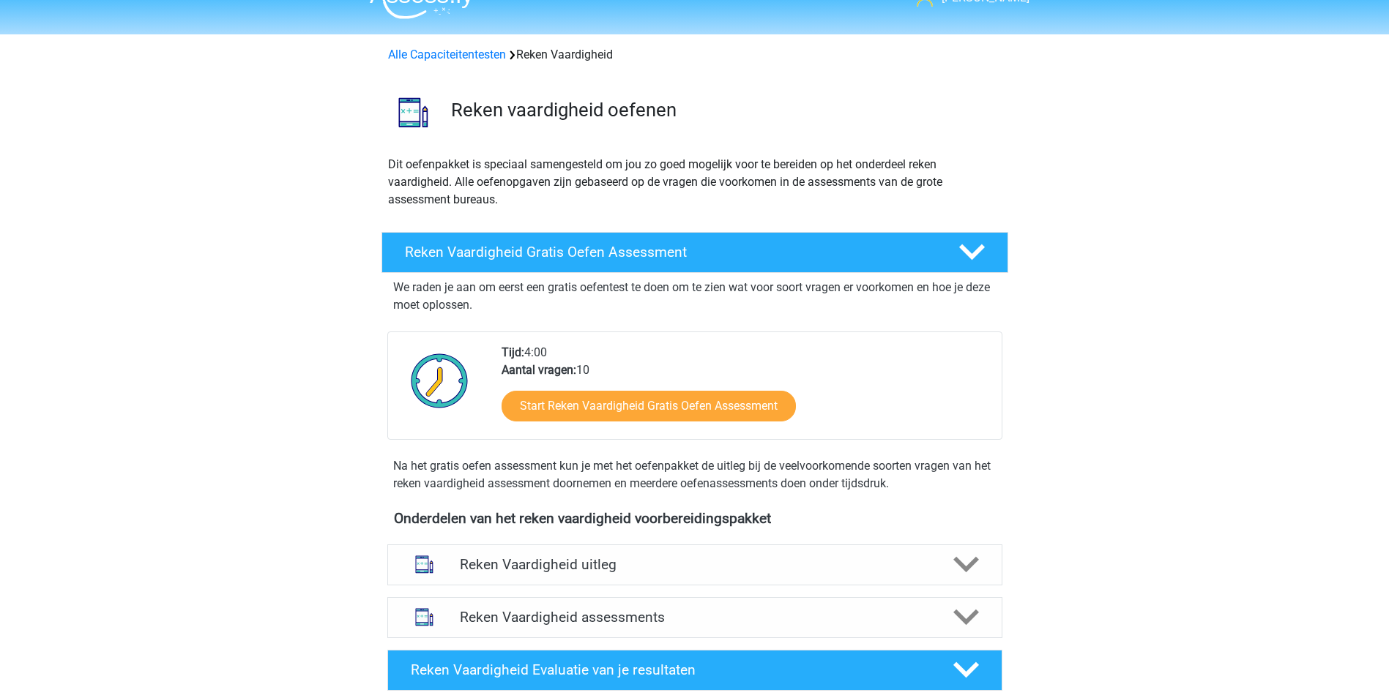
scroll to position [73, 0]
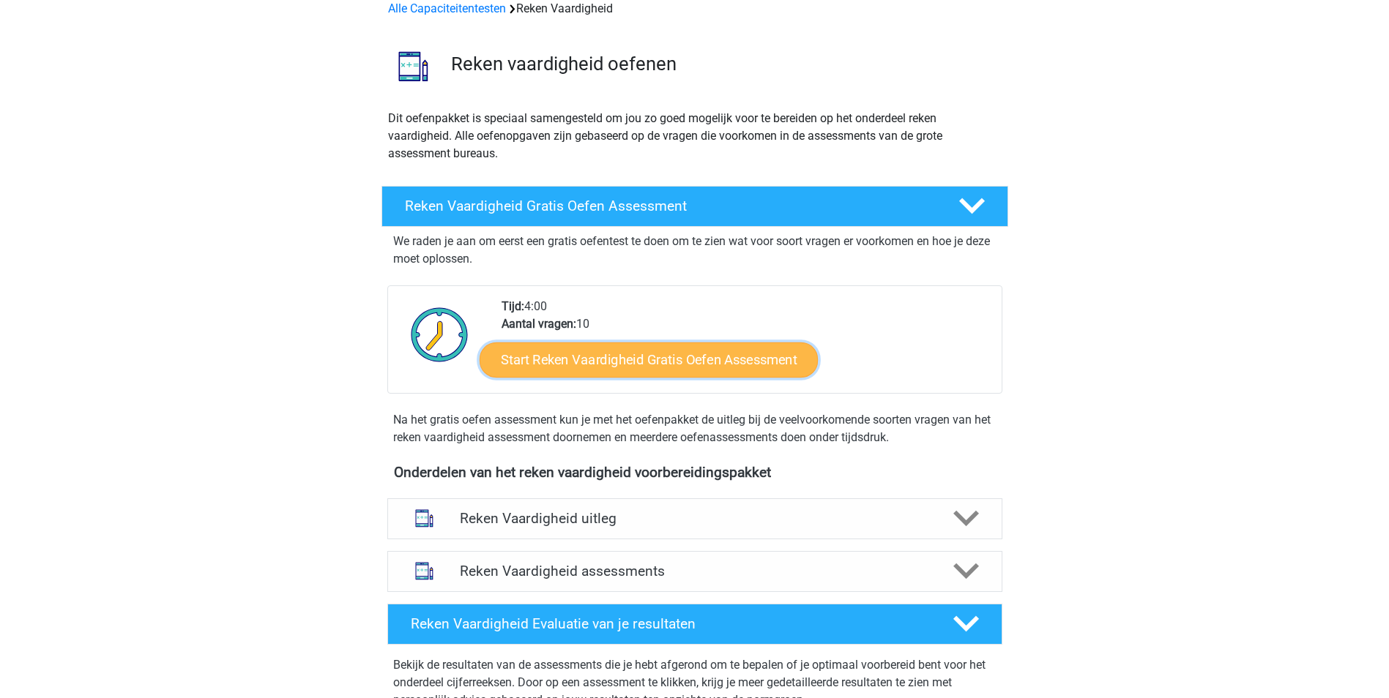
click at [742, 358] on link "Start Reken Vaardigheid Gratis Oefen Assessment" at bounding box center [649, 359] width 338 height 35
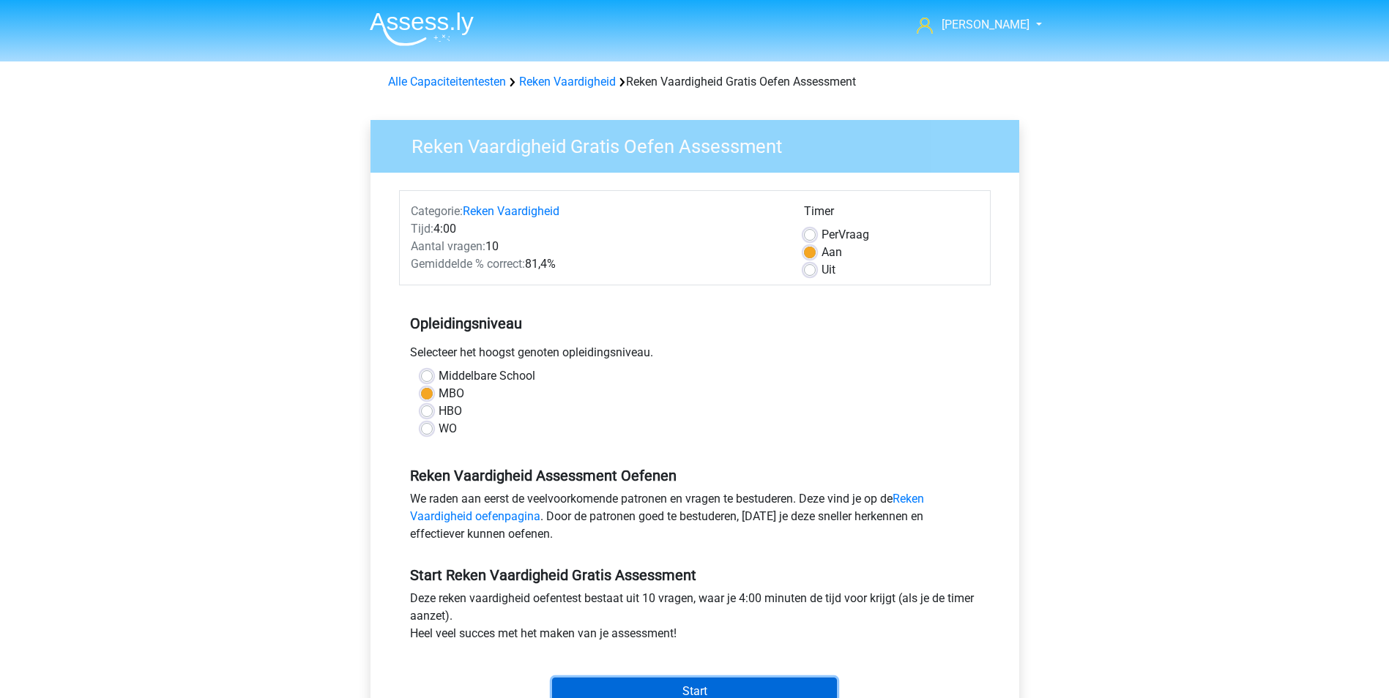
click at [666, 678] on input "Start" at bounding box center [694, 692] width 285 height 28
click at [688, 685] on input "Start" at bounding box center [694, 692] width 285 height 28
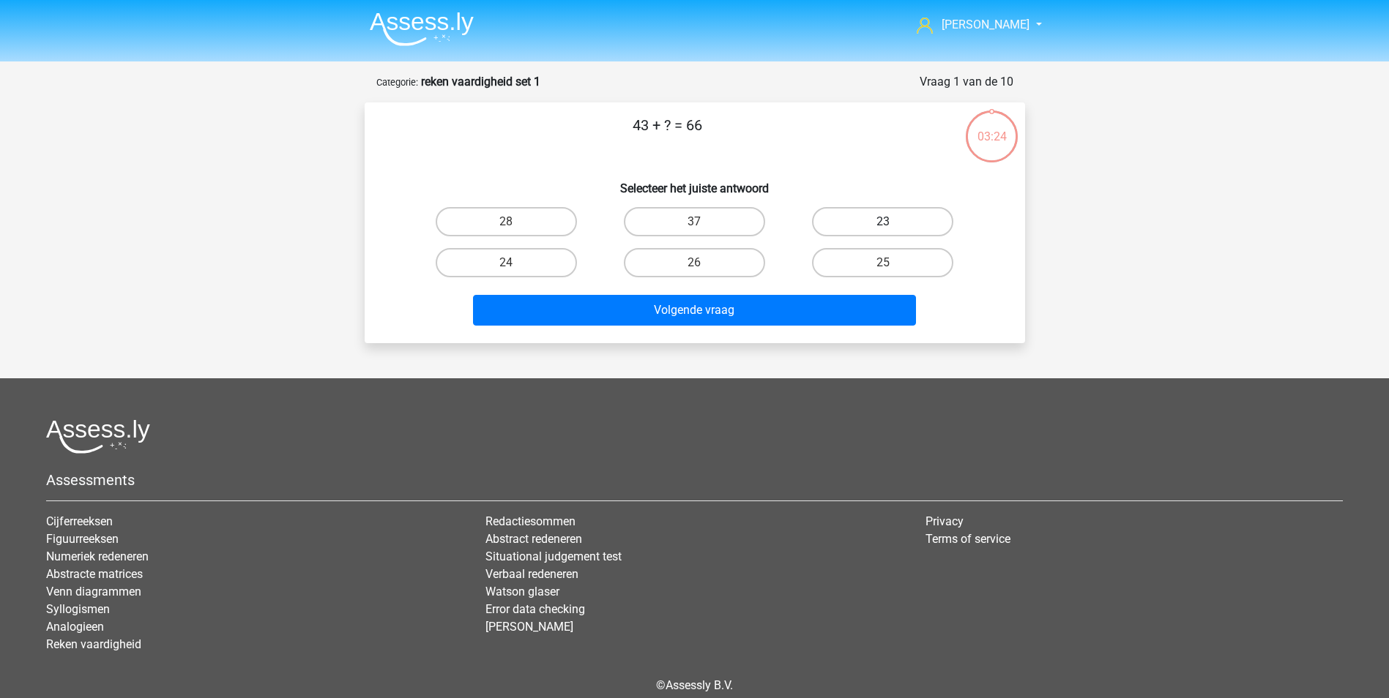
click at [910, 223] on label "23" at bounding box center [882, 221] width 141 height 29
click at [892, 223] on input "23" at bounding box center [888, 227] width 10 height 10
radio input "true"
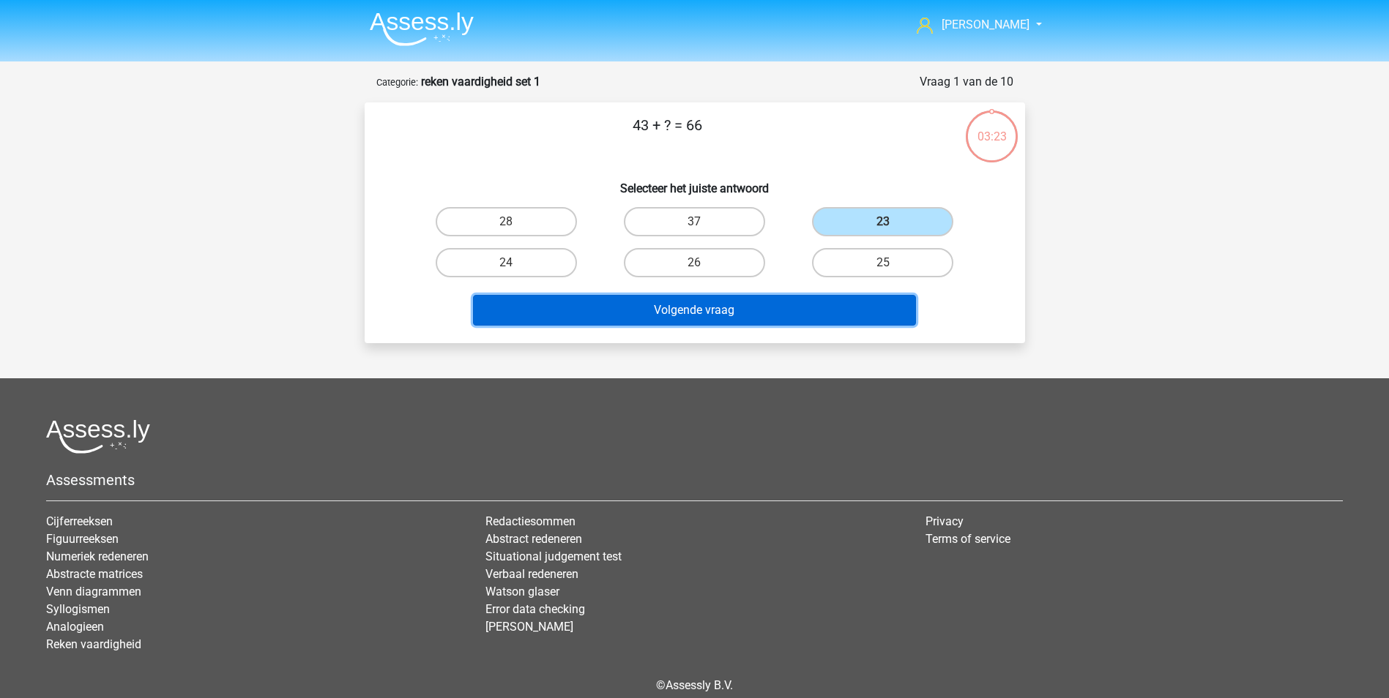
click at [697, 304] on button "Volgende vraag" at bounding box center [694, 310] width 443 height 31
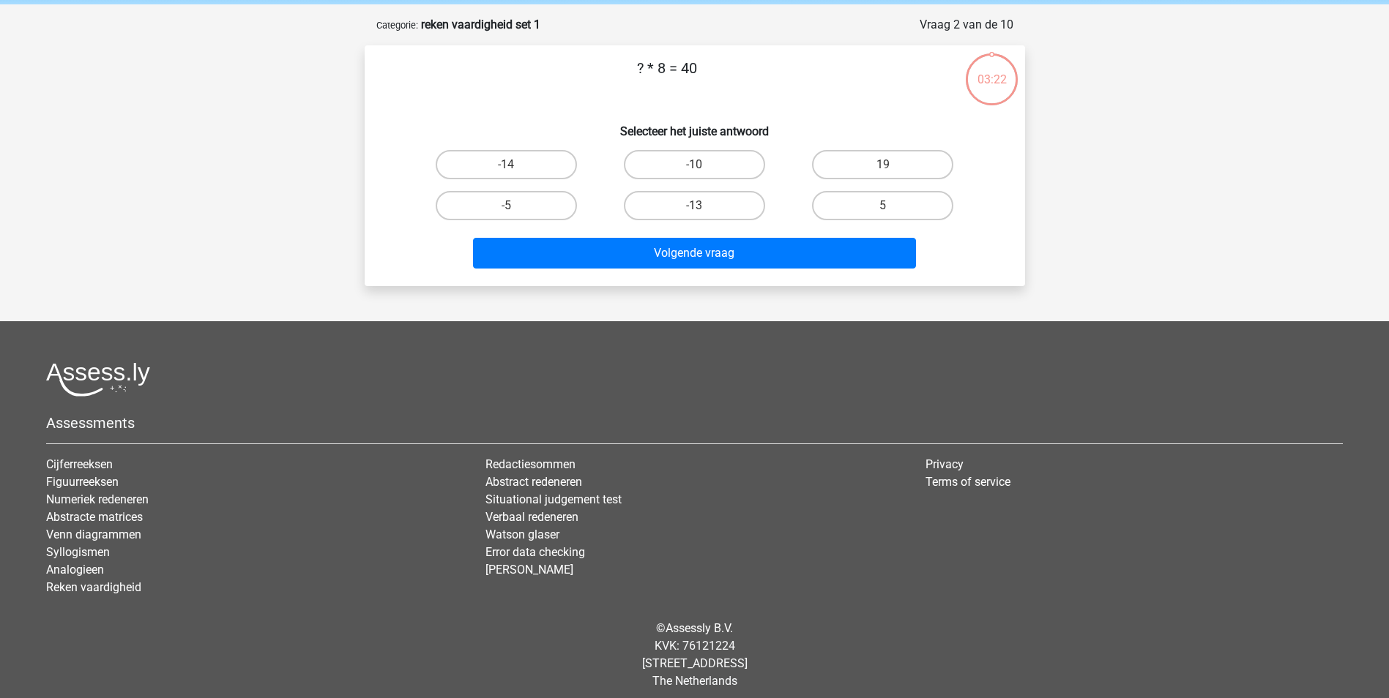
scroll to position [67, 0]
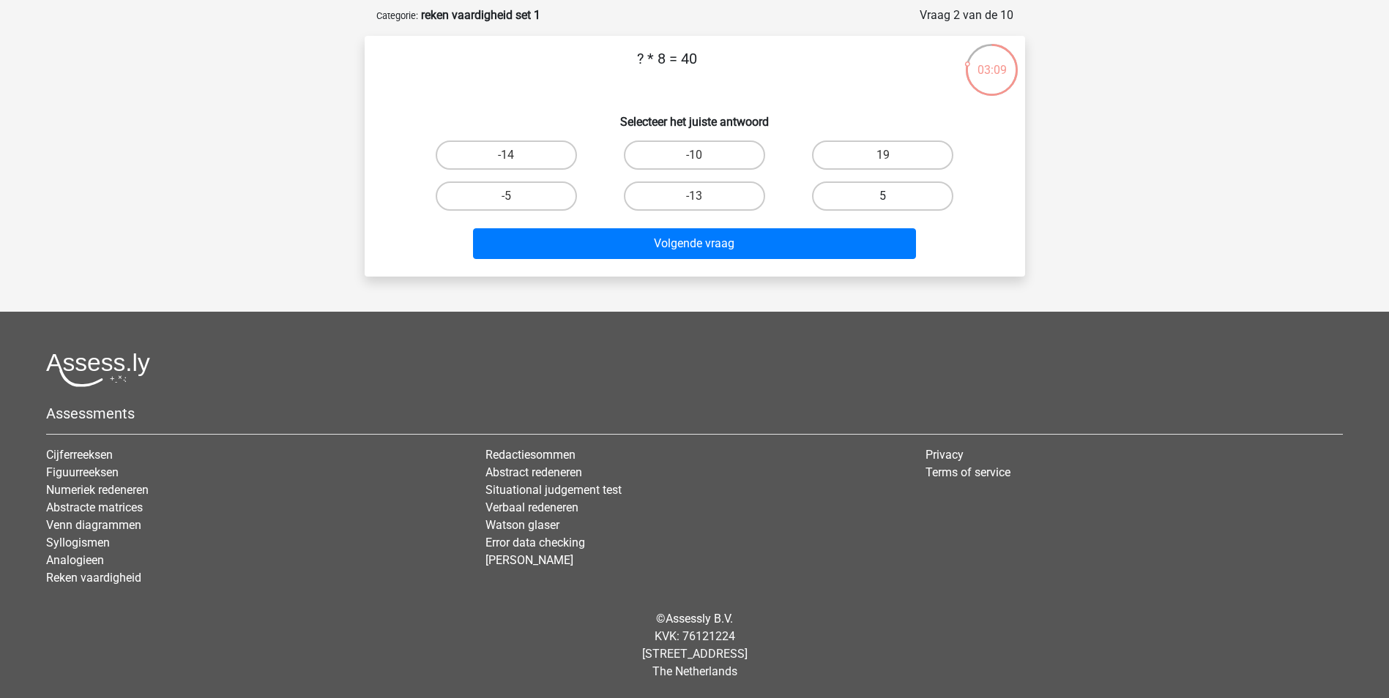
click at [846, 190] on label "5" at bounding box center [882, 196] width 141 height 29
click at [883, 196] on input "5" at bounding box center [888, 201] width 10 height 10
radio input "true"
click at [728, 225] on div "Volgende vraag" at bounding box center [695, 241] width 614 height 48
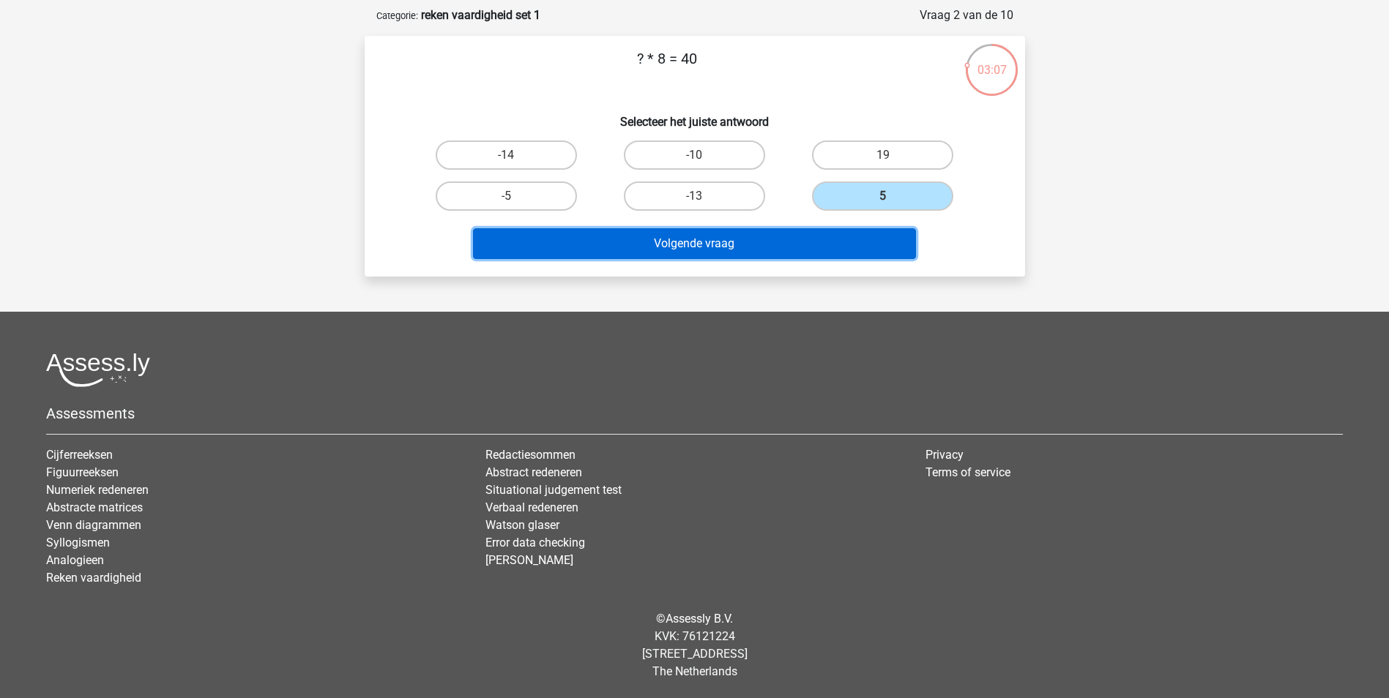
click at [728, 230] on button "Volgende vraag" at bounding box center [694, 243] width 443 height 31
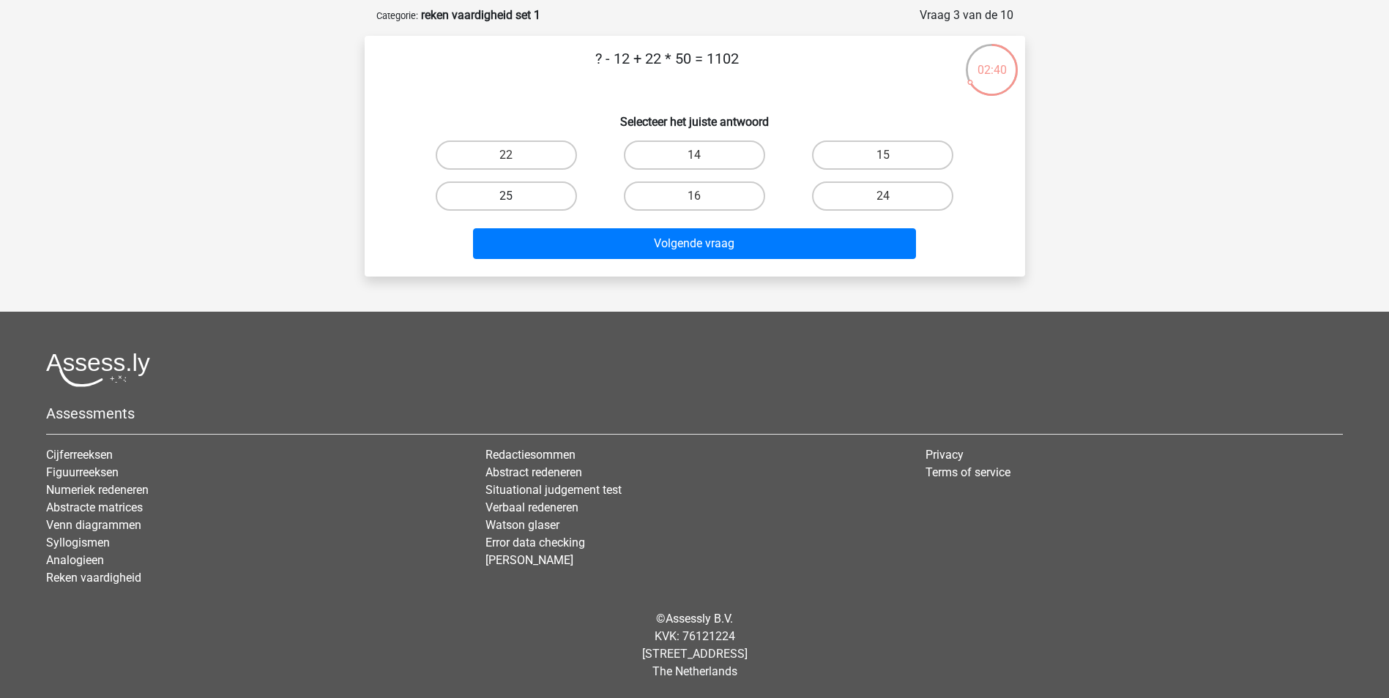
click at [546, 192] on label "25" at bounding box center [506, 196] width 141 height 29
click at [515, 196] on input "25" at bounding box center [511, 201] width 10 height 10
radio input "true"
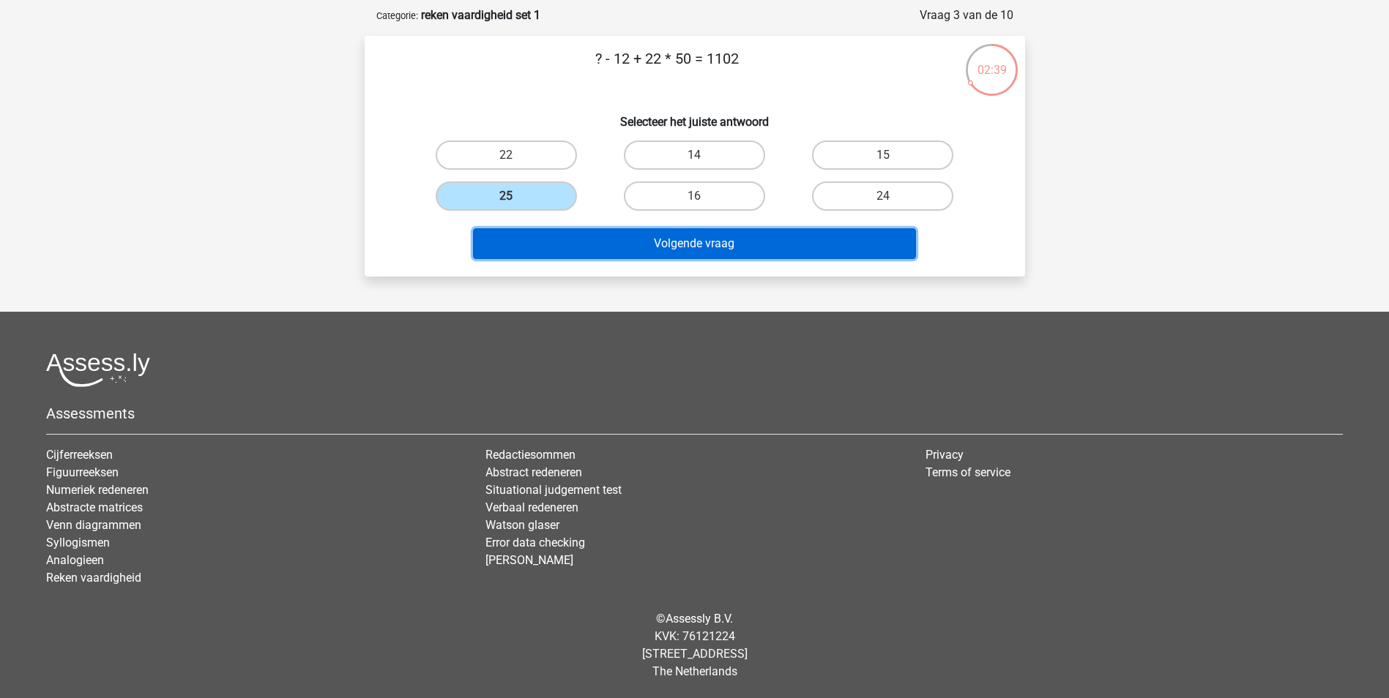
click at [676, 244] on button "Volgende vraag" at bounding box center [694, 243] width 443 height 31
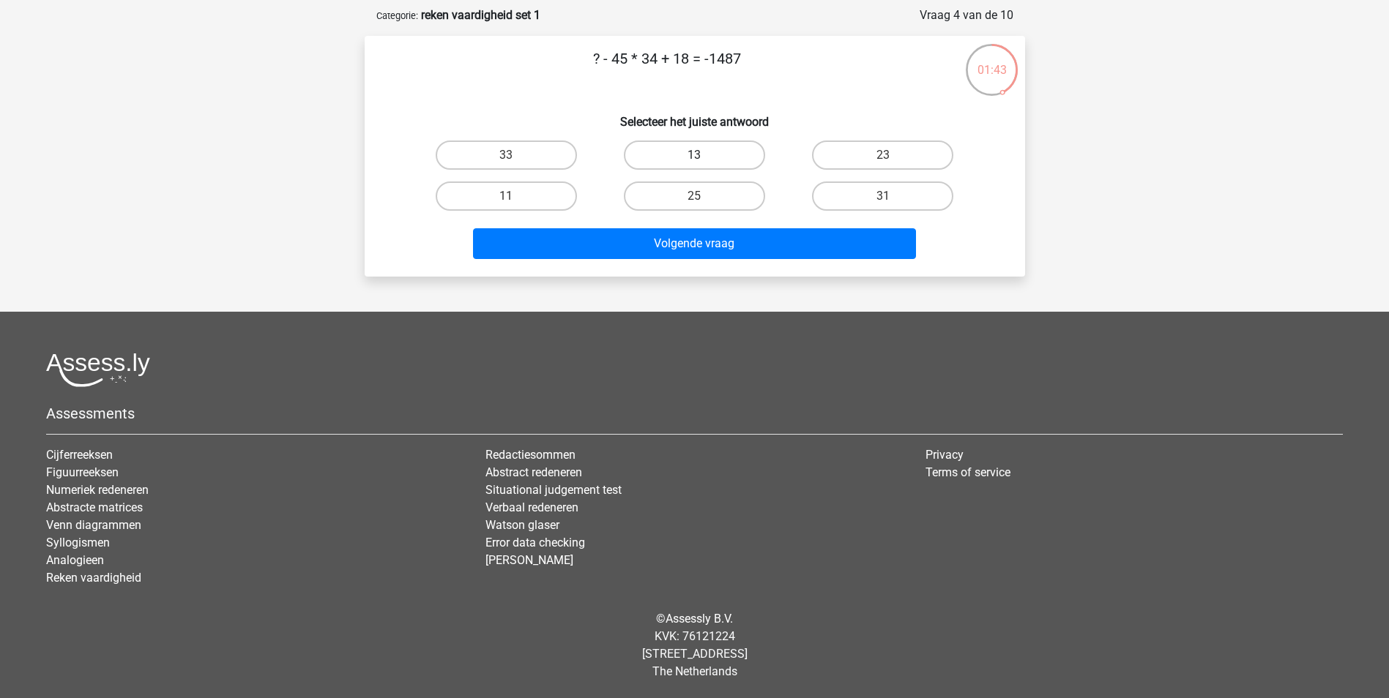
click at [690, 149] on label "13" at bounding box center [694, 155] width 141 height 29
click at [694, 155] on input "13" at bounding box center [699, 160] width 10 height 10
radio input "true"
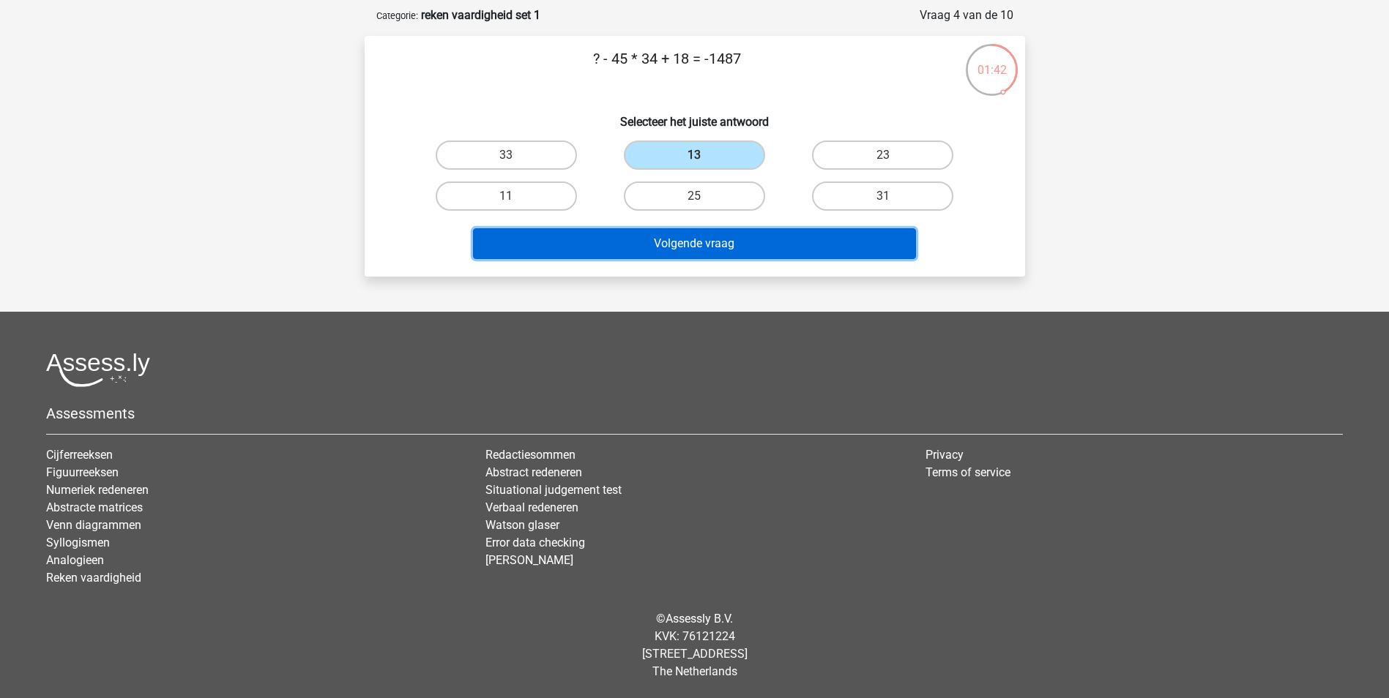
click at [690, 250] on button "Volgende vraag" at bounding box center [694, 243] width 443 height 31
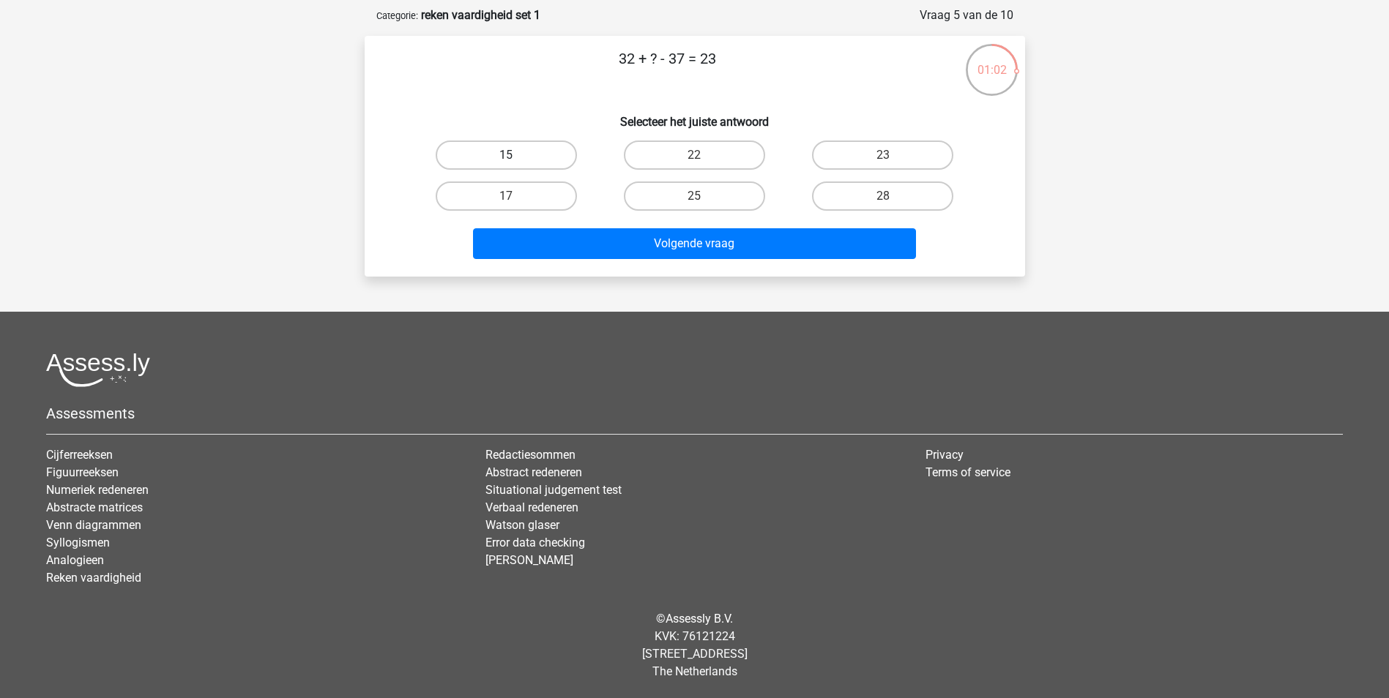
click at [502, 160] on label "15" at bounding box center [506, 155] width 141 height 29
click at [506, 160] on input "15" at bounding box center [511, 160] width 10 height 10
radio input "true"
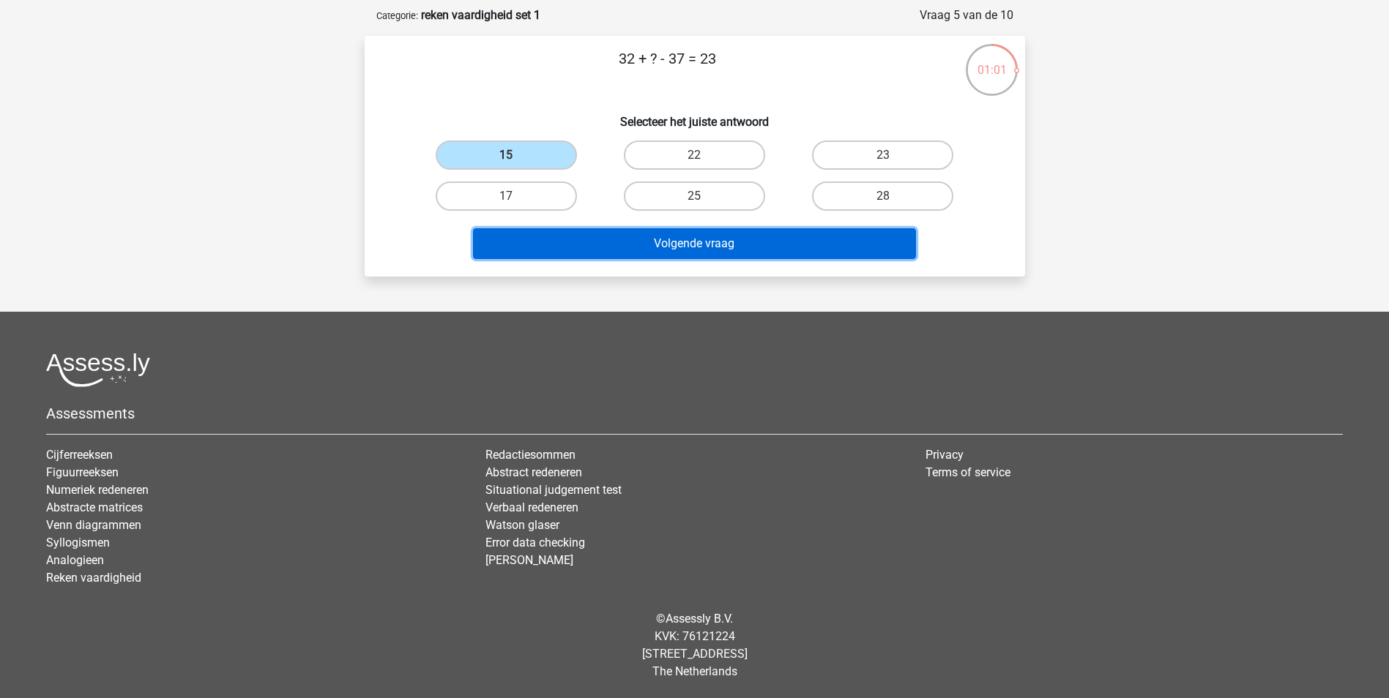
click at [719, 242] on button "Volgende vraag" at bounding box center [694, 243] width 443 height 31
click at [718, 242] on button "Volgende vraag" at bounding box center [694, 243] width 443 height 31
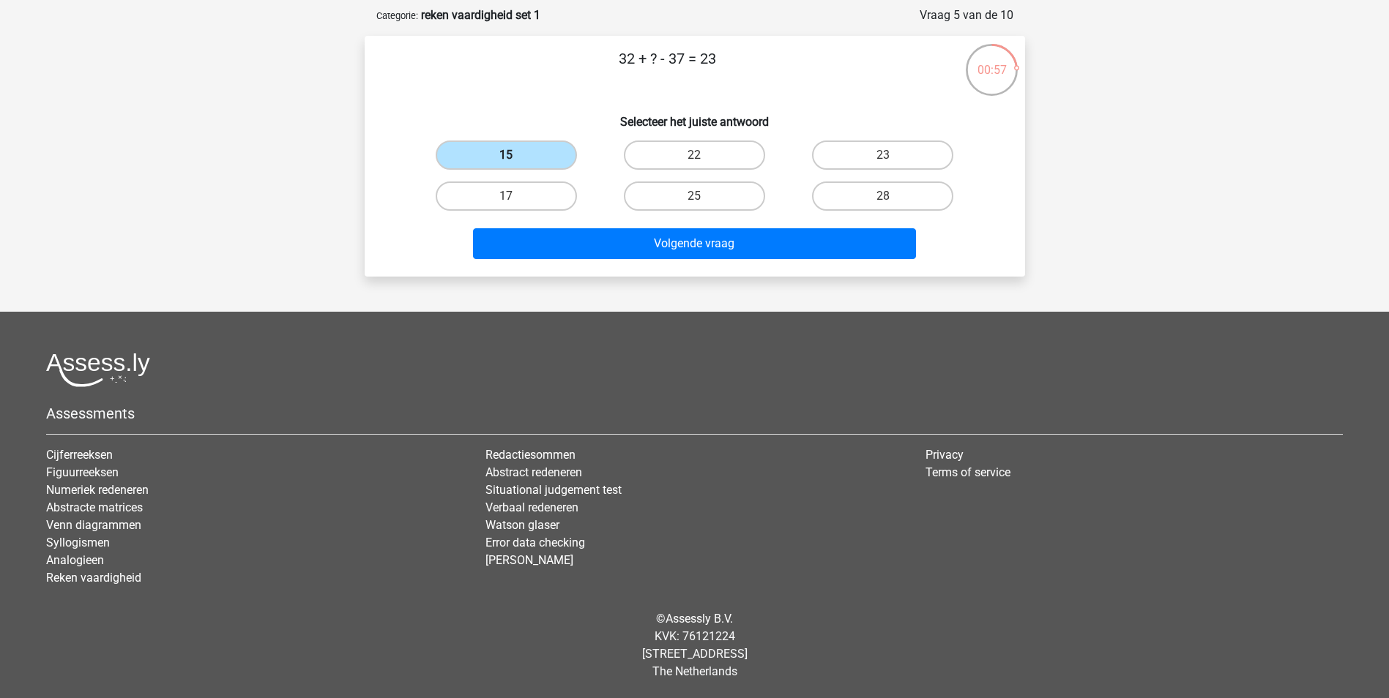
click at [519, 142] on label "15" at bounding box center [506, 155] width 141 height 29
click at [515, 155] on input "15" at bounding box center [511, 160] width 10 height 10
click at [514, 192] on label "17" at bounding box center [506, 196] width 141 height 29
click at [514, 196] on input "17" at bounding box center [511, 201] width 10 height 10
radio input "true"
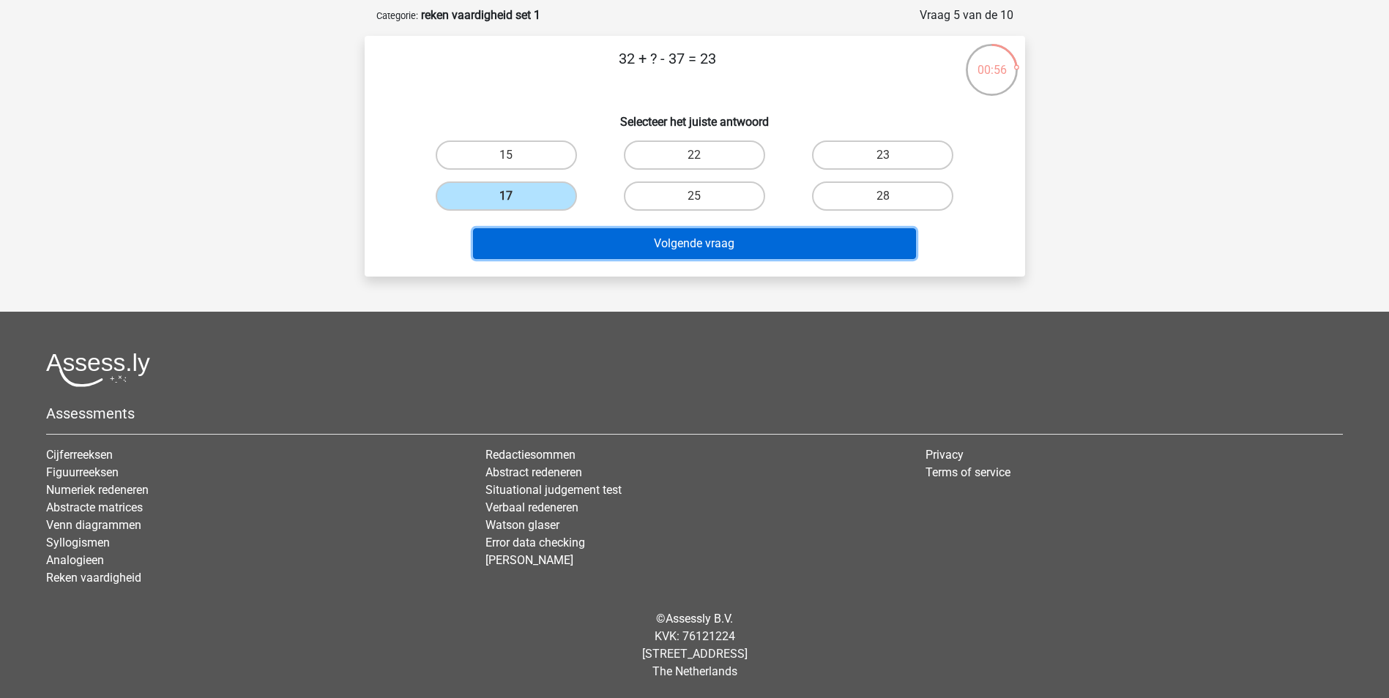
click at [689, 234] on button "Volgende vraag" at bounding box center [694, 243] width 443 height 31
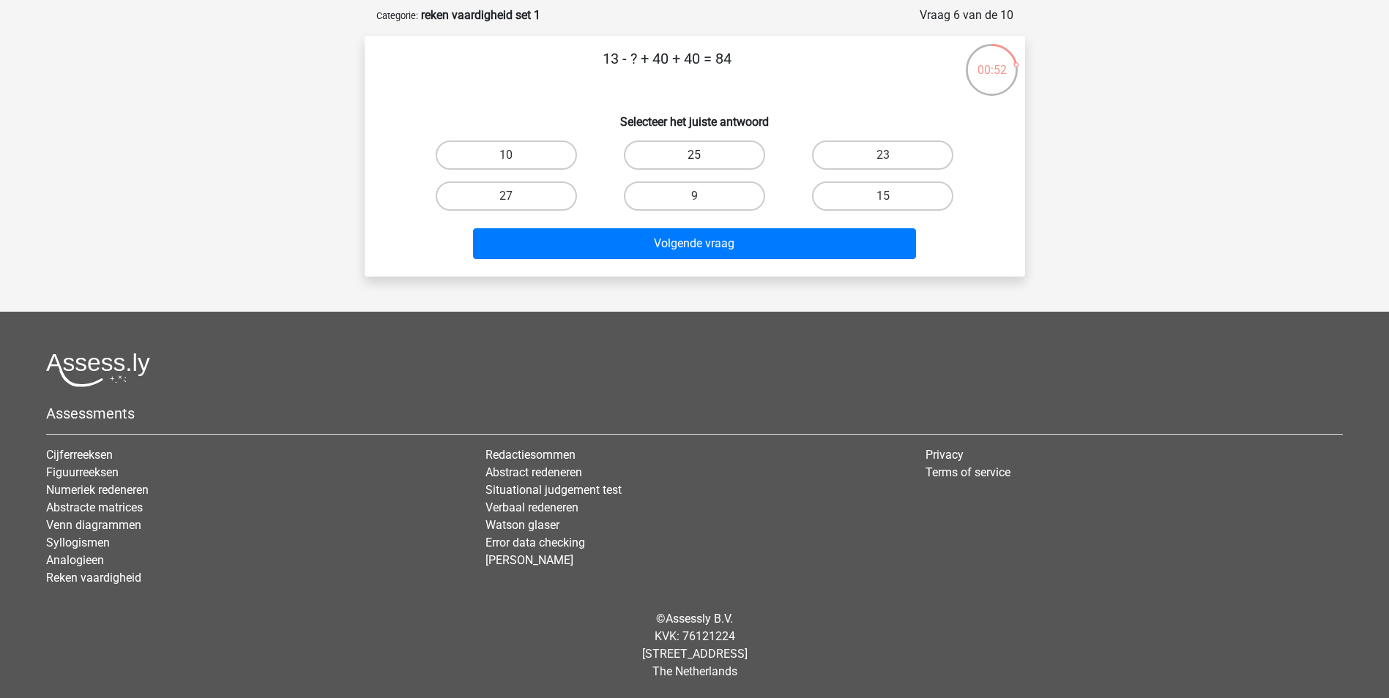
click at [699, 145] on label "25" at bounding box center [694, 155] width 141 height 29
click at [699, 155] on input "25" at bounding box center [699, 160] width 10 height 10
radio input "true"
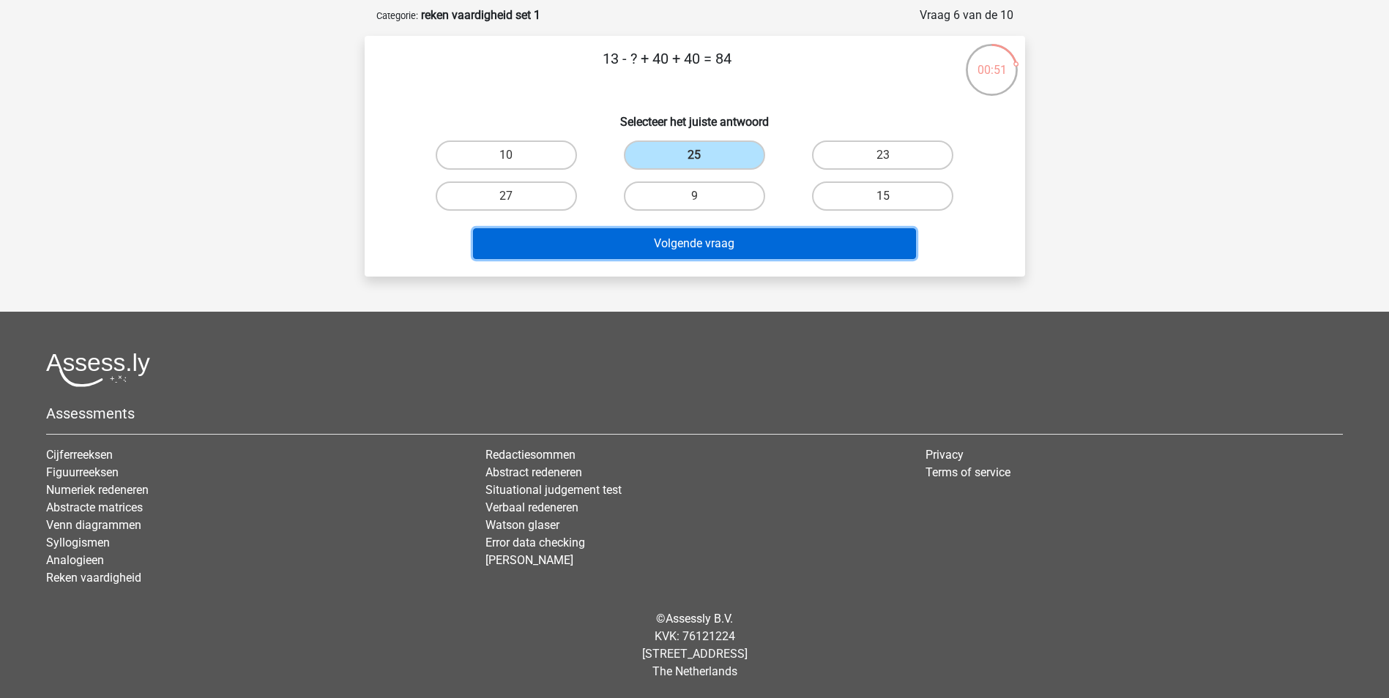
click at [699, 235] on button "Volgende vraag" at bounding box center [694, 243] width 443 height 31
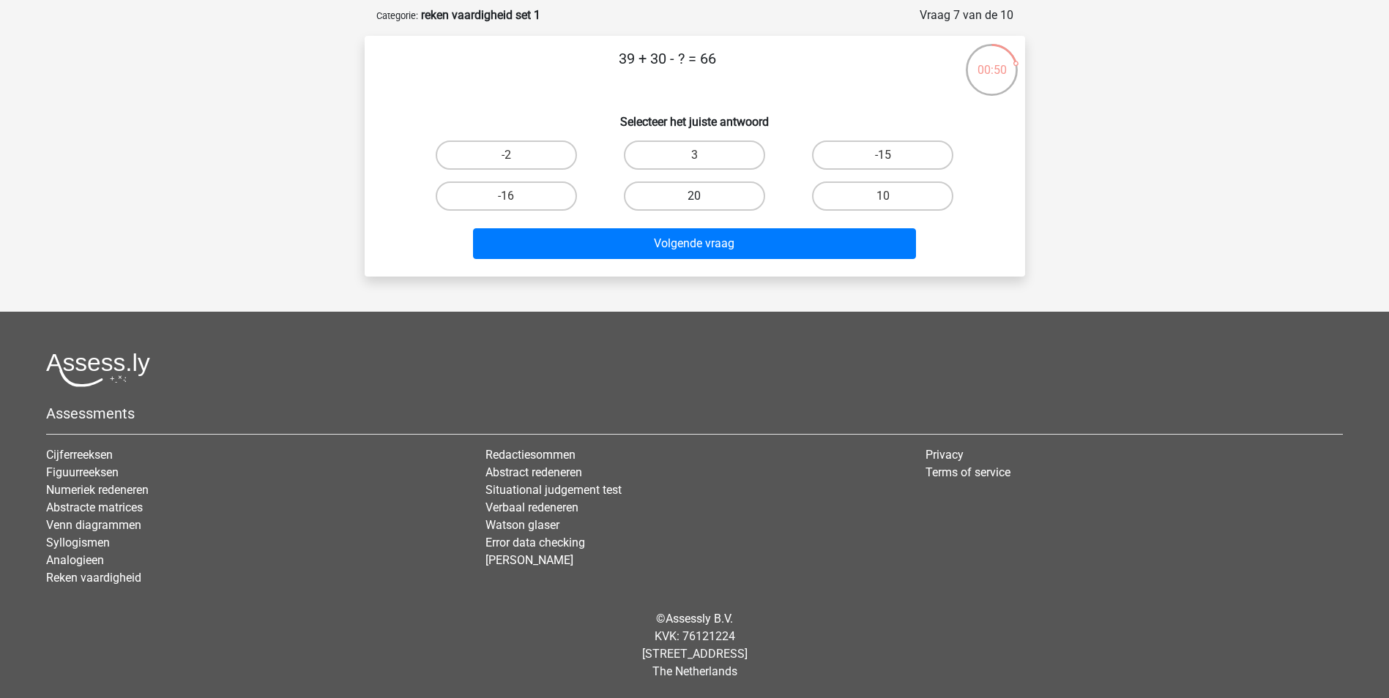
click at [692, 200] on label "20" at bounding box center [694, 196] width 141 height 29
click at [694, 200] on input "20" at bounding box center [699, 201] width 10 height 10
radio input "true"
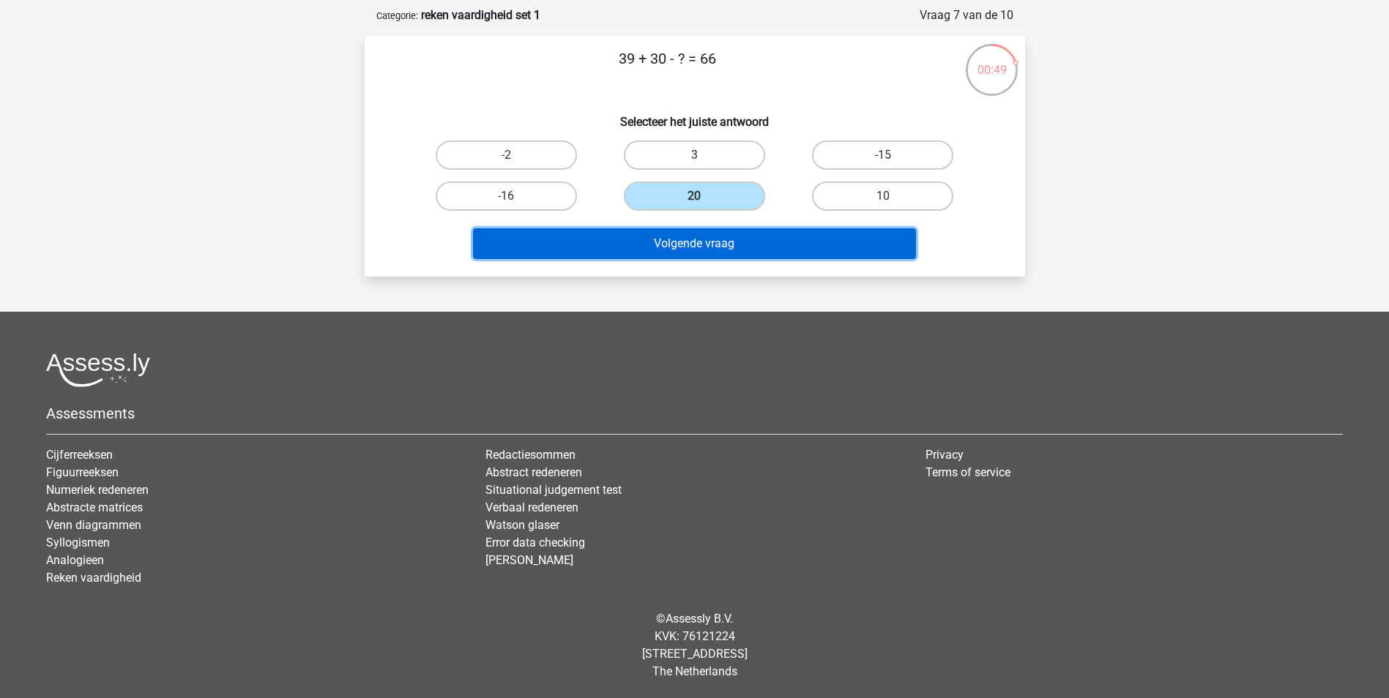
click at [692, 238] on button "Volgende vraag" at bounding box center [694, 243] width 443 height 31
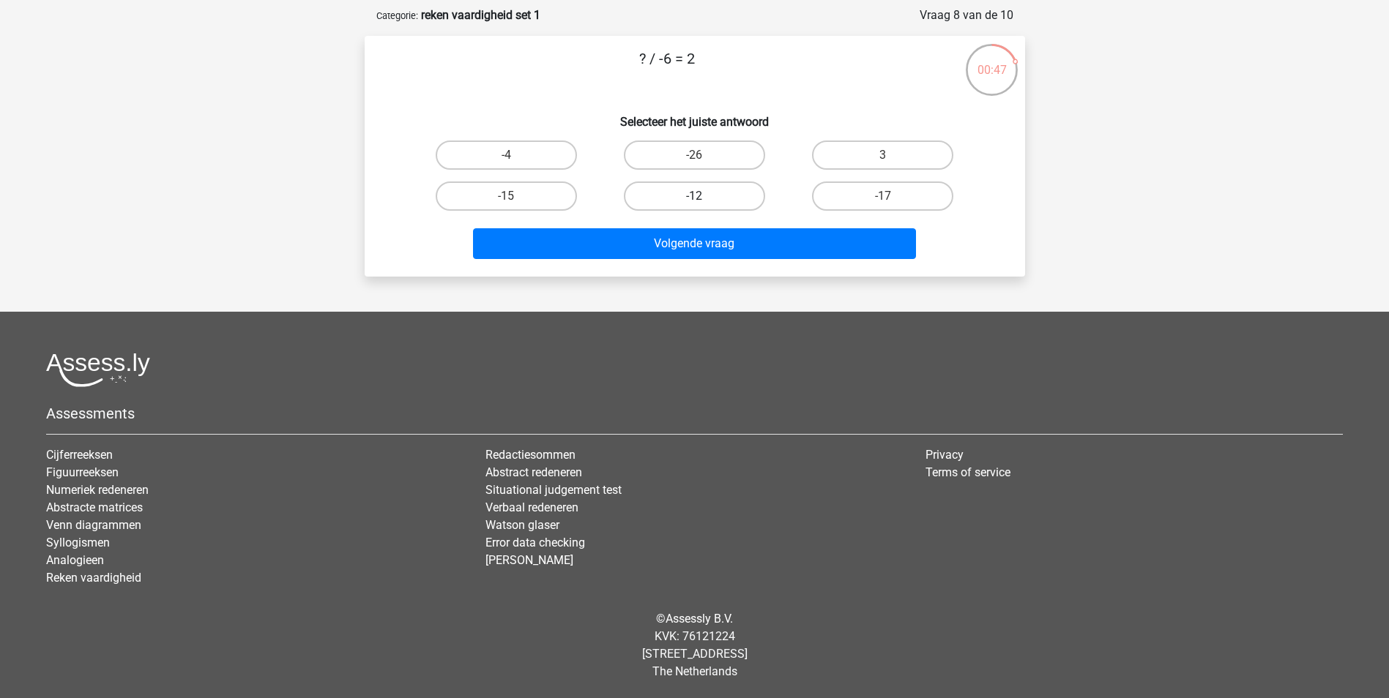
click at [686, 197] on label "-12" at bounding box center [694, 196] width 141 height 29
click at [694, 197] on input "-12" at bounding box center [699, 201] width 10 height 10
radio input "true"
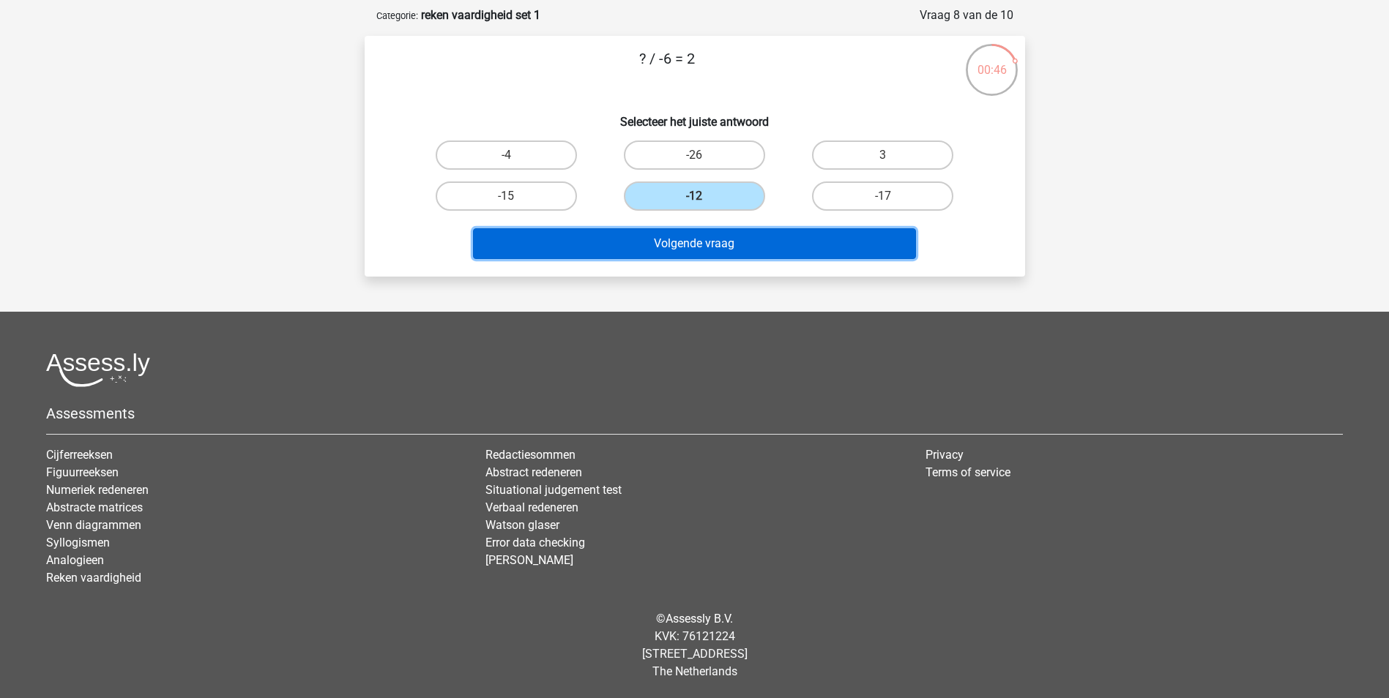
click at [686, 245] on button "Volgende vraag" at bounding box center [694, 243] width 443 height 31
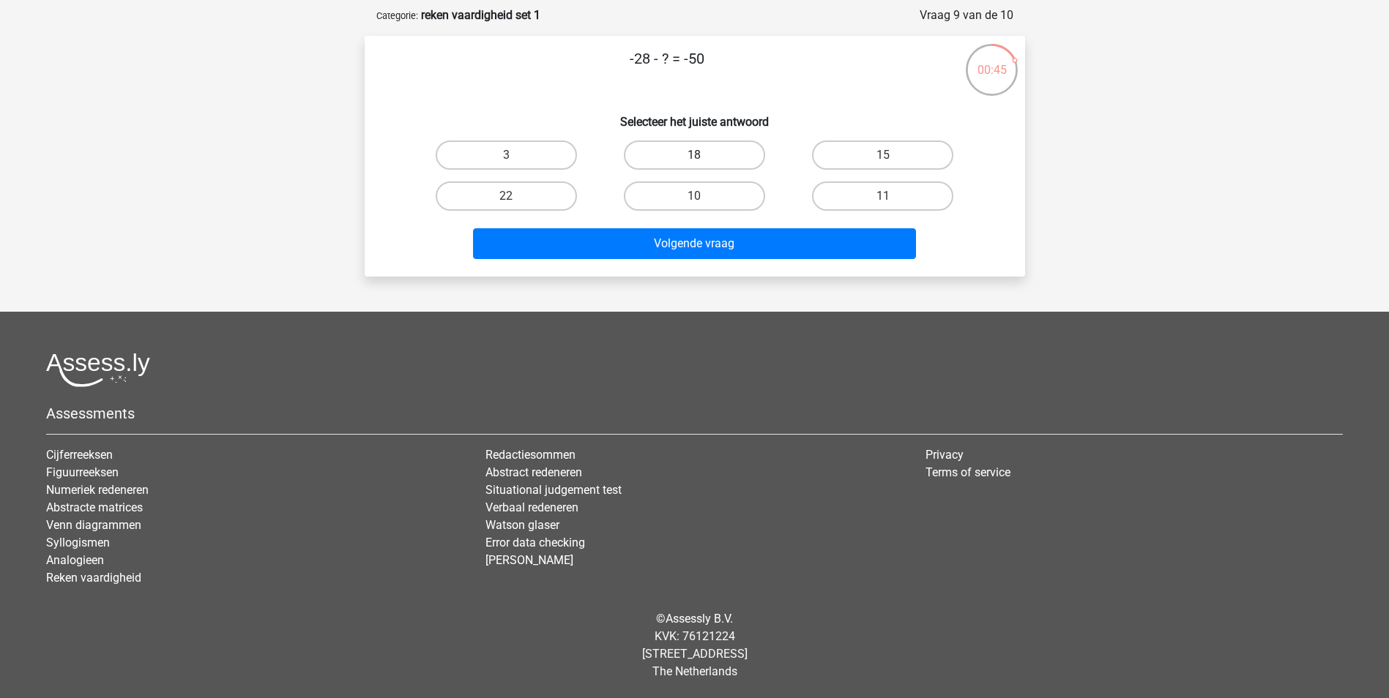
click at [685, 144] on label "18" at bounding box center [694, 155] width 141 height 29
click at [694, 155] on input "18" at bounding box center [699, 160] width 10 height 10
radio input "true"
click at [684, 225] on div "Volgende vraag" at bounding box center [695, 241] width 614 height 48
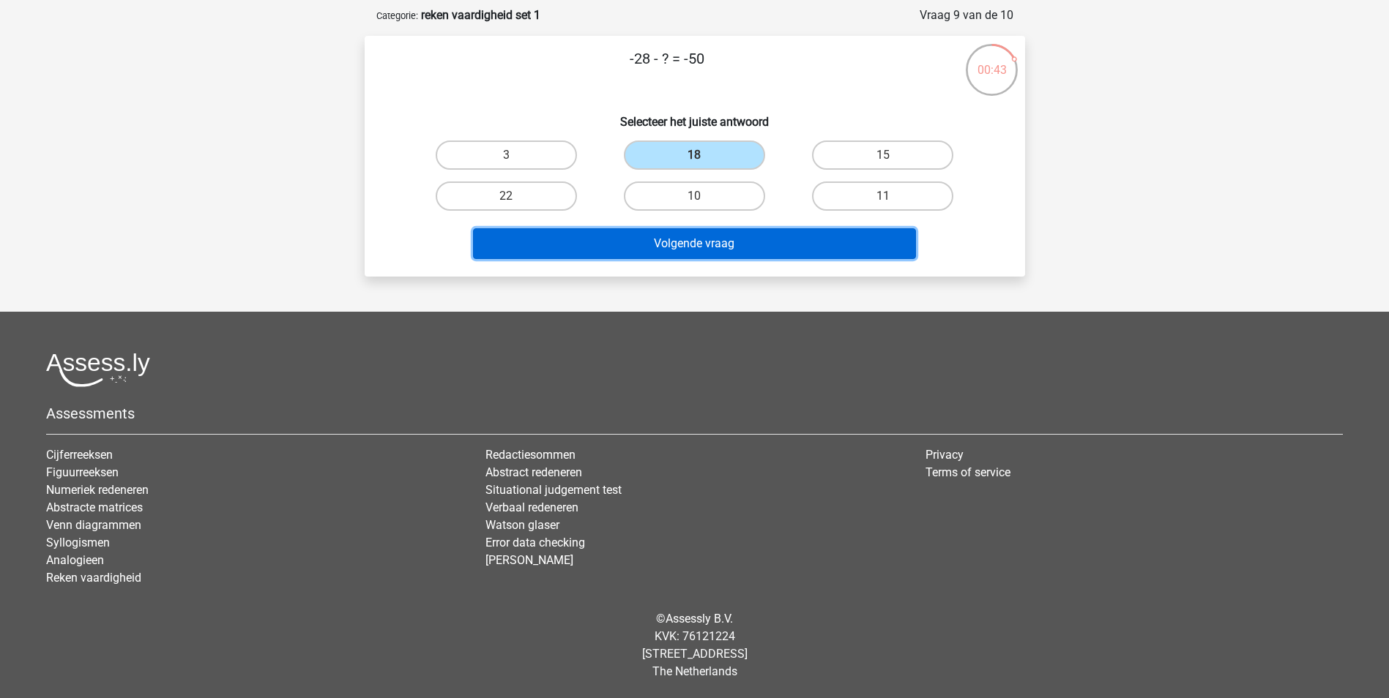
click at [684, 237] on button "Volgende vraag" at bounding box center [694, 243] width 443 height 31
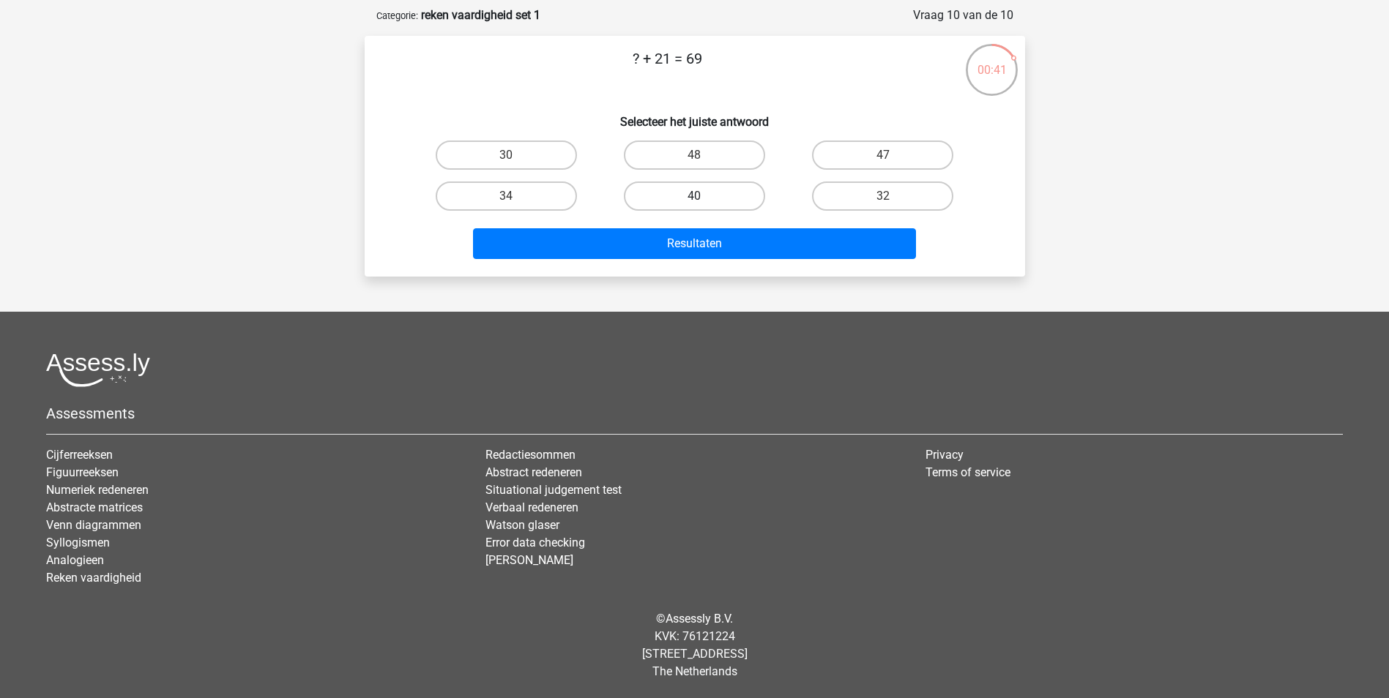
click at [686, 198] on label "40" at bounding box center [694, 196] width 141 height 29
click at [694, 198] on input "40" at bounding box center [699, 201] width 10 height 10
radio input "true"
click at [686, 225] on div "Resultaten" at bounding box center [695, 241] width 614 height 48
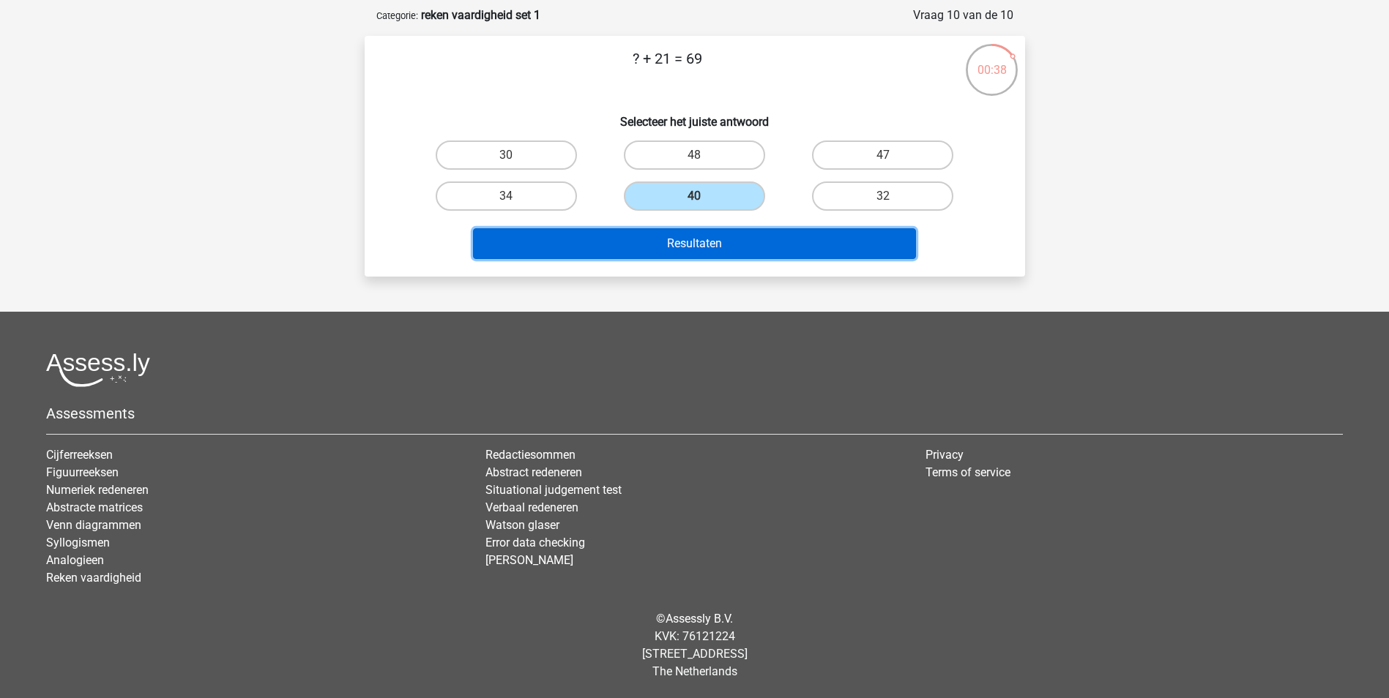
click at [683, 231] on button "Resultaten" at bounding box center [694, 243] width 443 height 31
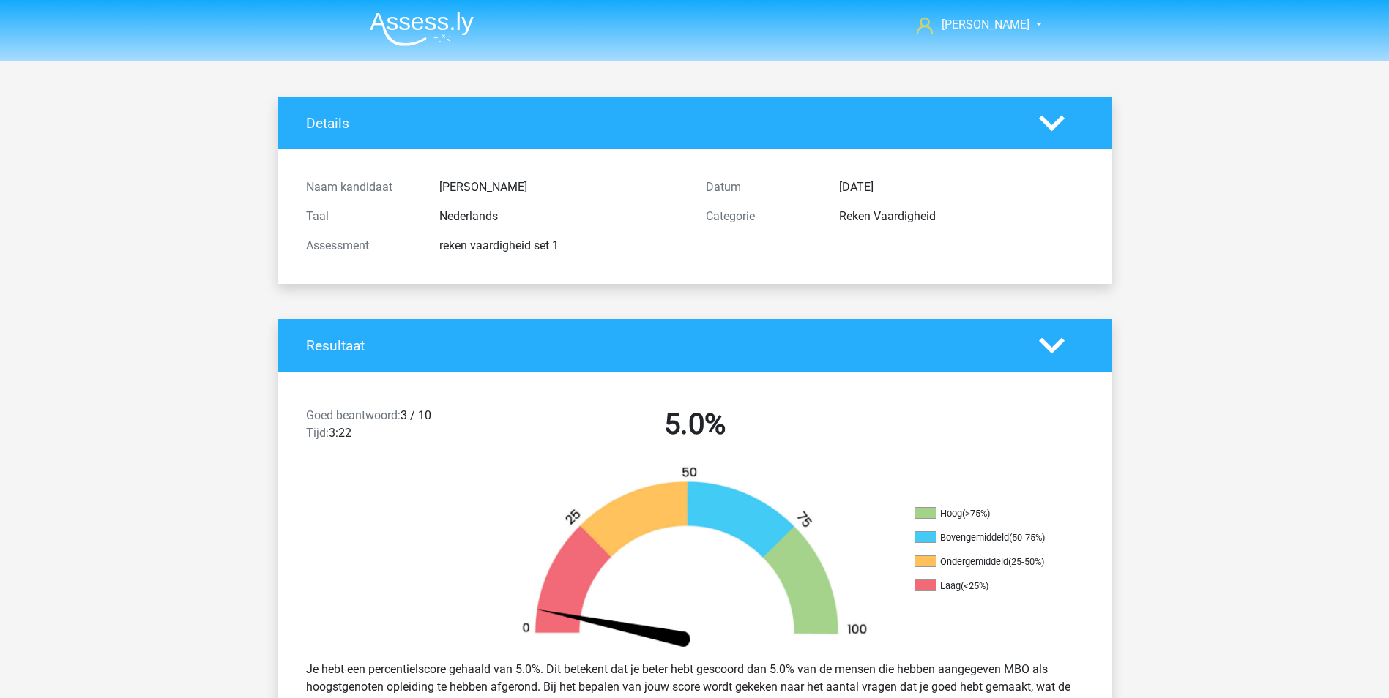
click at [683, 231] on div "Taal Nederlands" at bounding box center [495, 216] width 400 height 29
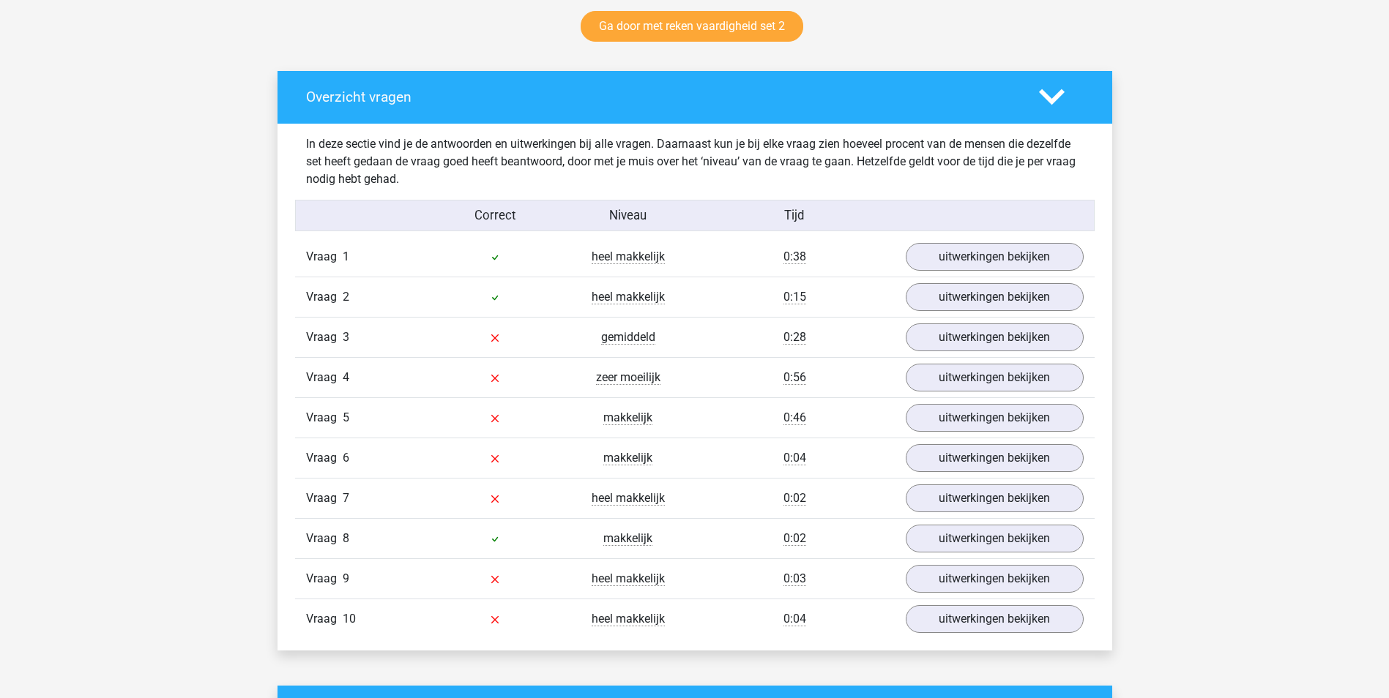
scroll to position [813, 0]
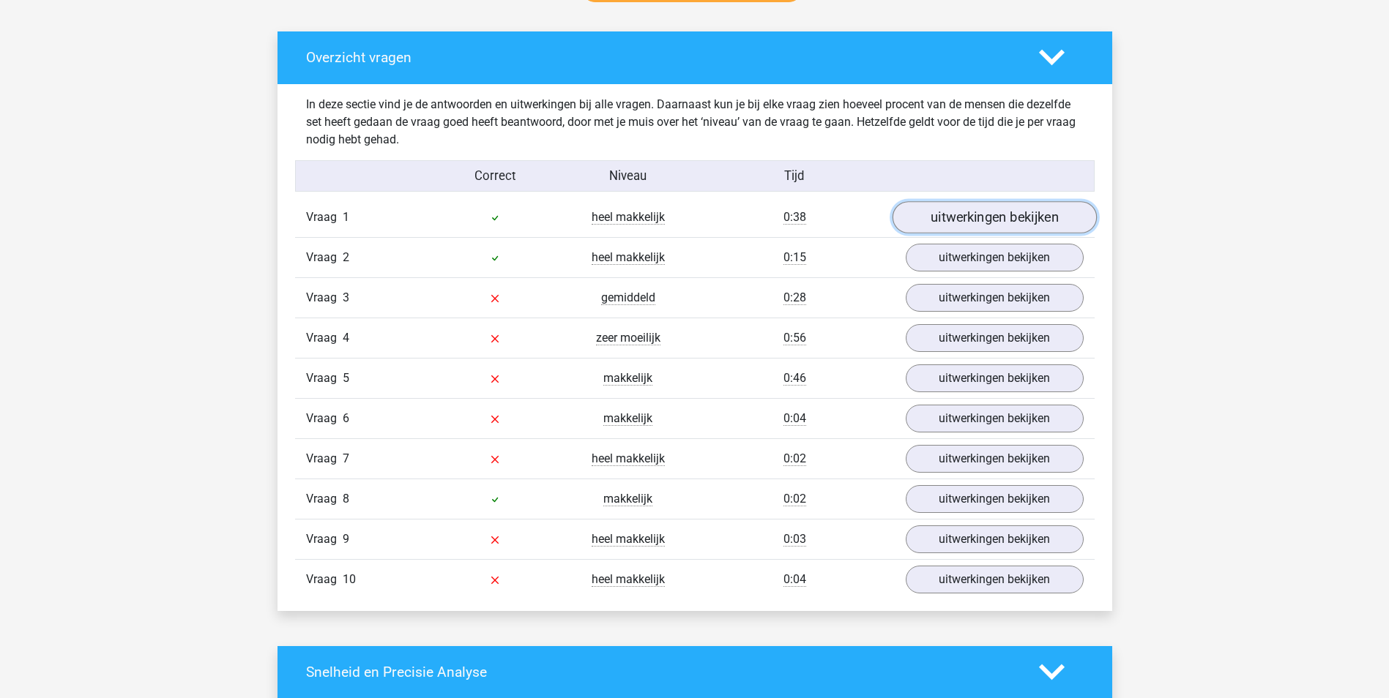
click at [980, 223] on link "uitwerkingen bekijken" at bounding box center [994, 217] width 204 height 32
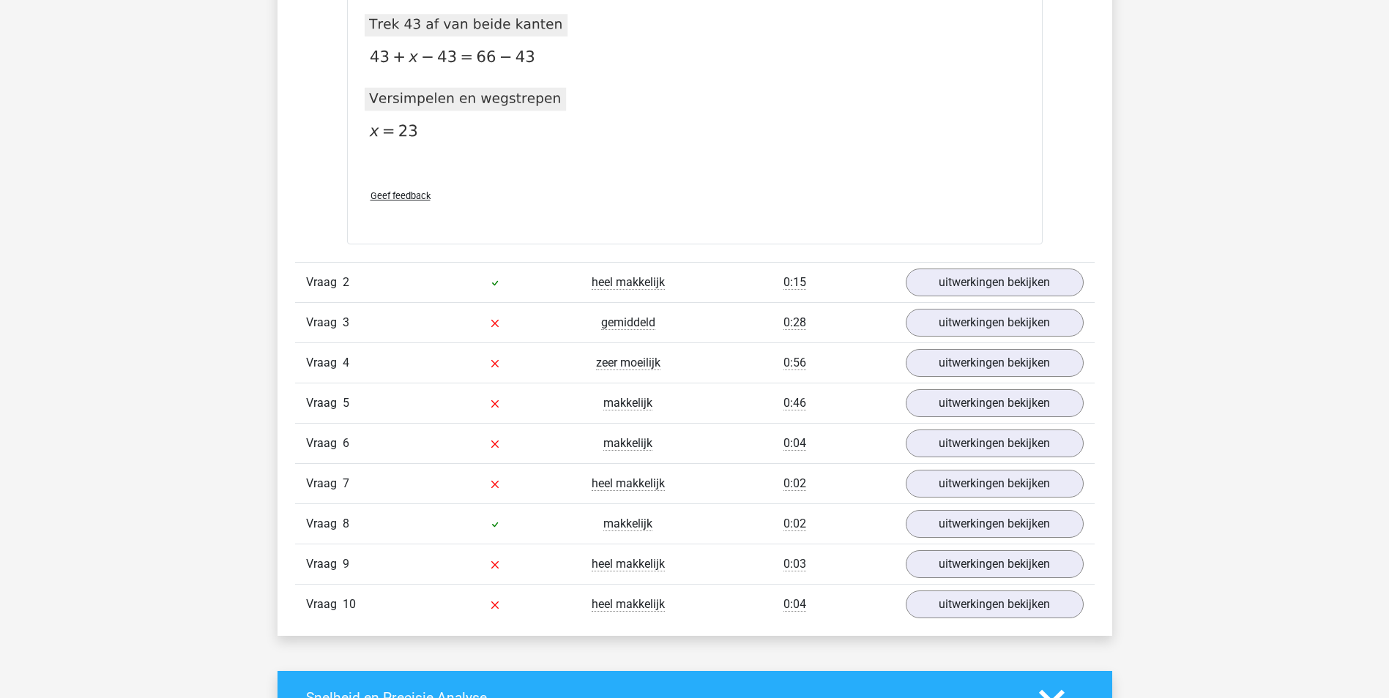
scroll to position [1332, 0]
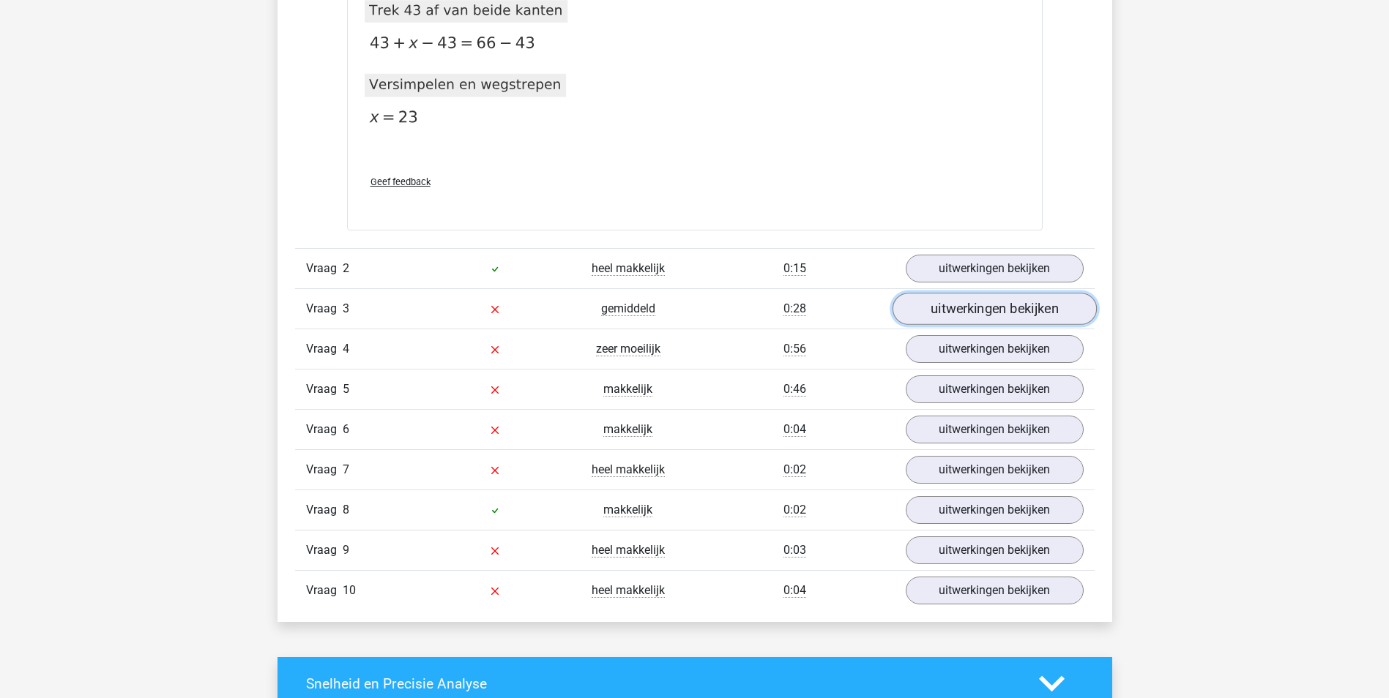
click at [939, 310] on link "uitwerkingen bekijken" at bounding box center [994, 309] width 204 height 32
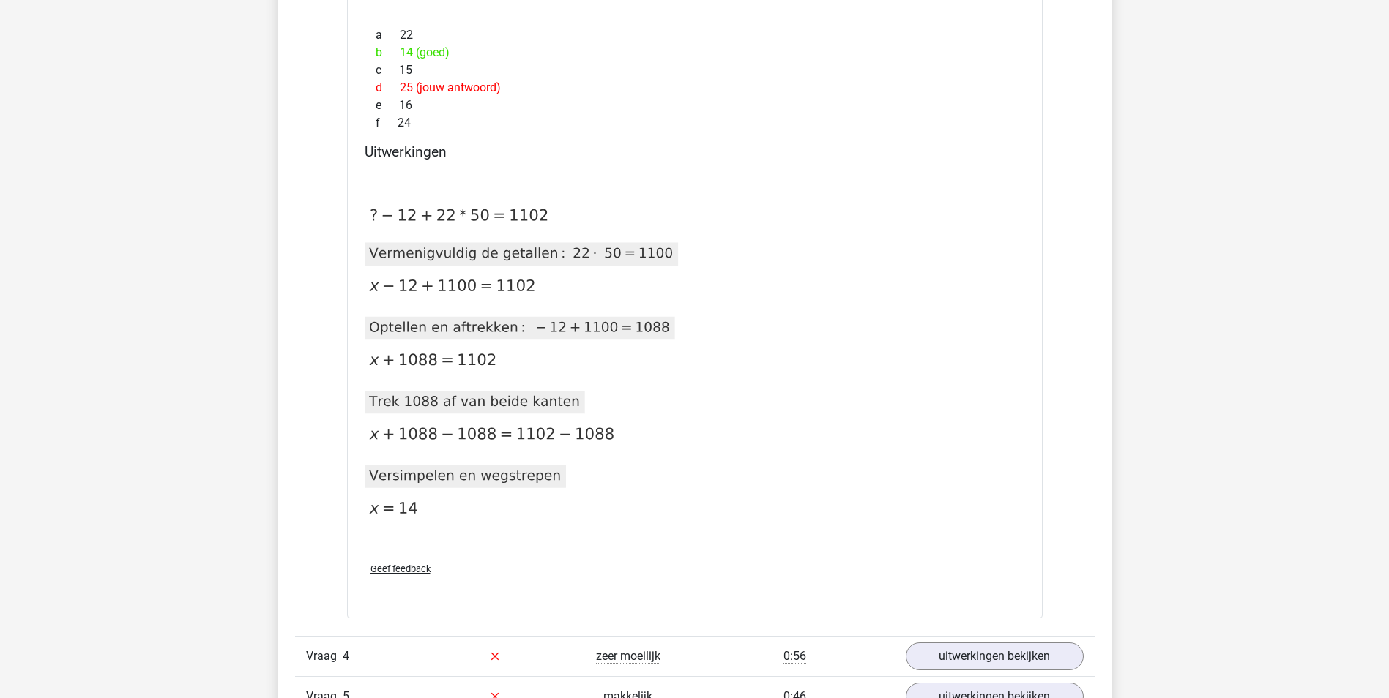
scroll to position [1704, 0]
